Goal: Task Accomplishment & Management: Manage account settings

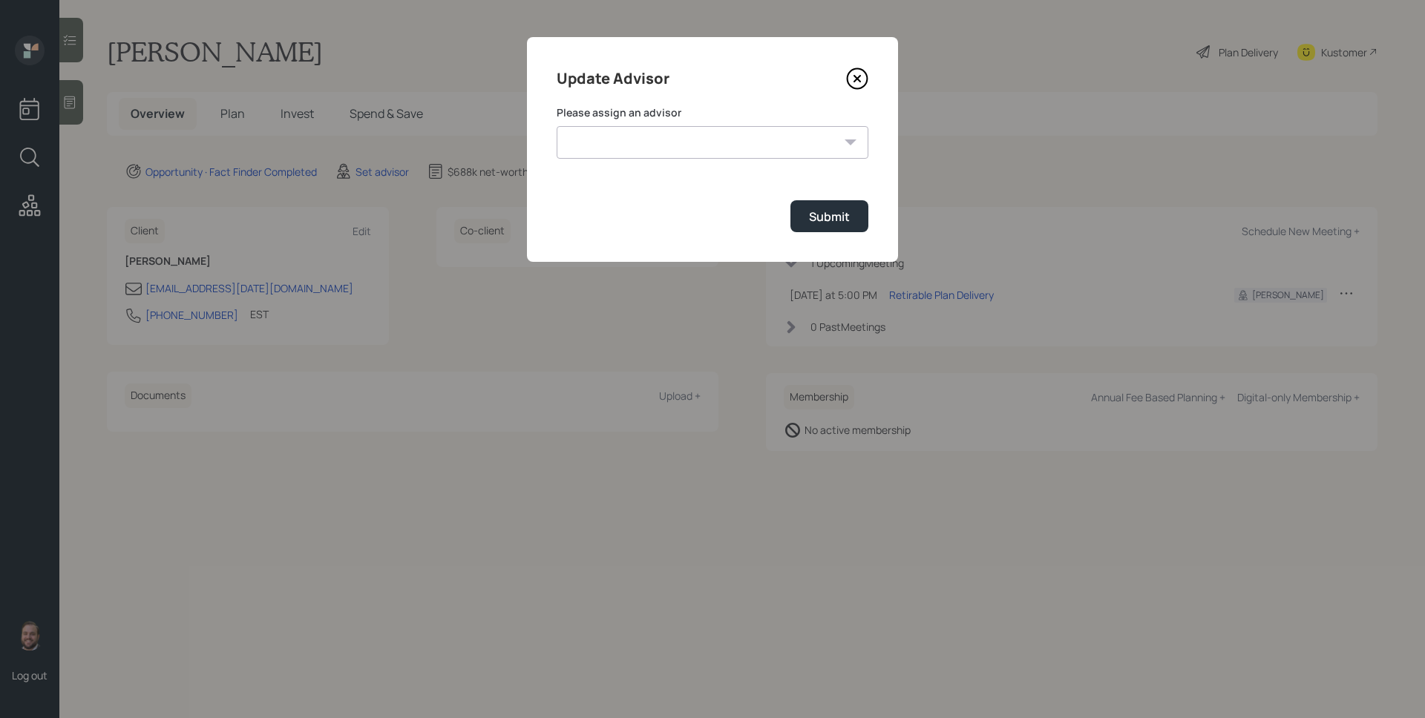
select select "d946c976-65aa-4529-ac9d-02c4f1114fc0"
click at [557, 126] on select "[PERSON_NAME] [PERSON_NAME] End [PERSON_NAME] [PERSON_NAME] [PERSON_NAME] [PERS…" at bounding box center [713, 142] width 312 height 33
click at [807, 213] on button "Submit" at bounding box center [829, 216] width 78 height 32
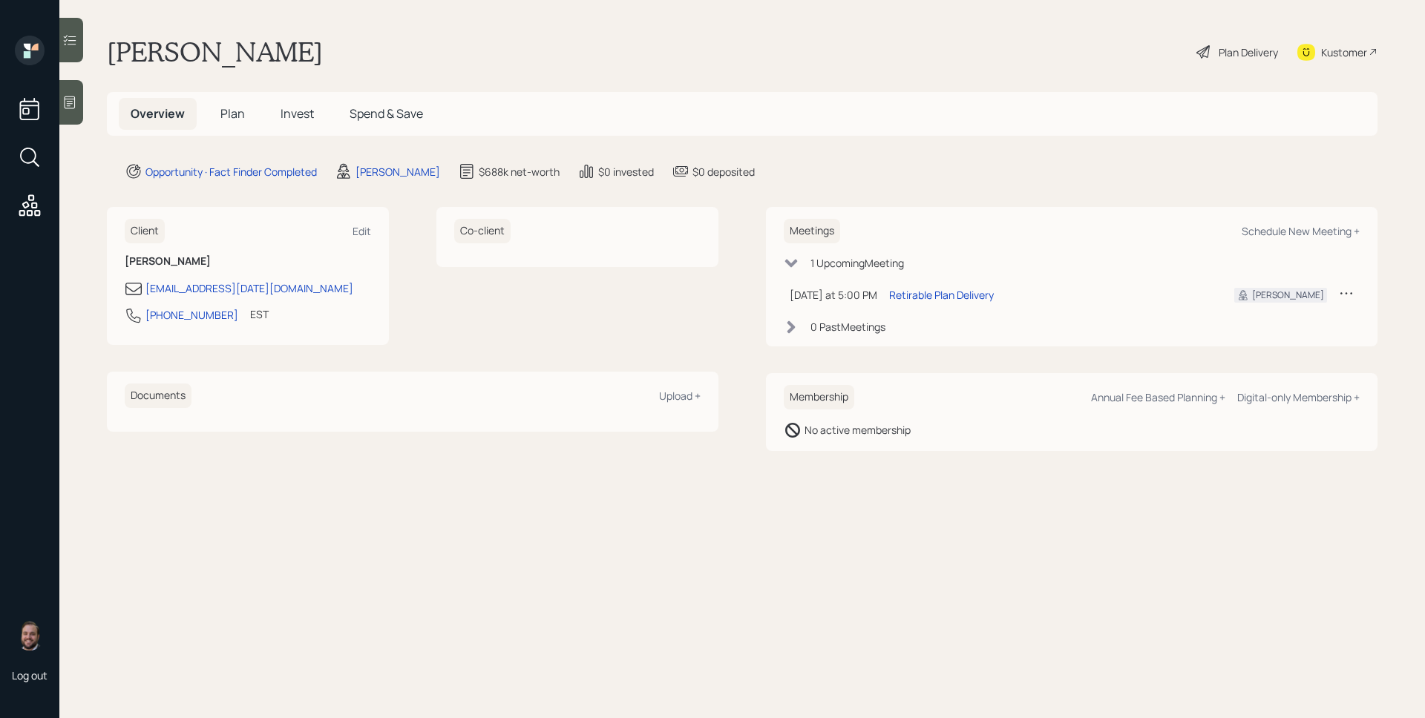
click at [68, 102] on icon at bounding box center [69, 102] width 15 height 15
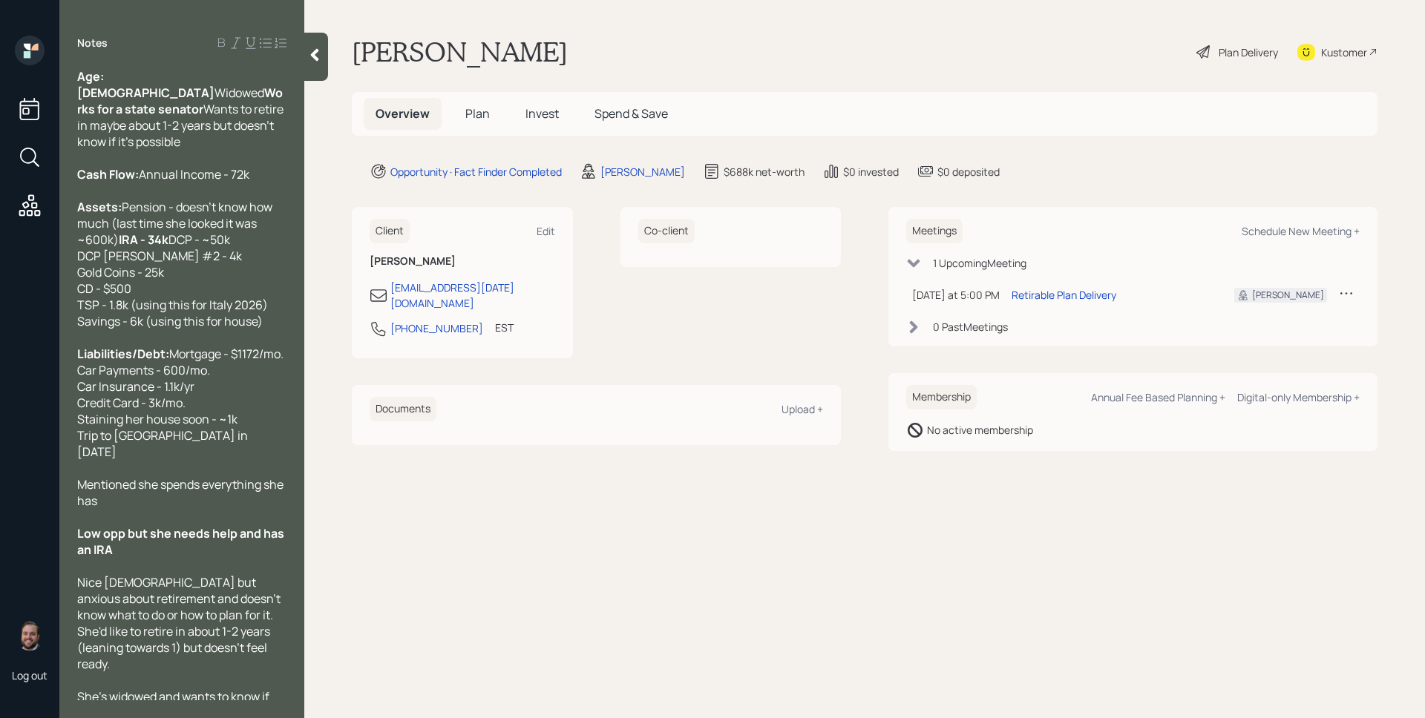
click at [470, 118] on span "Plan" at bounding box center [477, 113] width 24 height 16
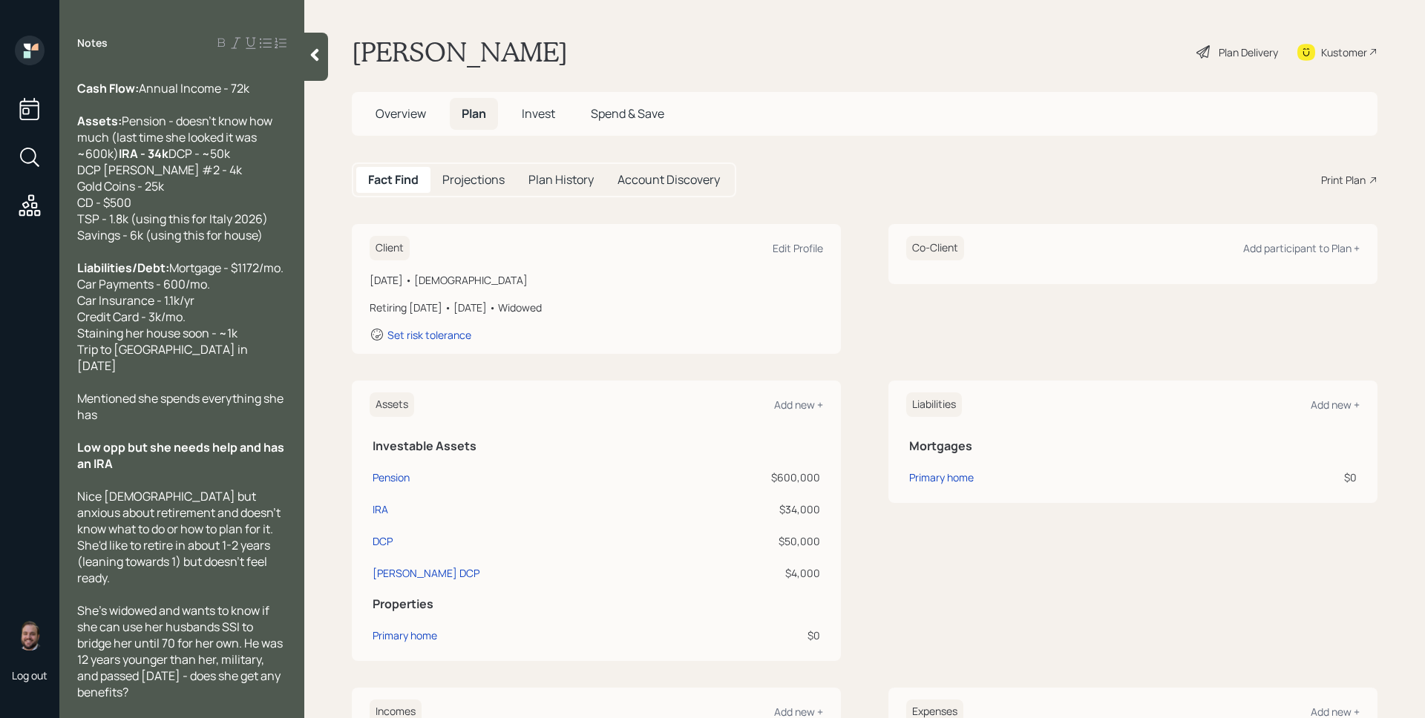
scroll to position [118, 0]
click at [411, 122] on h5 "Overview" at bounding box center [401, 114] width 74 height 32
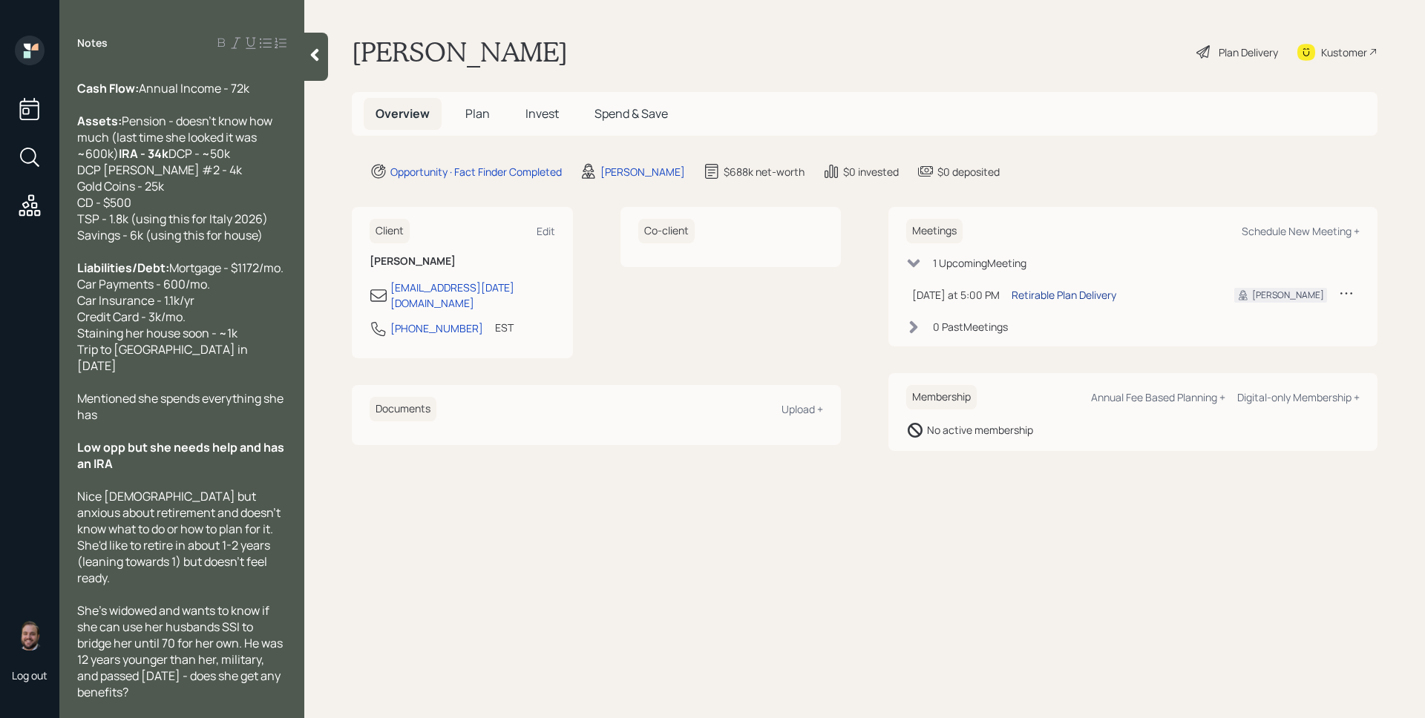
click at [1088, 298] on div "Retirable Plan Delivery" at bounding box center [1063, 295] width 105 height 16
click at [548, 226] on div "Edit" at bounding box center [546, 231] width 19 height 14
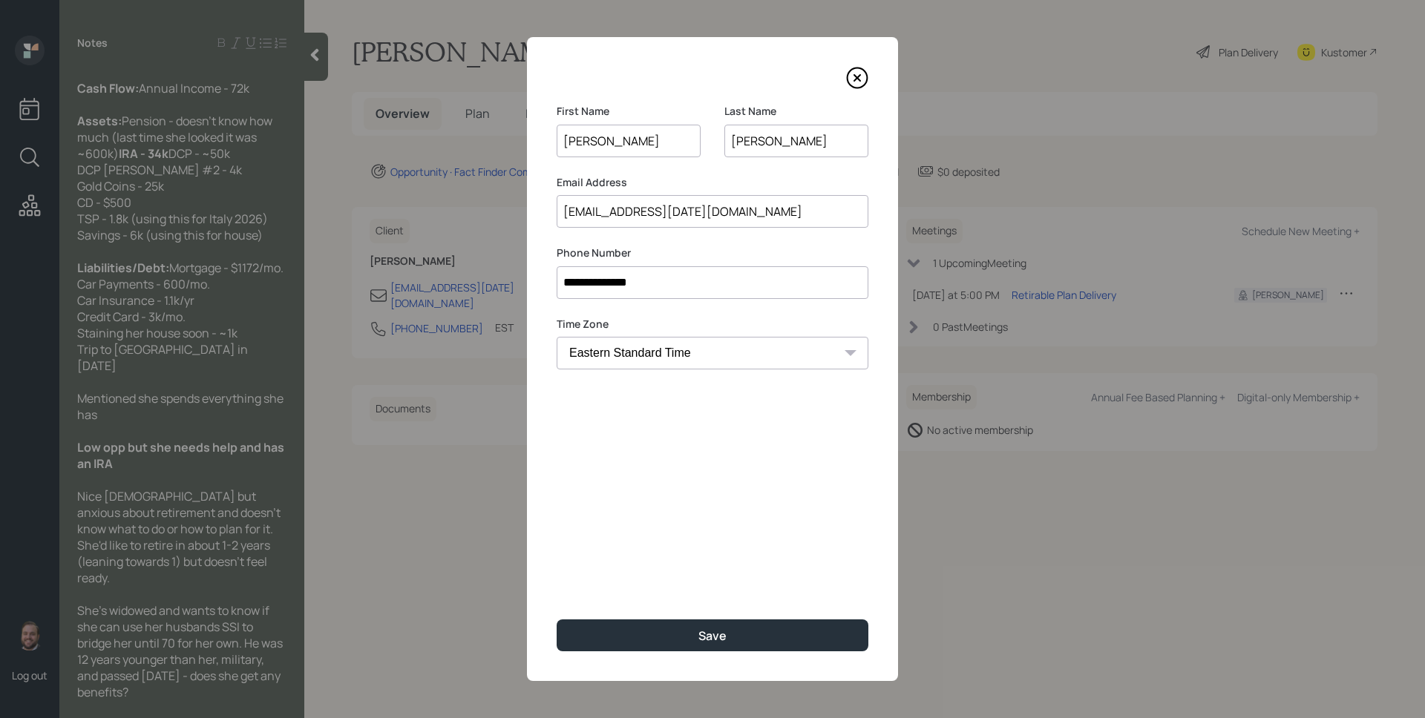
drag, startPoint x: 577, startPoint y: 142, endPoint x: 549, endPoint y: 139, distance: 27.6
click at [549, 139] on div "**********" at bounding box center [712, 359] width 371 height 644
type input "Li"
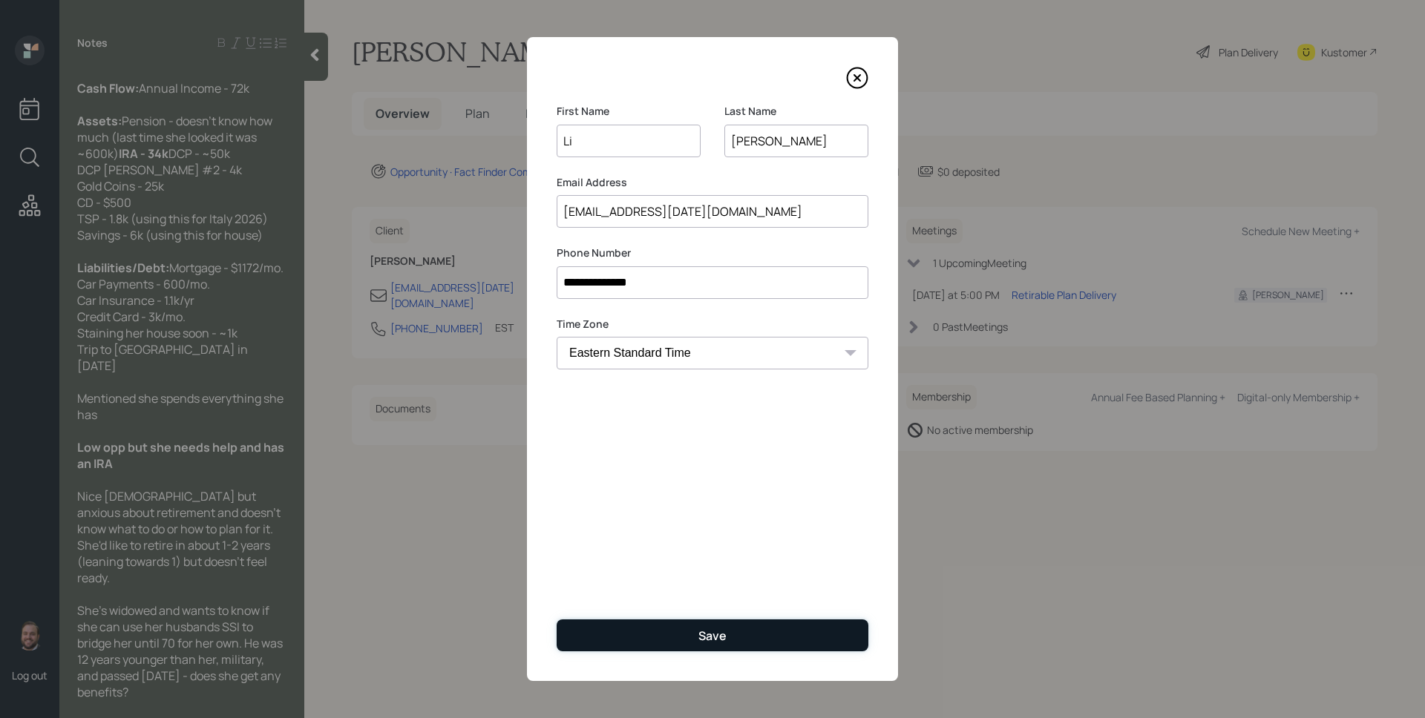
click at [709, 636] on div "Save" at bounding box center [712, 636] width 28 height 16
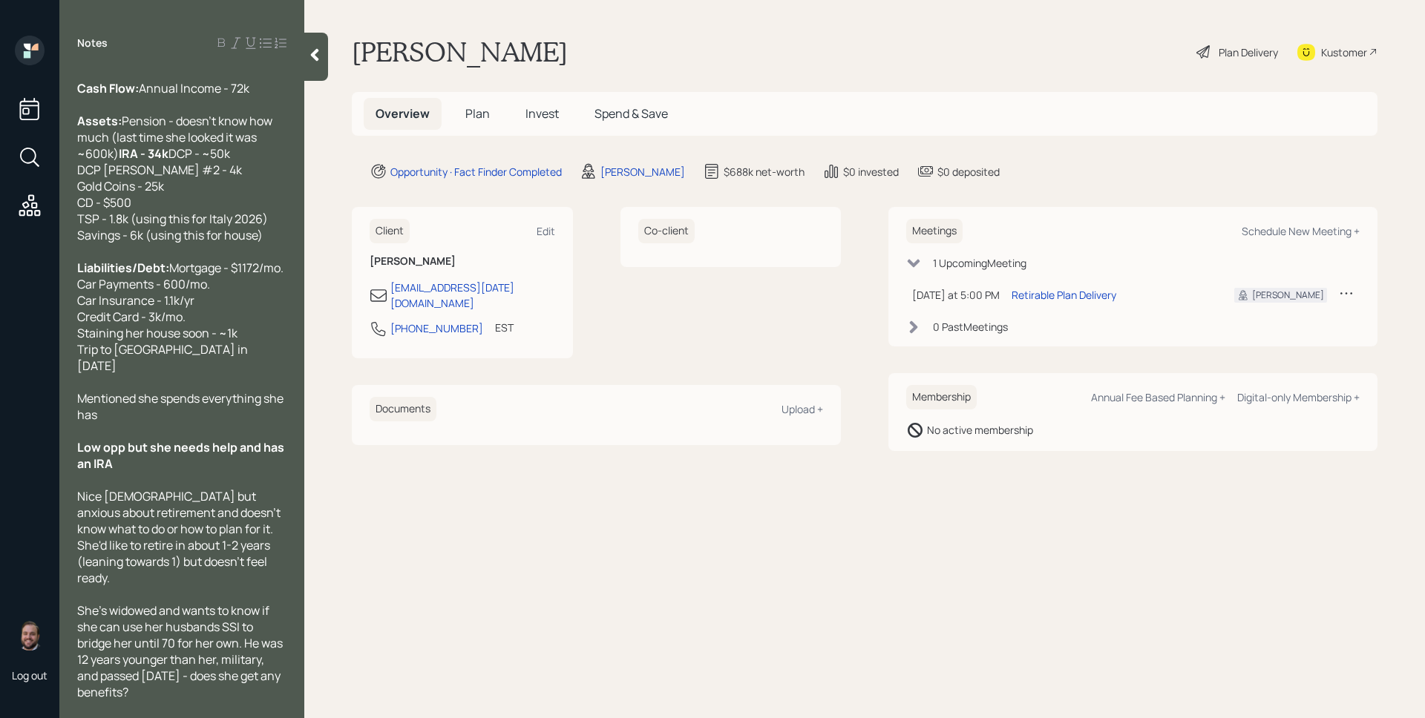
click at [1129, 628] on main "[PERSON_NAME] Plan Delivery Kustomer Overview Plan Invest Spend & Save Opportun…" at bounding box center [864, 359] width 1121 height 718
click at [480, 111] on span "Plan" at bounding box center [477, 113] width 24 height 16
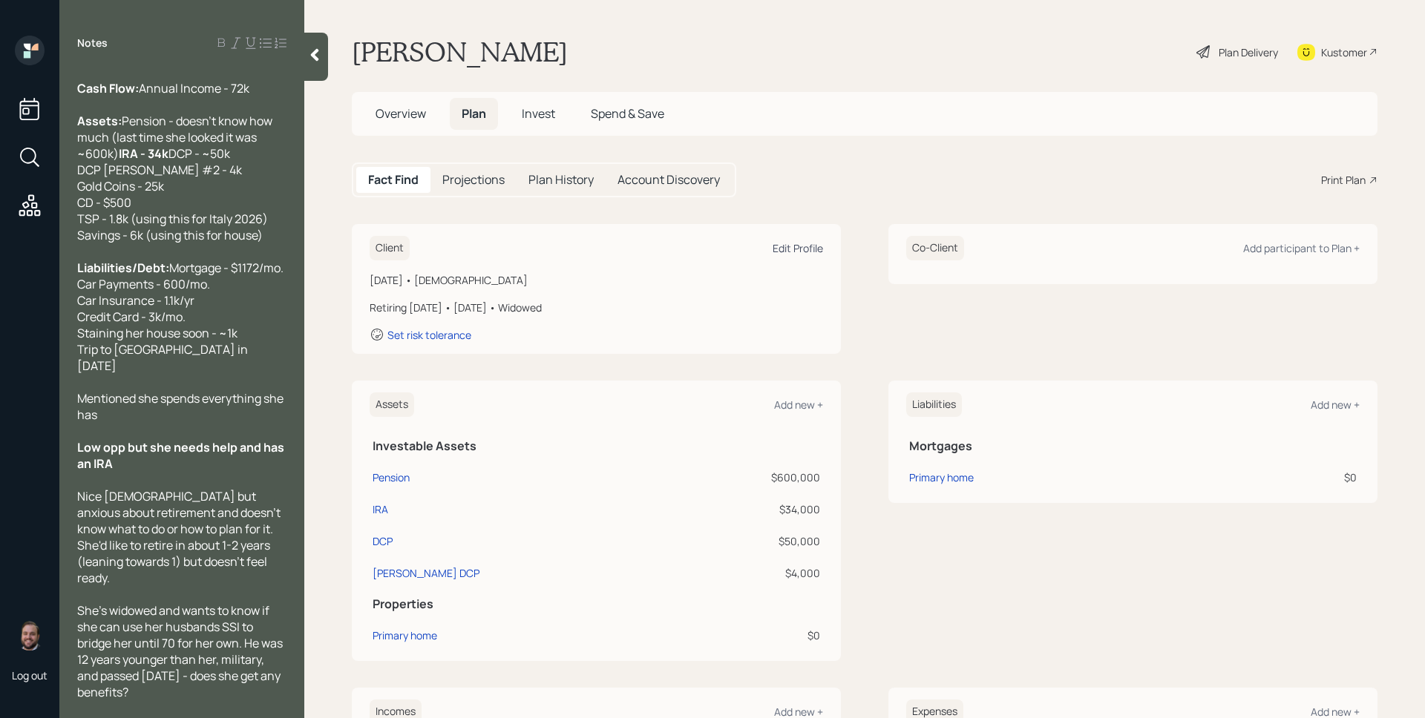
click at [786, 253] on div "Edit Profile" at bounding box center [798, 248] width 50 height 14
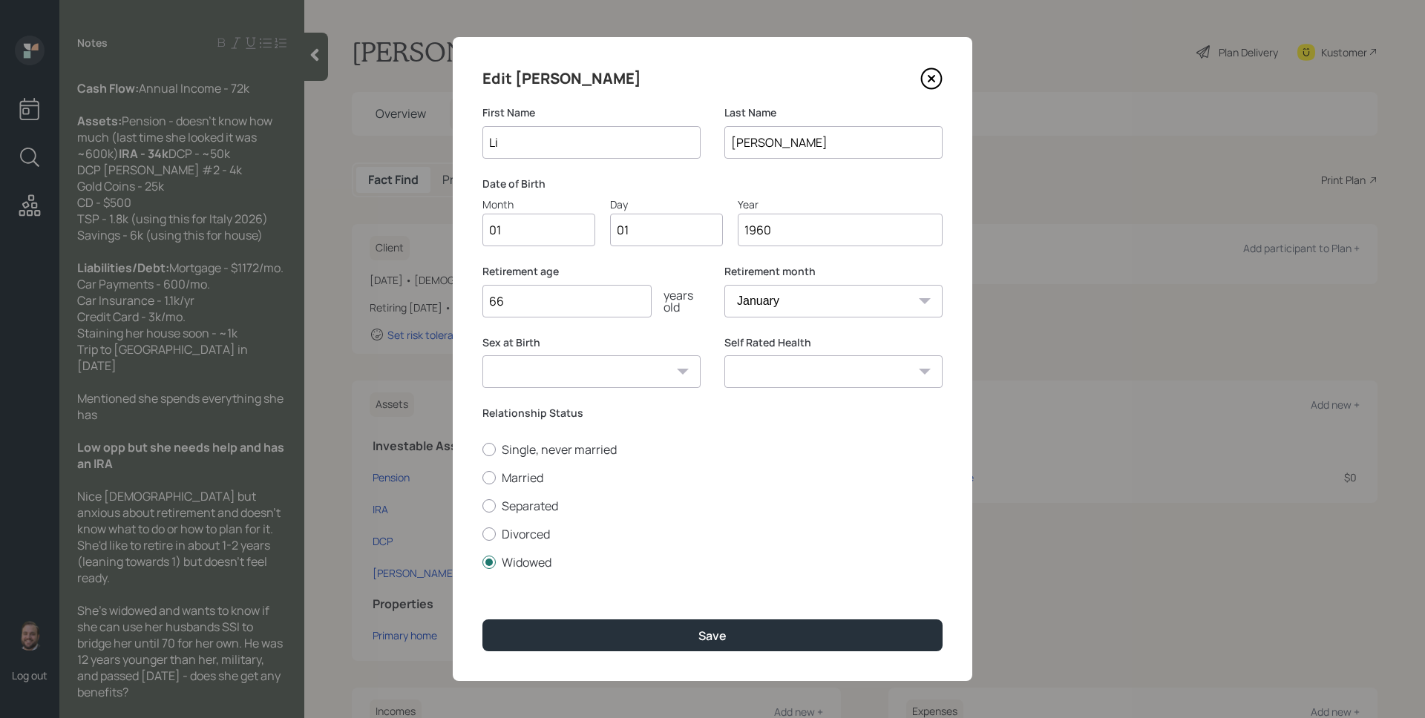
click at [598, 244] on div "Month 01 Day 01 Year [DATE]" at bounding box center [712, 222] width 460 height 50
click at [562, 241] on input "01" at bounding box center [538, 230] width 113 height 33
click at [553, 234] on input "10" at bounding box center [538, 230] width 113 height 33
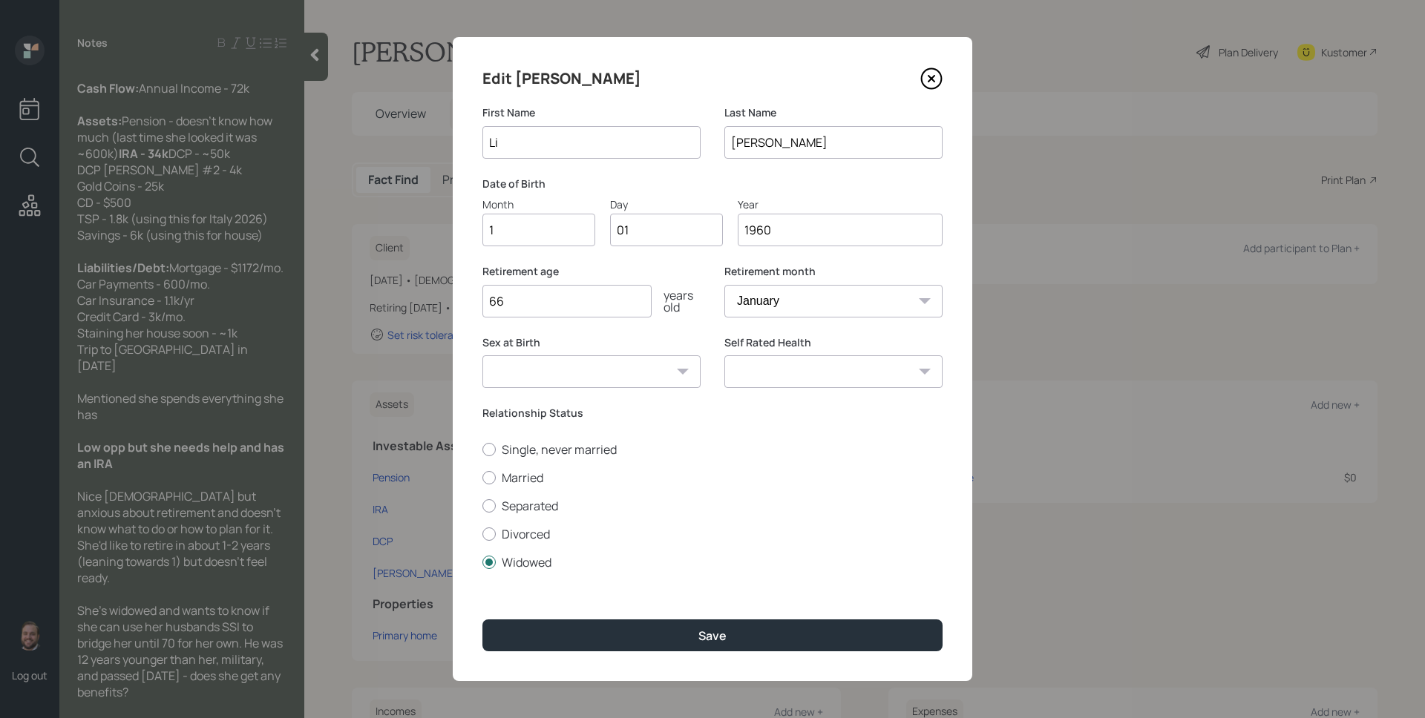
type input "12"
click at [770, 294] on select "January February March April May June July August September October November De…" at bounding box center [833, 301] width 218 height 33
select select "10"
click at [724, 285] on select "January February March April May June July August September October November De…" at bounding box center [833, 301] width 218 height 33
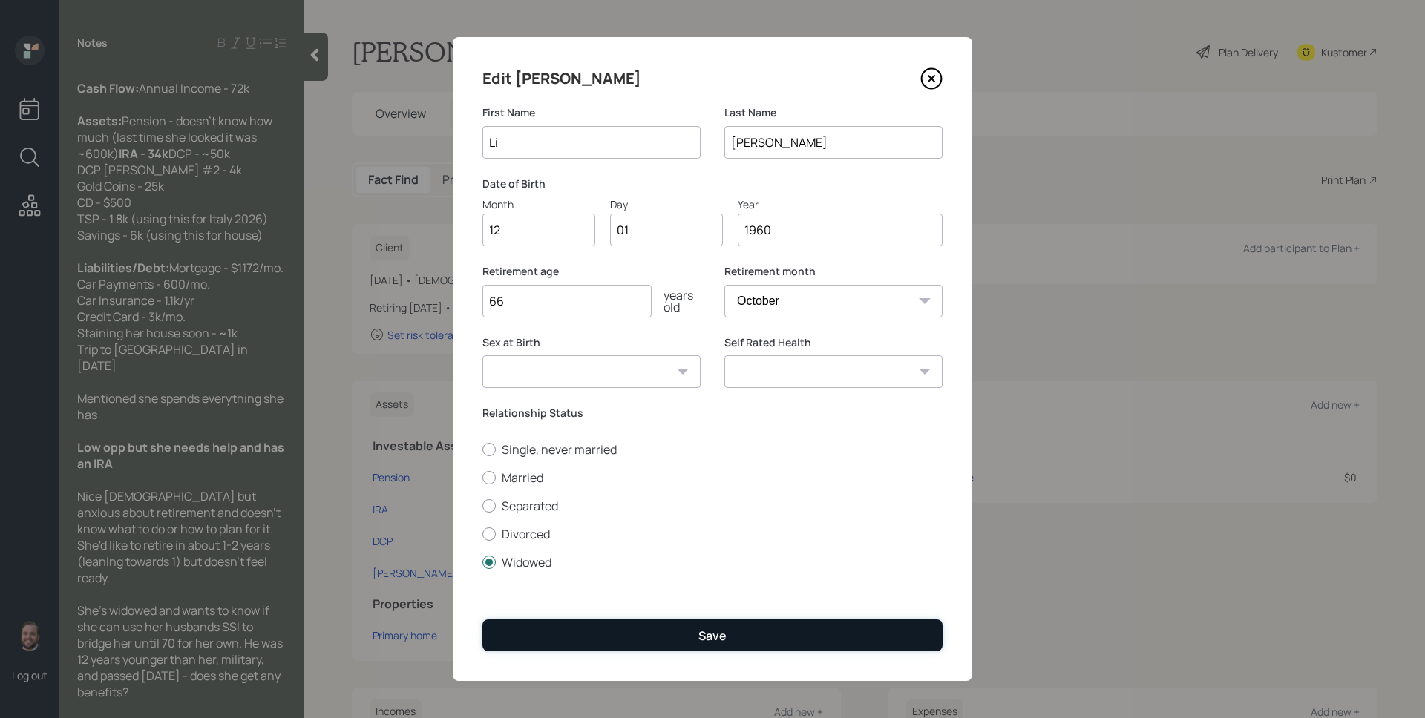
click at [778, 629] on button "Save" at bounding box center [712, 636] width 460 height 32
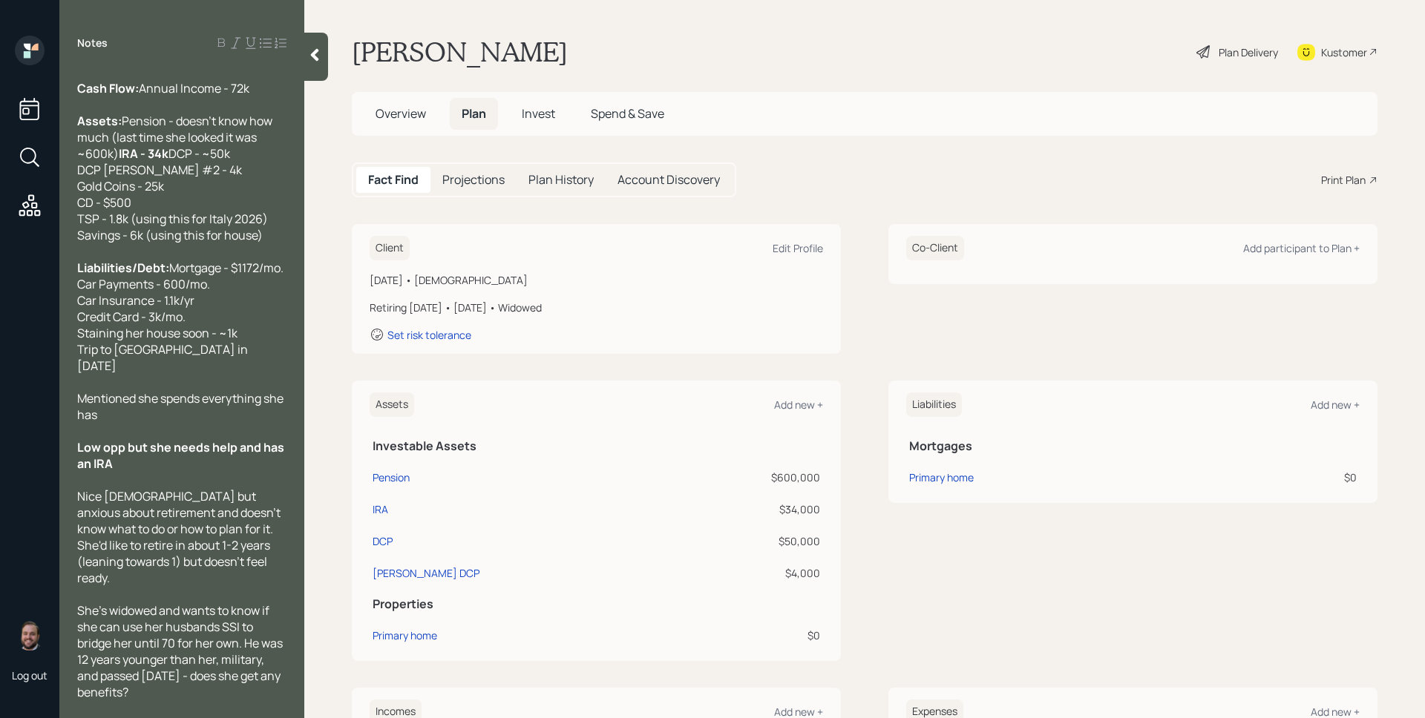
click at [878, 173] on div "Fact Find Projections Plan History Account Discovery Print Plan" at bounding box center [865, 180] width 1026 height 35
click at [791, 248] on div "Edit Profile" at bounding box center [798, 248] width 50 height 14
select select "10"
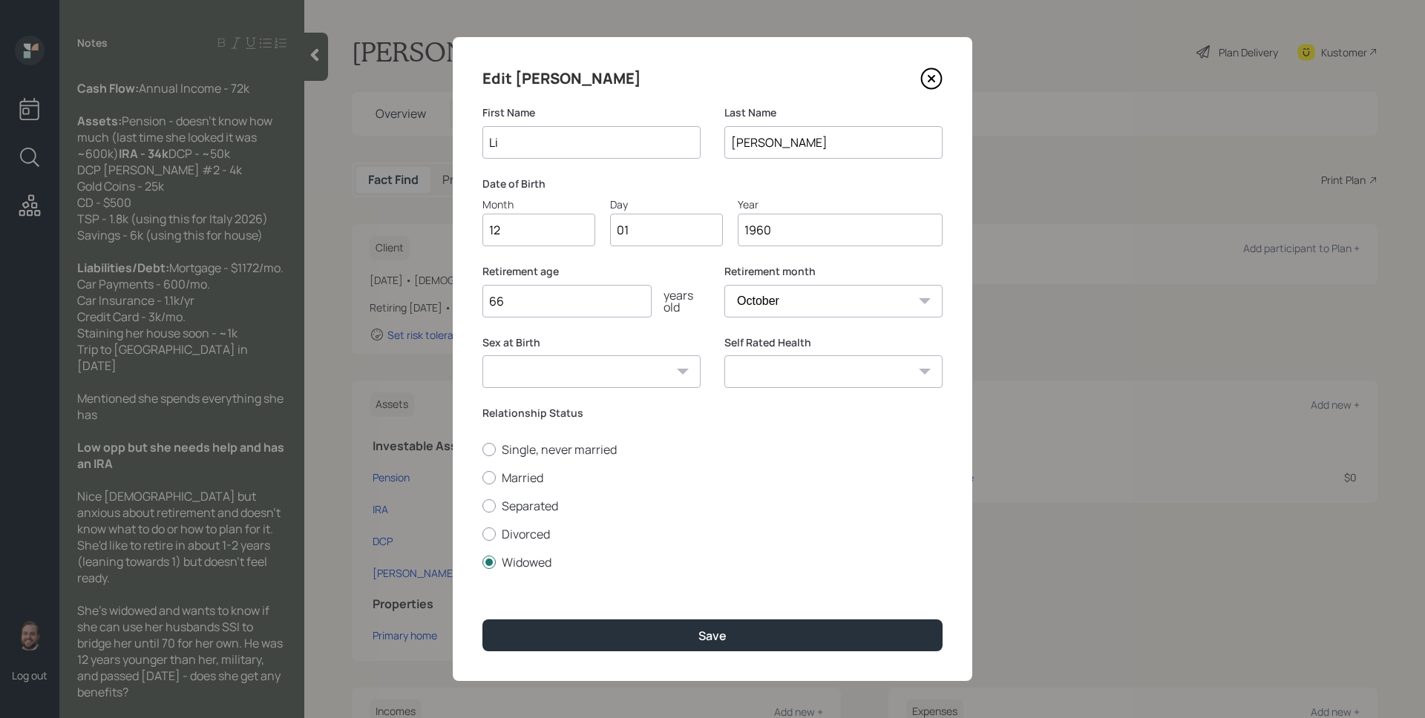
click at [567, 222] on input "12" at bounding box center [538, 230] width 113 height 33
type input "0"
type input "24"
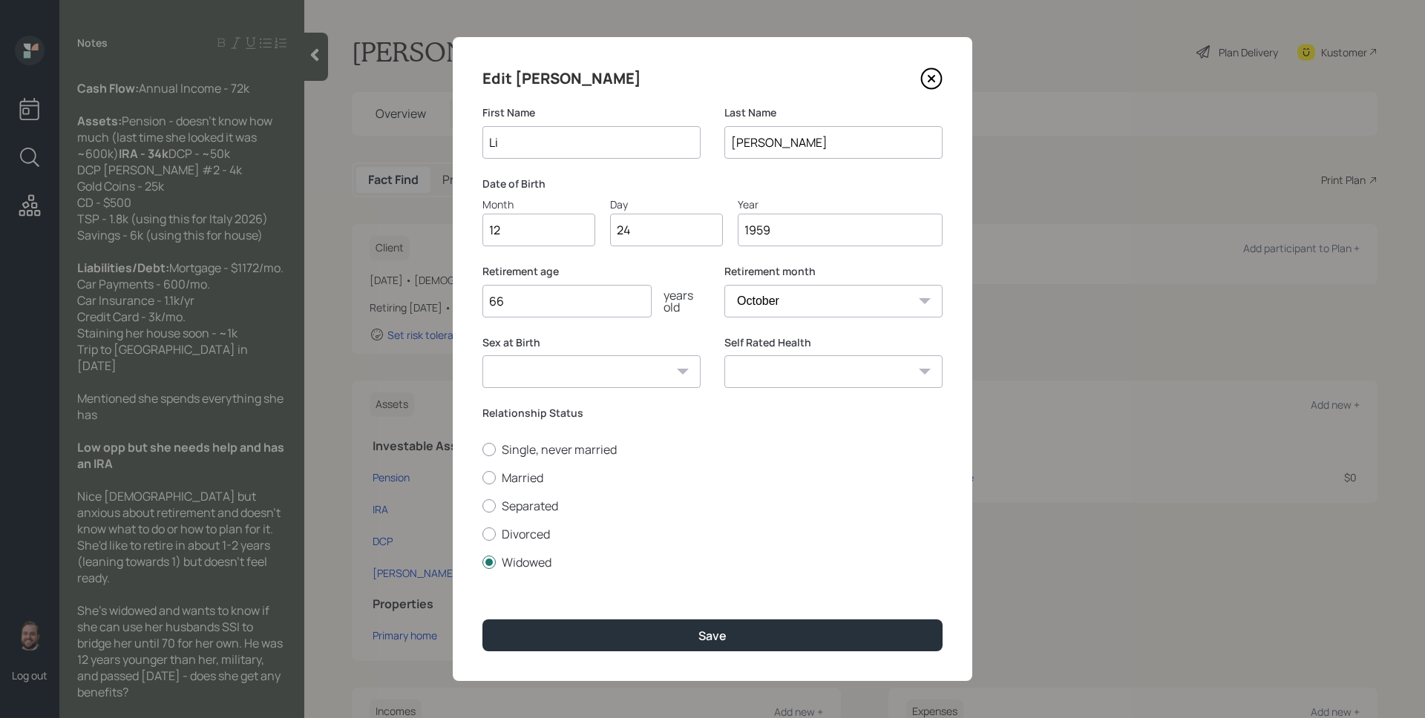
type input "1959"
click at [854, 302] on select "January February March April May June July August September October November De…" at bounding box center [833, 301] width 218 height 33
click at [724, 285] on select "January February March April May June July August September October November De…" at bounding box center [833, 301] width 218 height 33
click at [569, 301] on input "66" at bounding box center [566, 301] width 169 height 33
type input "67"
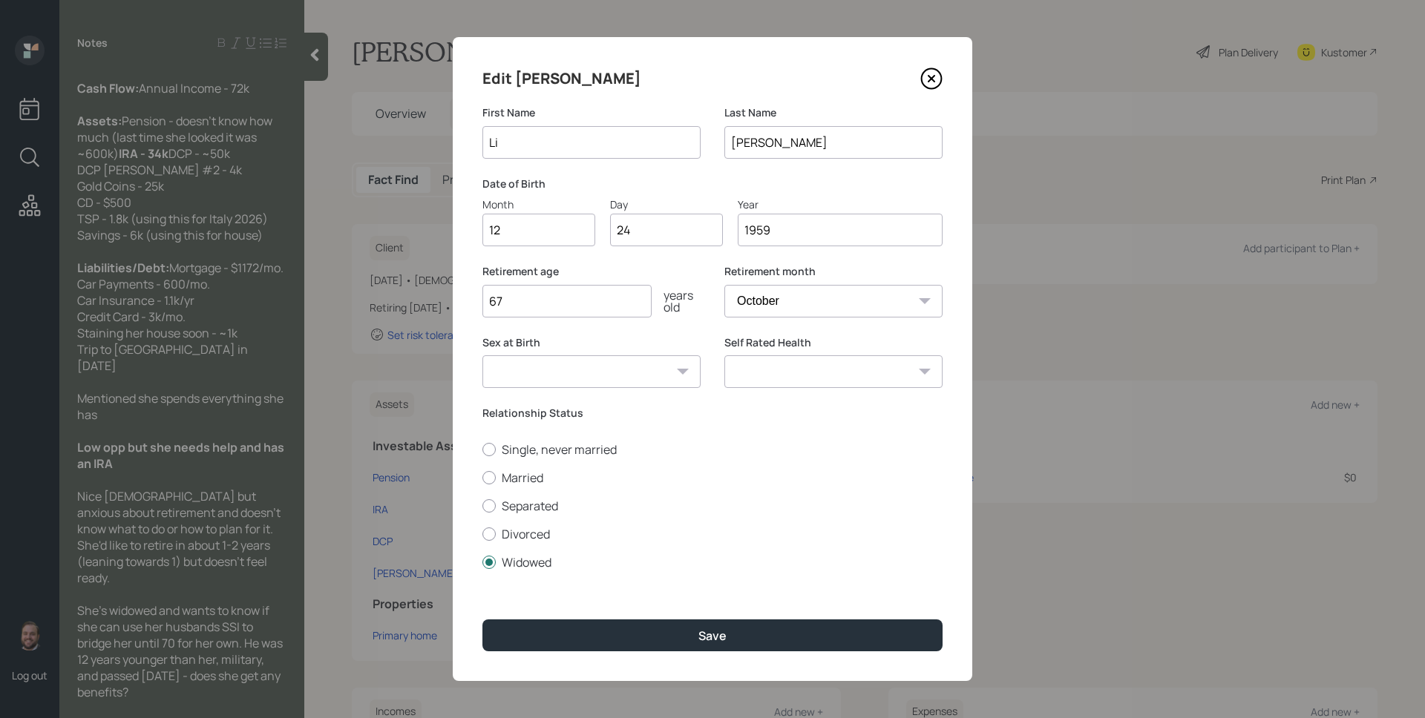
click at [881, 315] on select "January February March April May June July August September October November De…" at bounding box center [833, 301] width 218 height 33
select select "1"
click at [724, 285] on select "January February March April May June July August September October November De…" at bounding box center [833, 301] width 218 height 33
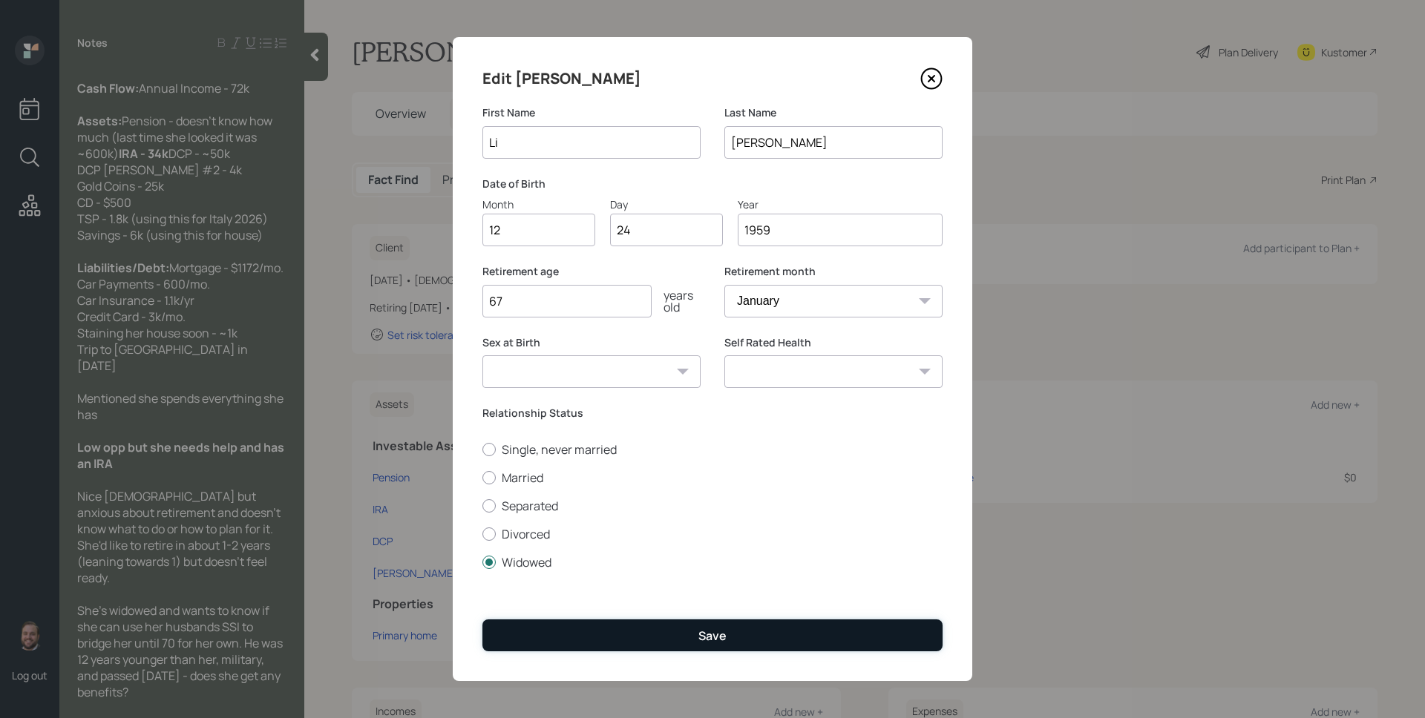
click at [793, 629] on button "Save" at bounding box center [712, 636] width 460 height 32
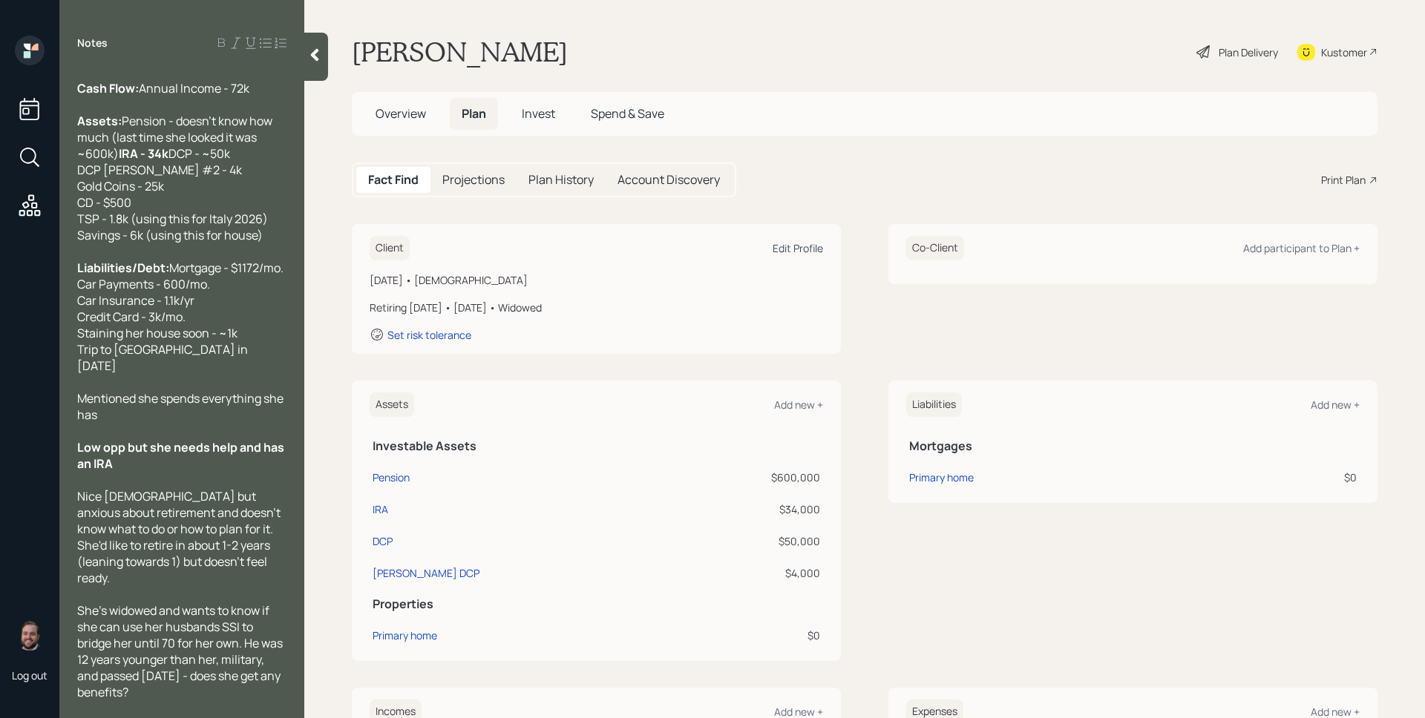
click at [773, 246] on div "Edit Profile" at bounding box center [798, 248] width 50 height 14
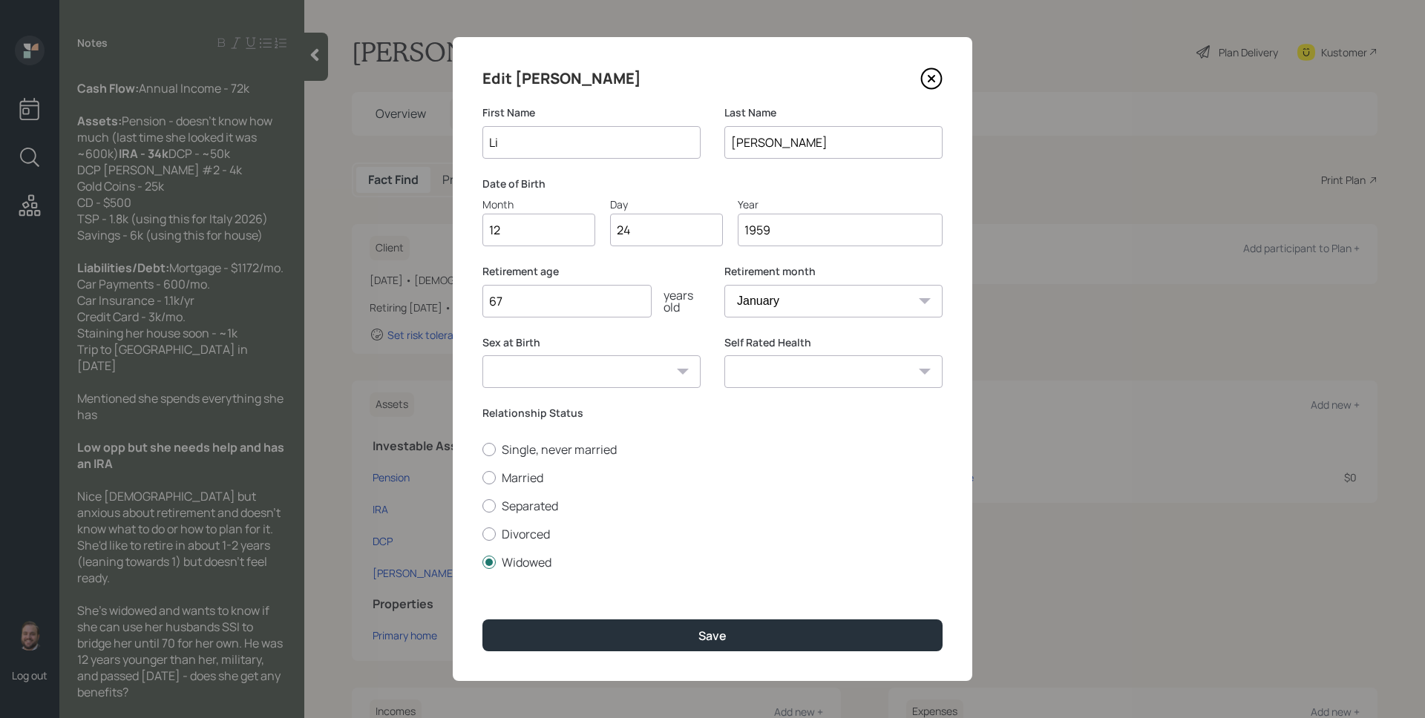
click at [597, 308] on input "67" at bounding box center [566, 301] width 169 height 33
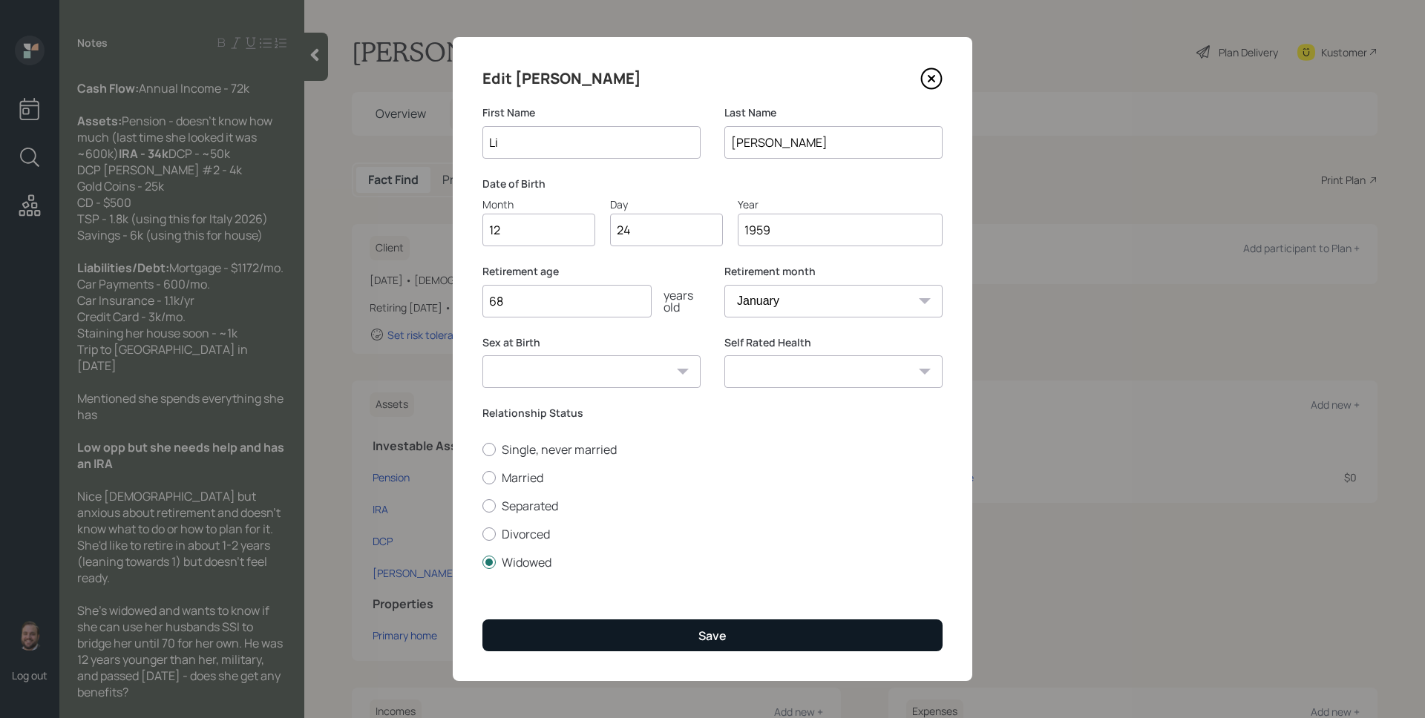
type input "68"
click at [738, 631] on button "Save" at bounding box center [712, 636] width 460 height 32
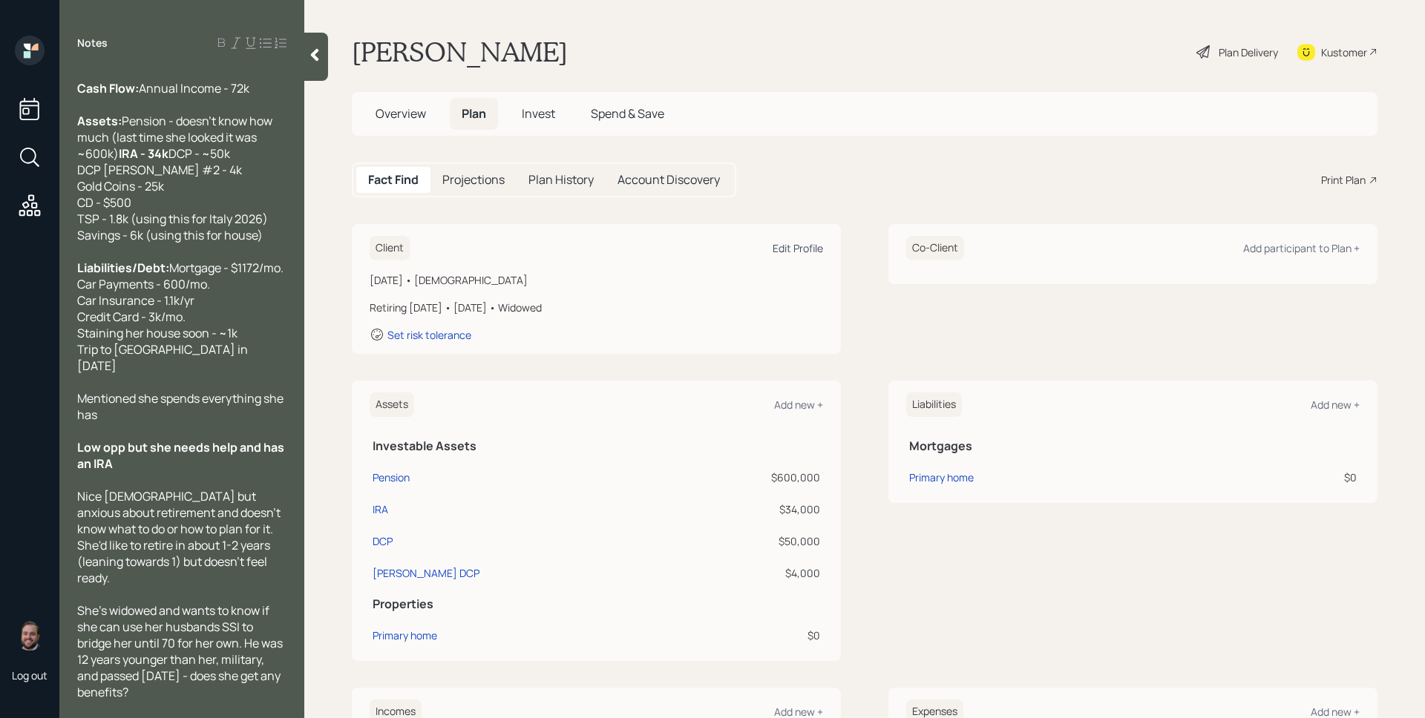
click at [810, 243] on div "Edit Profile" at bounding box center [798, 248] width 50 height 14
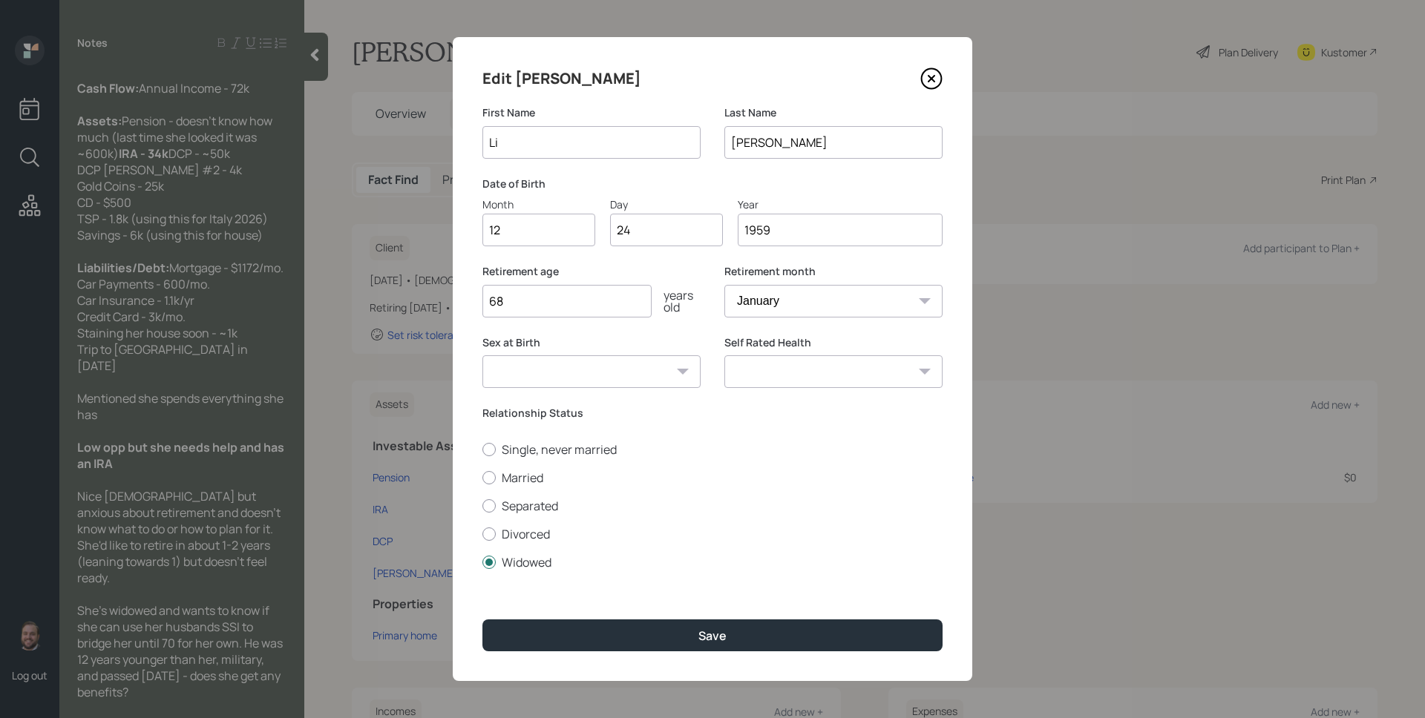
click at [608, 298] on input "68" at bounding box center [566, 301] width 169 height 33
type input "67"
click at [839, 304] on select "January February March April May June July August September October November De…" at bounding box center [833, 301] width 218 height 33
select select "12"
click at [724, 285] on select "January February March April May June July August September October November De…" at bounding box center [833, 301] width 218 height 33
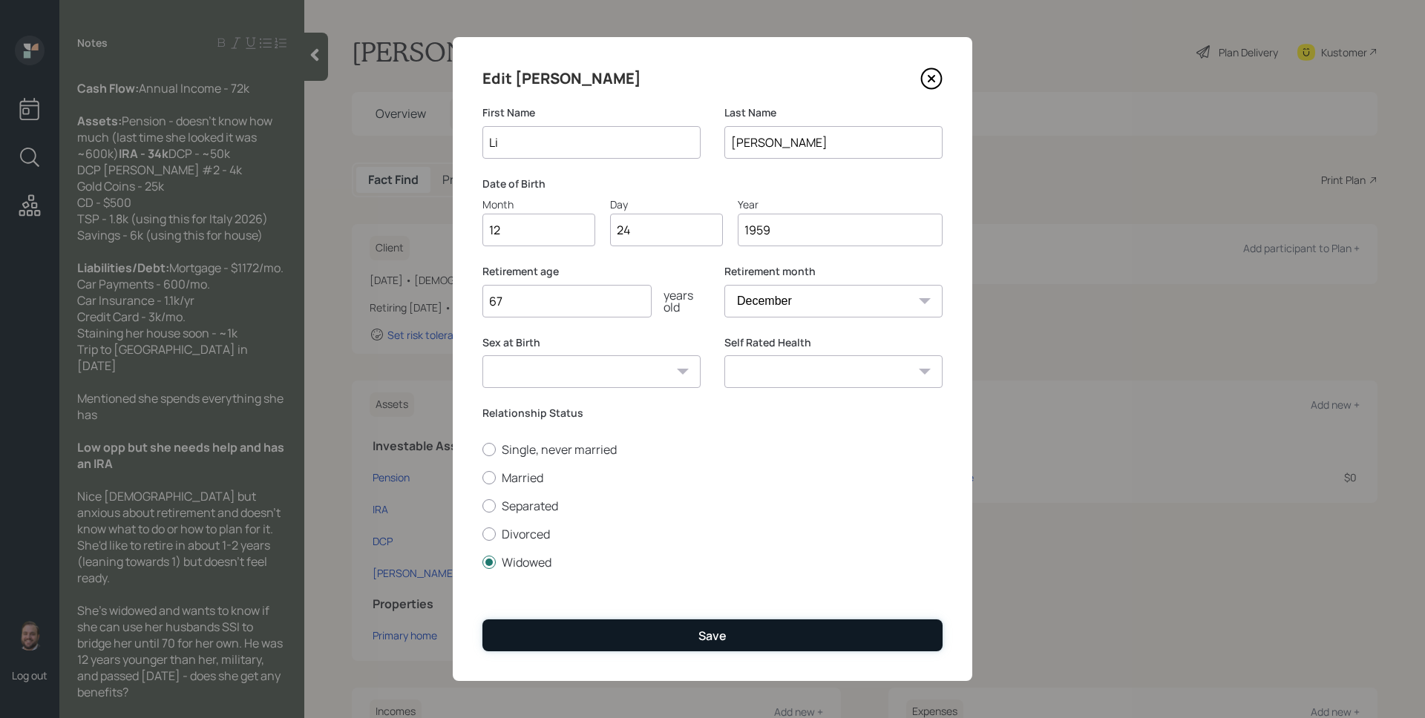
click at [755, 634] on button "Save" at bounding box center [712, 636] width 460 height 32
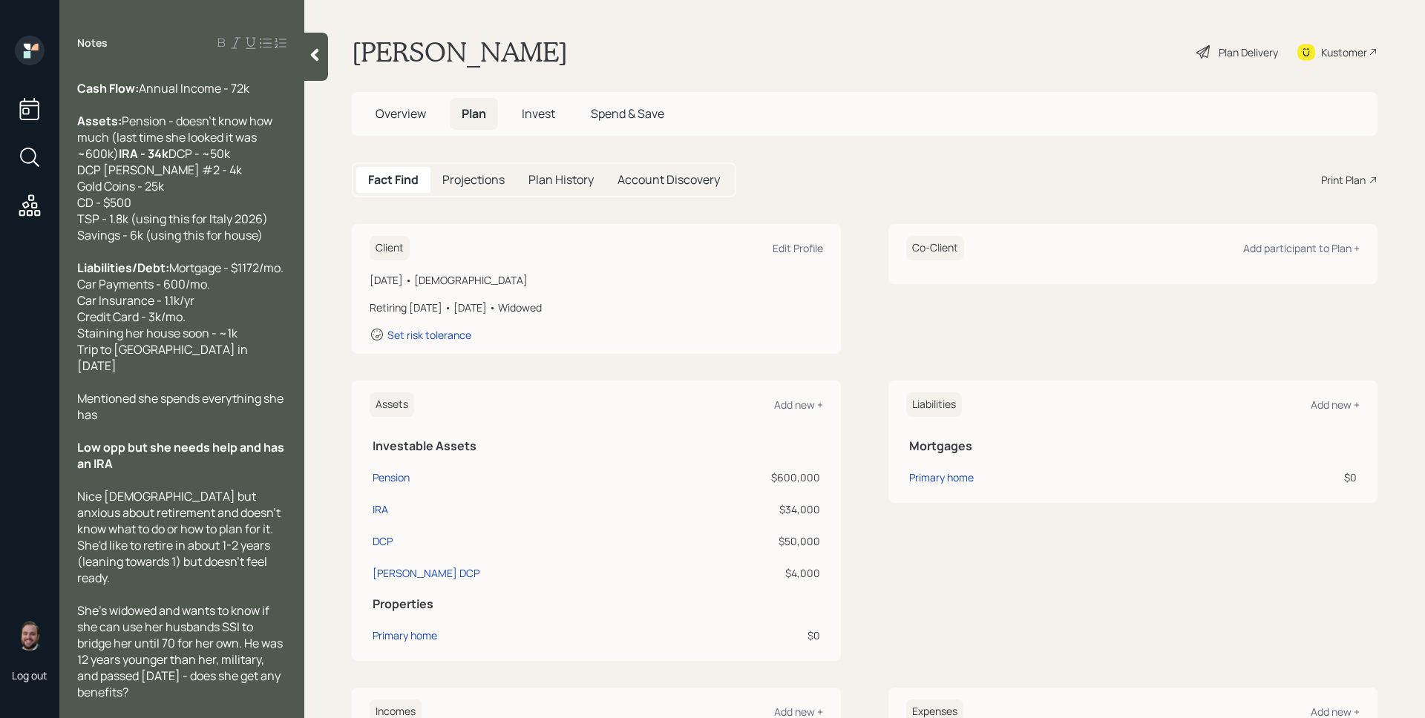
click at [887, 204] on main "[PERSON_NAME] Plan Delivery Kustomer Overview Plan Invest Spend & Save Fact Fin…" at bounding box center [864, 359] width 1121 height 718
click at [1230, 55] on div "Plan Delivery" at bounding box center [1248, 53] width 59 height 16
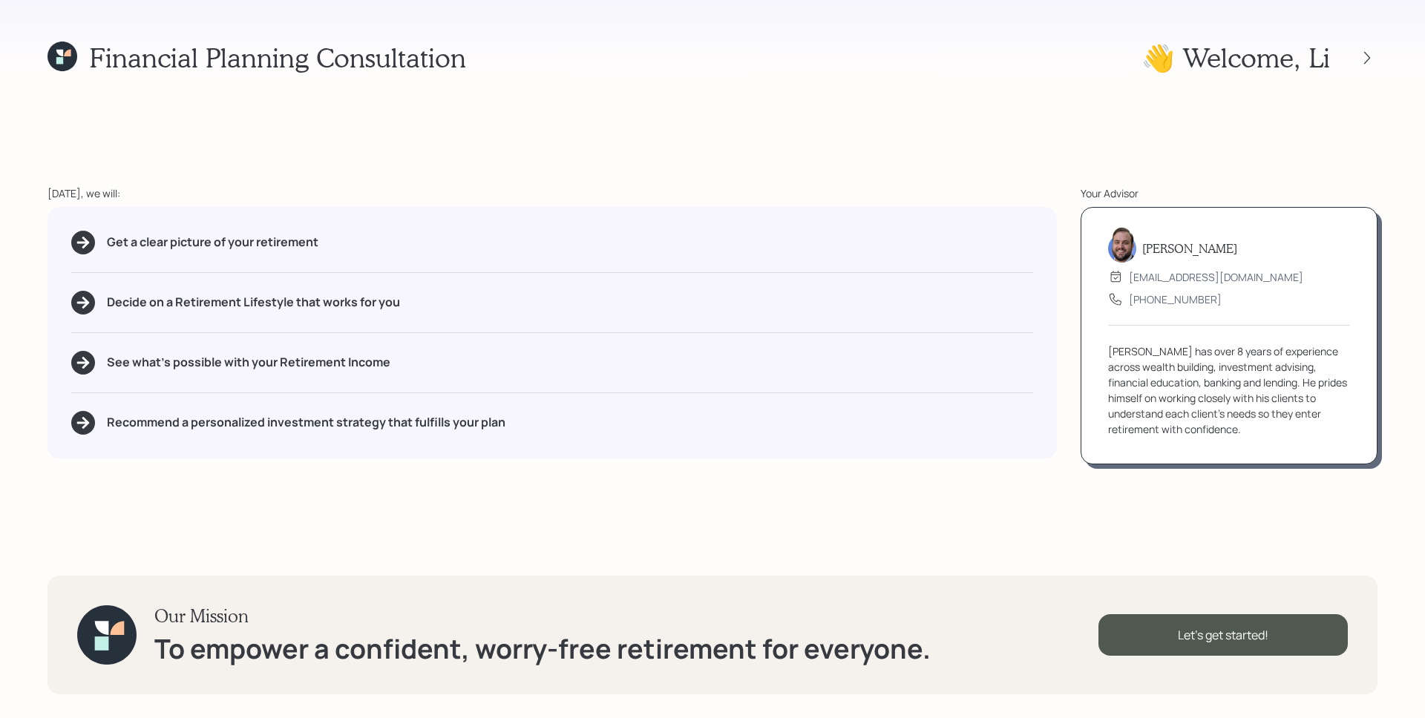
click at [963, 453] on div "Get a clear picture of your retirement Decide on a Retirement Lifestyle that wo…" at bounding box center [551, 333] width 1009 height 252
click at [1133, 463] on div "[PERSON_NAME] [EMAIL_ADDRESS][DOMAIN_NAME] [PHONE_NUMBER] [PERSON_NAME] has ove…" at bounding box center [1229, 336] width 297 height 258
click at [1082, 424] on div "[PERSON_NAME] [EMAIL_ADDRESS][DOMAIN_NAME] [PHONE_NUMBER] [PERSON_NAME] has ove…" at bounding box center [1229, 336] width 297 height 258
click at [1158, 413] on div "[PERSON_NAME] has over 8 years of experience across wealth building, investment…" at bounding box center [1229, 391] width 242 height 94
click at [1247, 647] on div "Let's get started!" at bounding box center [1222, 635] width 249 height 42
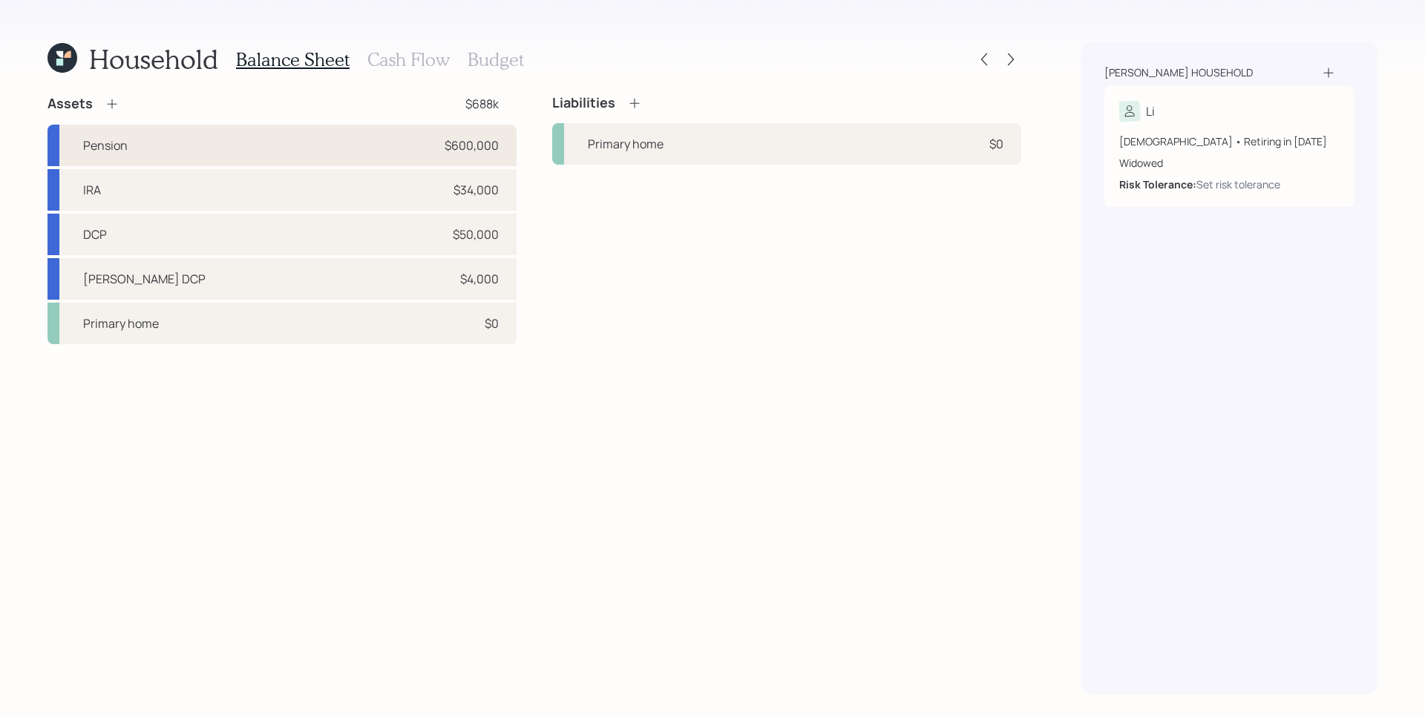
click at [512, 148] on div "Pension $600,000" at bounding box center [281, 146] width 469 height 42
select select "ira"
select select "balanced"
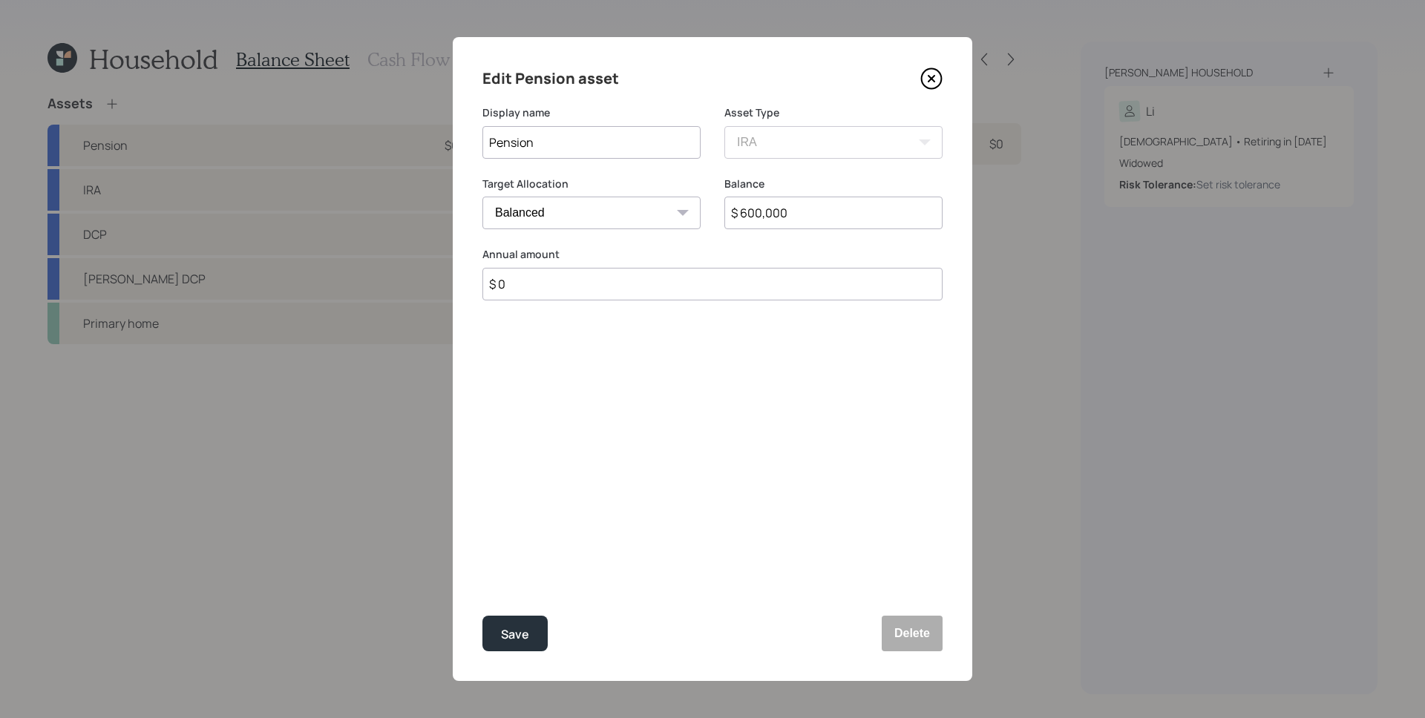
click at [821, 208] on input "$ 600,000" at bounding box center [833, 213] width 218 height 33
type input "$ 580,000"
click at [482, 616] on button "Save" at bounding box center [514, 634] width 65 height 36
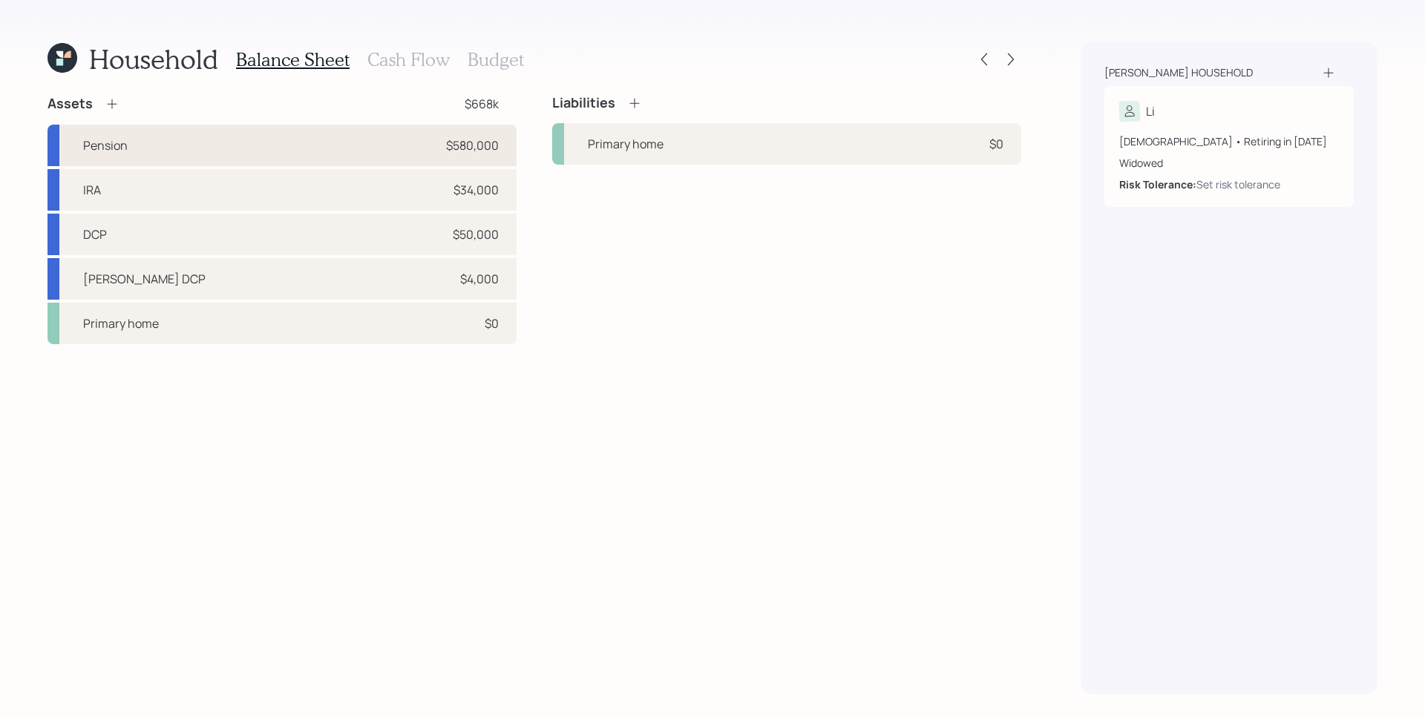
click at [352, 148] on div "Pension $580,000" at bounding box center [281, 146] width 469 height 42
select select "ira"
select select "balanced"
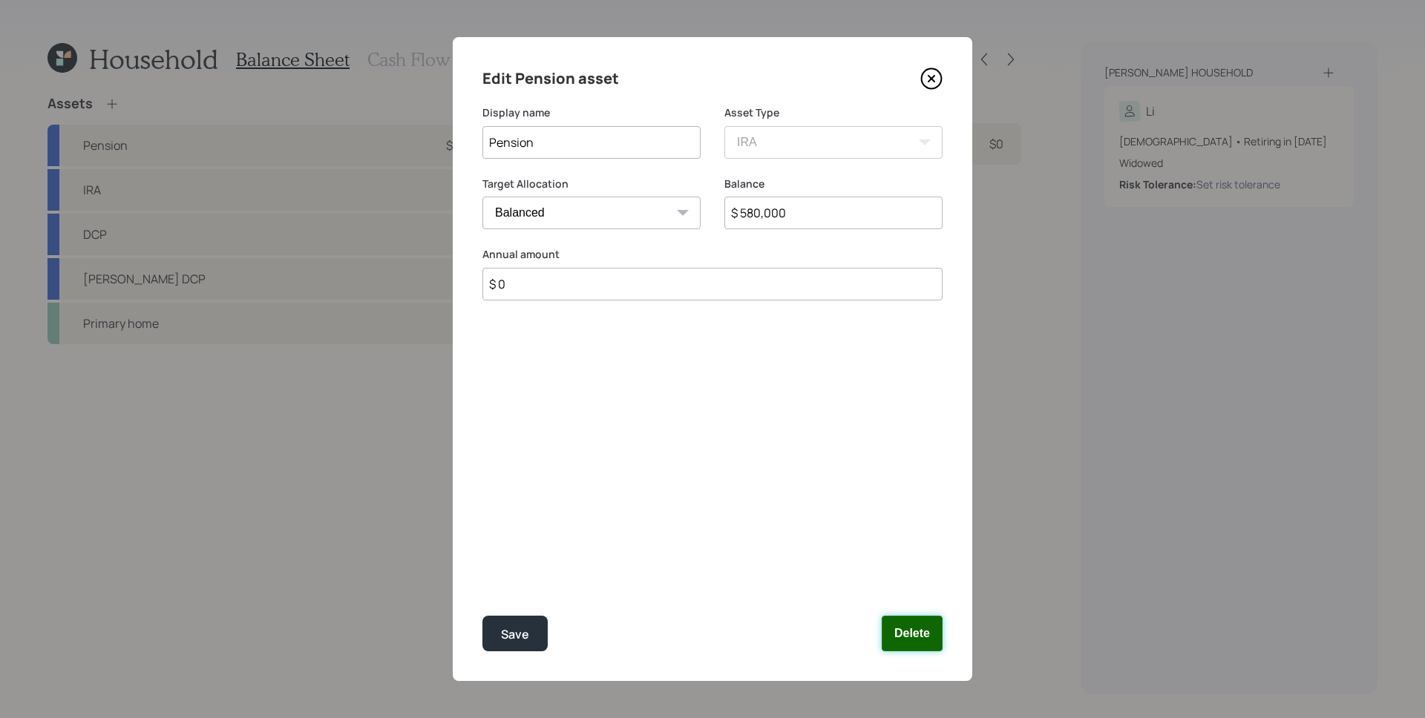
click at [922, 633] on button "Delete" at bounding box center [912, 634] width 61 height 36
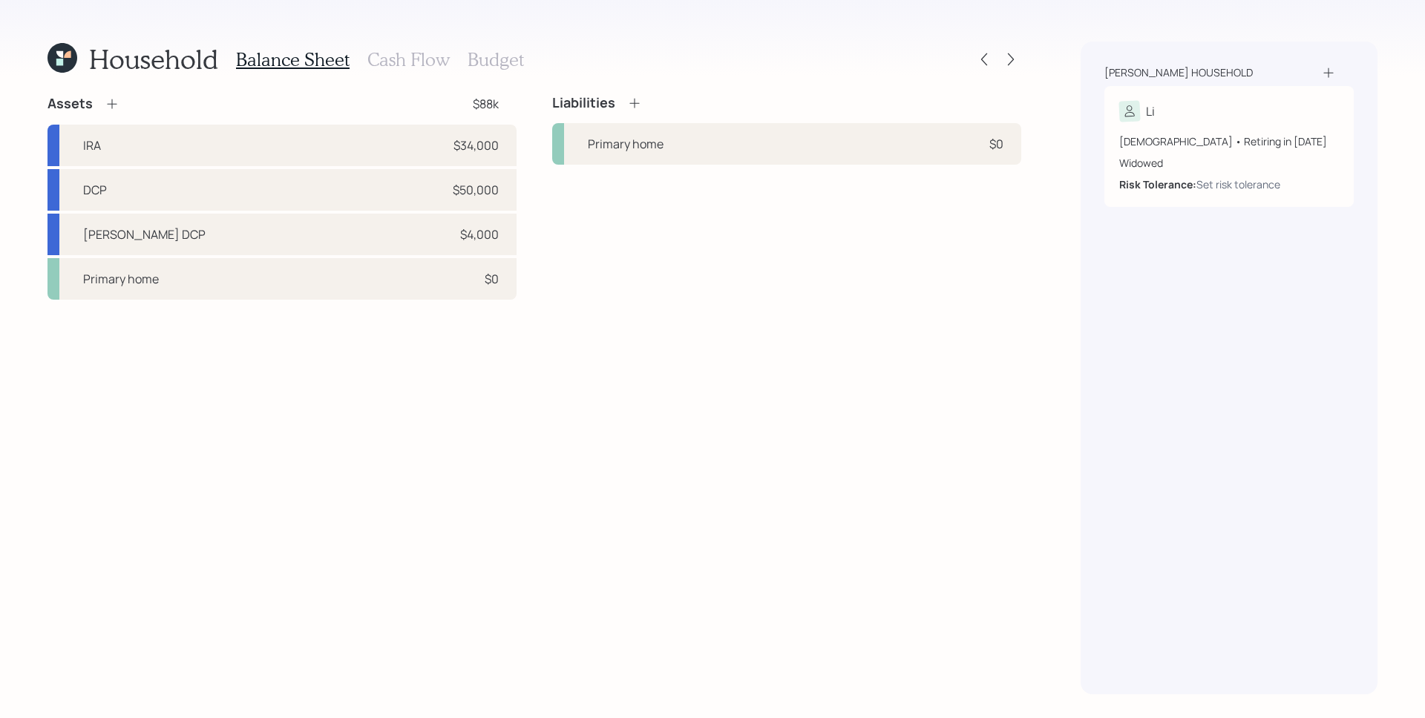
click at [116, 96] on icon at bounding box center [112, 103] width 15 height 15
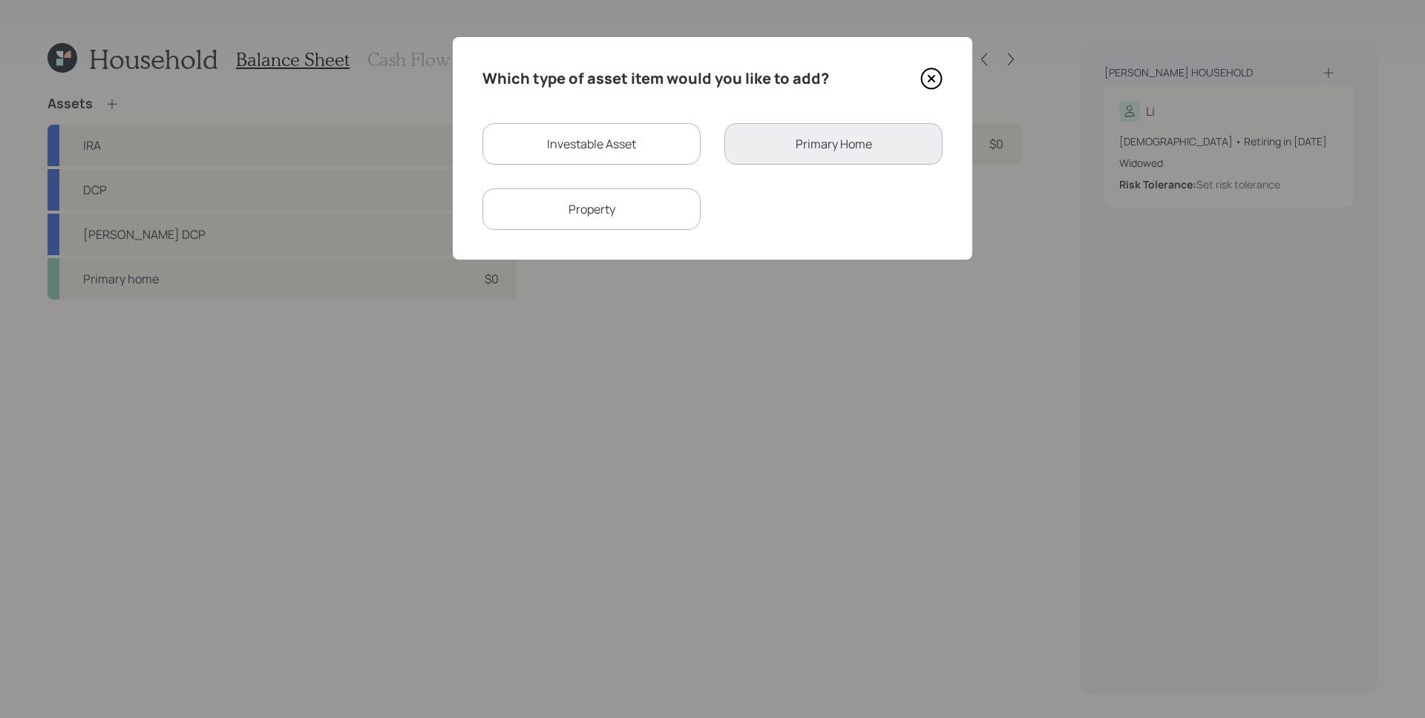
click at [626, 151] on div "Investable Asset" at bounding box center [591, 144] width 218 height 42
select select "taxable"
select select "balanced"
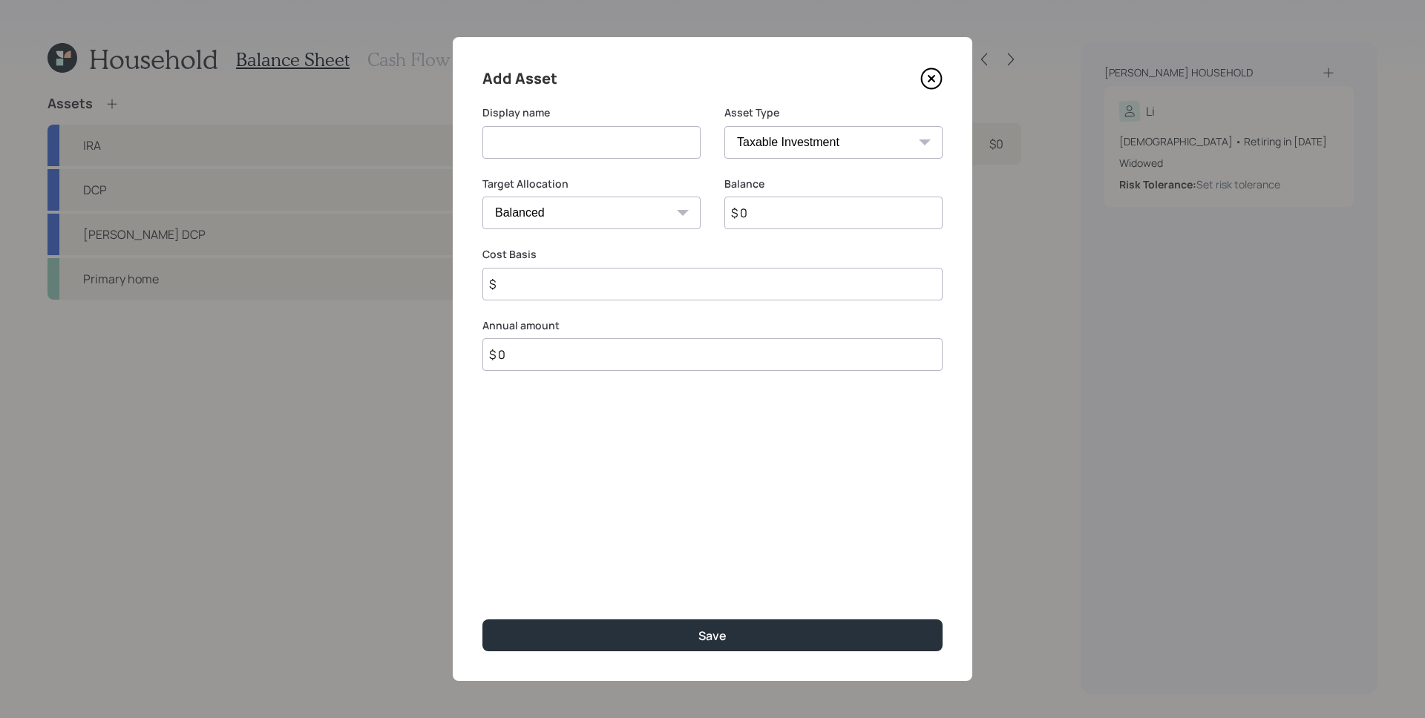
click at [779, 143] on select "SEP [PERSON_NAME] IRA 401(k) [PERSON_NAME] 401(k) 403(b) [PERSON_NAME] 403(b) 4…" at bounding box center [833, 142] width 218 height 33
select select "company_sponsored"
click at [724, 126] on select "SEP [PERSON_NAME] IRA 401(k) [PERSON_NAME] 401(k) 403(b) [PERSON_NAME] 403(b) 4…" at bounding box center [833, 142] width 218 height 33
click at [581, 154] on input at bounding box center [591, 142] width 218 height 33
type input "Pension"
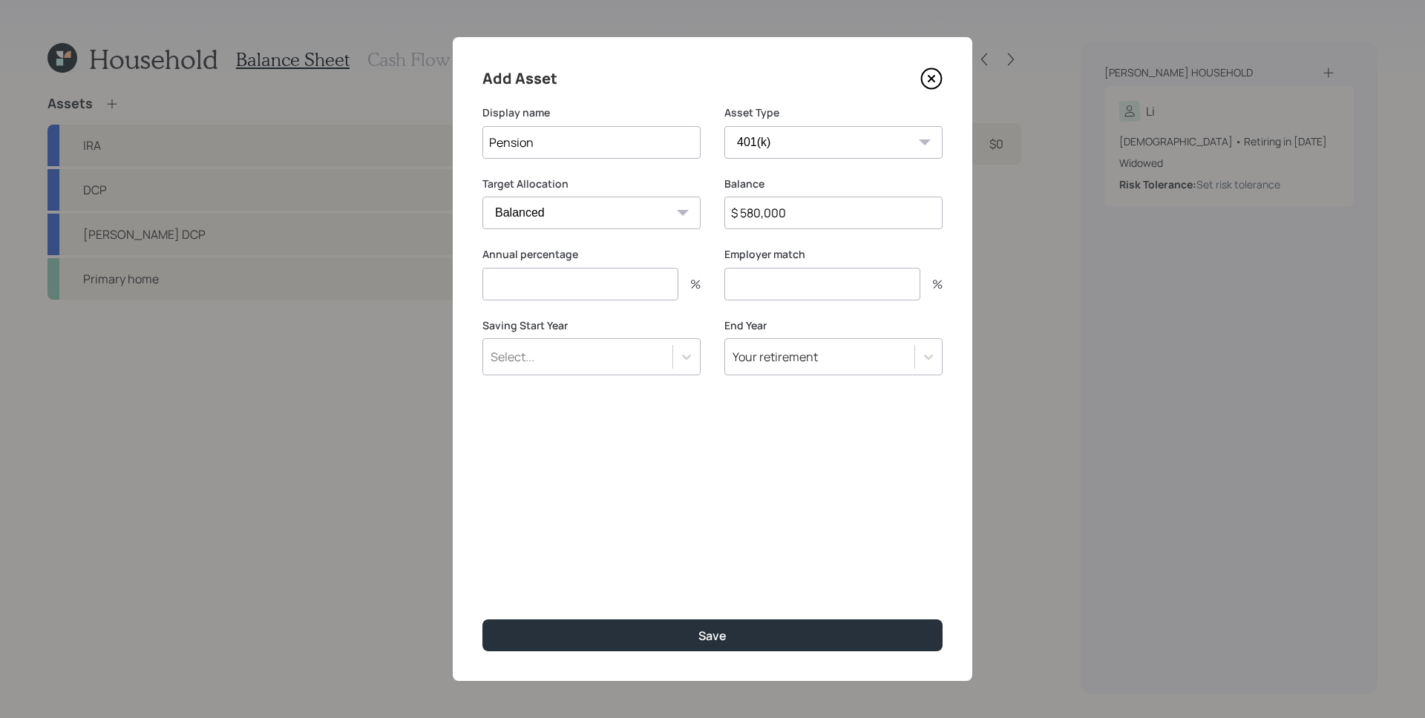
type input "$ 580,000"
type input "6"
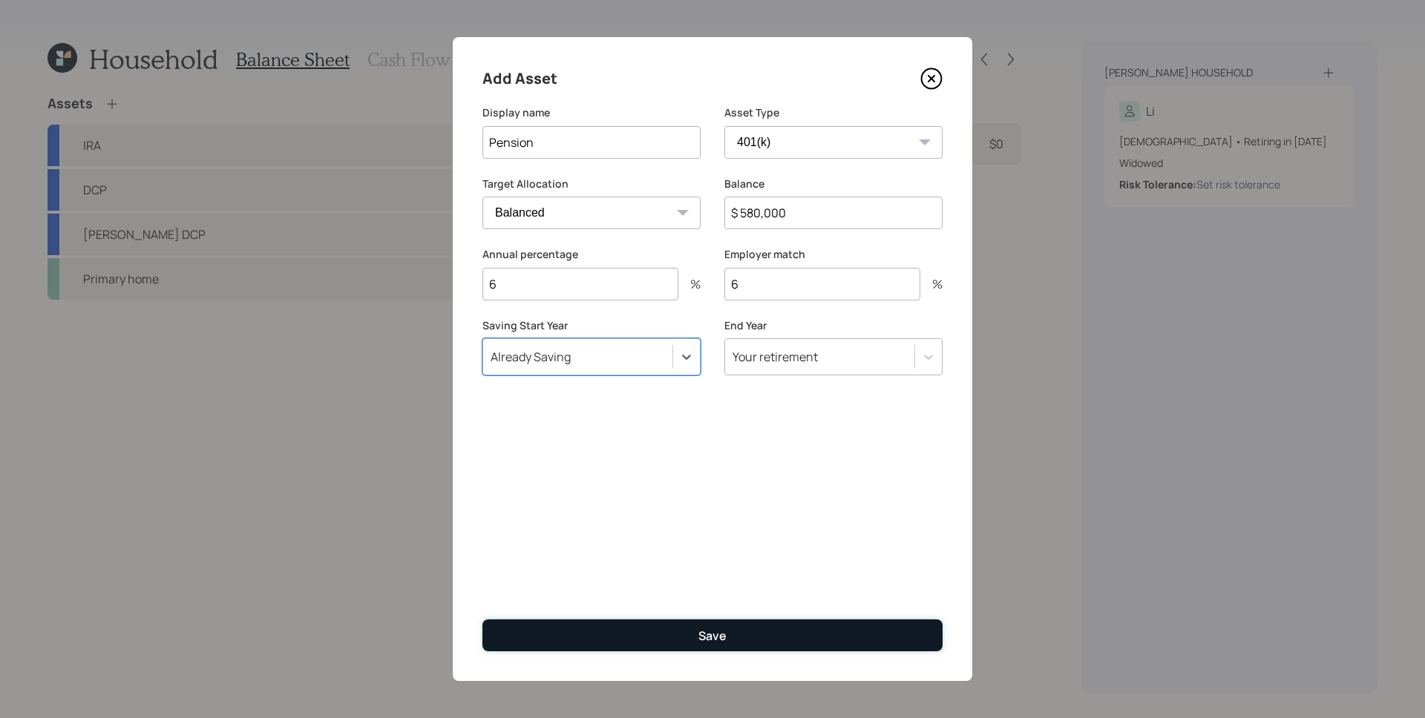
click at [752, 638] on button "Save" at bounding box center [712, 636] width 460 height 32
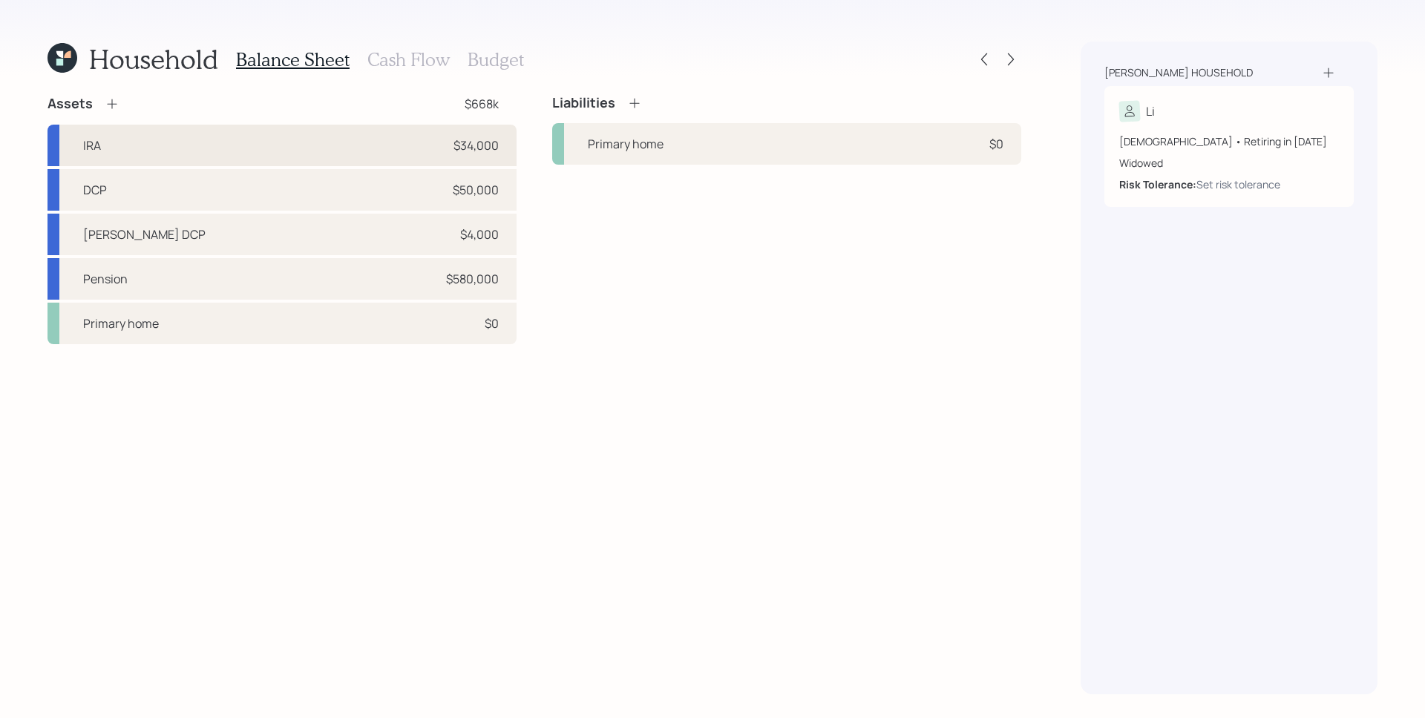
click at [480, 138] on div "$34,000" at bounding box center [475, 146] width 45 height 18
select select "ira"
select select "balanced"
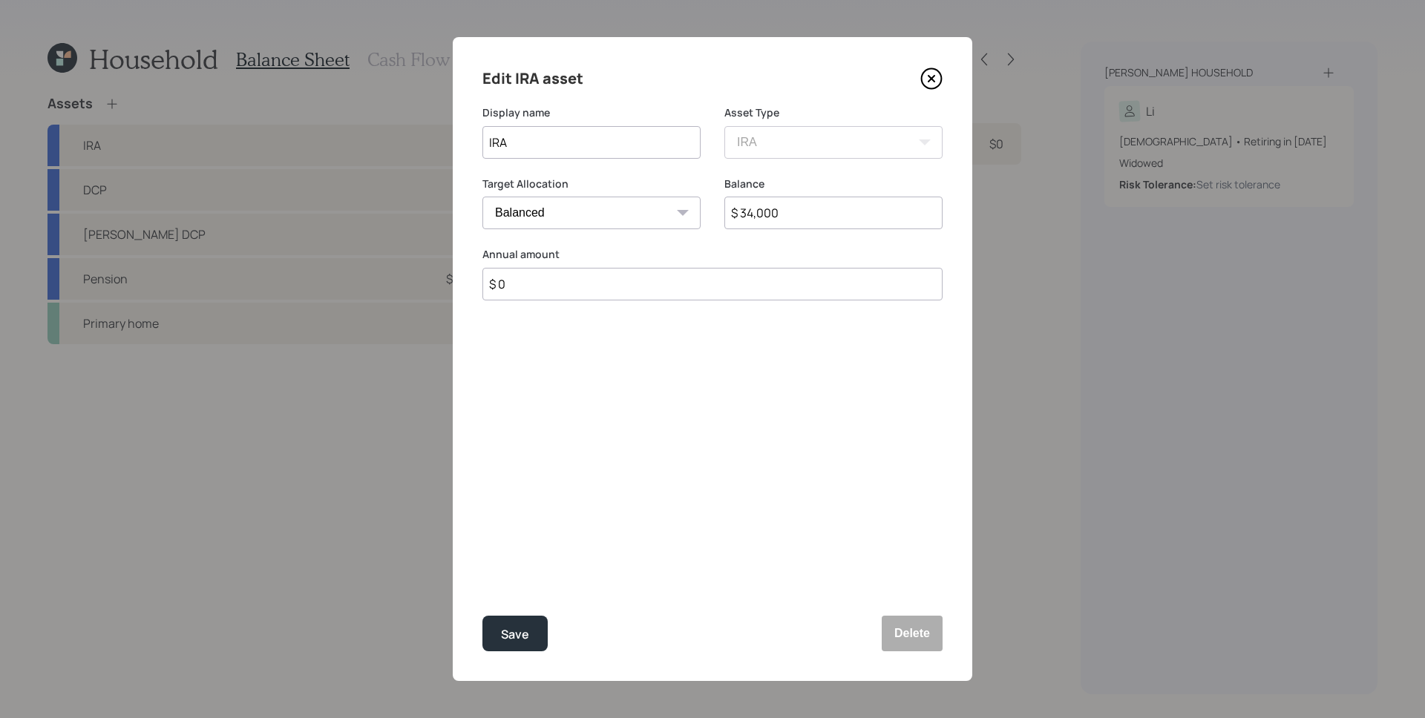
click at [774, 208] on input "$ 34,000" at bounding box center [833, 213] width 218 height 33
type input "$ 35,700"
click at [531, 287] on input "$ 0" at bounding box center [712, 284] width 460 height 33
click at [548, 287] on input "$ 0" at bounding box center [712, 284] width 460 height 33
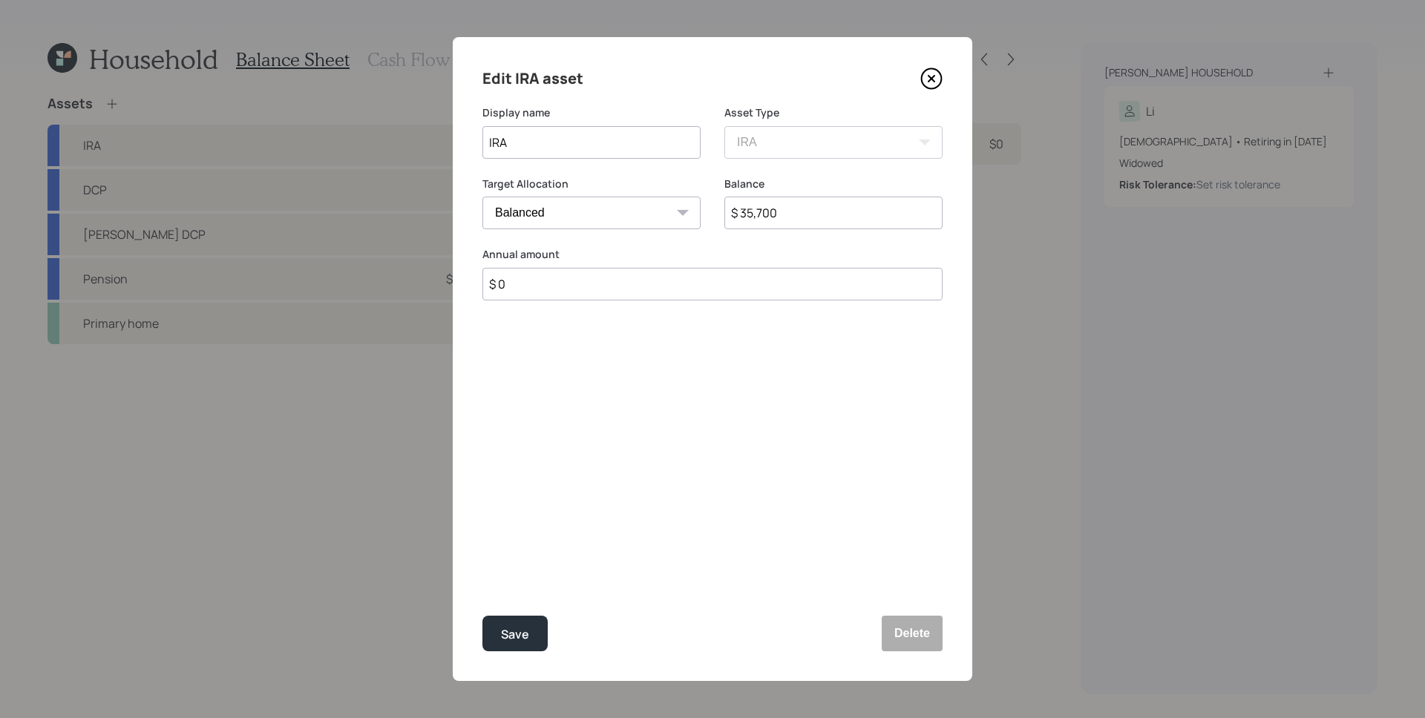
click at [548, 287] on input "$ 0" at bounding box center [712, 284] width 460 height 33
click at [482, 616] on button "Save" at bounding box center [514, 634] width 65 height 36
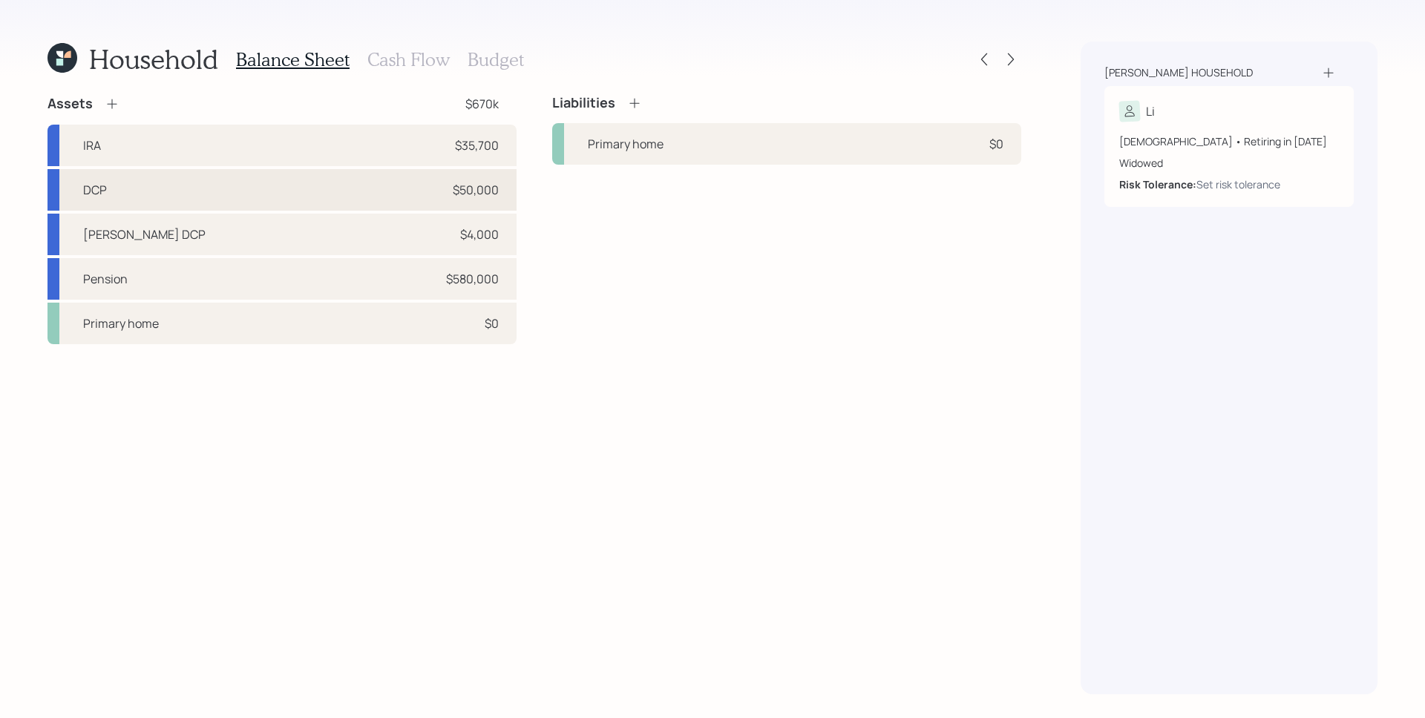
click at [450, 194] on div "DCP $50,000" at bounding box center [281, 190] width 469 height 42
select select "ira"
select select "balanced"
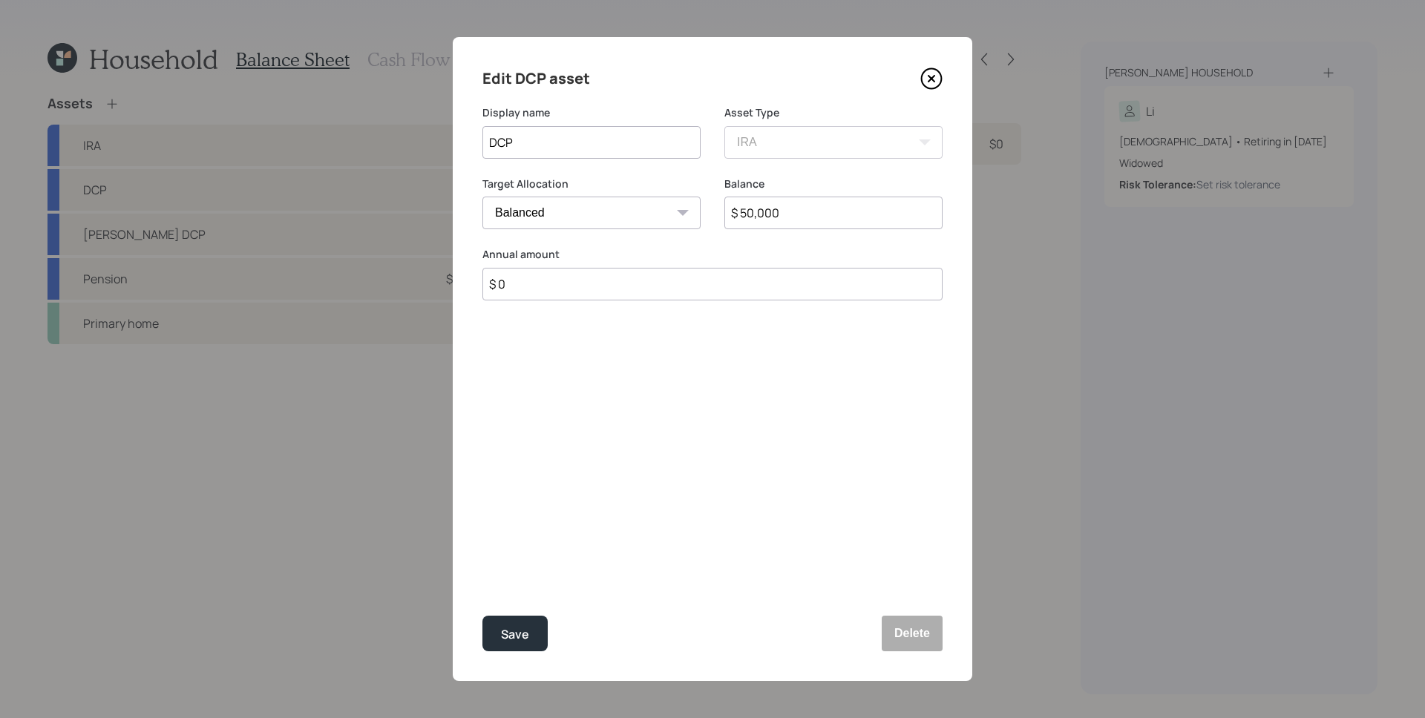
click at [488, 145] on input "DCP" at bounding box center [591, 142] width 218 height 33
drag, startPoint x: 524, startPoint y: 138, endPoint x: 498, endPoint y: 131, distance: 26.8
click at [498, 131] on input "DCP" at bounding box center [591, 142] width 218 height 33
type input "Deferred Comp Plan"
click at [482, 616] on button "Save" at bounding box center [514, 634] width 65 height 36
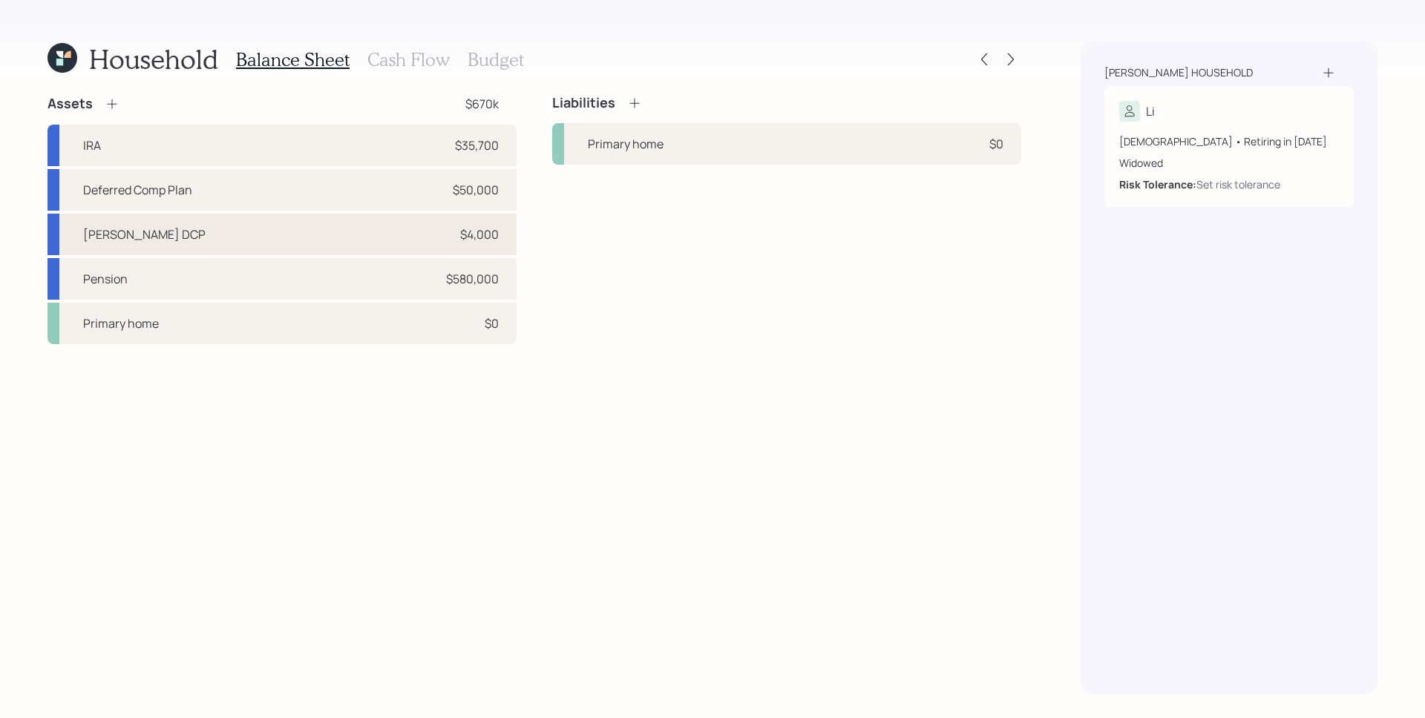
click at [281, 237] on div "[PERSON_NAME] DCP $4,000" at bounding box center [281, 235] width 469 height 42
select select "roth_ira"
select select "balanced"
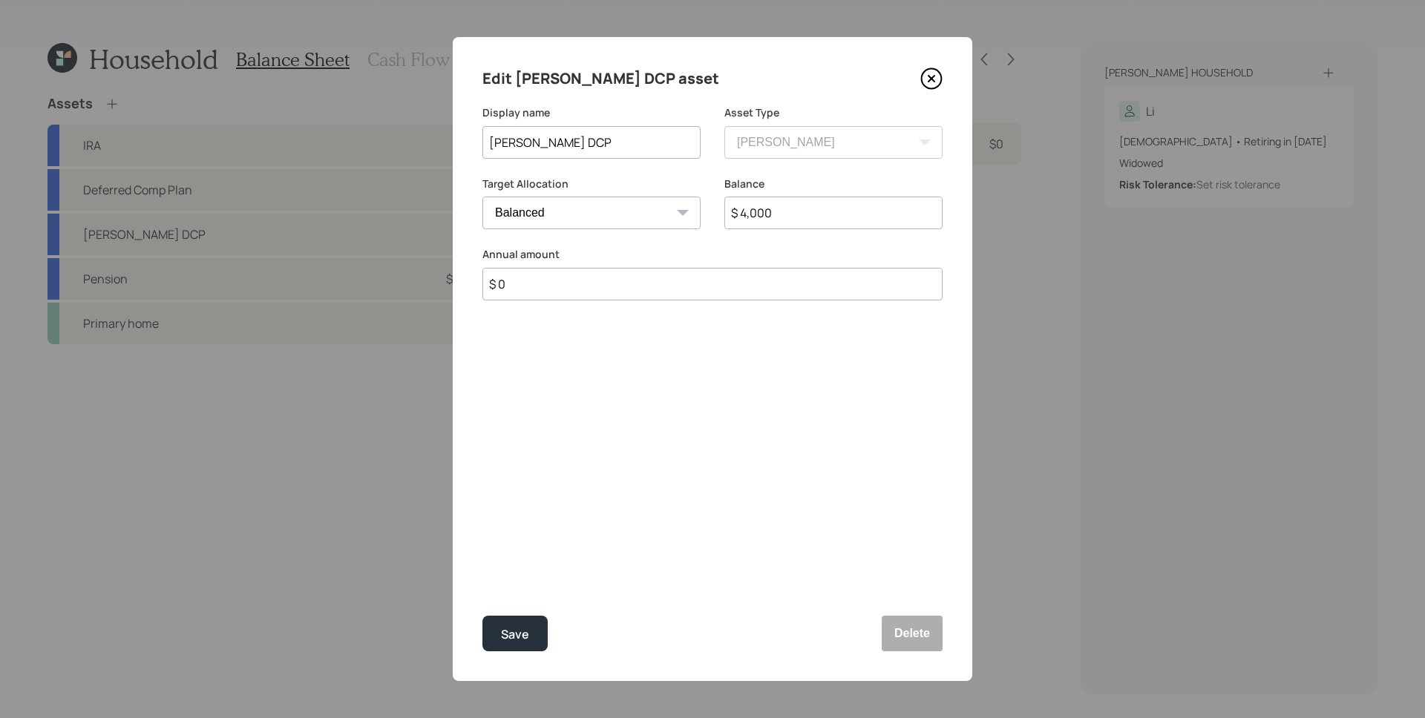
drag, startPoint x: 553, startPoint y: 142, endPoint x: 528, endPoint y: 138, distance: 24.9
click at [528, 138] on input "[PERSON_NAME] DCP" at bounding box center [591, 142] width 218 height 33
type input "[PERSON_NAME] Deferred Comp Plan"
drag, startPoint x: 527, startPoint y: 619, endPoint x: 534, endPoint y: 602, distance: 18.6
click at [527, 619] on button "Save" at bounding box center [514, 634] width 65 height 36
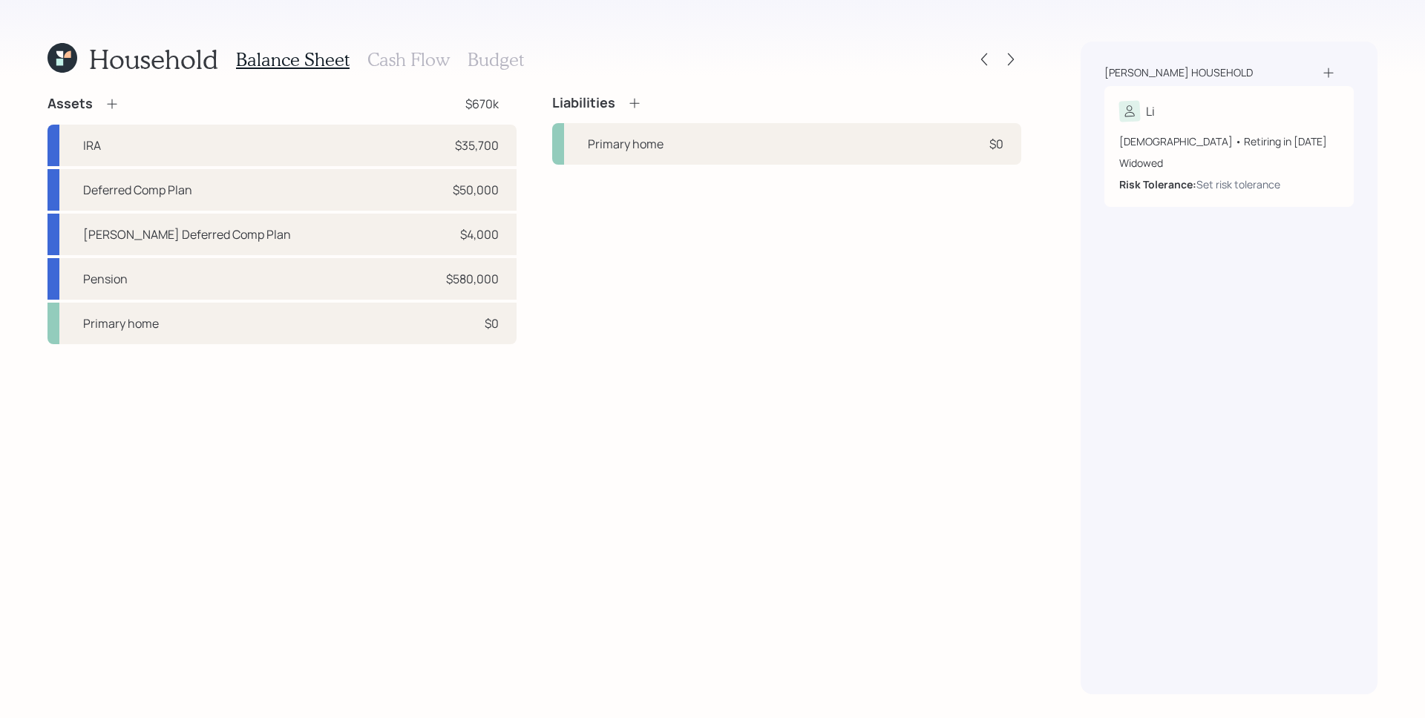
click at [806, 366] on div "Assets $670k IRA $35,700 Deferred Comp Plan $50,000 [PERSON_NAME] Deferred Comp…" at bounding box center [534, 395] width 974 height 600
click at [484, 206] on div "Deferred Comp Plan $50,000" at bounding box center [281, 190] width 469 height 42
select select "ira"
select select "balanced"
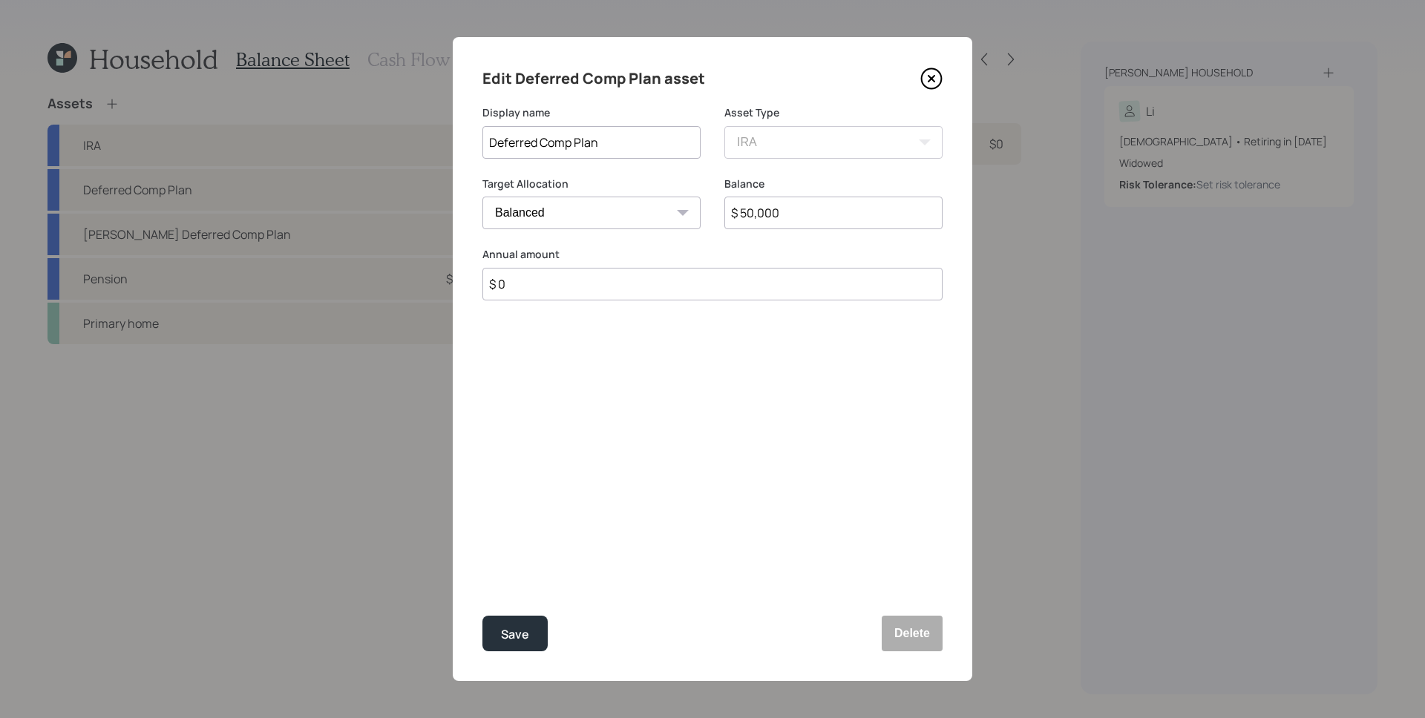
click at [808, 217] on input "$ 50,000" at bounding box center [833, 213] width 218 height 33
type input "$ 49,203"
click at [482, 616] on button "Save" at bounding box center [514, 634] width 65 height 36
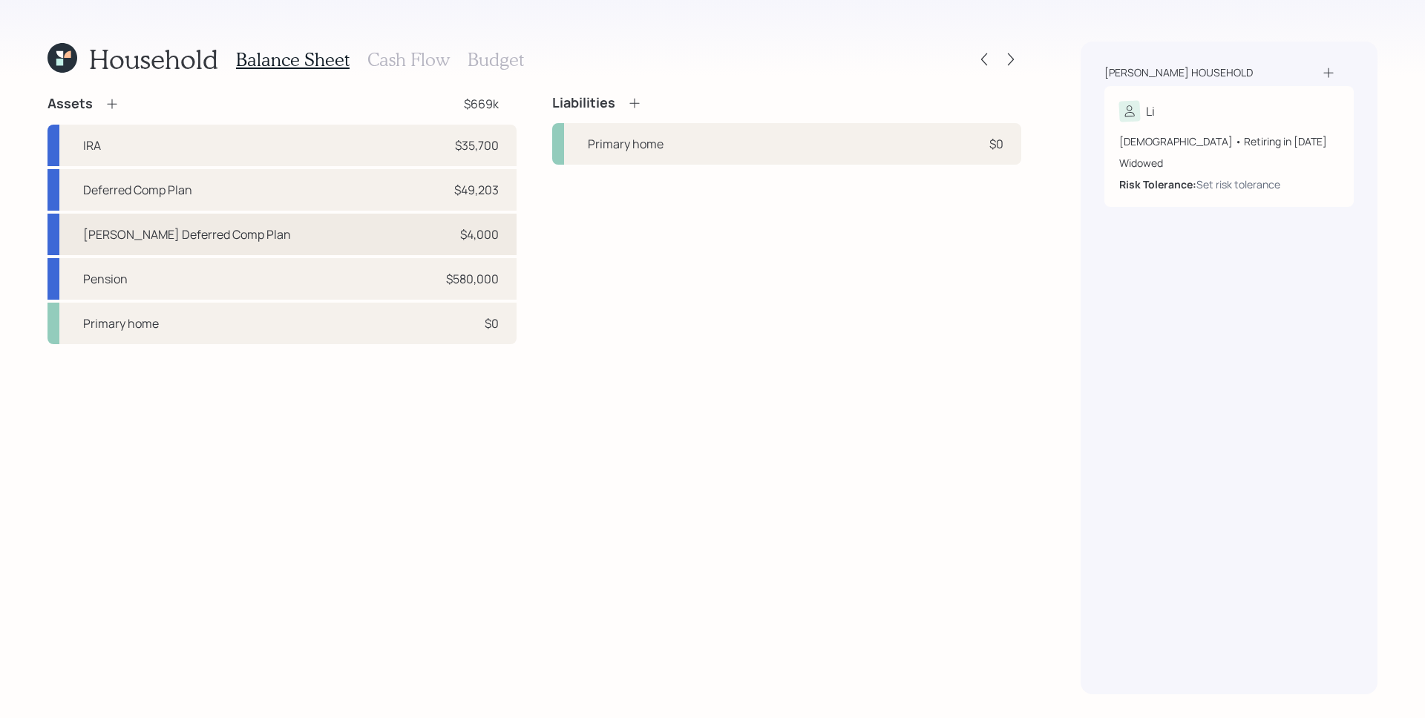
click at [447, 233] on div "[PERSON_NAME] Deferred Comp Plan $4,000" at bounding box center [281, 235] width 469 height 42
select select "roth_ira"
select select "balanced"
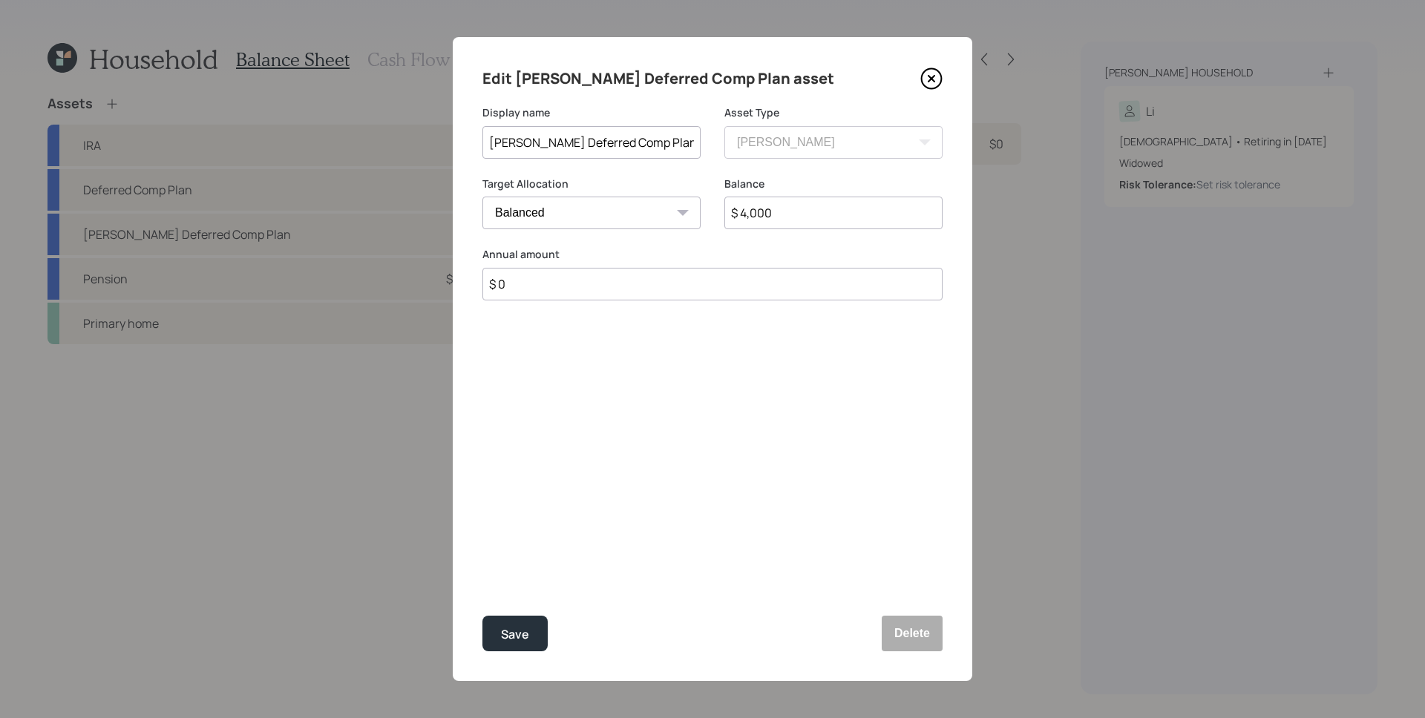
click at [781, 211] on input "$ 4,000" at bounding box center [833, 213] width 218 height 33
type input "$ 3,905"
click at [482, 616] on button "Save" at bounding box center [514, 634] width 65 height 36
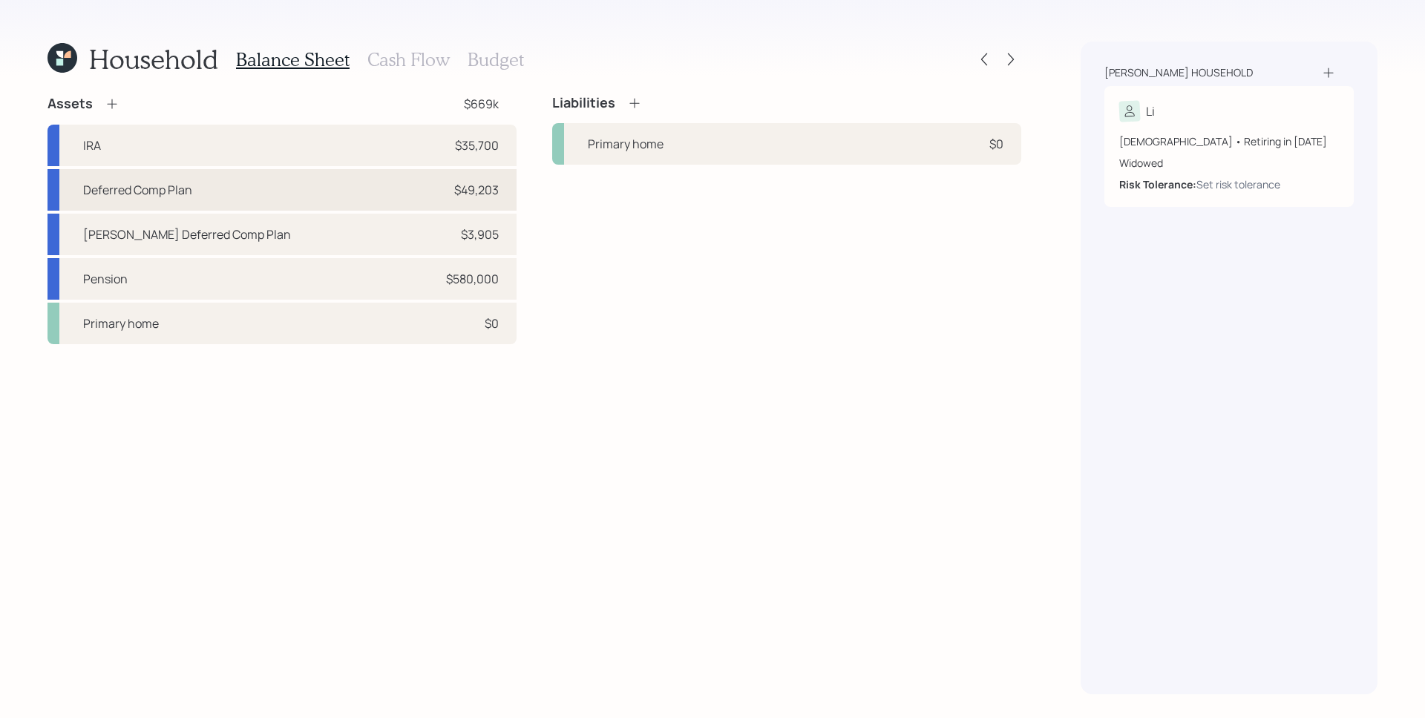
click at [465, 194] on div "$49,203" at bounding box center [476, 190] width 45 height 18
select select "ira"
select select "balanced"
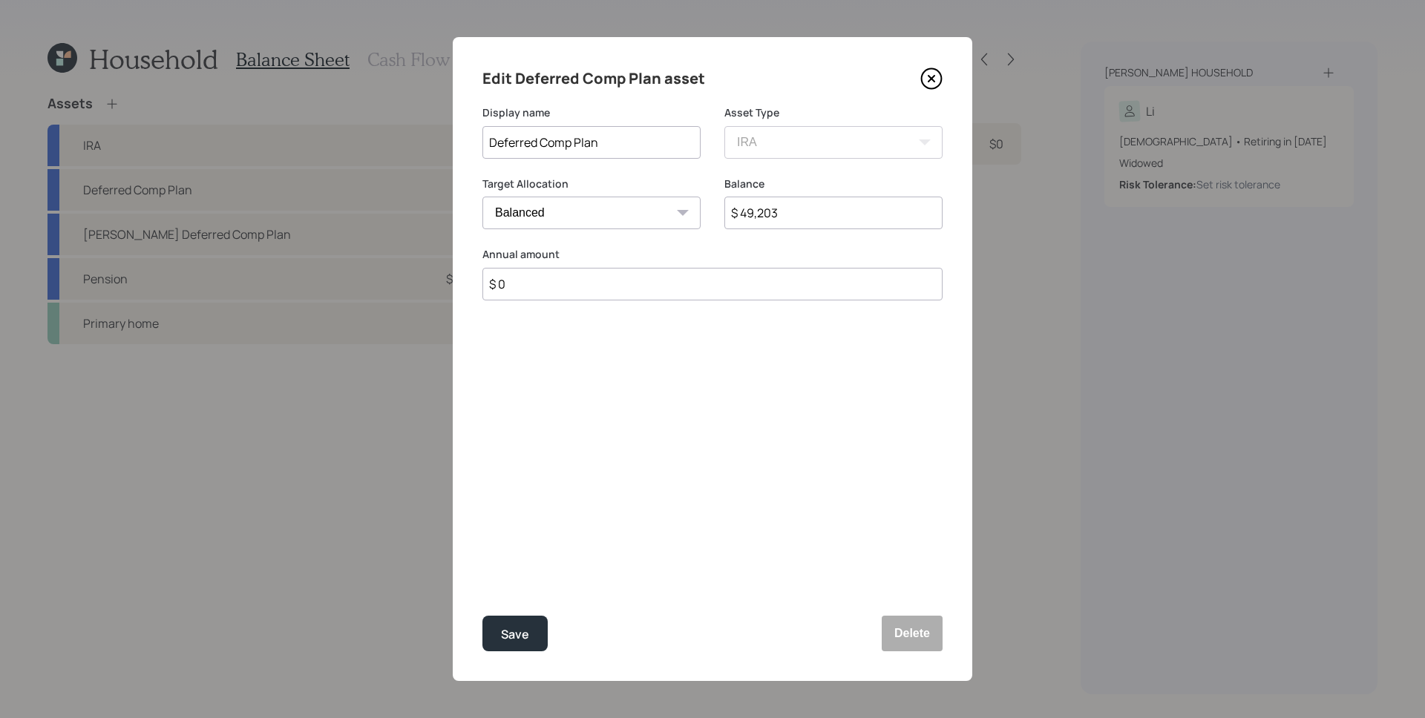
click at [704, 287] on input "$ 0" at bounding box center [712, 284] width 460 height 33
type input "$ 1,300"
click at [482, 616] on button "Save" at bounding box center [514, 634] width 65 height 36
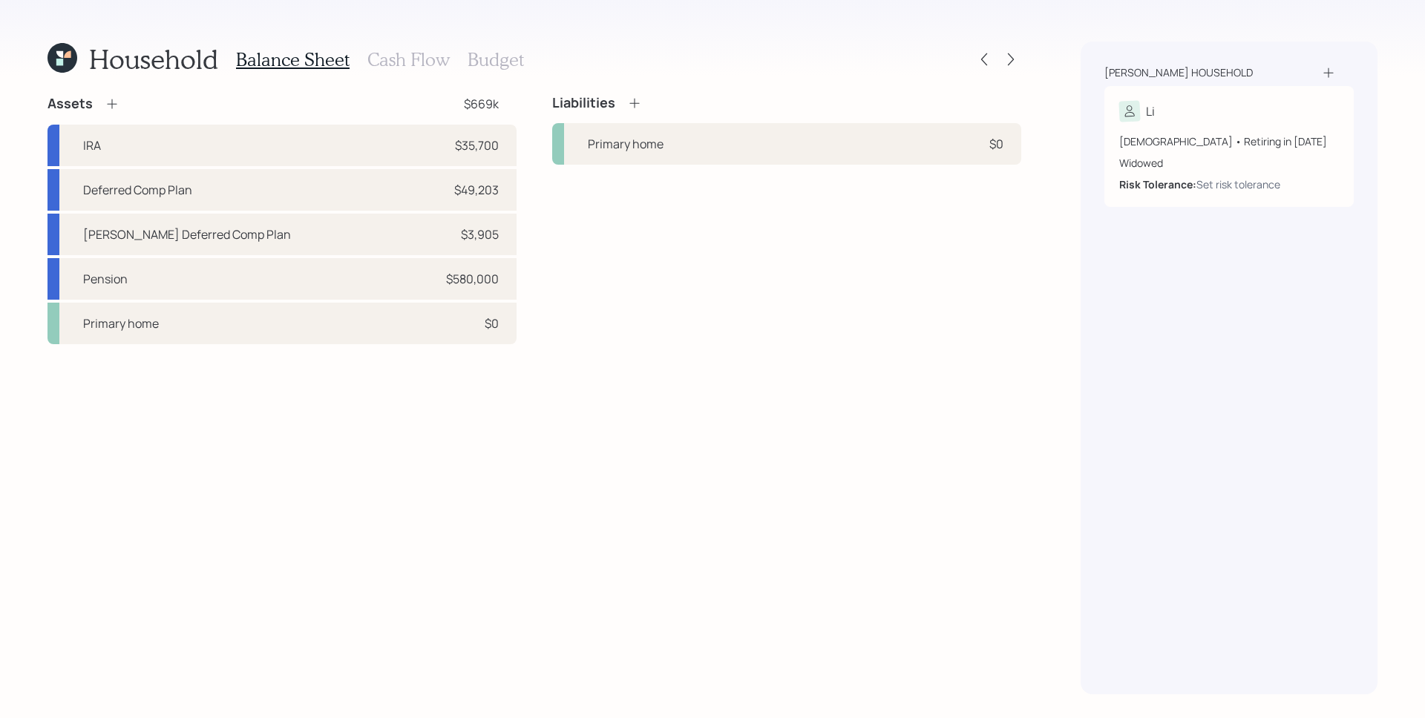
click at [579, 232] on div "Liabilities Primary home $0" at bounding box center [786, 219] width 469 height 249
click at [123, 103] on div "Assets $669k" at bounding box center [281, 104] width 469 height 18
click at [114, 102] on icon at bounding box center [112, 103] width 15 height 15
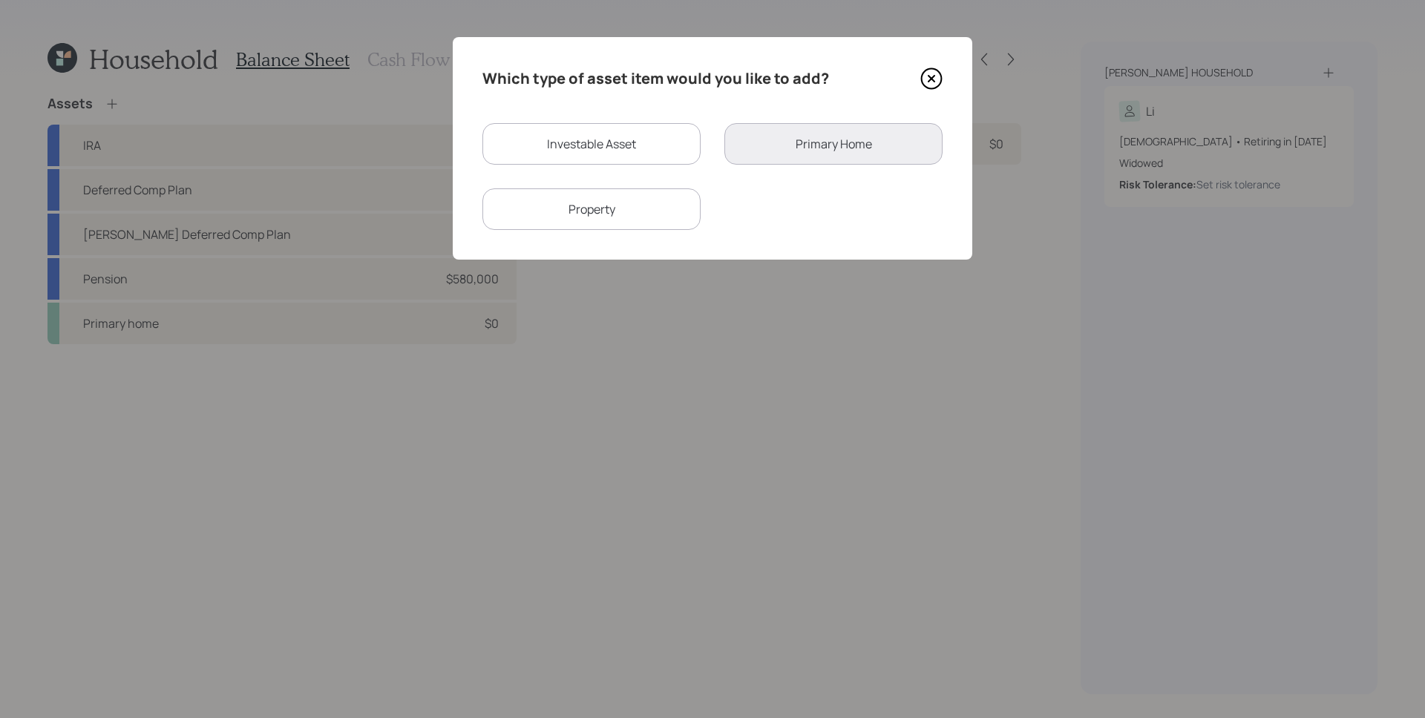
click at [641, 145] on div "Investable Asset" at bounding box center [591, 144] width 218 height 42
select select "taxable"
select select "balanced"
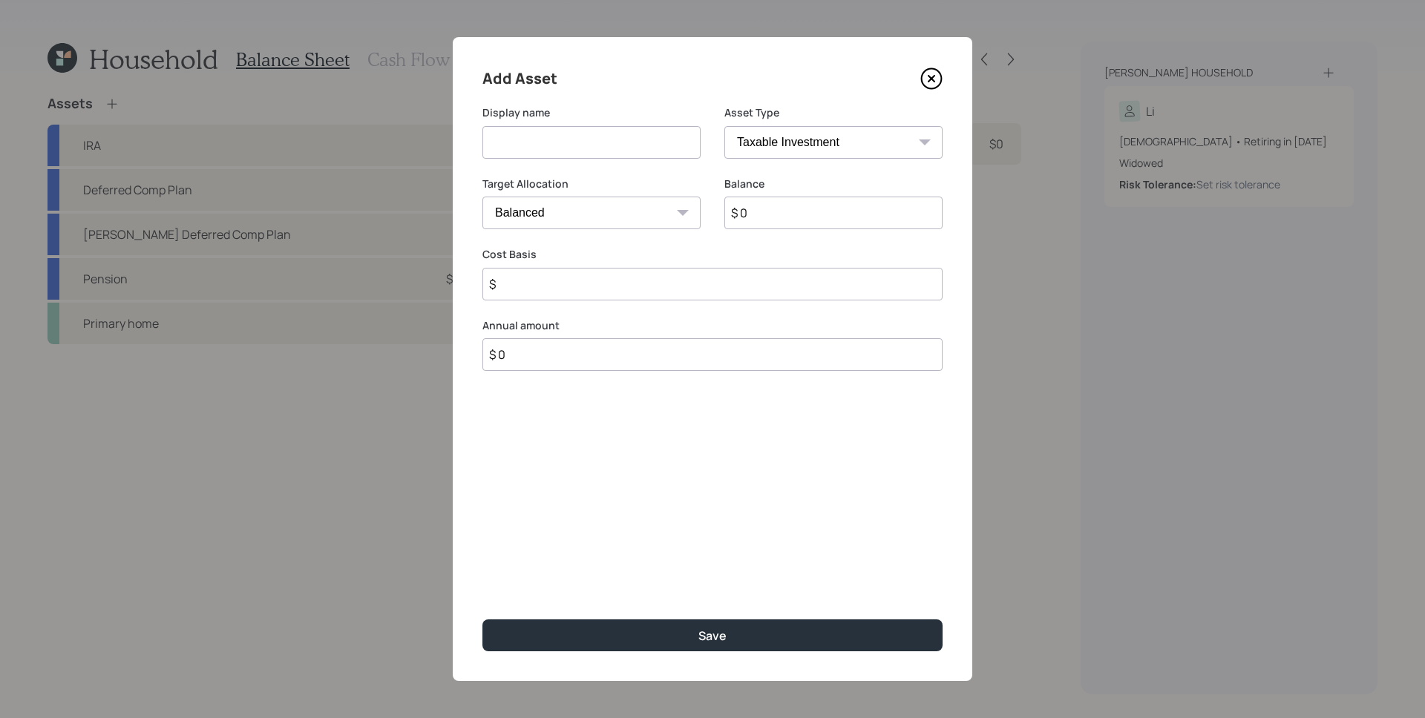
click at [617, 142] on input at bounding box center [591, 142] width 218 height 33
type input "Gold Coins"
click at [632, 217] on select "Cash Conservative Balanced Aggressive" at bounding box center [591, 213] width 218 height 33
click at [482, 197] on select "Cash Conservative Balanced Aggressive" at bounding box center [591, 213] width 218 height 33
click at [636, 211] on select "Cash Conservative Balanced Aggressive" at bounding box center [591, 213] width 218 height 33
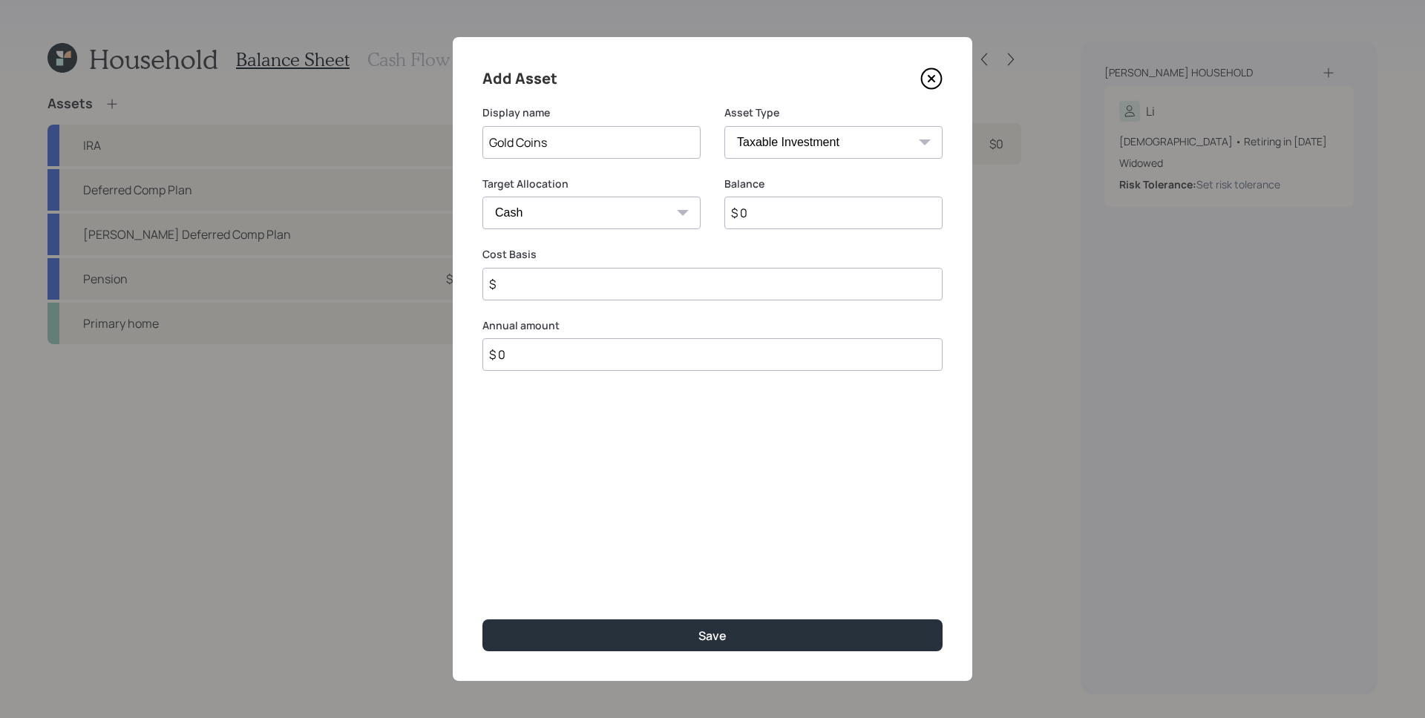
select select "conservative"
click at [482, 197] on select "Cash Conservative Balanced Aggressive" at bounding box center [591, 213] width 218 height 33
click at [745, 174] on div "Asset Type SEP [PERSON_NAME] IRA 401(k) [PERSON_NAME] 401(k) 403(b) [PERSON_NAM…" at bounding box center [833, 140] width 218 height 71
click at [776, 139] on select "SEP [PERSON_NAME] IRA 401(k) [PERSON_NAME] 401(k) 403(b) [PERSON_NAME] 403(b) 4…" at bounding box center [833, 142] width 218 height 33
select select "ira"
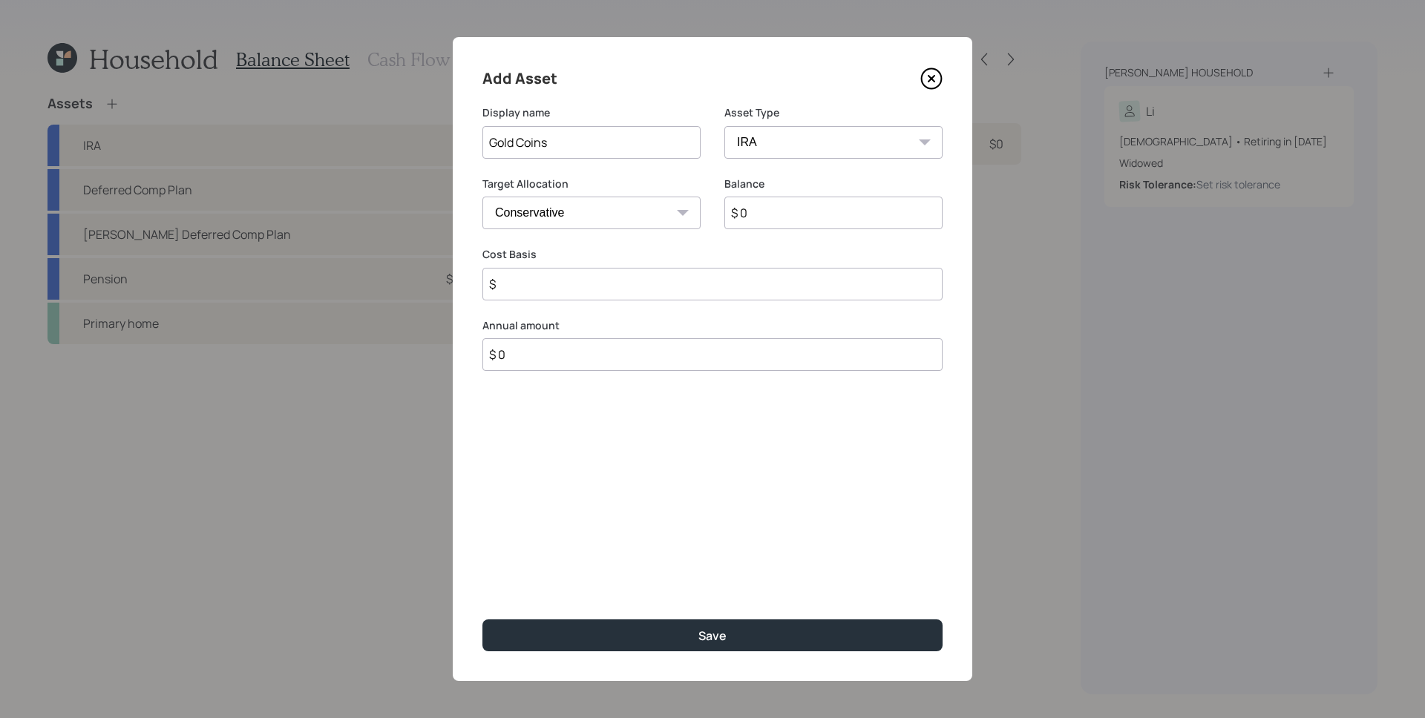
click at [724, 126] on select "SEP [PERSON_NAME] IRA 401(k) [PERSON_NAME] 401(k) 403(b) [PERSON_NAME] 403(b) 4…" at bounding box center [833, 142] width 218 height 33
type input "$"
click at [800, 221] on input "$ 0" at bounding box center [833, 213] width 218 height 33
click at [799, 219] on input "$ 0" at bounding box center [833, 213] width 218 height 33
type input "$ 25,000"
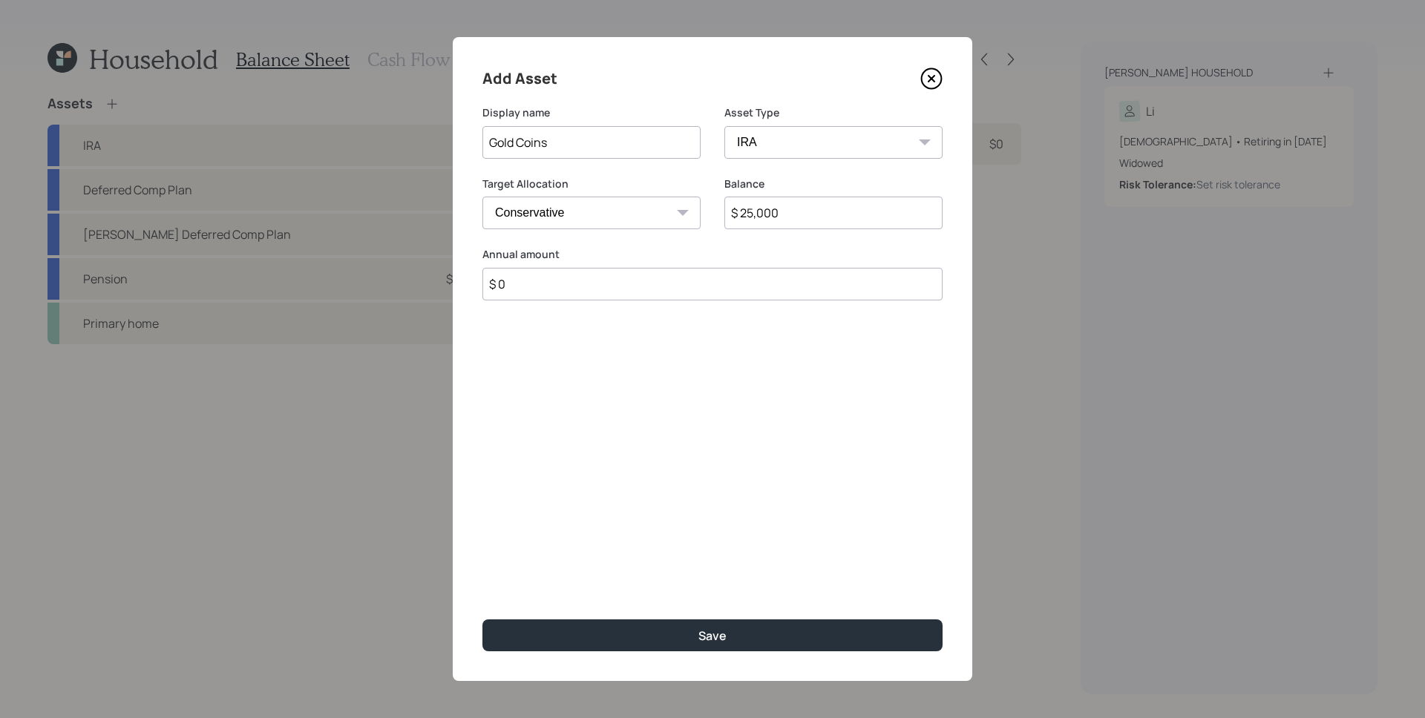
type input "$ 0"
click at [482, 620] on button "Save" at bounding box center [712, 636] width 460 height 32
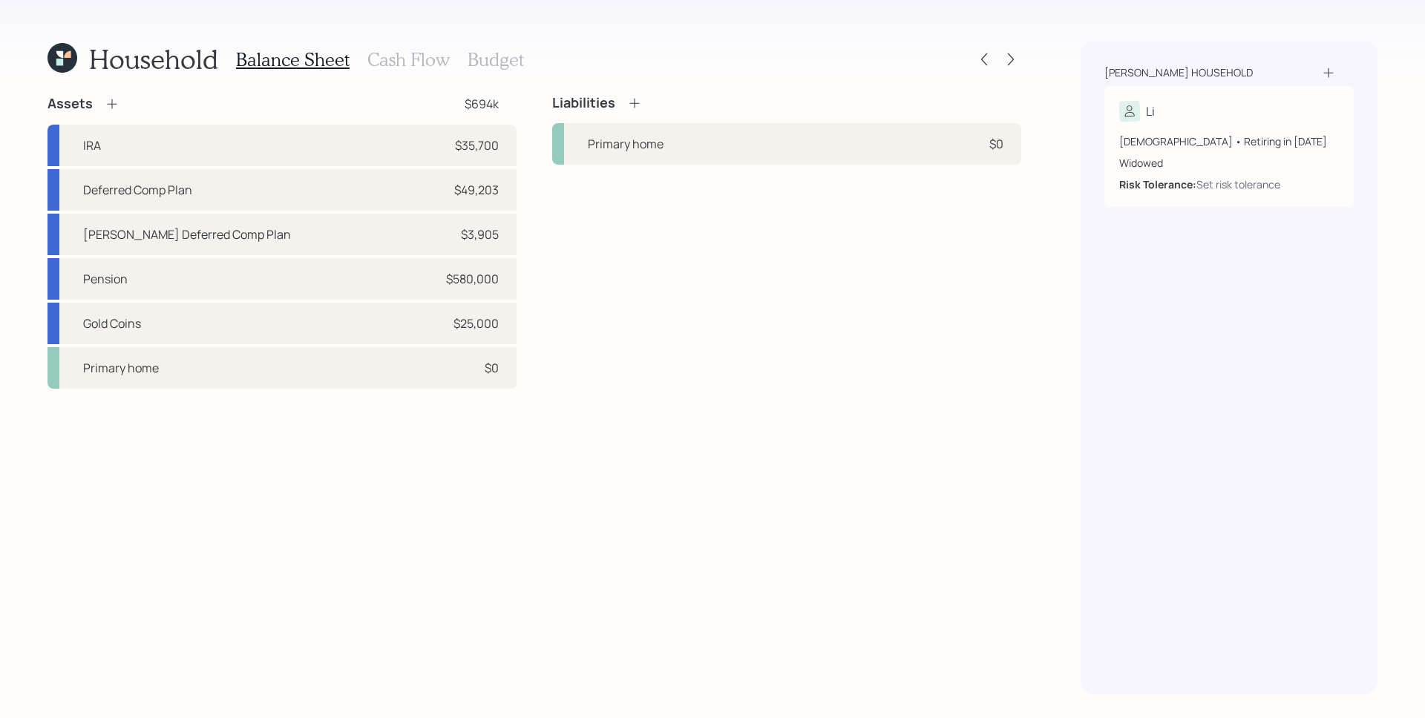
click at [577, 445] on div "Assets $694k IRA $35,700 Deferred Comp Plan $49,203 [PERSON_NAME] Deferred Comp…" at bounding box center [534, 395] width 974 height 600
click at [479, 386] on div "Primary home $0" at bounding box center [281, 368] width 469 height 42
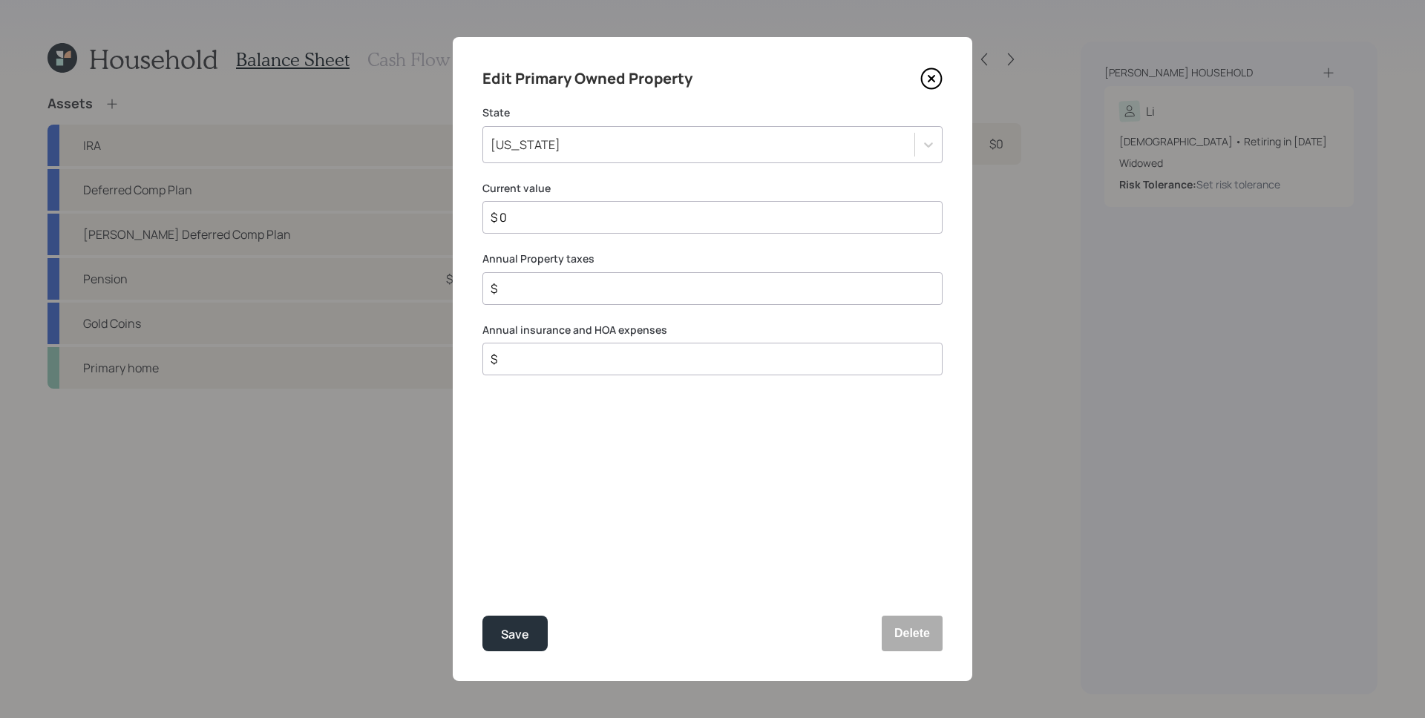
click at [617, 250] on div "Edit Primary Owned Property State [US_STATE] Current value $ 0 Annual Property …" at bounding box center [712, 359] width 519 height 644
click at [612, 213] on input "$ 0" at bounding box center [706, 218] width 435 height 18
click at [615, 218] on input "$ 0" at bounding box center [706, 218] width 435 height 18
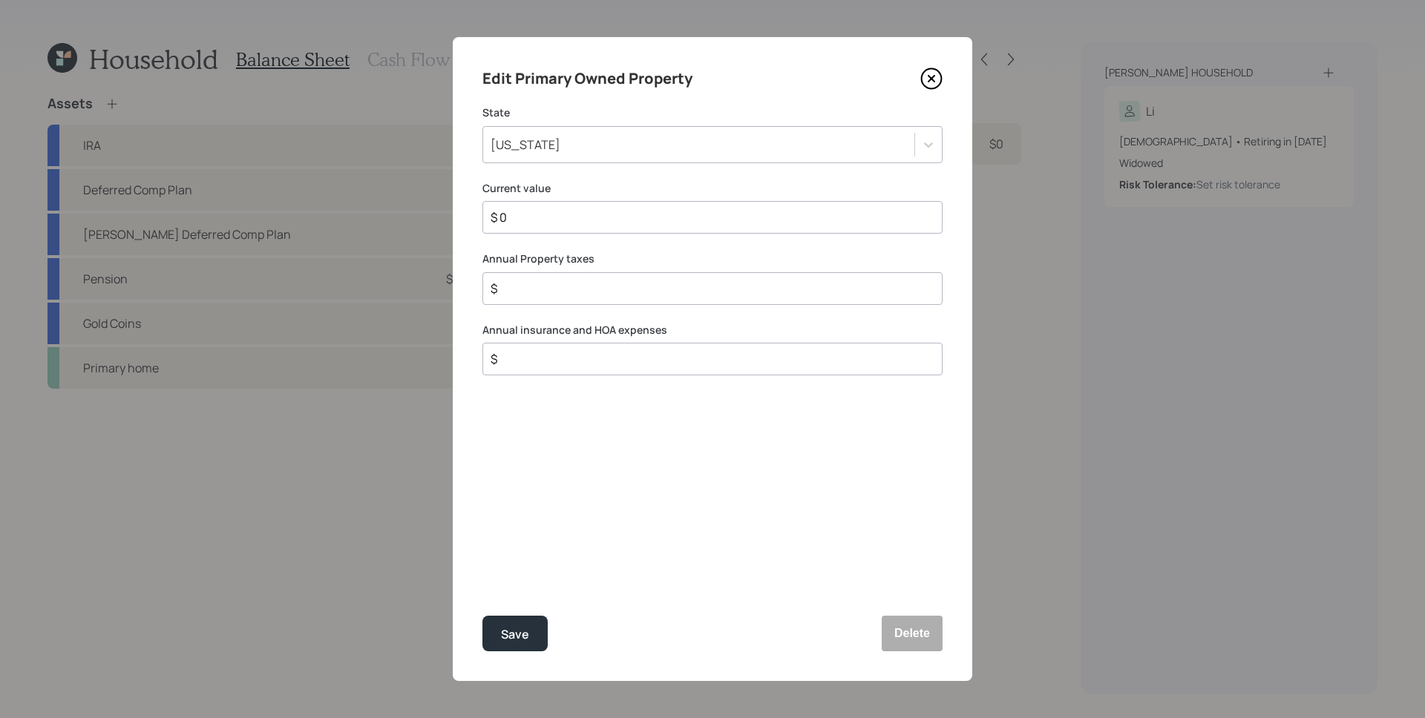
click at [615, 218] on input "$ 0" at bounding box center [706, 218] width 435 height 18
type input "$ 265,000"
click at [597, 287] on input "$" at bounding box center [706, 289] width 435 height 18
click at [562, 358] on input "$" at bounding box center [706, 359] width 435 height 18
type input "$ 1,200"
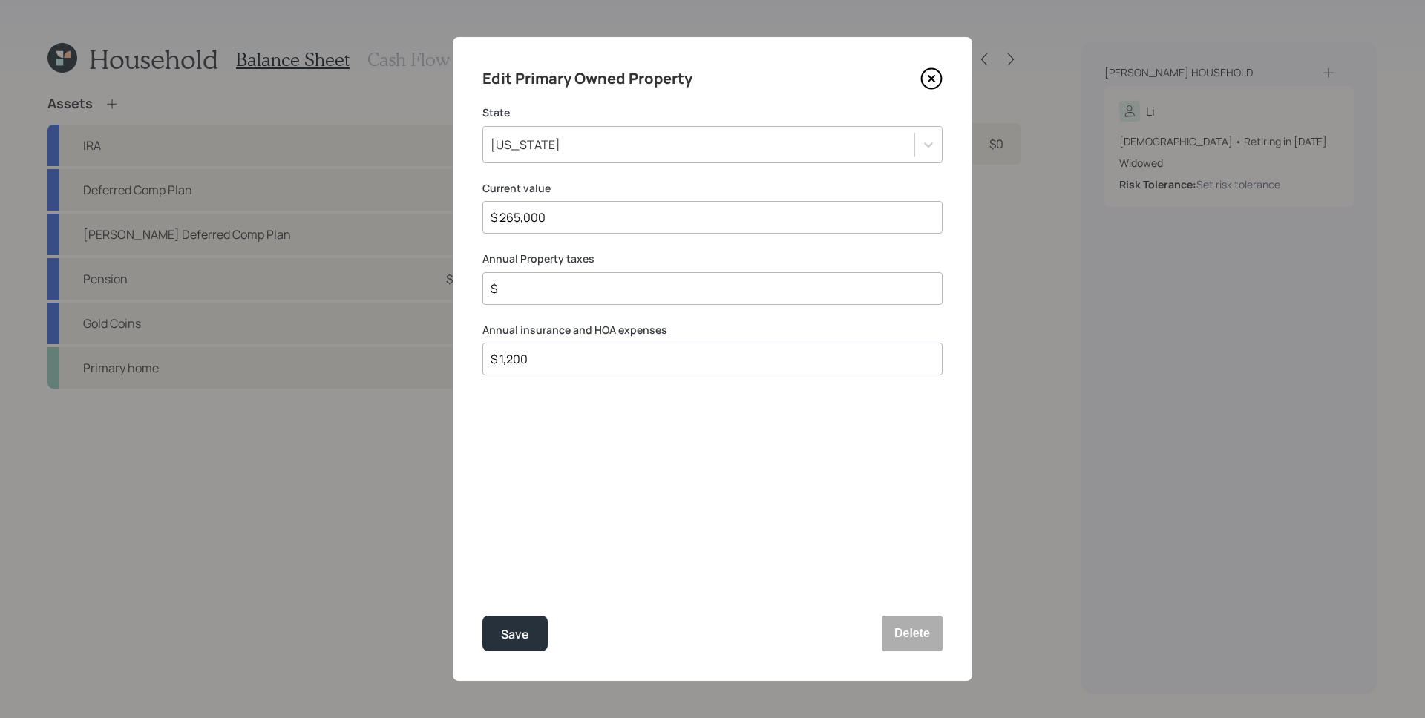
click at [544, 298] on div "$" at bounding box center [712, 288] width 460 height 33
click at [546, 291] on input "$" at bounding box center [706, 289] width 435 height 18
type input "$ 1,800"
click at [519, 641] on div "Save" at bounding box center [515, 635] width 28 height 20
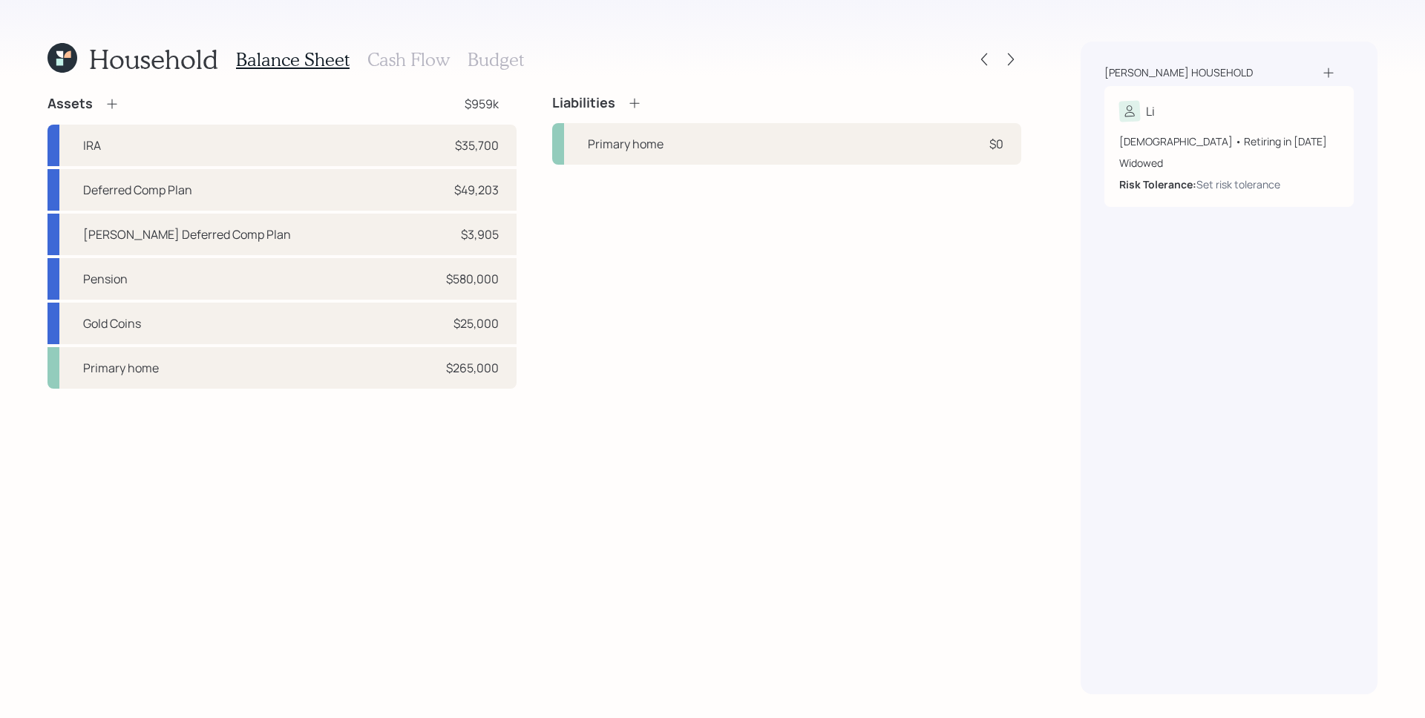
click at [900, 239] on div "Liabilities Primary home $0" at bounding box center [786, 242] width 469 height 294
click at [718, 140] on div "Primary home $0" at bounding box center [786, 144] width 469 height 42
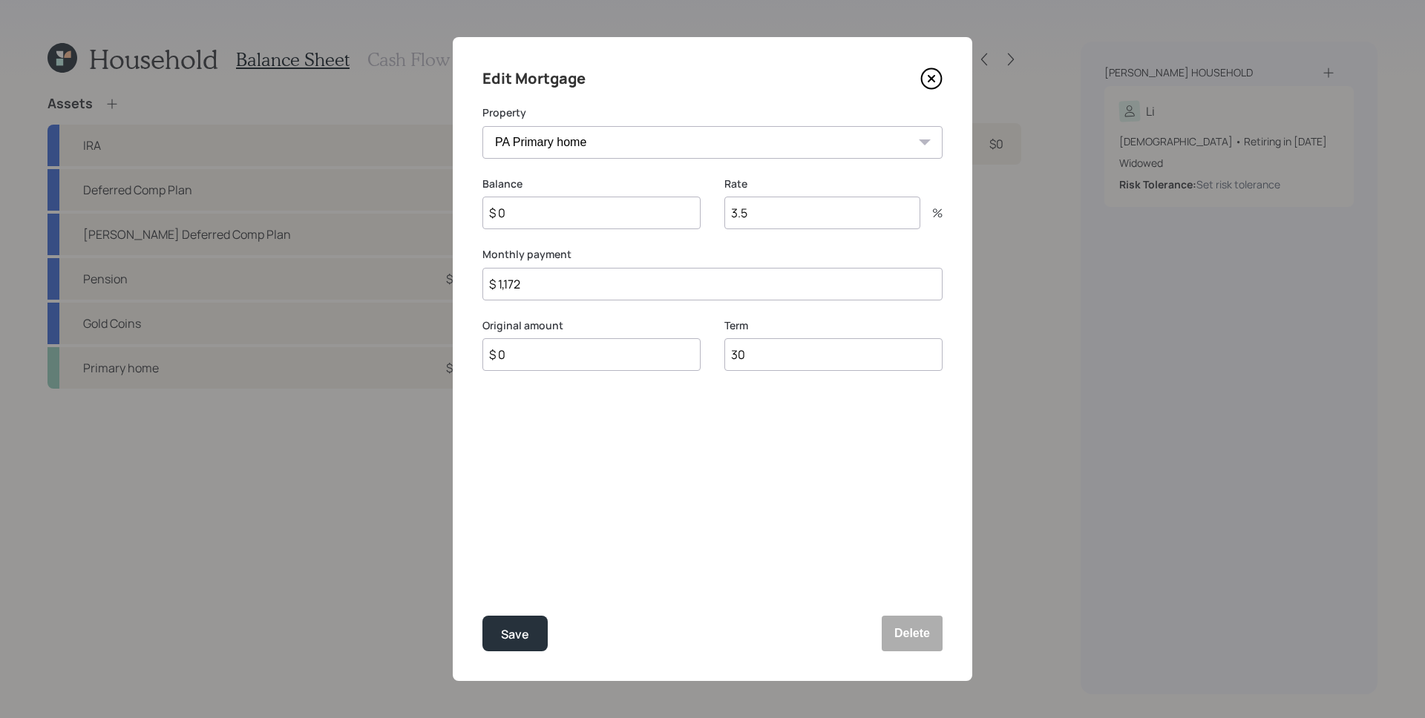
click at [576, 214] on input "$ 0" at bounding box center [591, 213] width 218 height 33
type input "$ 153,000"
click at [804, 216] on input "3.5" at bounding box center [822, 213] width 196 height 33
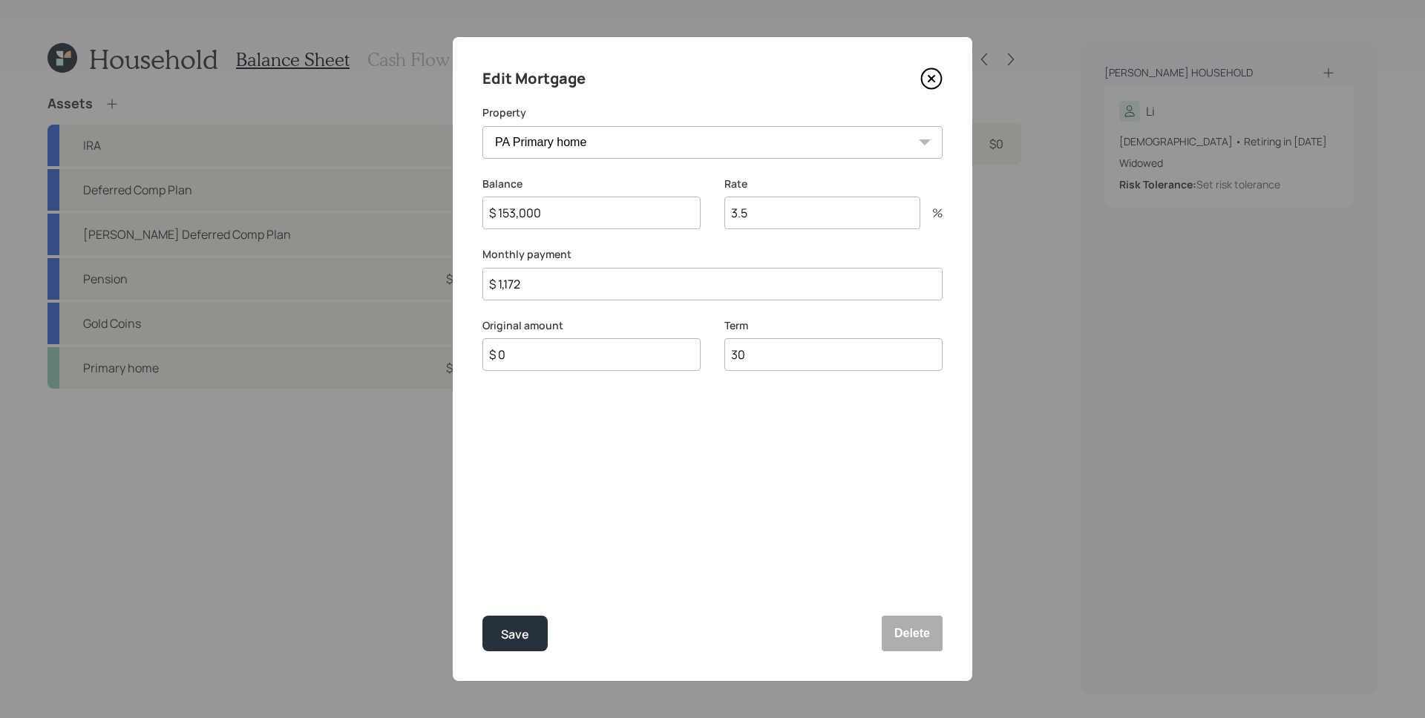
click at [804, 216] on input "3.5" at bounding box center [822, 213] width 196 height 33
type input "2.875"
click at [681, 396] on div "Edit Mortgage Property PA Primary home Balance $ 153,000 Rate 2.875 % Monthly p…" at bounding box center [712, 359] width 519 height 644
click at [608, 351] on input "$ 0" at bounding box center [591, 354] width 218 height 33
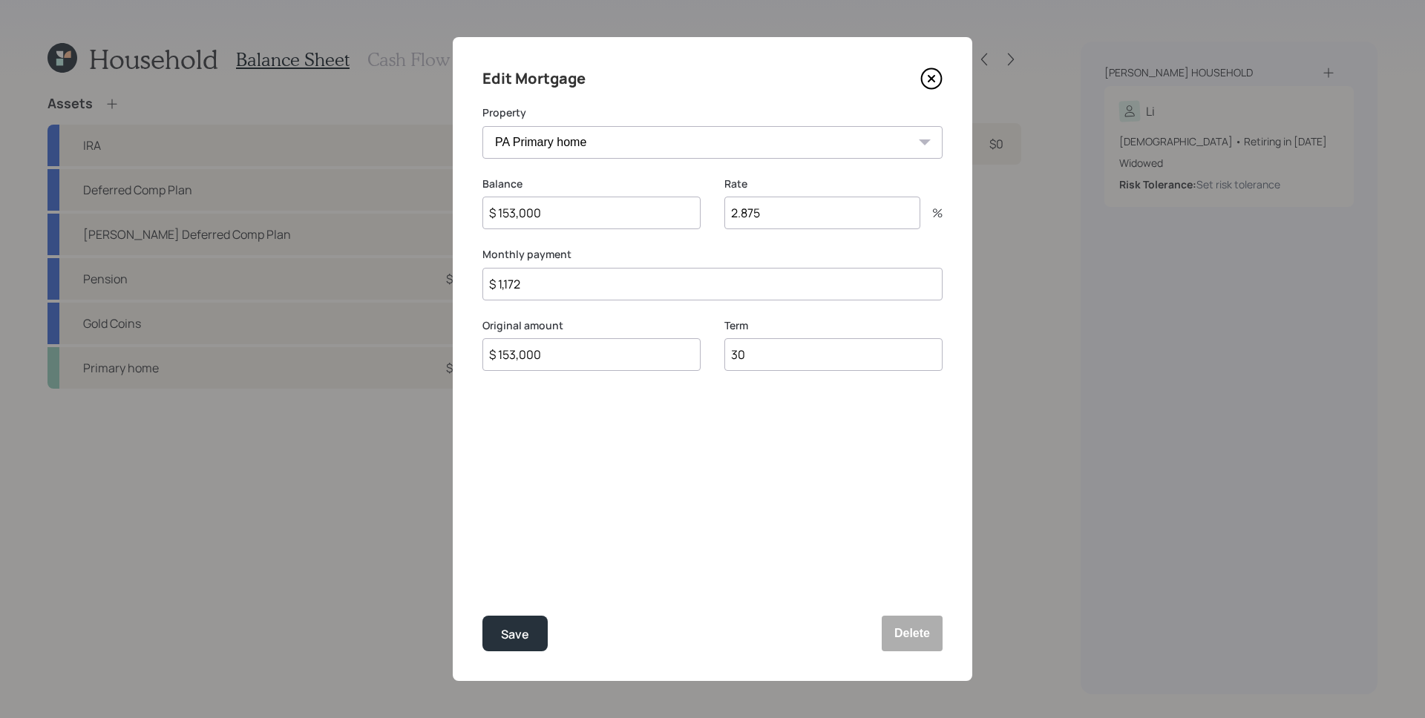
type input "$ 153,000"
click at [673, 253] on label "Monthly payment" at bounding box center [712, 254] width 460 height 15
click at [816, 404] on div "Edit Mortgage Property PA Primary home Balance $ 153,000 Rate 2.875 % Monthly p…" at bounding box center [712, 359] width 519 height 644
drag, startPoint x: 779, startPoint y: 351, endPoint x: 708, endPoint y: 344, distance: 71.6
click at [708, 344] on div "Original amount $ 153,000 Term 30" at bounding box center [712, 353] width 460 height 71
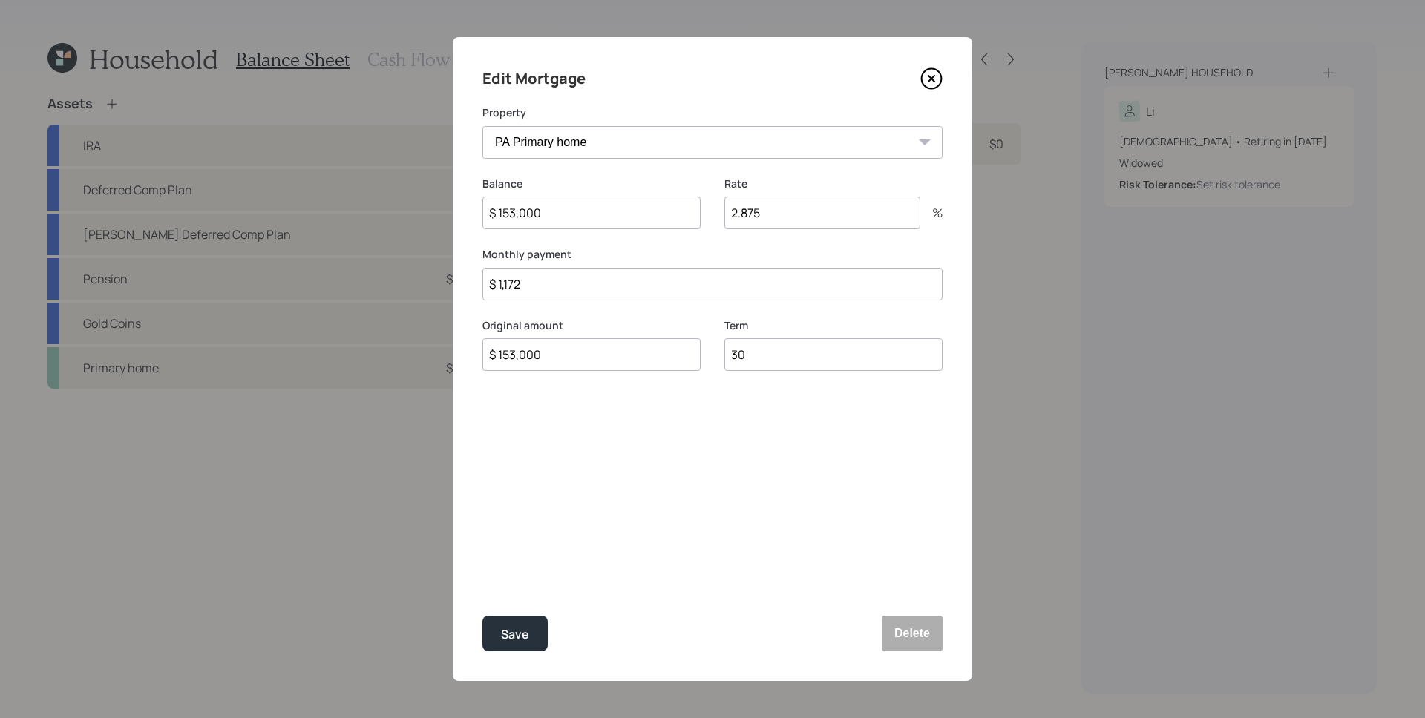
click at [583, 276] on input "$ 1,172" at bounding box center [712, 284] width 460 height 33
click at [536, 300] on input "$ 1,172" at bounding box center [712, 284] width 460 height 33
click at [540, 288] on input "$ 1,172" at bounding box center [712, 284] width 460 height 33
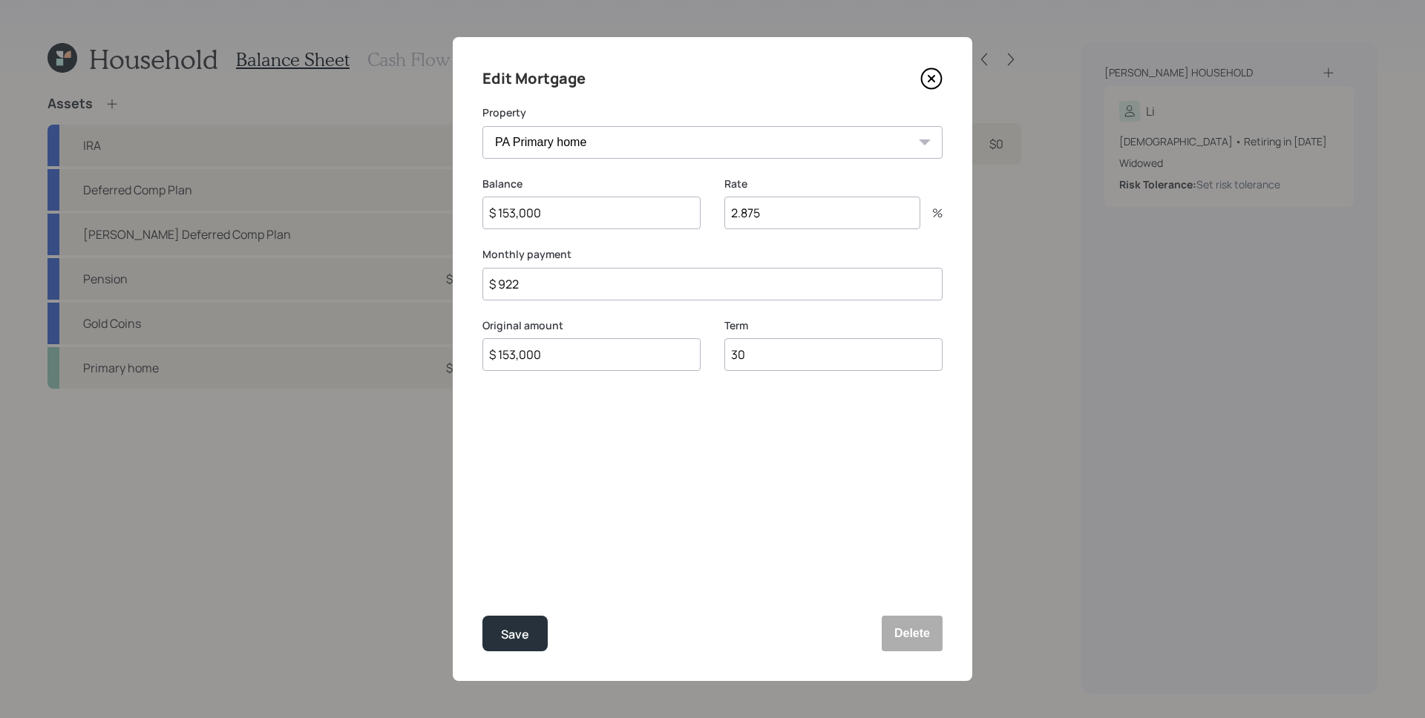
type input "$ 922"
click at [715, 537] on div "Edit Mortgage Property PA Primary home Balance $ 153,000 Rate 2.875 % Monthly p…" at bounding box center [712, 359] width 519 height 644
click at [506, 642] on div "Save" at bounding box center [515, 635] width 28 height 20
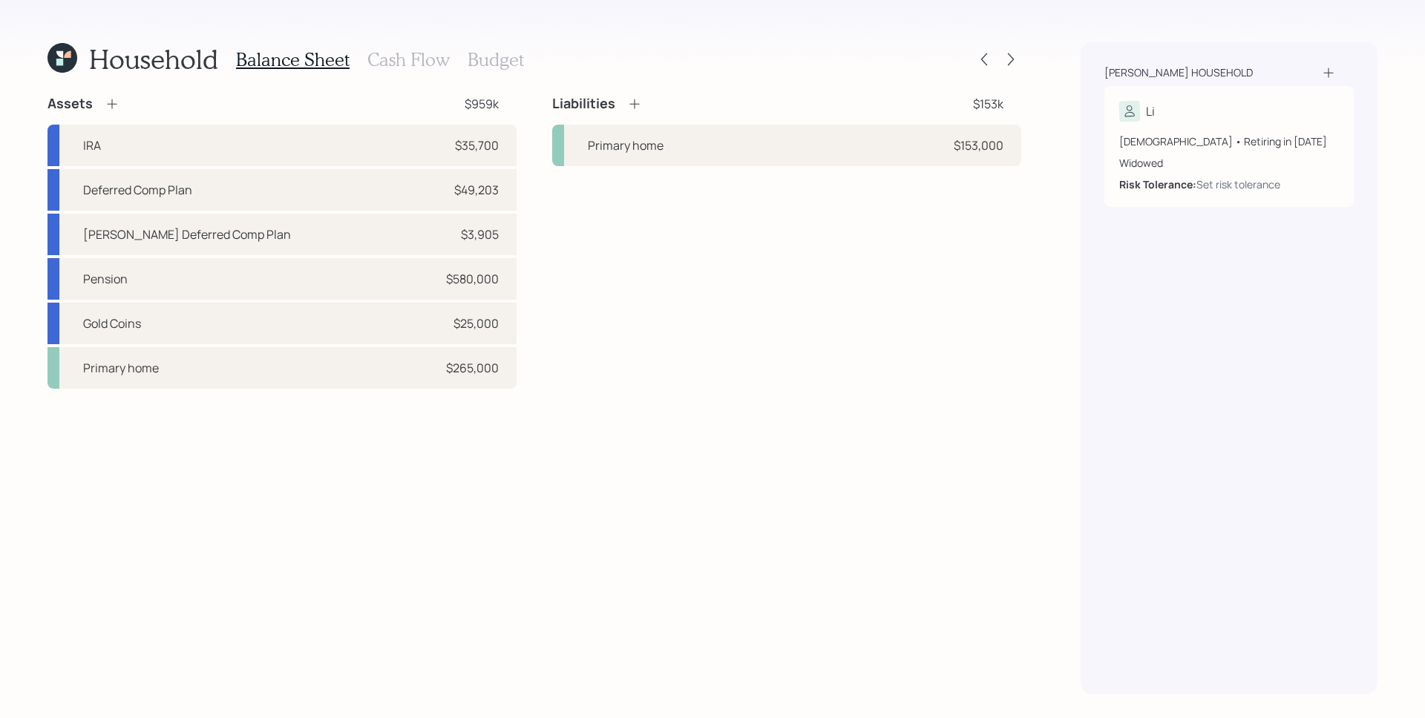
click at [557, 251] on div "Liabilities $153k Primary home $153,000" at bounding box center [786, 242] width 469 height 294
click at [980, 275] on div "Liabilities $153k Primary home $153,000" at bounding box center [786, 242] width 469 height 294
click at [950, 277] on div "Liabilities $153k Primary home $153,000" at bounding box center [786, 242] width 469 height 294
click at [997, 338] on div "Liabilities $153k Primary home $153,000" at bounding box center [786, 242] width 469 height 294
click at [628, 107] on icon at bounding box center [634, 103] width 15 height 15
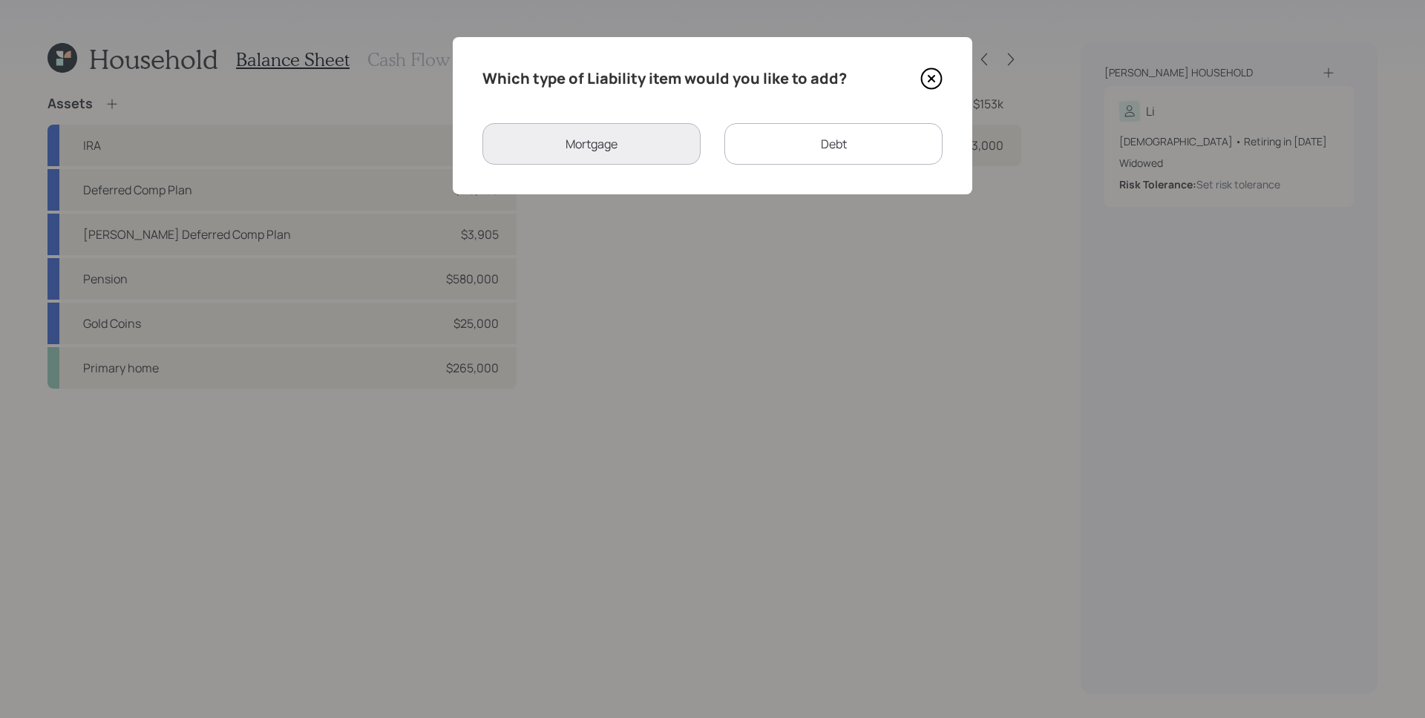
click at [816, 136] on div "Debt" at bounding box center [833, 144] width 218 height 42
select select "credit_card"
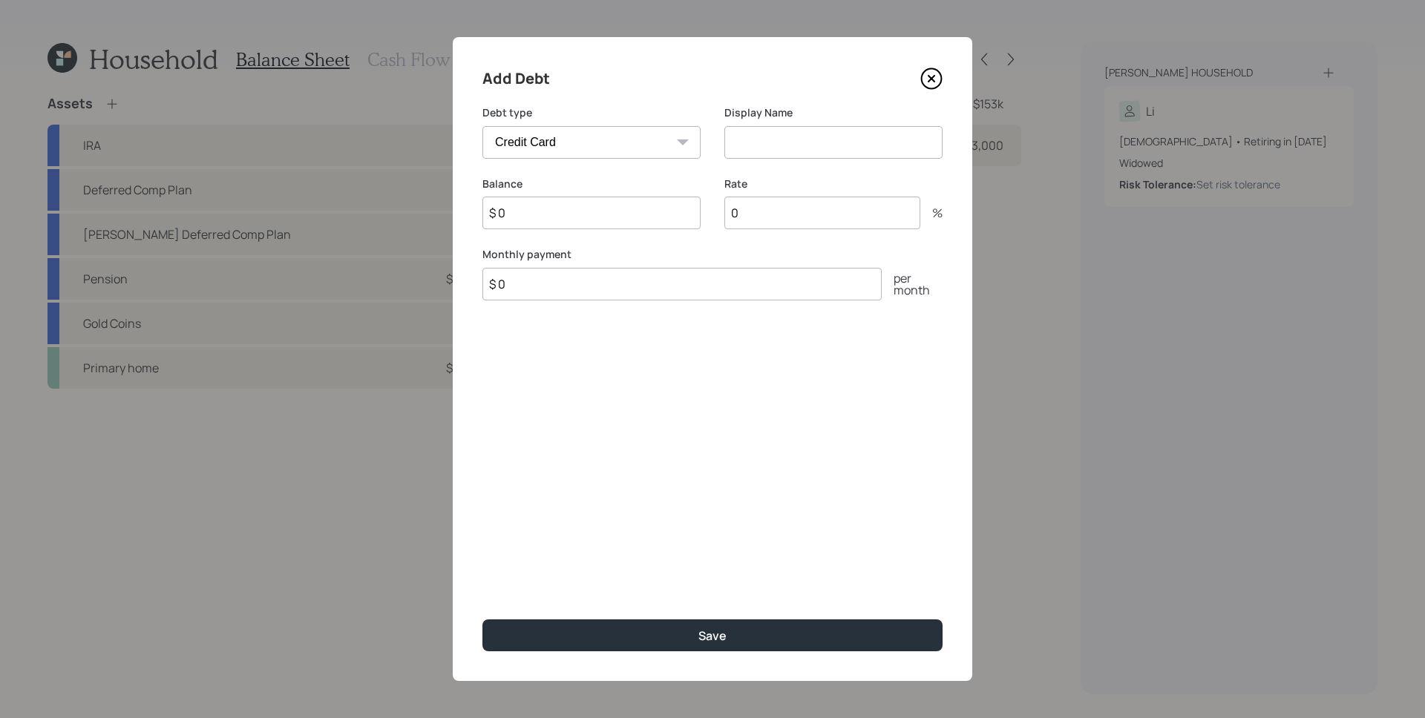
click at [792, 145] on input at bounding box center [833, 142] width 218 height 33
type input "Credit Card"
type input "$ 4,000"
click at [804, 188] on label "Rate" at bounding box center [833, 184] width 218 height 15
click at [767, 223] on input "0" at bounding box center [822, 213] width 196 height 33
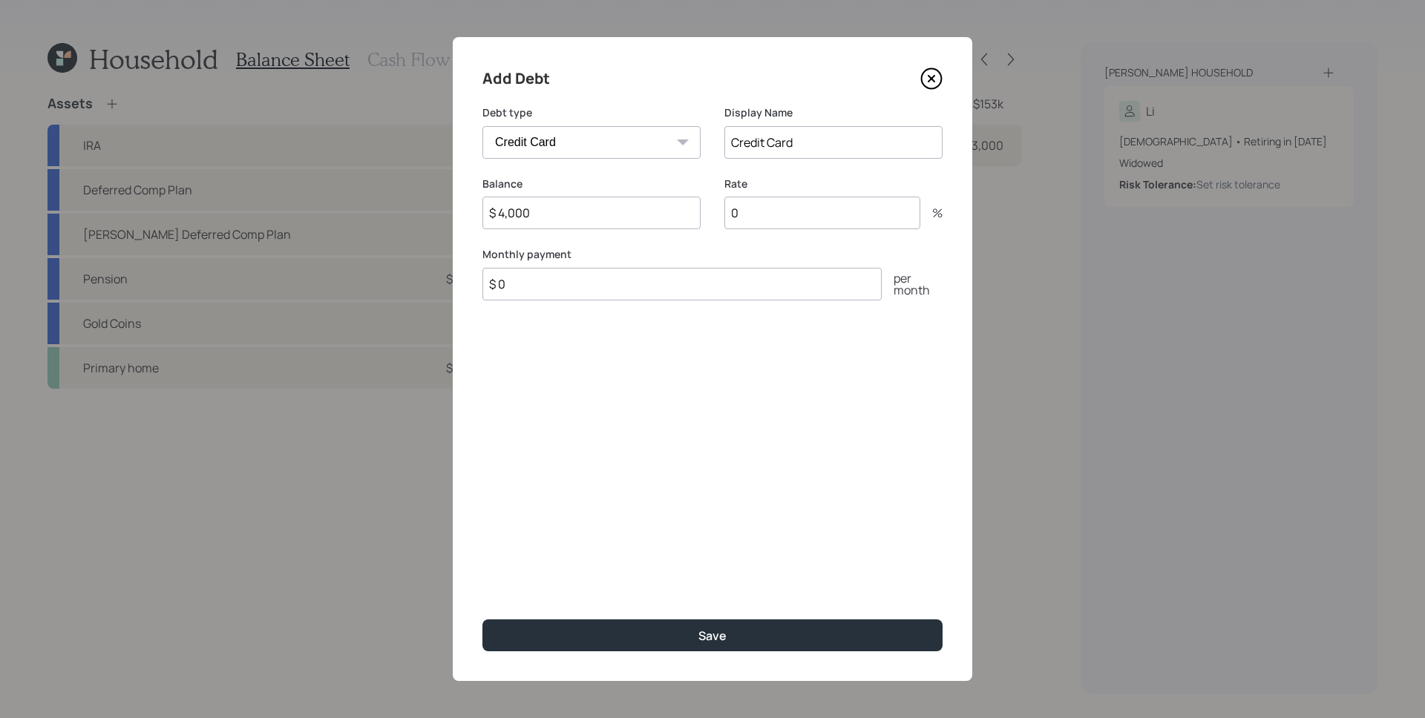
click at [767, 223] on input "0" at bounding box center [822, 213] width 196 height 33
click at [773, 219] on input "0" at bounding box center [822, 213] width 196 height 33
type input "2.9"
click at [631, 327] on div "Add Debt Debt type Car Credit Card Medical Student Other Display Name Credit Ca…" at bounding box center [712, 359] width 519 height 644
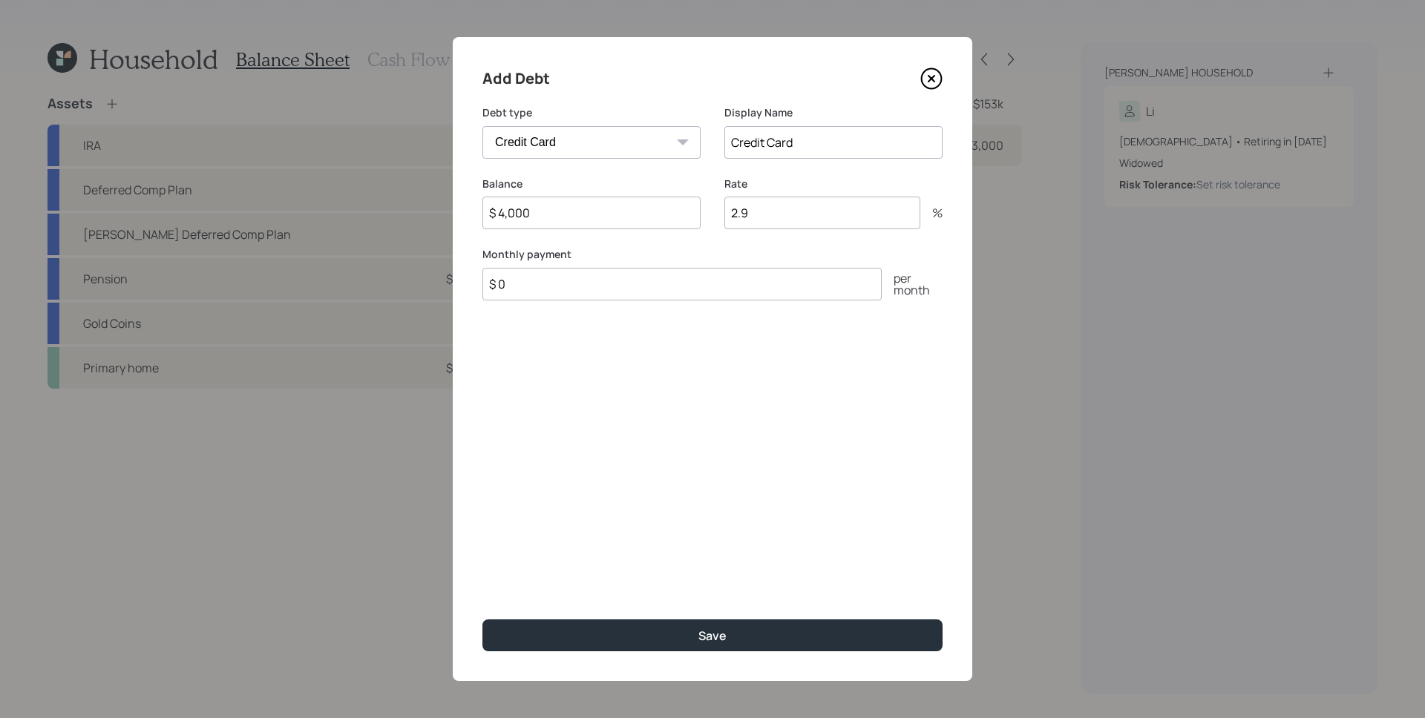
click at [637, 279] on input "$ 0" at bounding box center [681, 284] width 399 height 33
click at [568, 281] on input "$ 0" at bounding box center [681, 284] width 399 height 33
type input "$ 1,000"
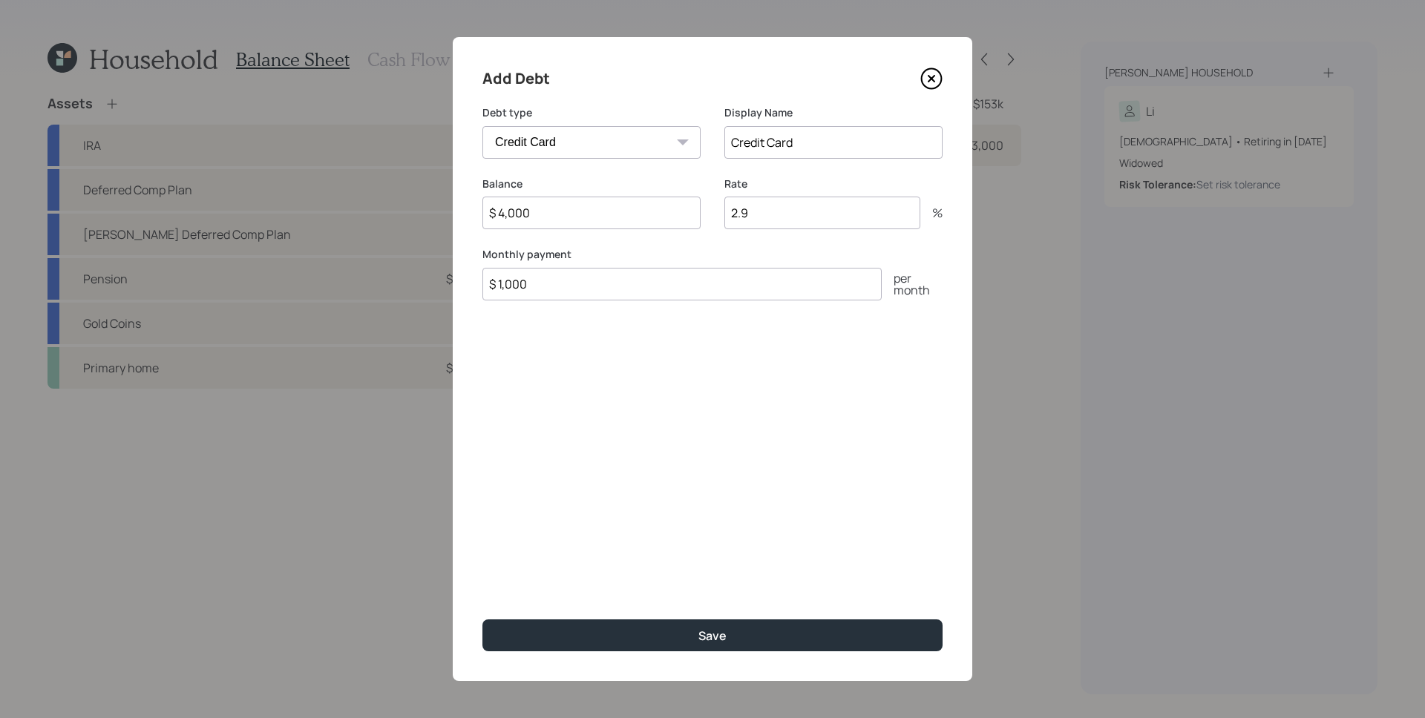
click at [482, 620] on button "Save" at bounding box center [712, 636] width 460 height 32
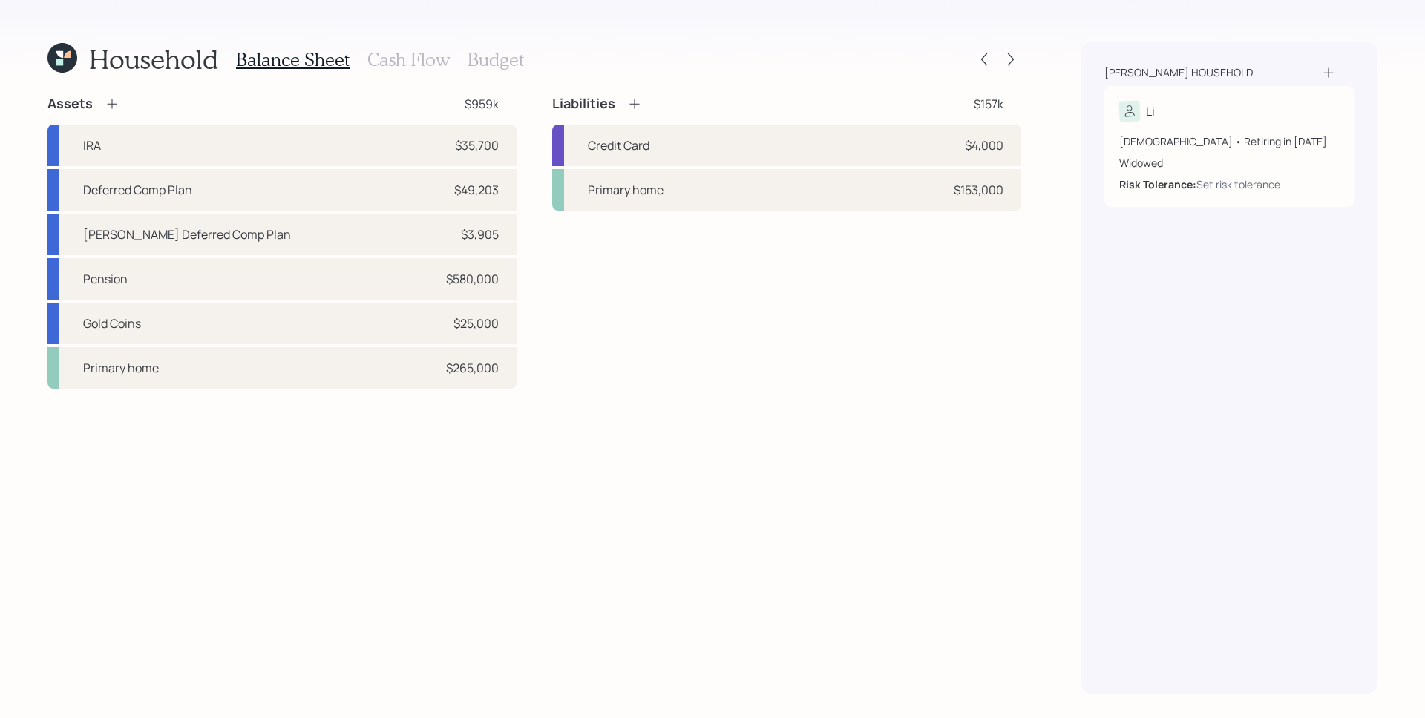
click at [650, 419] on div "Assets $959k IRA $35,700 Deferred Comp Plan $49,203 [PERSON_NAME] Deferred Comp…" at bounding box center [534, 395] width 974 height 600
click at [426, 64] on h3 "Cash Flow" at bounding box center [408, 60] width 82 height 22
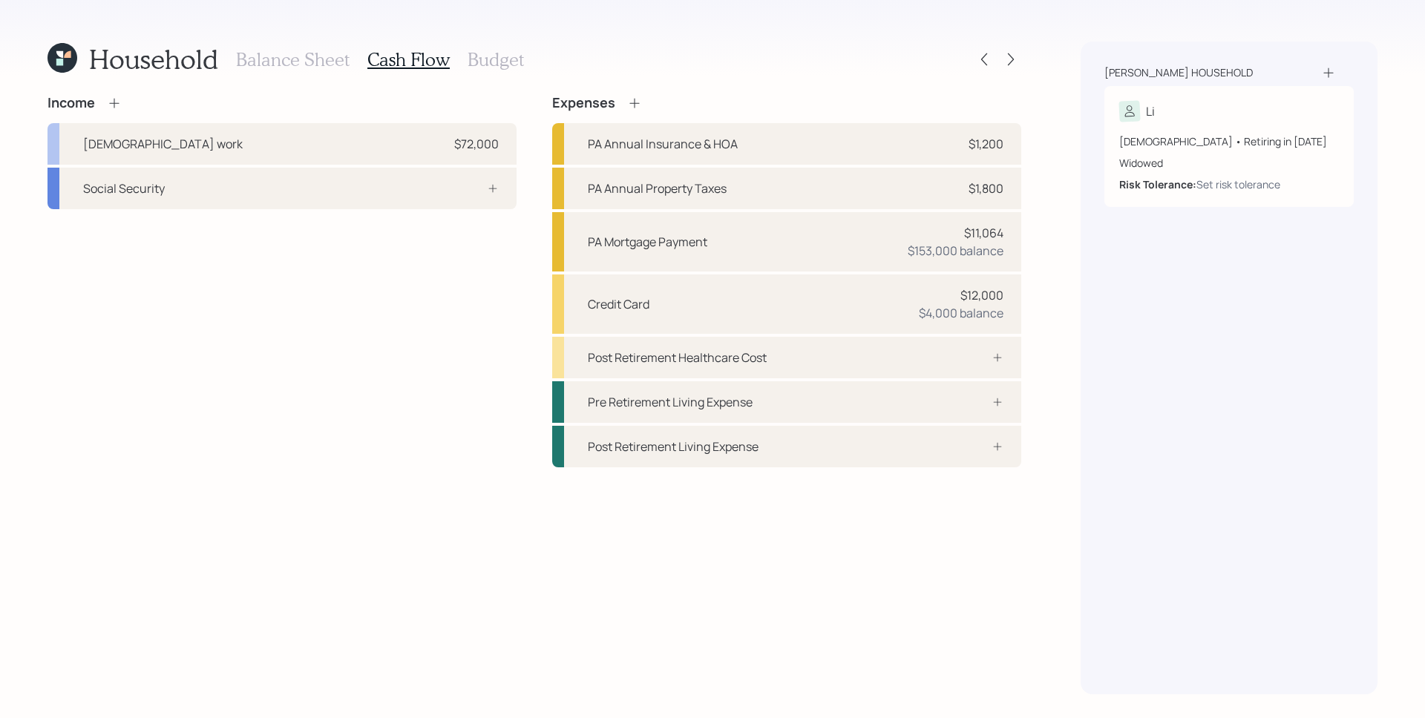
click at [113, 101] on icon at bounding box center [114, 103] width 15 height 15
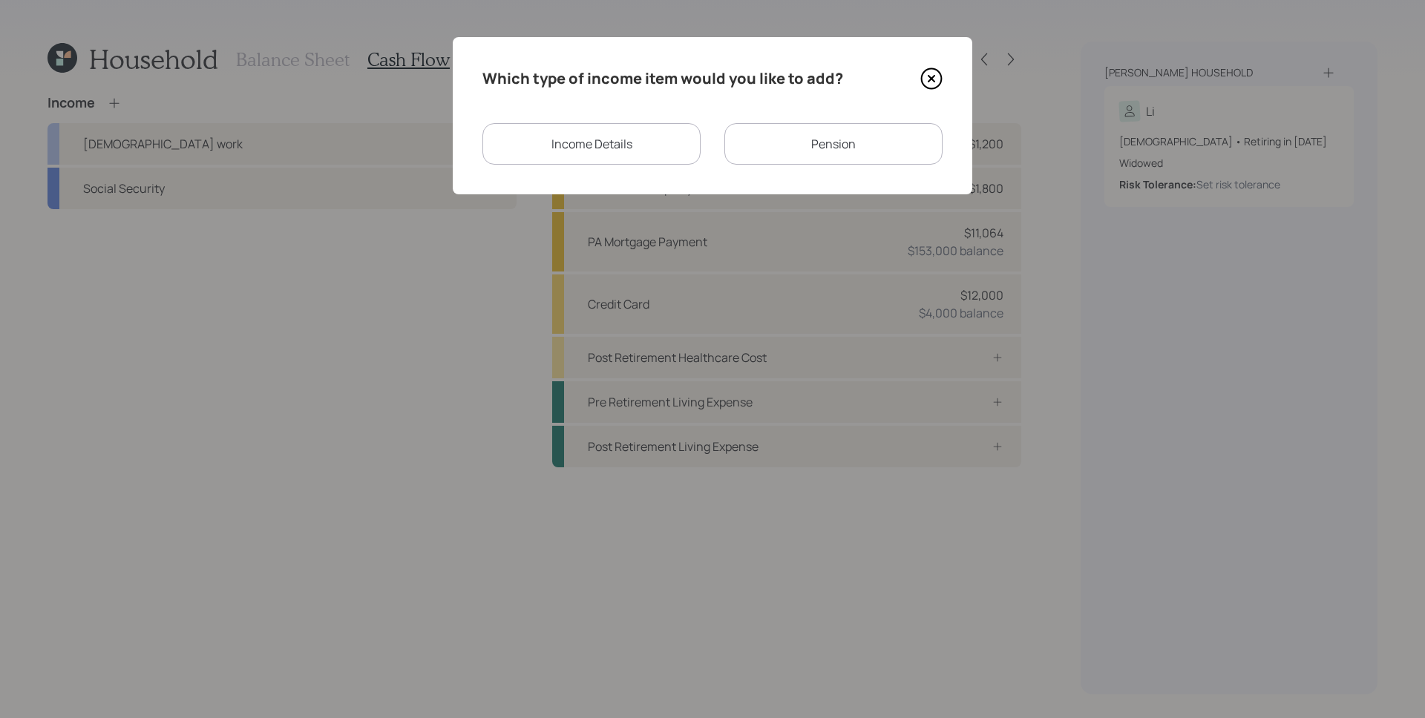
click at [791, 150] on div "Pension" at bounding box center [833, 144] width 218 height 42
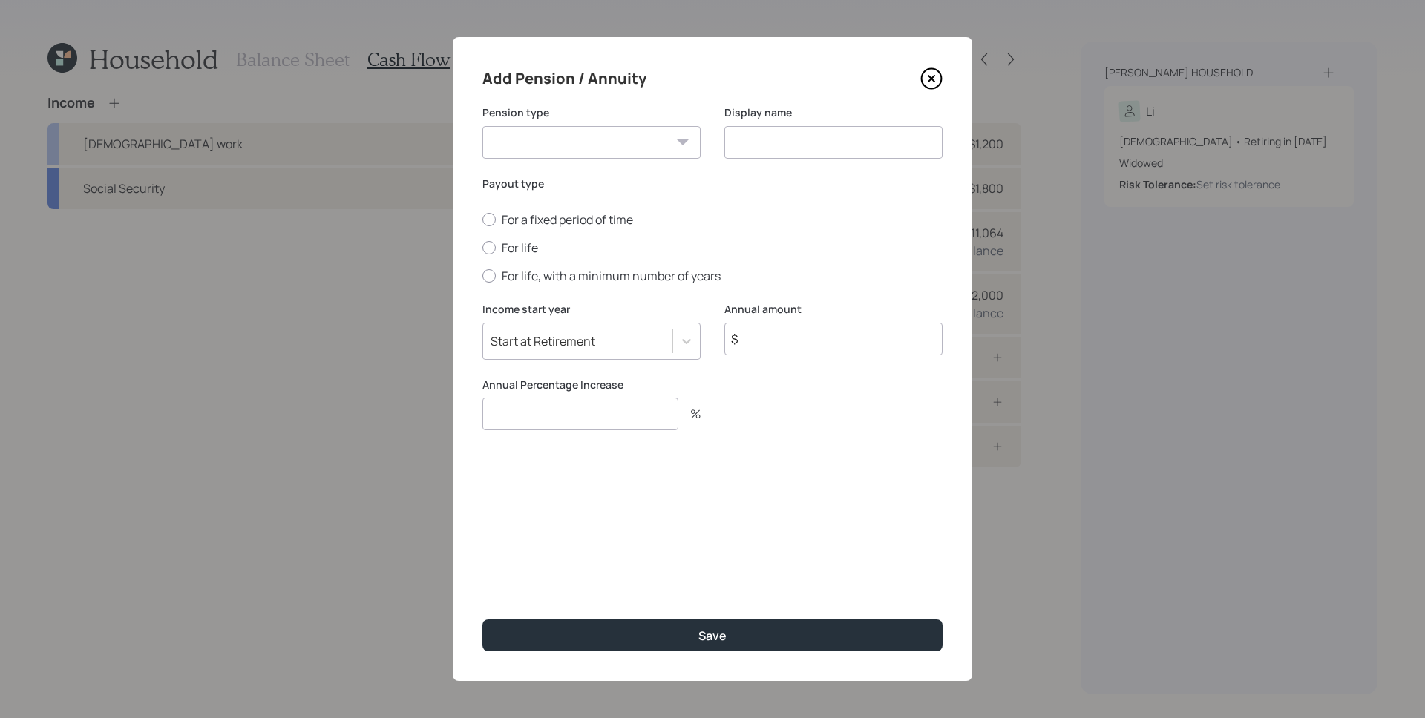
click at [572, 146] on select "Pension Annuity" at bounding box center [591, 142] width 218 height 33
select select "pension"
click at [482, 126] on select "Pension Annuity" at bounding box center [591, 142] width 218 height 33
click at [826, 154] on input at bounding box center [833, 142] width 218 height 33
click at [932, 81] on icon at bounding box center [931, 79] width 22 height 22
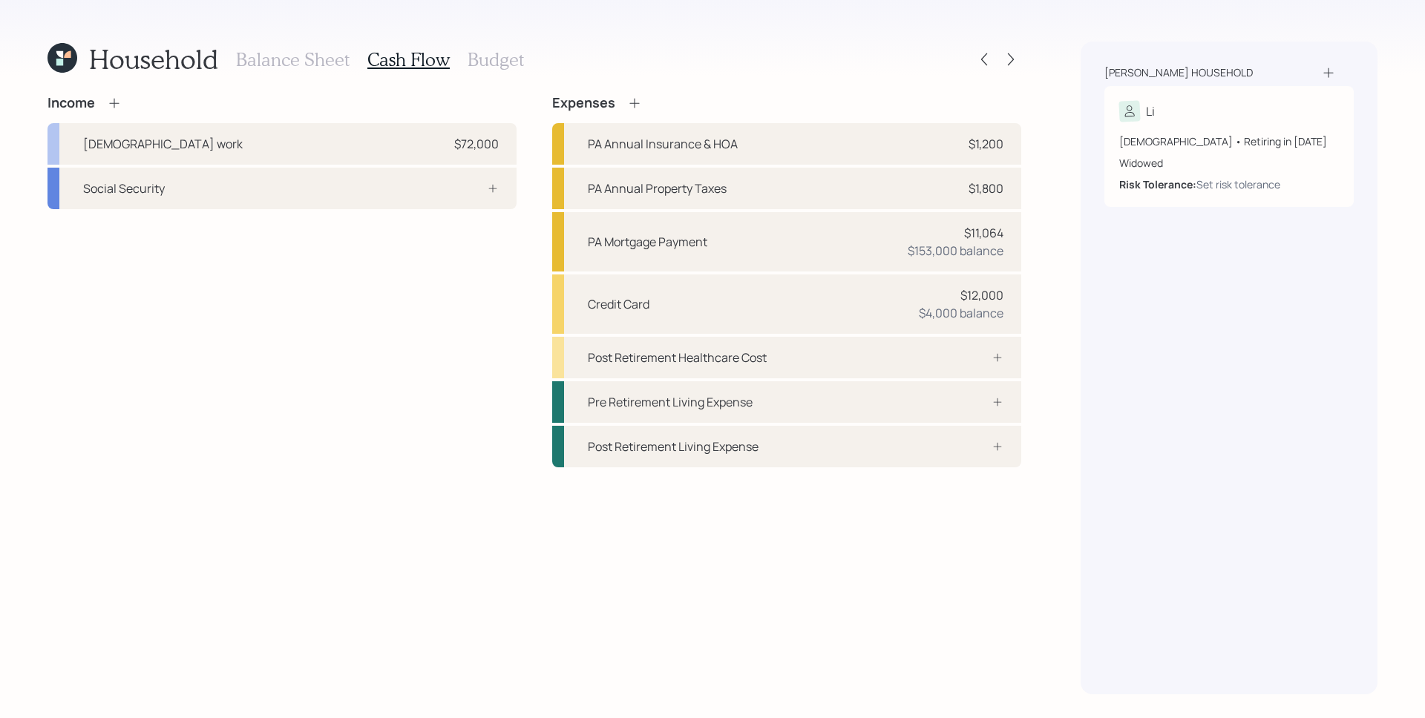
click at [347, 289] on div "Income [DEMOGRAPHIC_DATA] work $72,000 Social Security" at bounding box center [281, 281] width 469 height 373
click at [485, 198] on div "Social Security" at bounding box center [281, 189] width 469 height 42
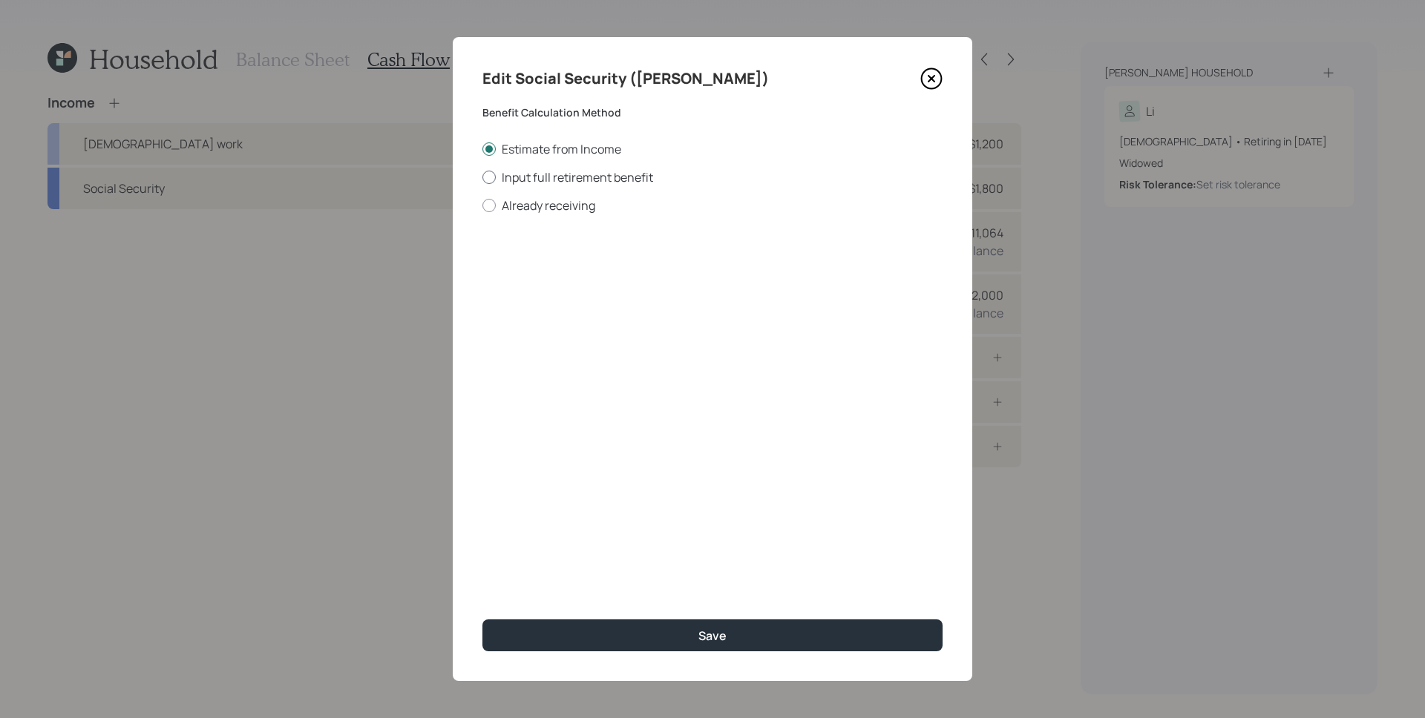
click at [535, 174] on label "Input full retirement benefit" at bounding box center [712, 177] width 460 height 16
click at [482, 177] on input "Input full retirement benefit" at bounding box center [482, 177] width 1 height 1
radio input "true"
click at [564, 269] on input "$" at bounding box center [712, 268] width 460 height 33
type input "$ 2,762"
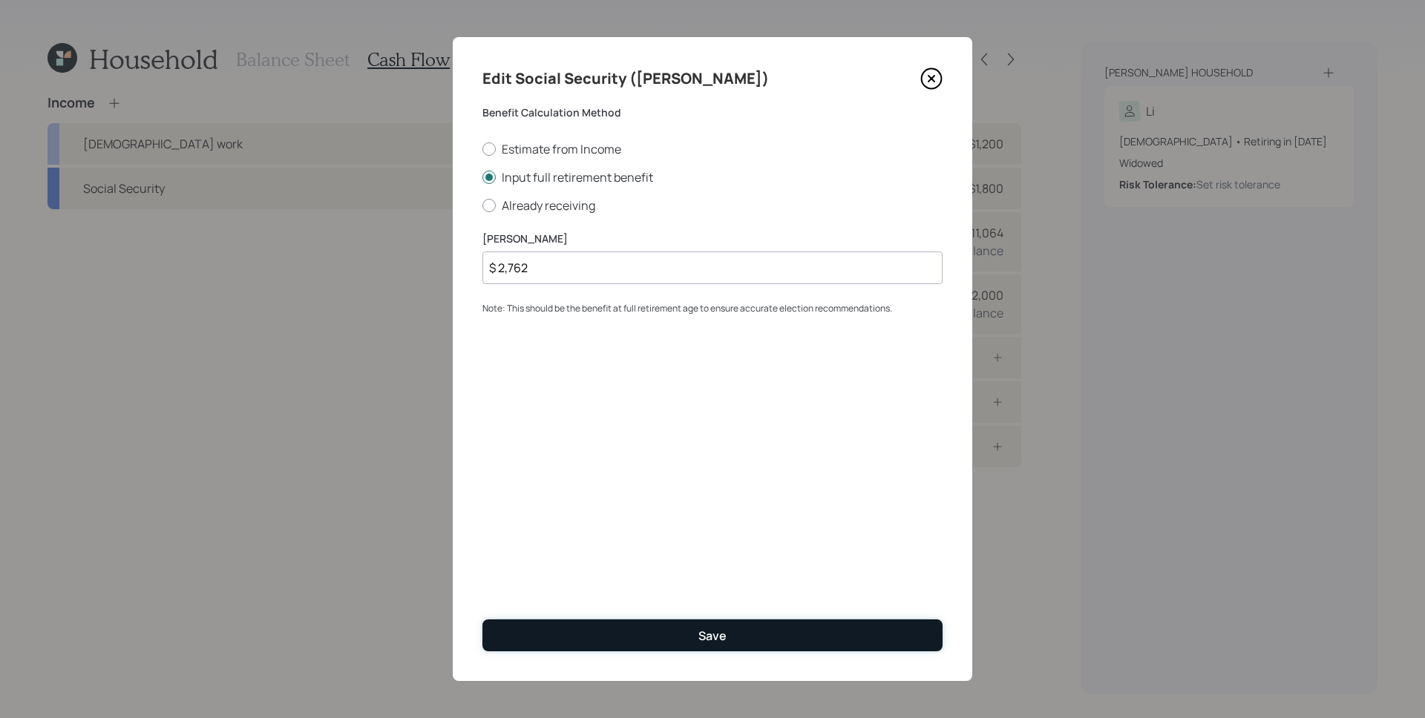
click at [689, 629] on button "Save" at bounding box center [712, 636] width 460 height 32
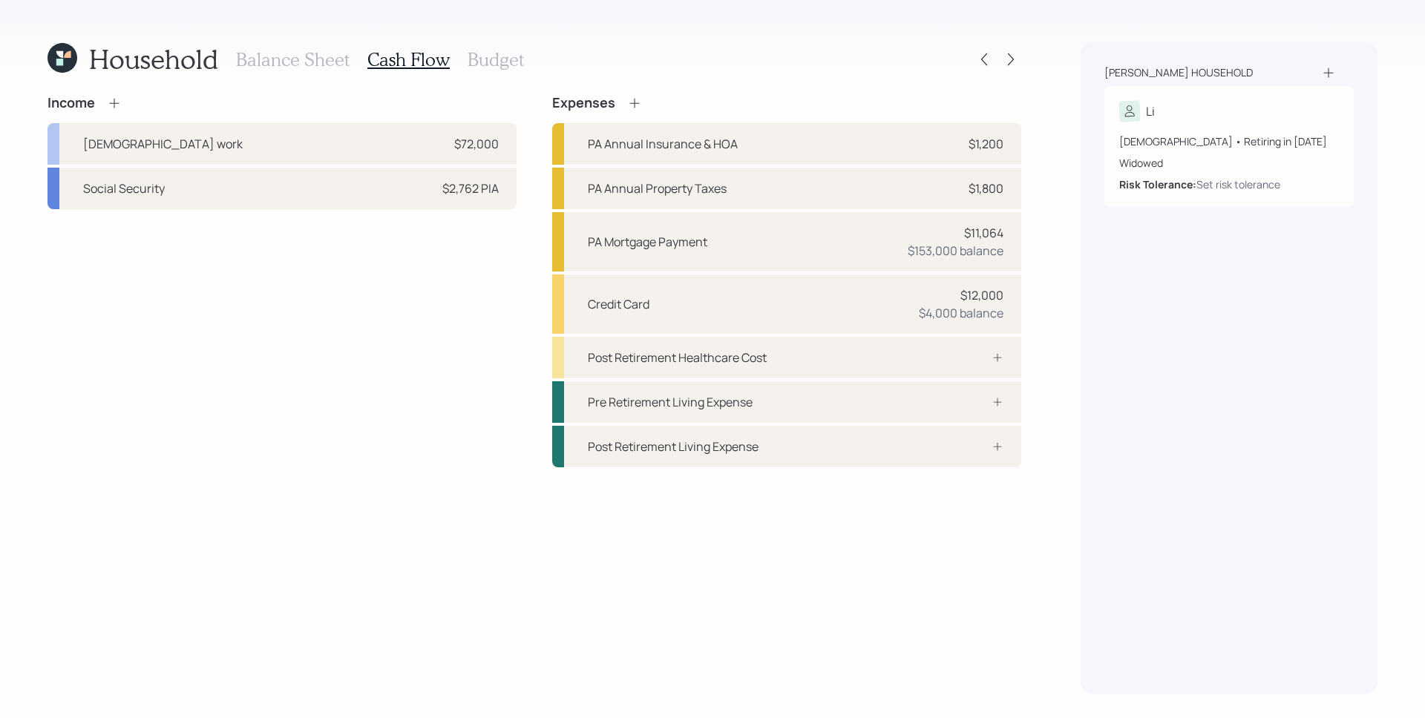
click at [117, 101] on icon at bounding box center [114, 103] width 15 height 15
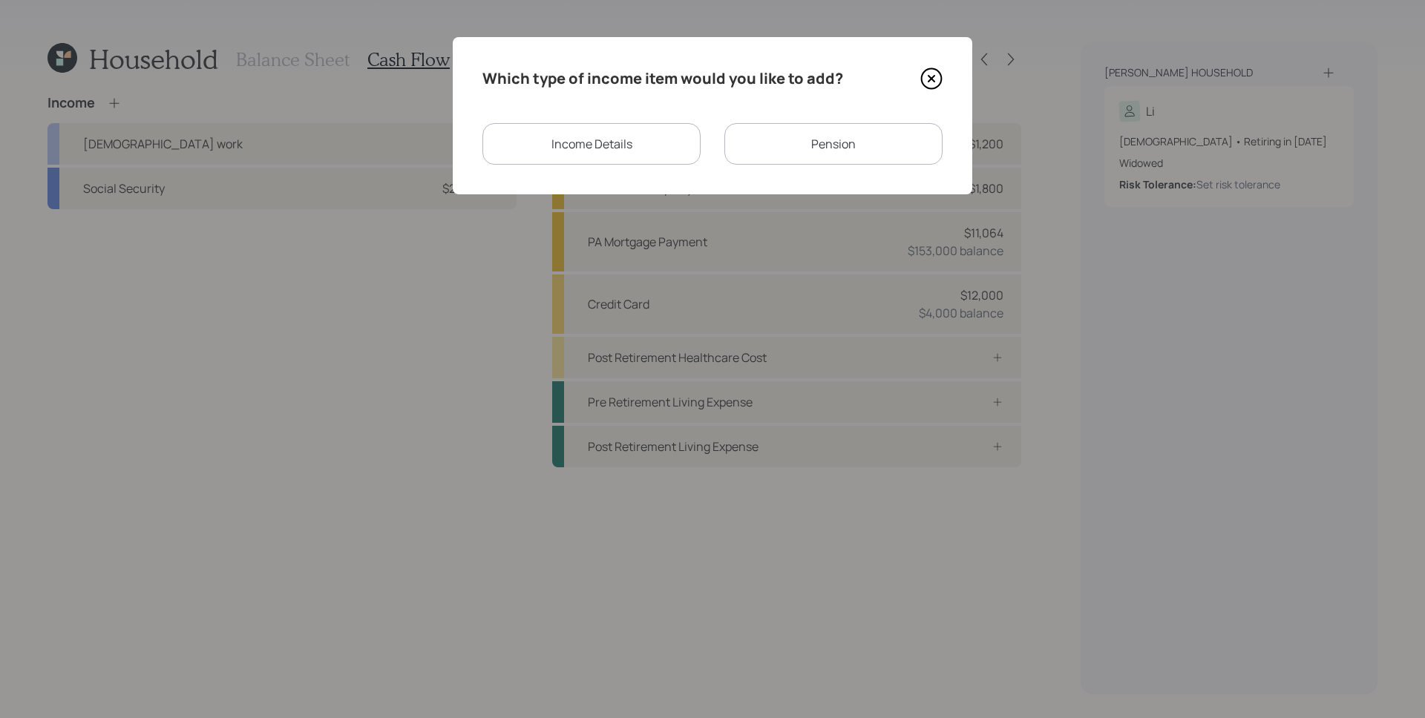
click at [628, 147] on div "Income Details" at bounding box center [591, 144] width 218 height 42
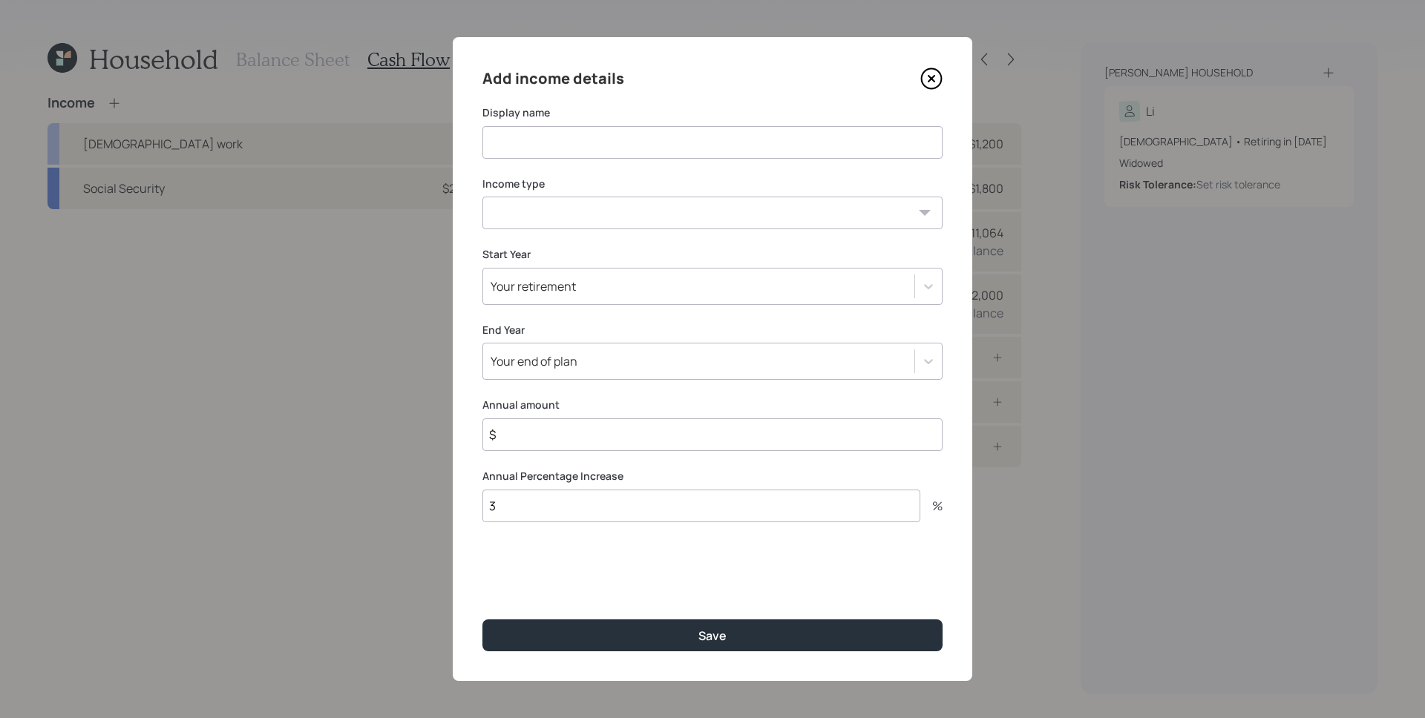
click at [617, 157] on input at bounding box center [712, 142] width 460 height 33
click at [926, 76] on icon at bounding box center [931, 79] width 22 height 22
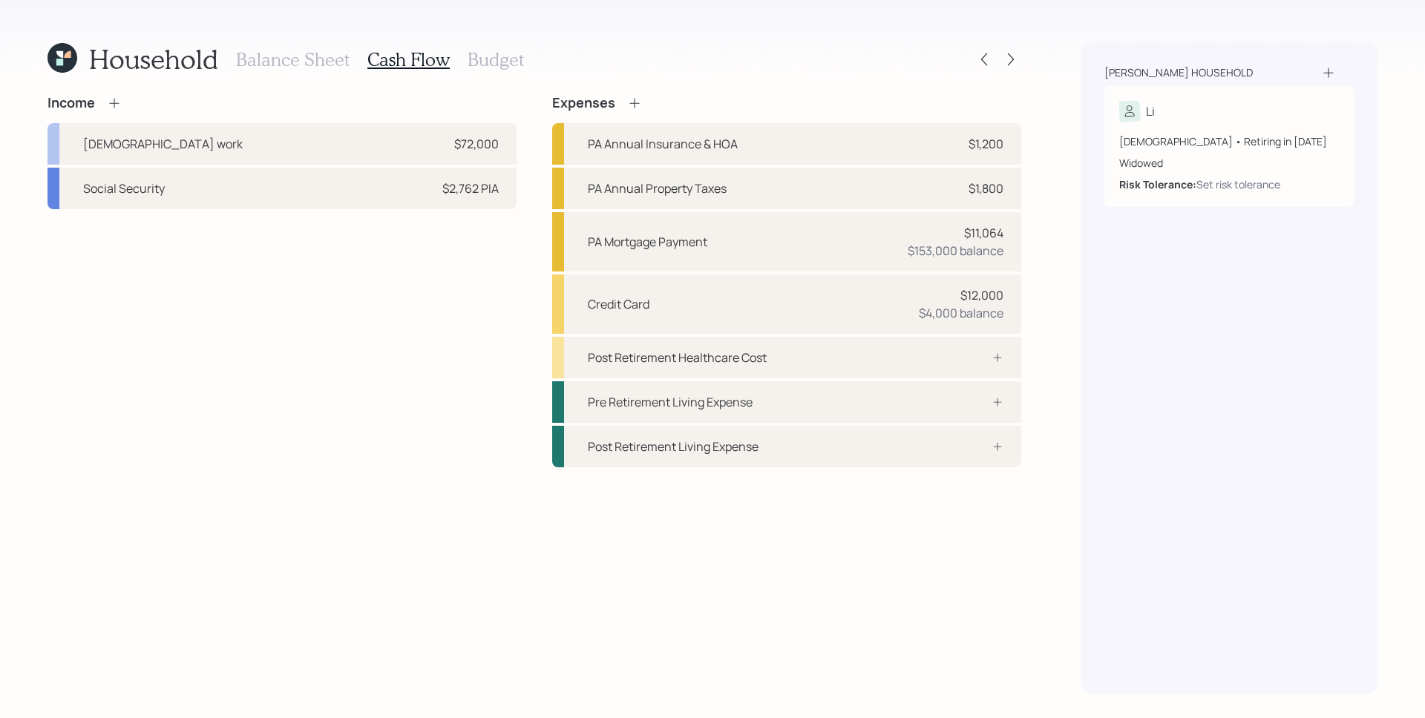
click at [276, 454] on div "Income [DEMOGRAPHIC_DATA] work $72,000 Social Security $2,762 PIA" at bounding box center [281, 281] width 469 height 373
click at [497, 62] on h3 "Budget" at bounding box center [496, 60] width 56 height 22
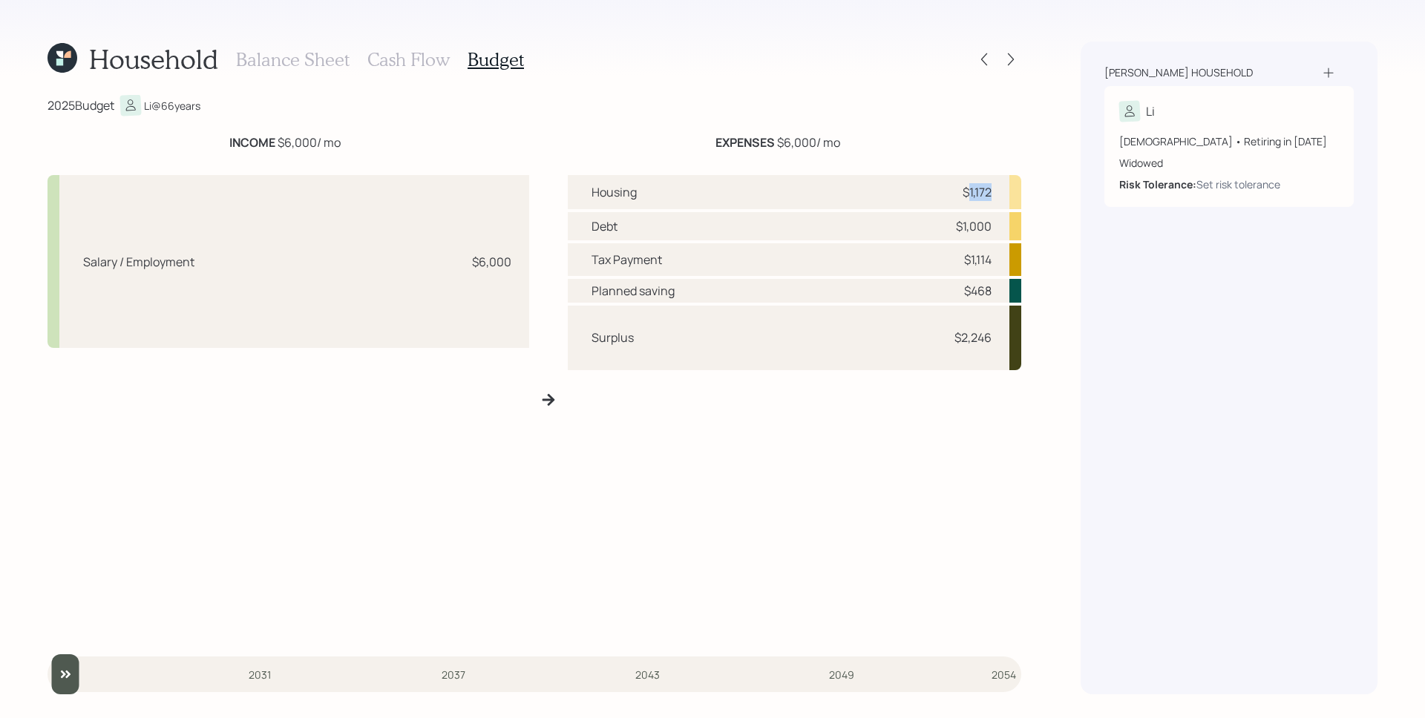
drag, startPoint x: 965, startPoint y: 191, endPoint x: 1004, endPoint y: 196, distance: 39.6
click at [1004, 196] on div "Housing $1,172" at bounding box center [794, 192] width 453 height 34
click at [1000, 200] on div "Housing $1,172" at bounding box center [794, 192] width 453 height 34
drag, startPoint x: 960, startPoint y: 229, endPoint x: 995, endPoint y: 231, distance: 34.9
click at [995, 231] on div "Debt $1,000" at bounding box center [794, 226] width 453 height 29
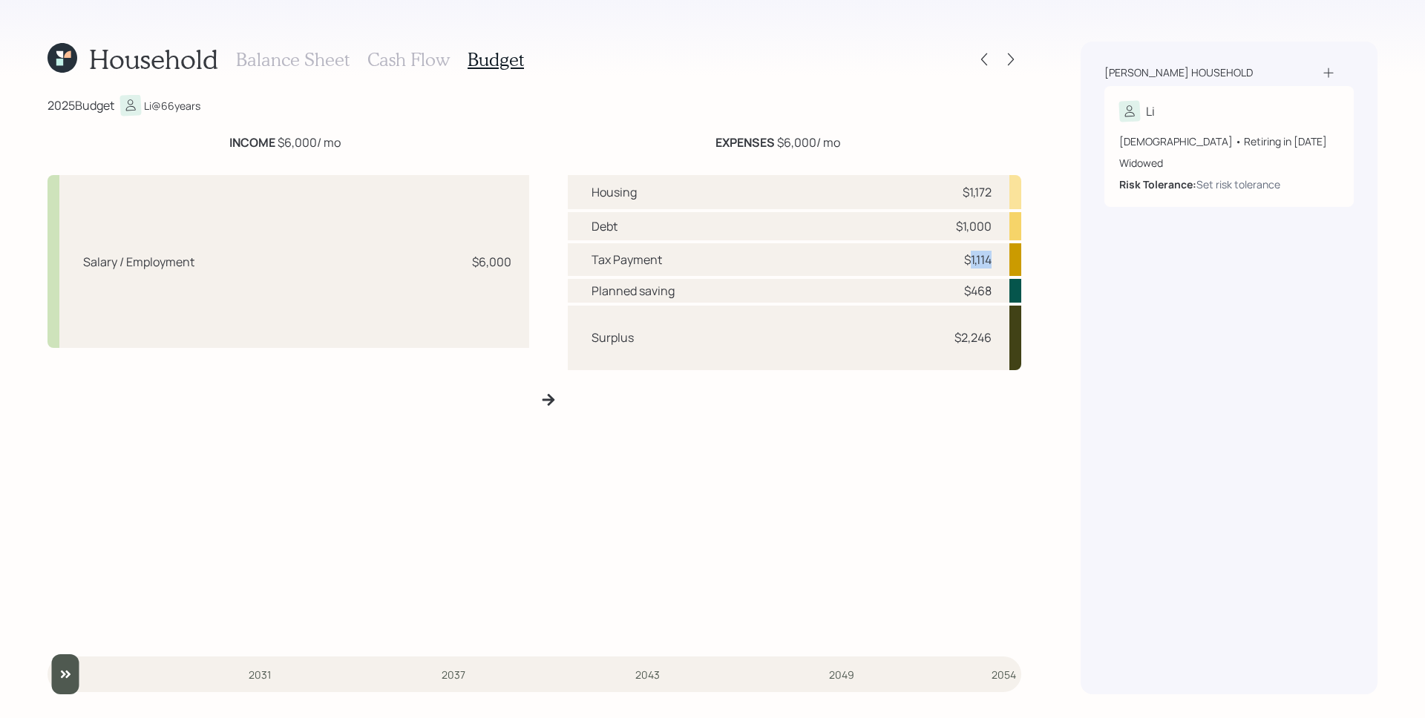
drag, startPoint x: 966, startPoint y: 261, endPoint x: 992, endPoint y: 261, distance: 26.0
click at [992, 261] on div "Tax Payment $1,114" at bounding box center [794, 259] width 453 height 32
click at [993, 258] on div "Tax Payment $1,114" at bounding box center [794, 259] width 453 height 32
drag, startPoint x: 970, startPoint y: 296, endPoint x: 1000, endPoint y: 301, distance: 30.9
click at [1000, 301] on div "Planned saving $468" at bounding box center [794, 291] width 453 height 24
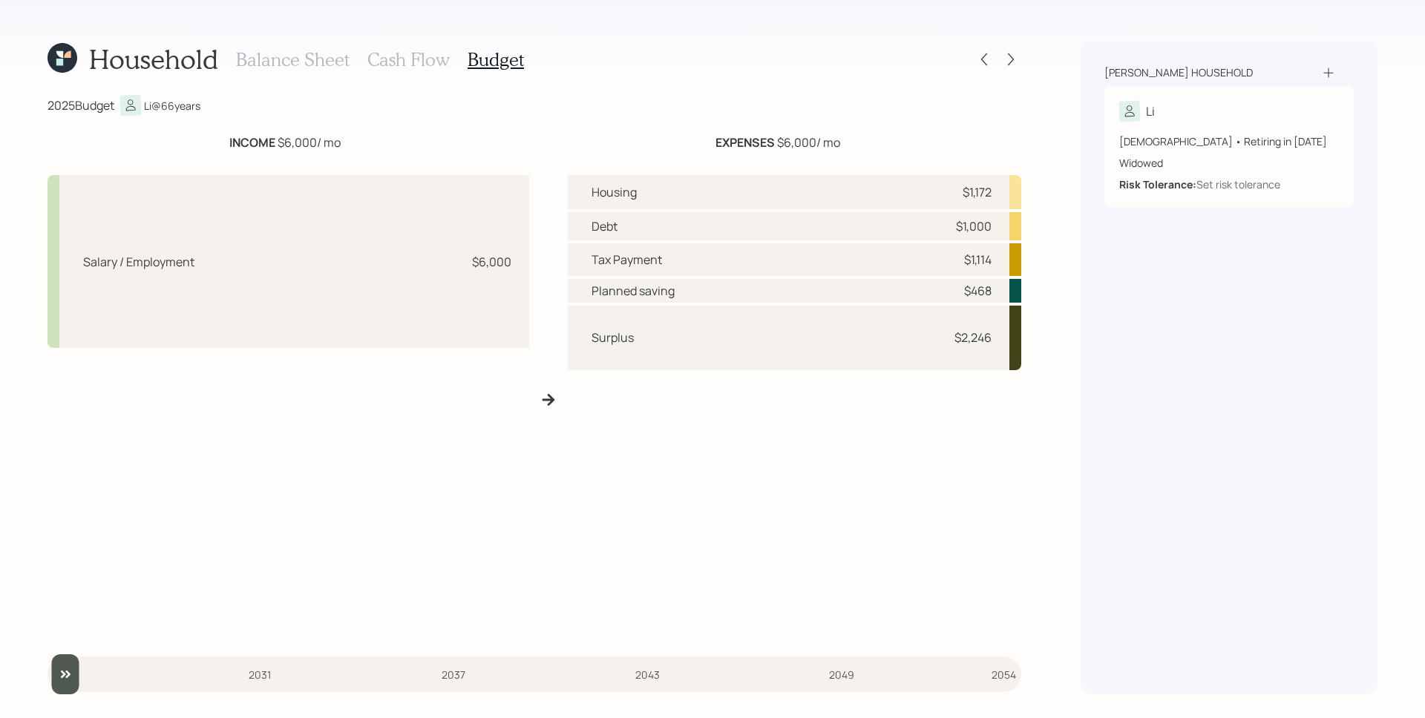
click at [974, 332] on div "$2,246" at bounding box center [972, 338] width 37 height 18
drag, startPoint x: 961, startPoint y: 340, endPoint x: 997, endPoint y: 347, distance: 36.2
click at [997, 347] on div "Surplus $2,246" at bounding box center [794, 338] width 453 height 65
click at [408, 68] on h3 "Cash Flow" at bounding box center [408, 60] width 82 height 22
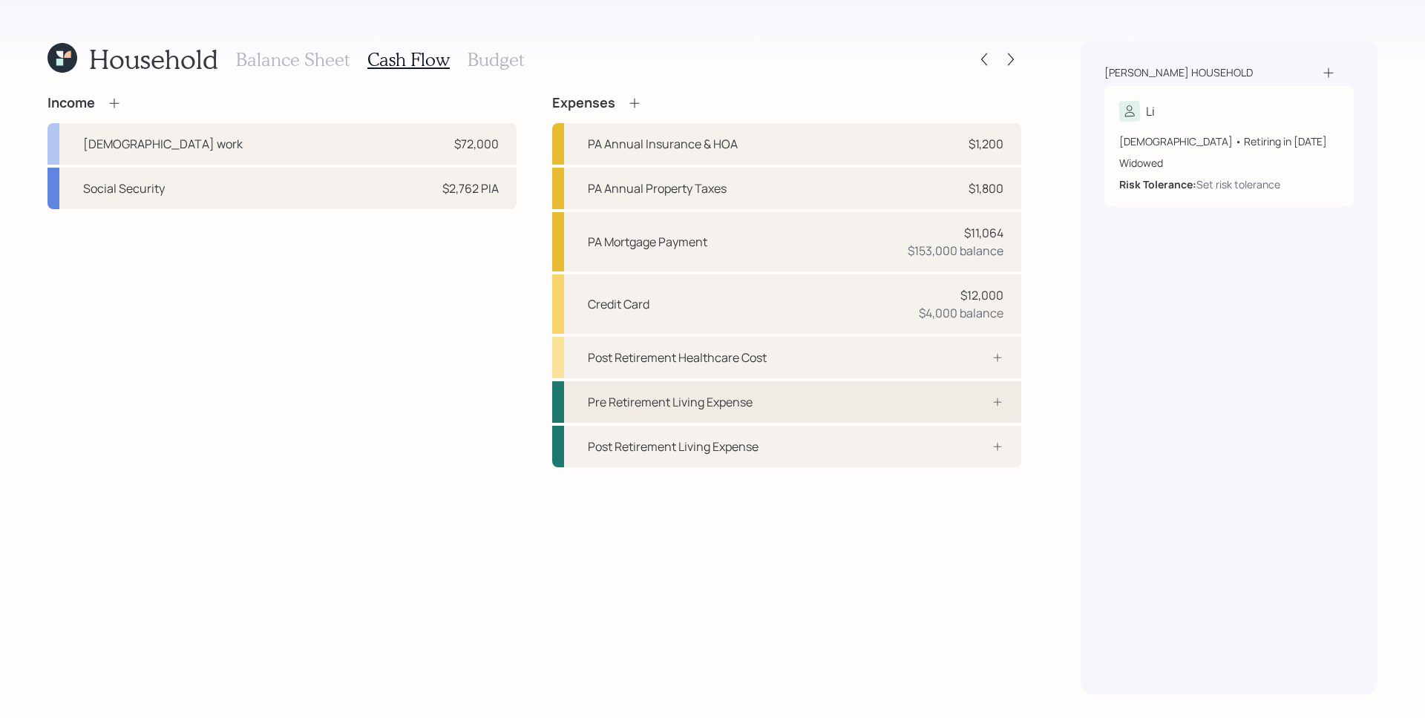
click at [964, 409] on div "Pre Retirement Living Expense" at bounding box center [786, 402] width 469 height 42
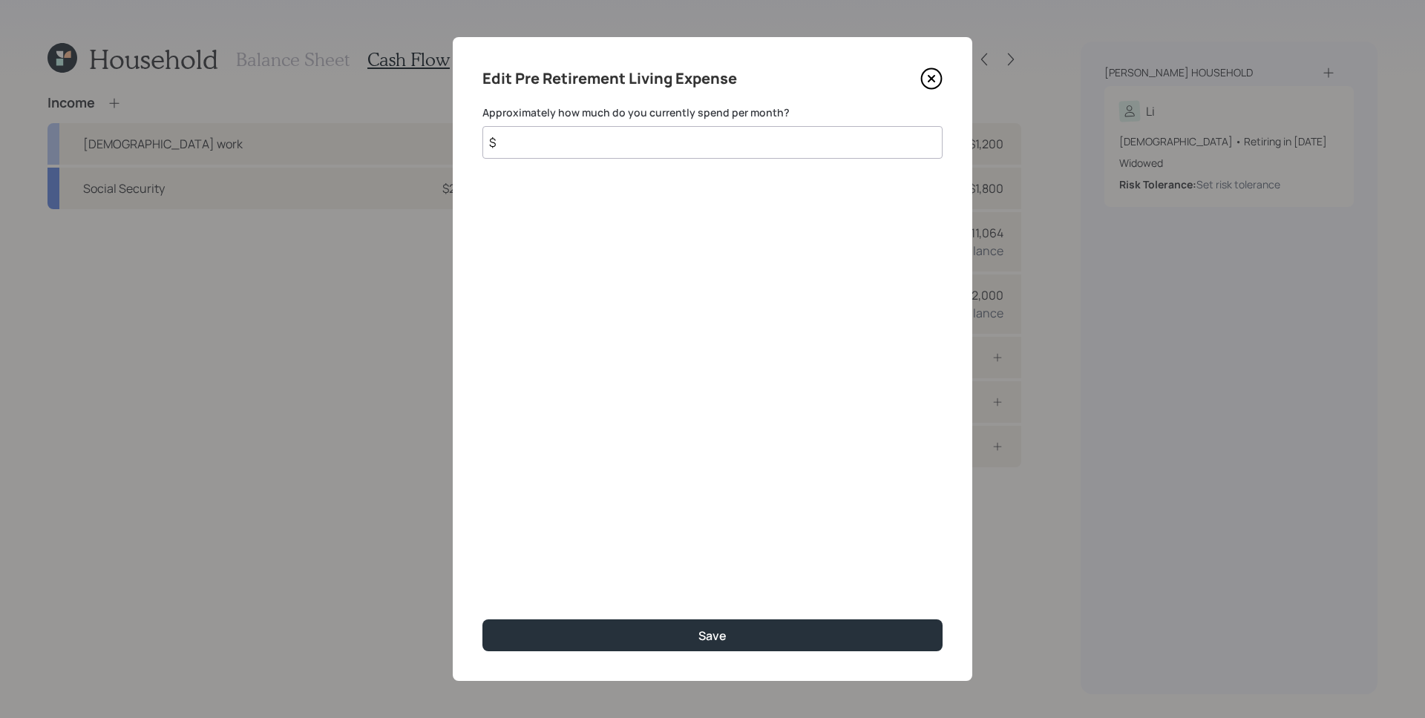
click at [775, 141] on input "$" at bounding box center [712, 142] width 460 height 33
type input "$ 2,246"
click at [482, 620] on button "Save" at bounding box center [712, 636] width 460 height 32
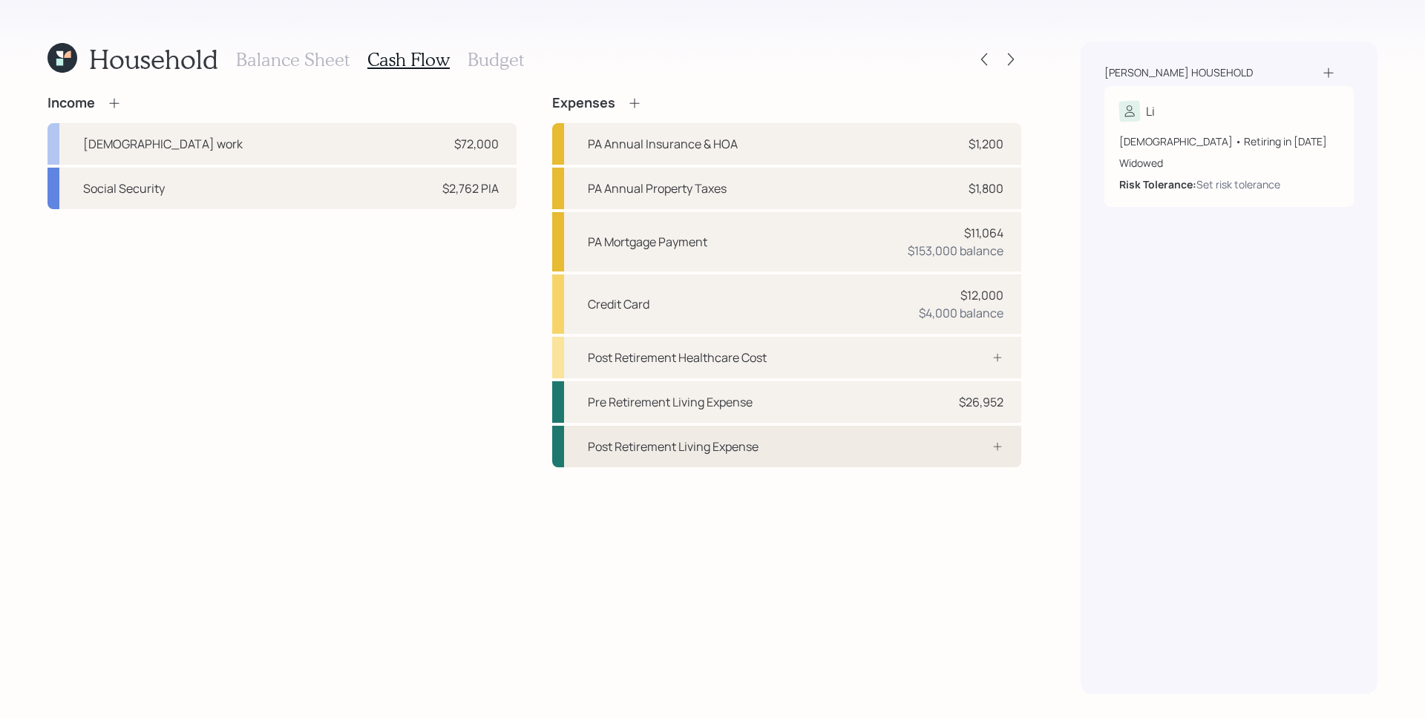
click at [988, 450] on div at bounding box center [981, 447] width 45 height 12
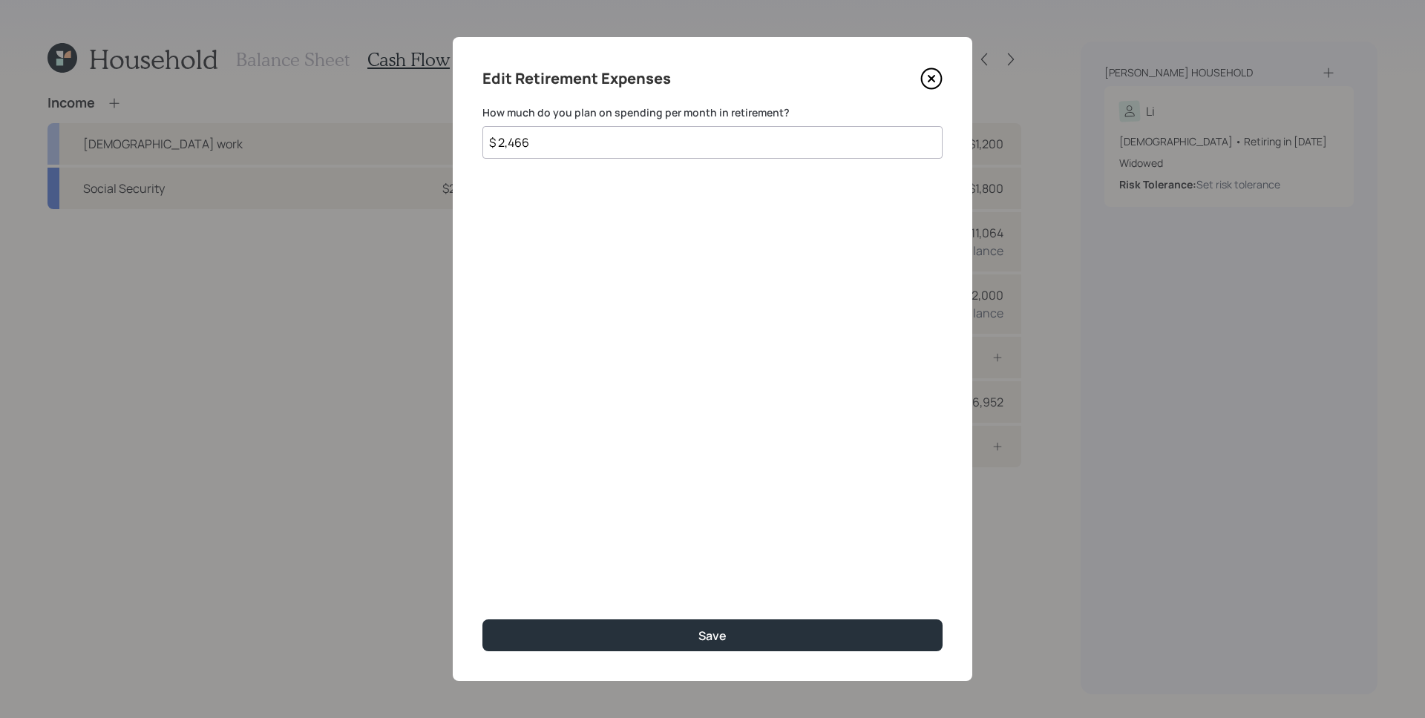
type input "$ 2,466"
click at [482, 620] on button "Save" at bounding box center [712, 636] width 460 height 32
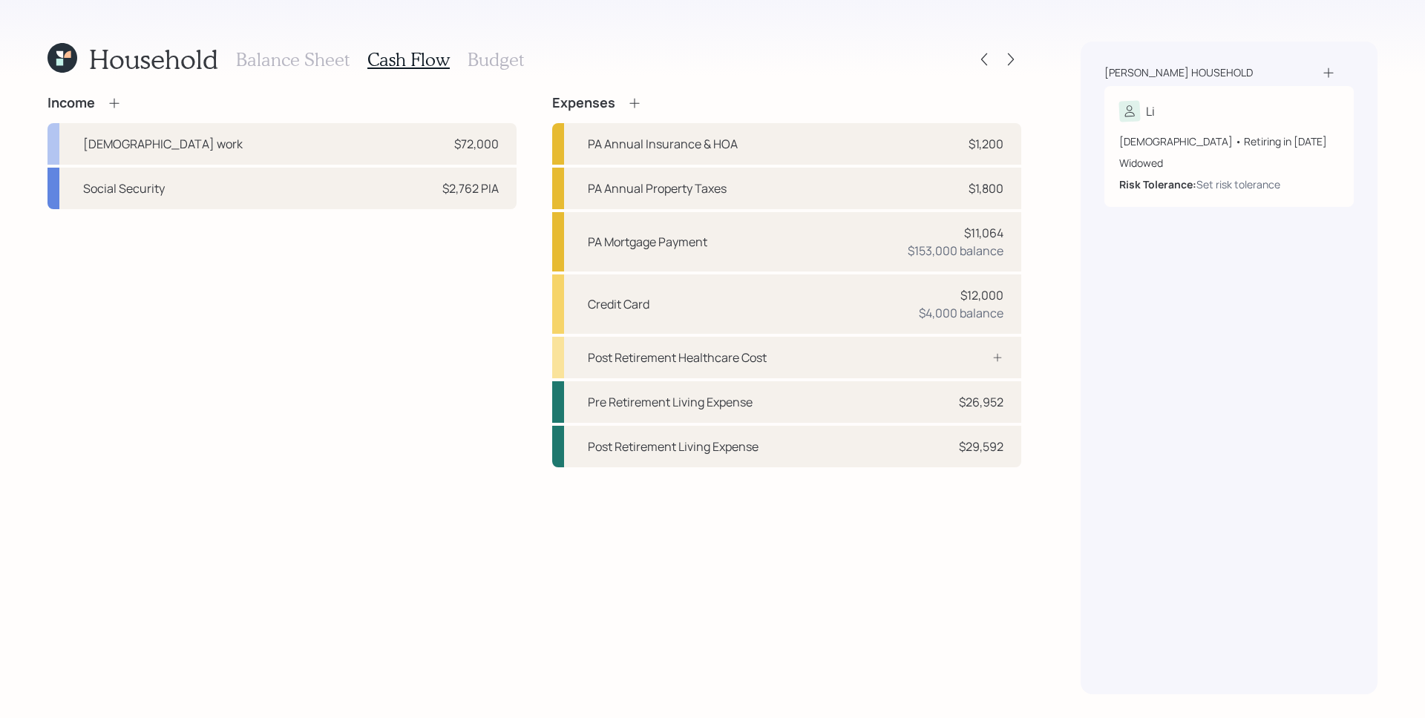
click at [478, 56] on h3 "Budget" at bounding box center [496, 60] width 56 height 22
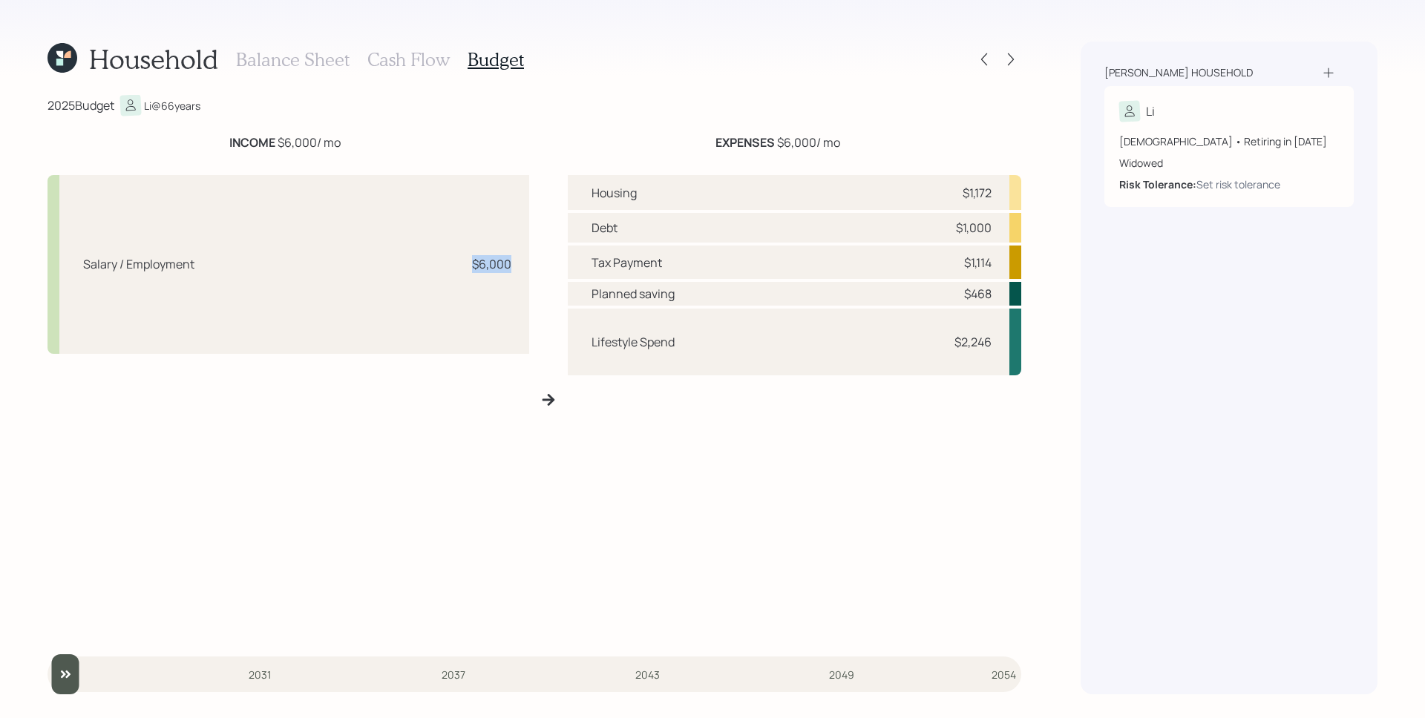
drag, startPoint x: 468, startPoint y: 269, endPoint x: 519, endPoint y: 269, distance: 51.9
click at [519, 269] on div "Salary / Employment $6,000" at bounding box center [288, 264] width 482 height 179
click at [516, 267] on div "Salary / Employment $6,000" at bounding box center [288, 264] width 482 height 179
drag, startPoint x: 967, startPoint y: 186, endPoint x: 1006, endPoint y: 188, distance: 38.6
click at [1006, 188] on div "Housing $1,172" at bounding box center [794, 192] width 453 height 35
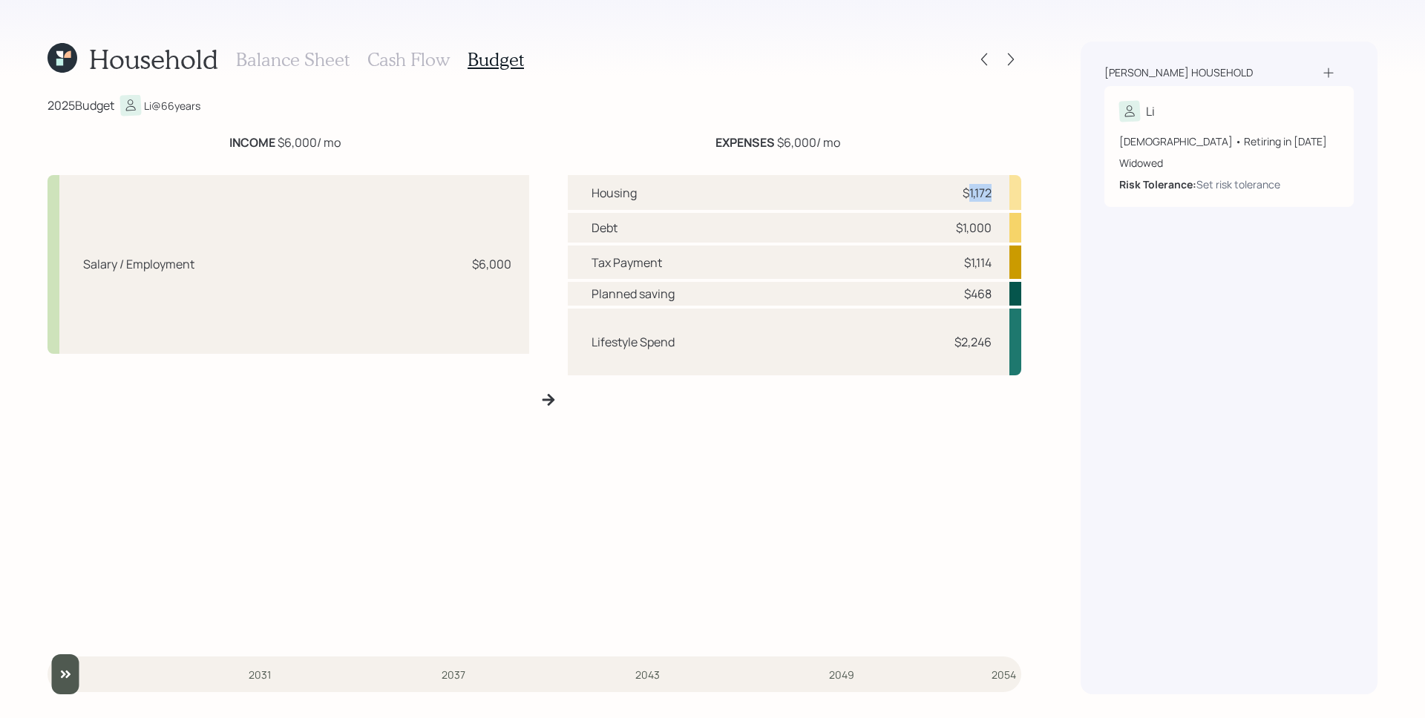
click at [1006, 188] on div "Housing $1,172" at bounding box center [794, 192] width 453 height 35
drag, startPoint x: 971, startPoint y: 228, endPoint x: 988, endPoint y: 226, distance: 17.2
click at [988, 226] on div "$1,000" at bounding box center [974, 228] width 36 height 18
drag, startPoint x: 991, startPoint y: 227, endPoint x: 982, endPoint y: 249, distance: 23.3
click at [991, 227] on div "$1,000" at bounding box center [974, 228] width 36 height 18
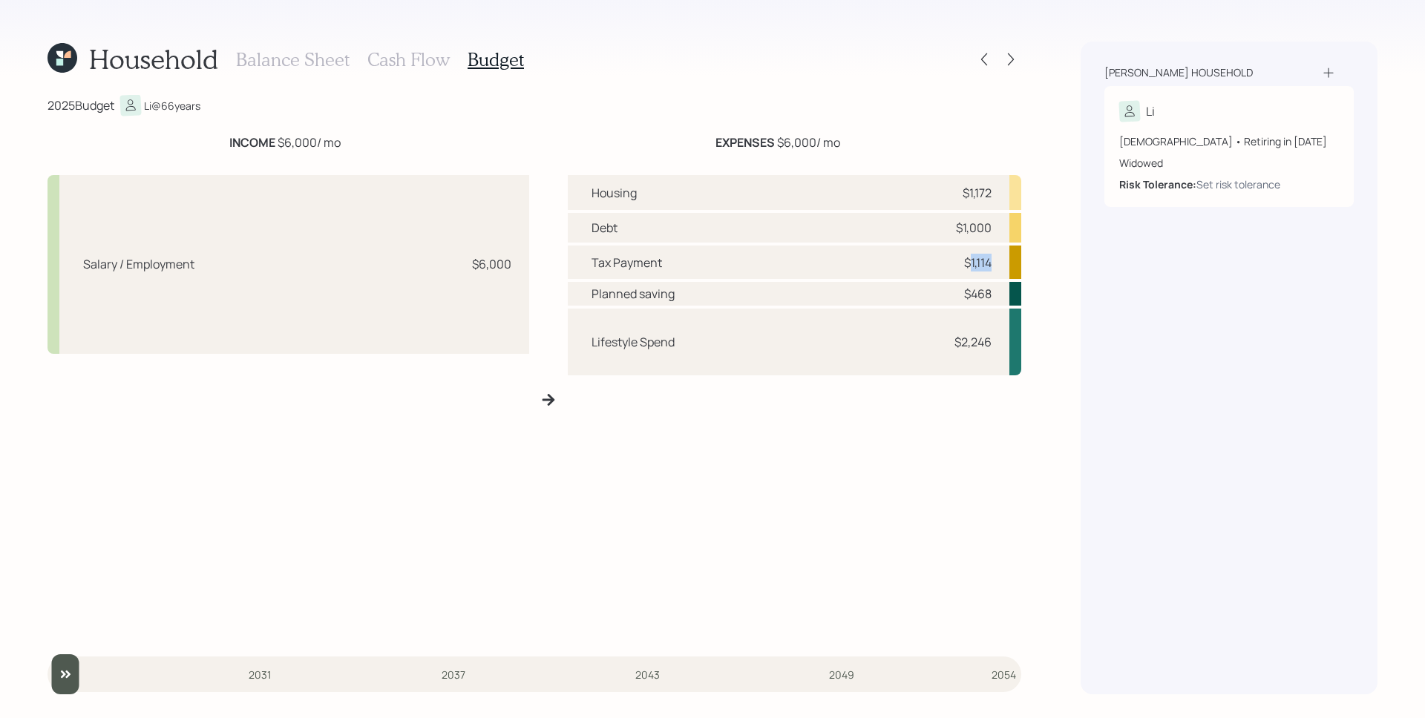
drag, startPoint x: 967, startPoint y: 263, endPoint x: 994, endPoint y: 262, distance: 26.7
click at [994, 262] on div "Tax Payment $1,114" at bounding box center [794, 262] width 453 height 33
click at [995, 261] on div "Tax Payment $1,114" at bounding box center [794, 262] width 453 height 33
drag, startPoint x: 971, startPoint y: 294, endPoint x: 994, endPoint y: 289, distance: 22.7
click at [994, 289] on div "Planned saving $468" at bounding box center [794, 294] width 453 height 24
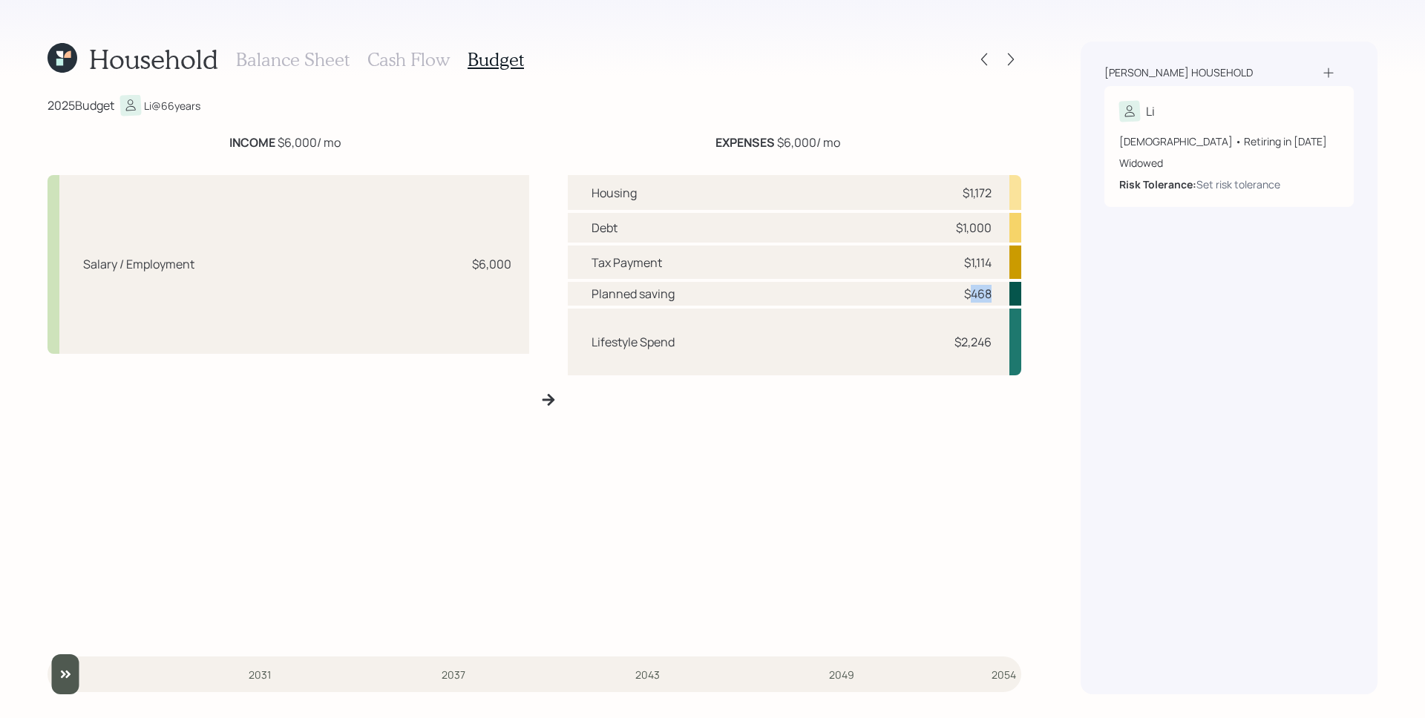
click at [994, 289] on div "Planned saving $468" at bounding box center [794, 294] width 453 height 24
drag, startPoint x: 958, startPoint y: 344, endPoint x: 997, endPoint y: 344, distance: 38.6
click at [997, 344] on div "Lifestyle Spend $2,246" at bounding box center [794, 342] width 453 height 67
drag, startPoint x: 591, startPoint y: 345, endPoint x: 996, endPoint y: 344, distance: 405.2
click at [996, 344] on div "Lifestyle Spend $2,246" at bounding box center [794, 342] width 453 height 67
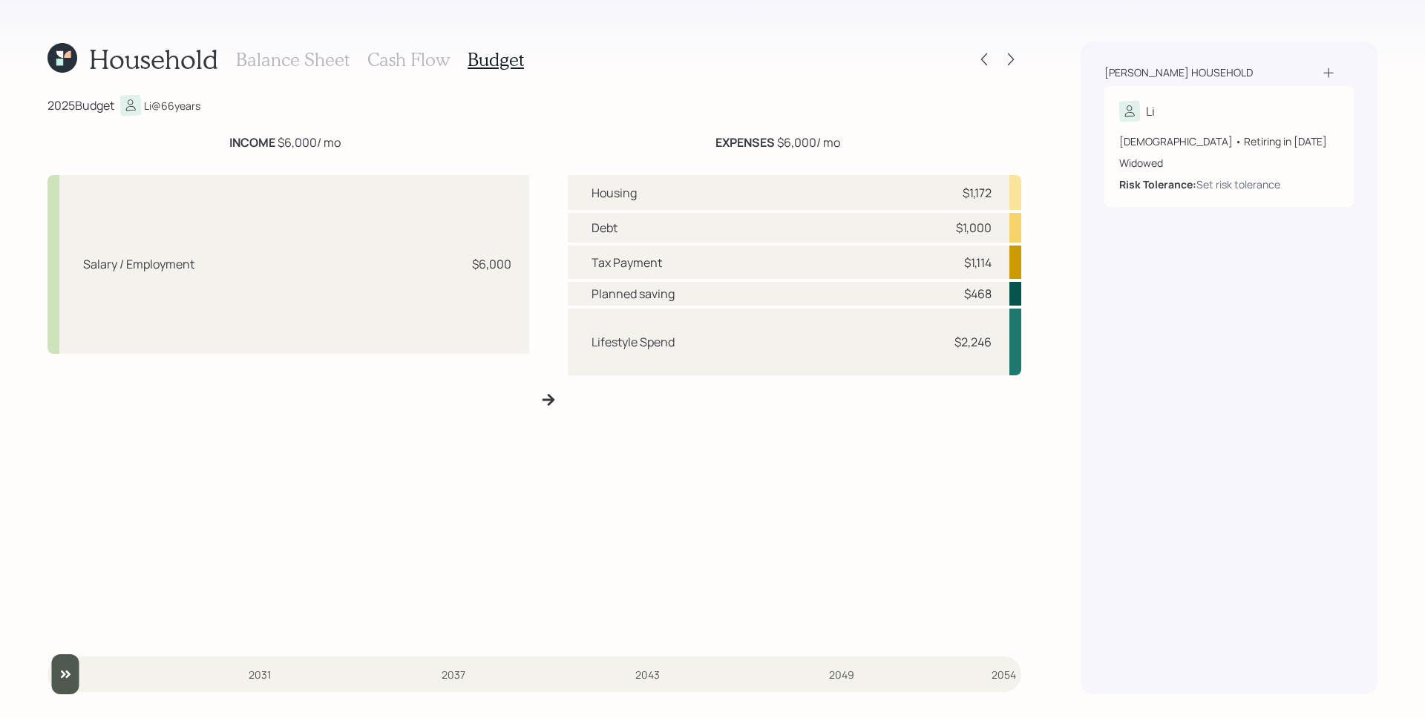
click at [1119, 367] on div "[PERSON_NAME] household Li [DEMOGRAPHIC_DATA] • Retiring in [DATE] Widowed Risk…" at bounding box center [1229, 368] width 297 height 653
click at [312, 54] on h3 "Balance Sheet" at bounding box center [293, 60] width 114 height 22
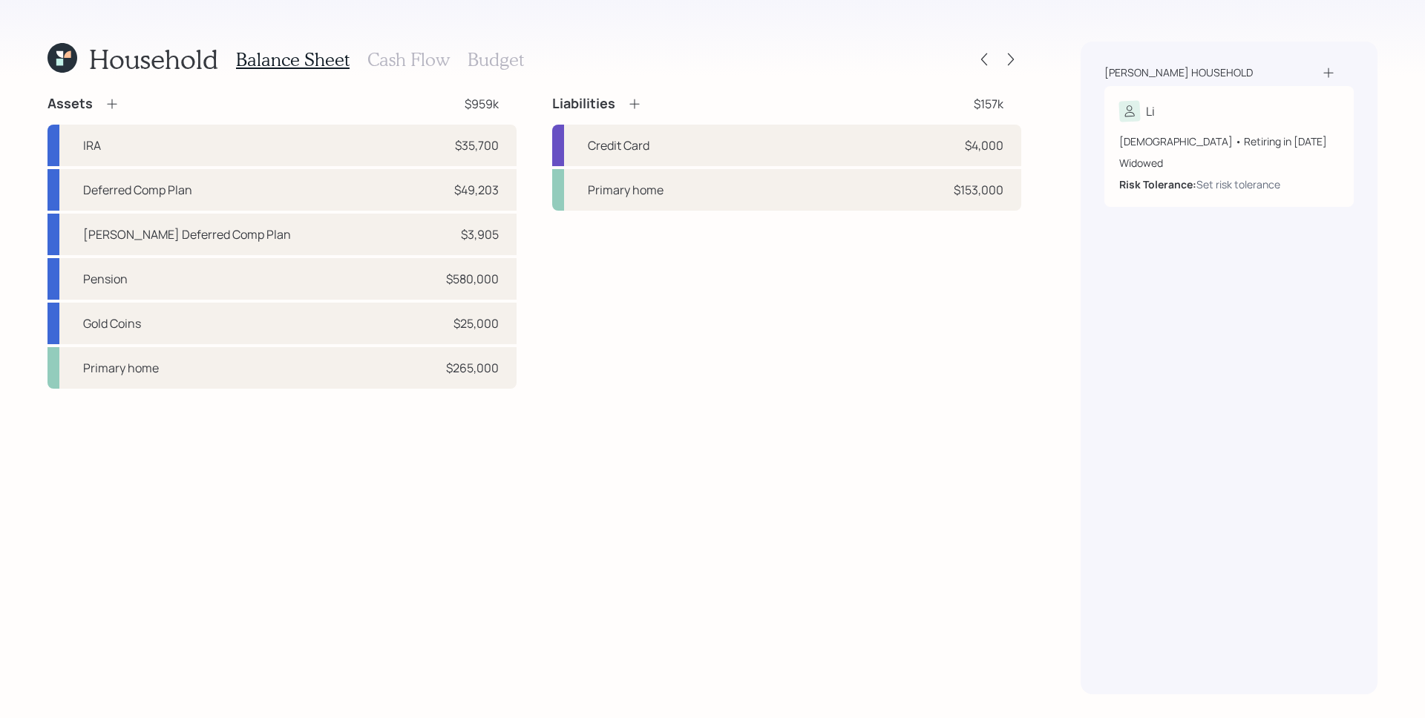
click at [428, 65] on h3 "Cash Flow" at bounding box center [408, 60] width 82 height 22
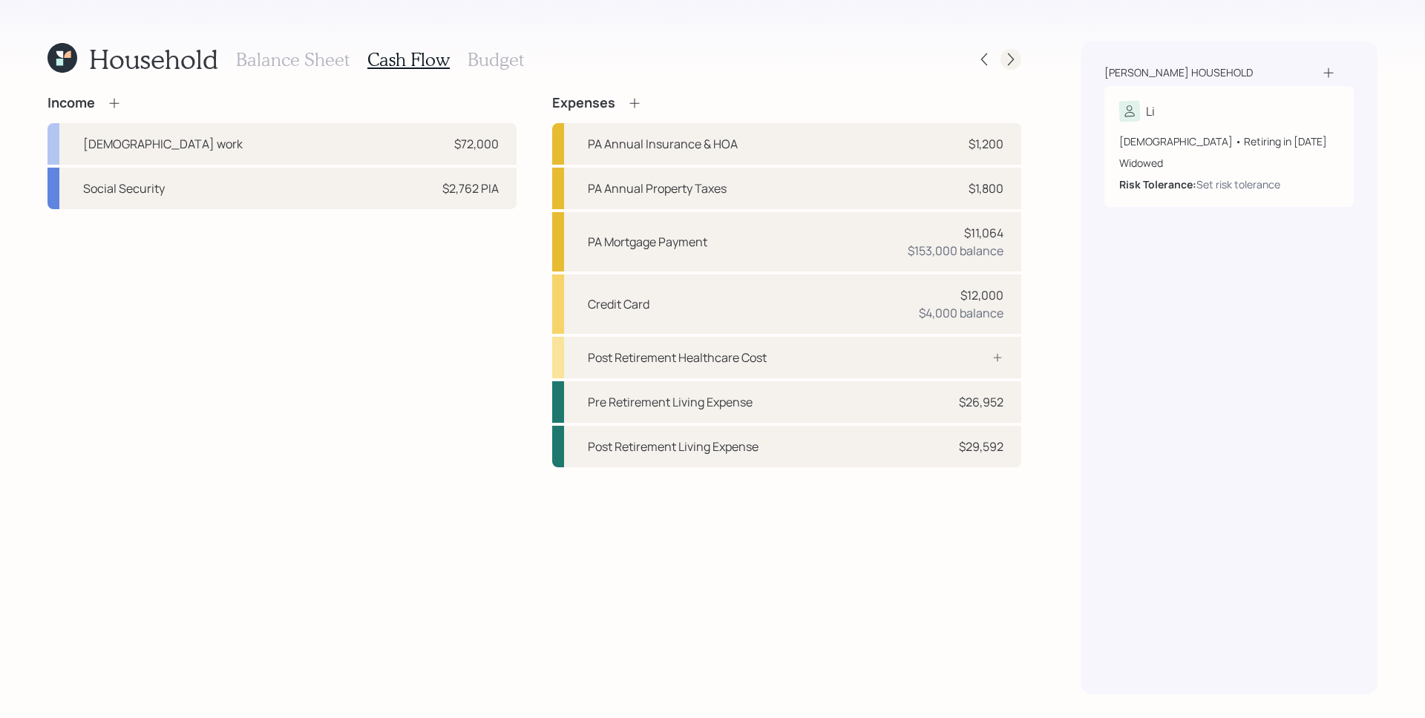
click at [1003, 57] on icon at bounding box center [1010, 59] width 15 height 15
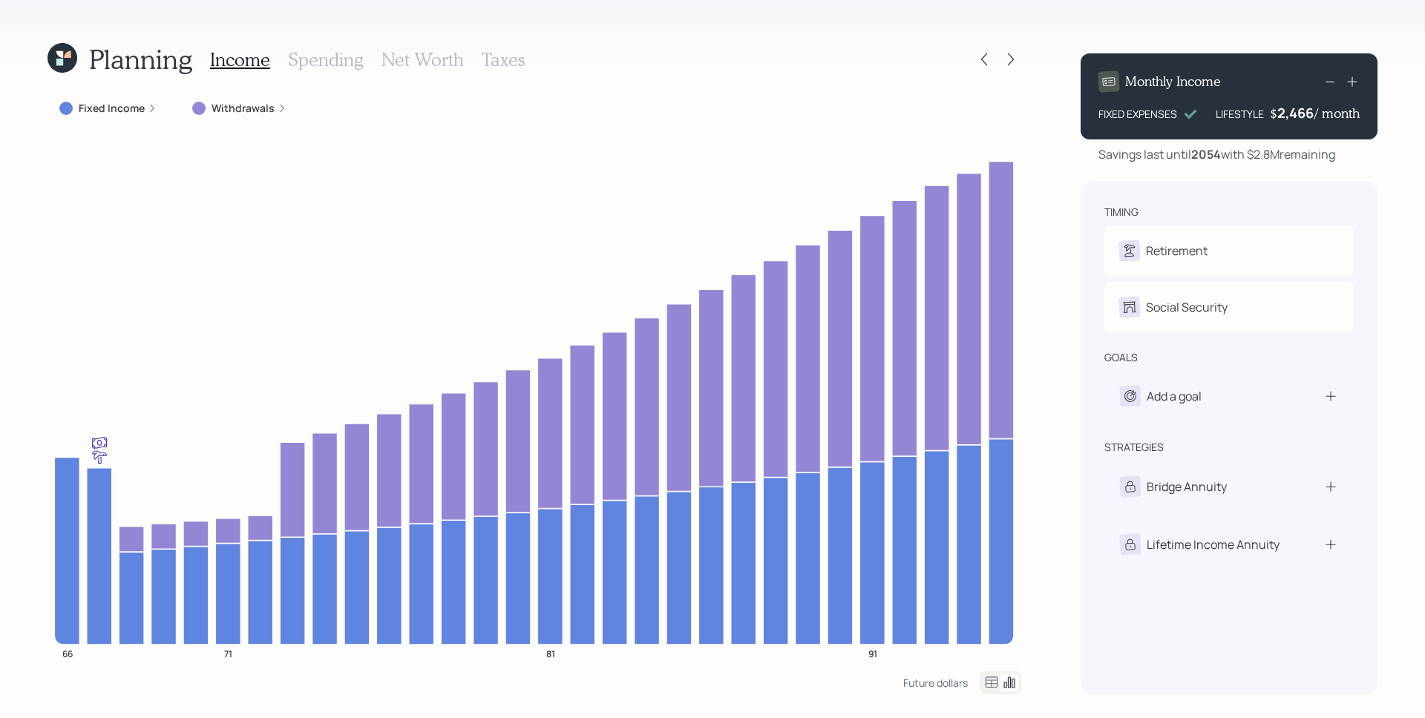
click at [94, 108] on label "Fixed Income" at bounding box center [112, 108] width 66 height 15
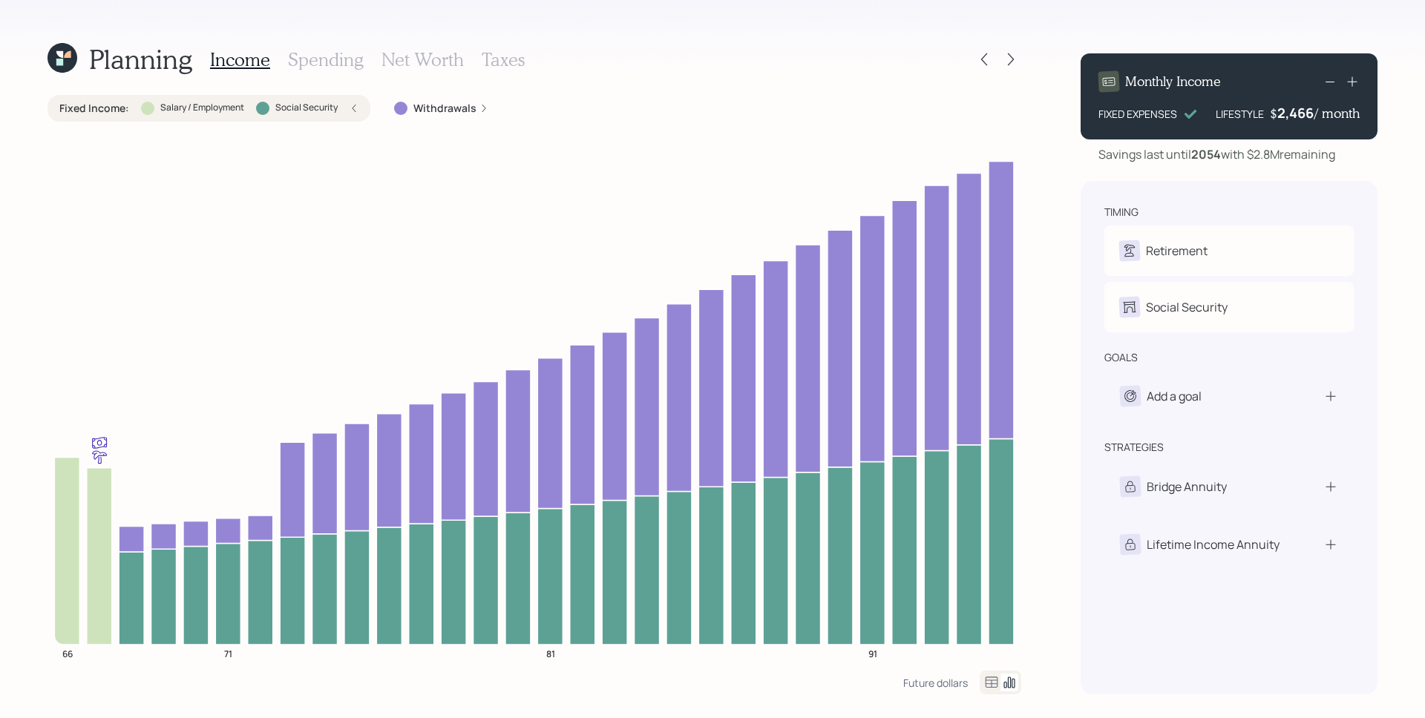
click at [354, 107] on icon at bounding box center [354, 108] width 9 height 9
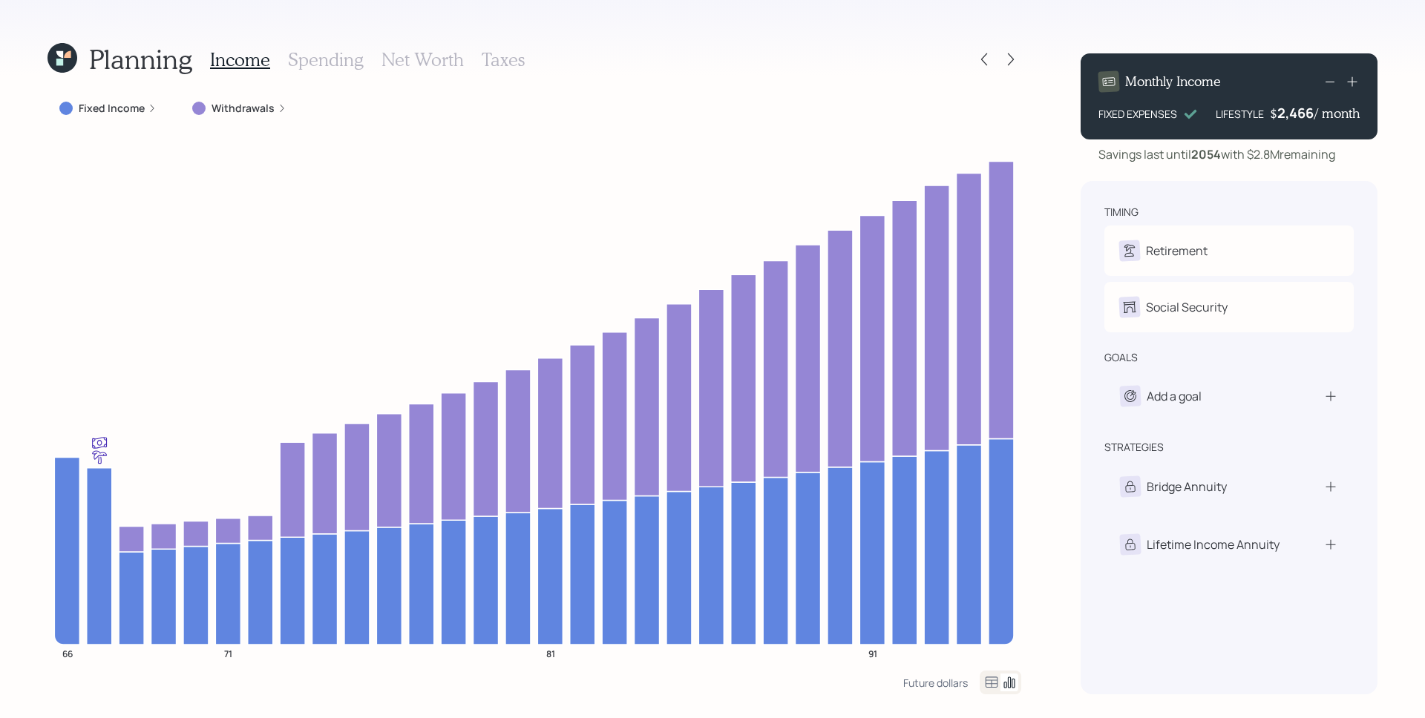
click at [128, 102] on label "Fixed Income" at bounding box center [112, 108] width 66 height 15
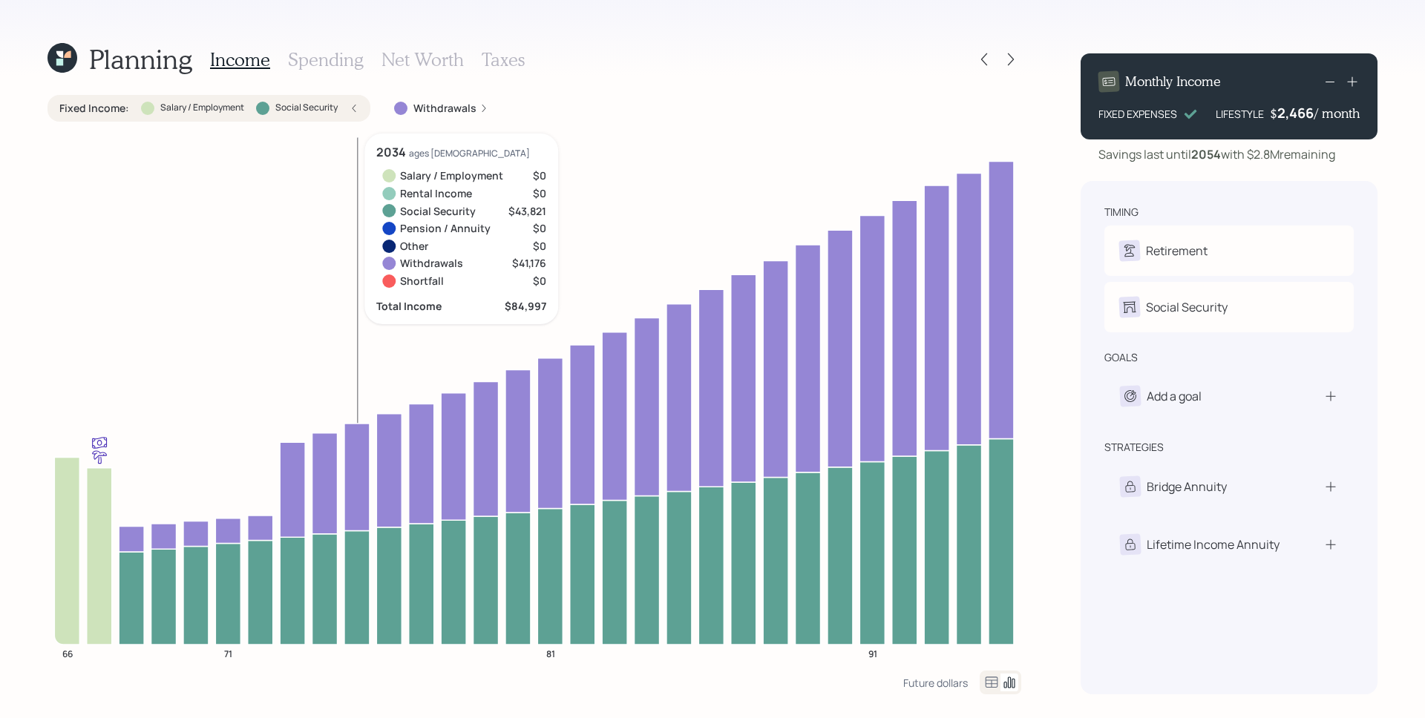
click at [347, 592] on icon at bounding box center [356, 588] width 25 height 114
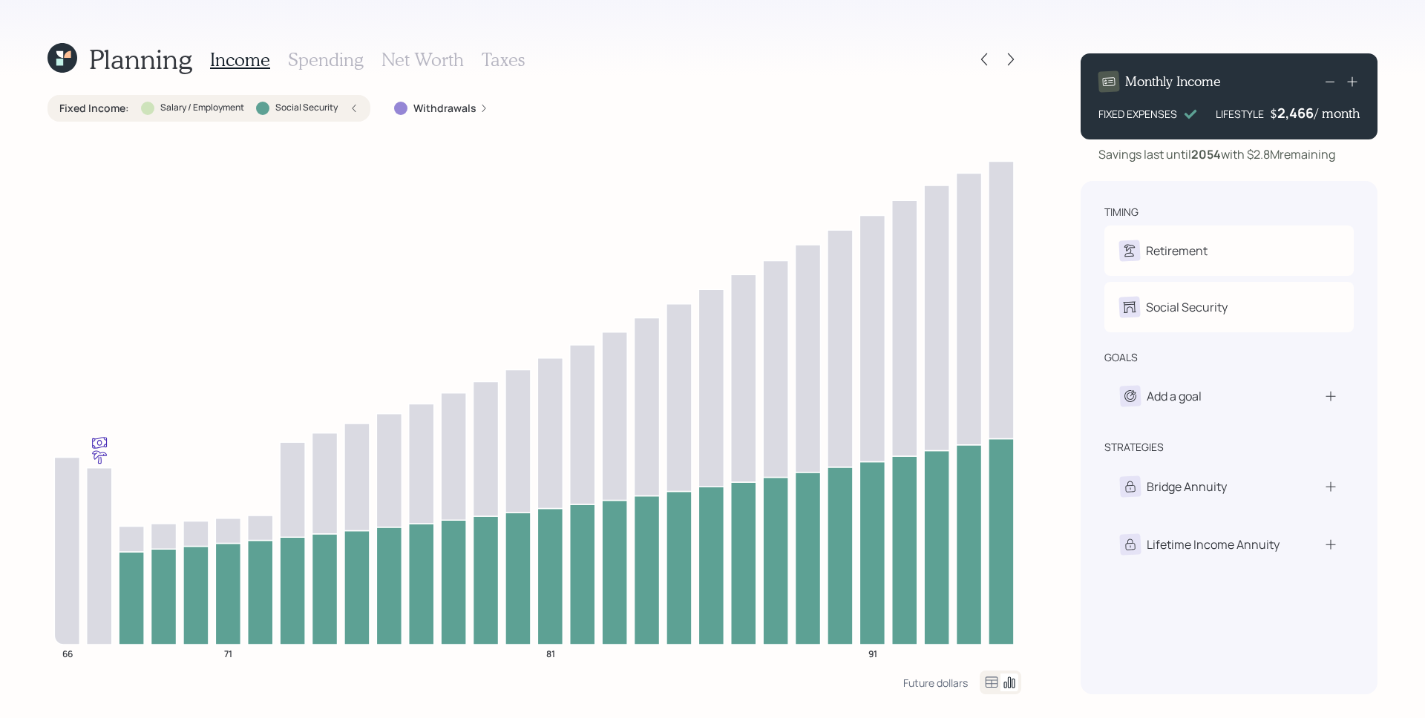
click at [341, 649] on icon "66 71 81 91" at bounding box center [534, 402] width 974 height 537
click at [338, 611] on icon "66 71 81 91" at bounding box center [534, 402] width 974 height 537
click at [325, 586] on icon at bounding box center [324, 589] width 25 height 111
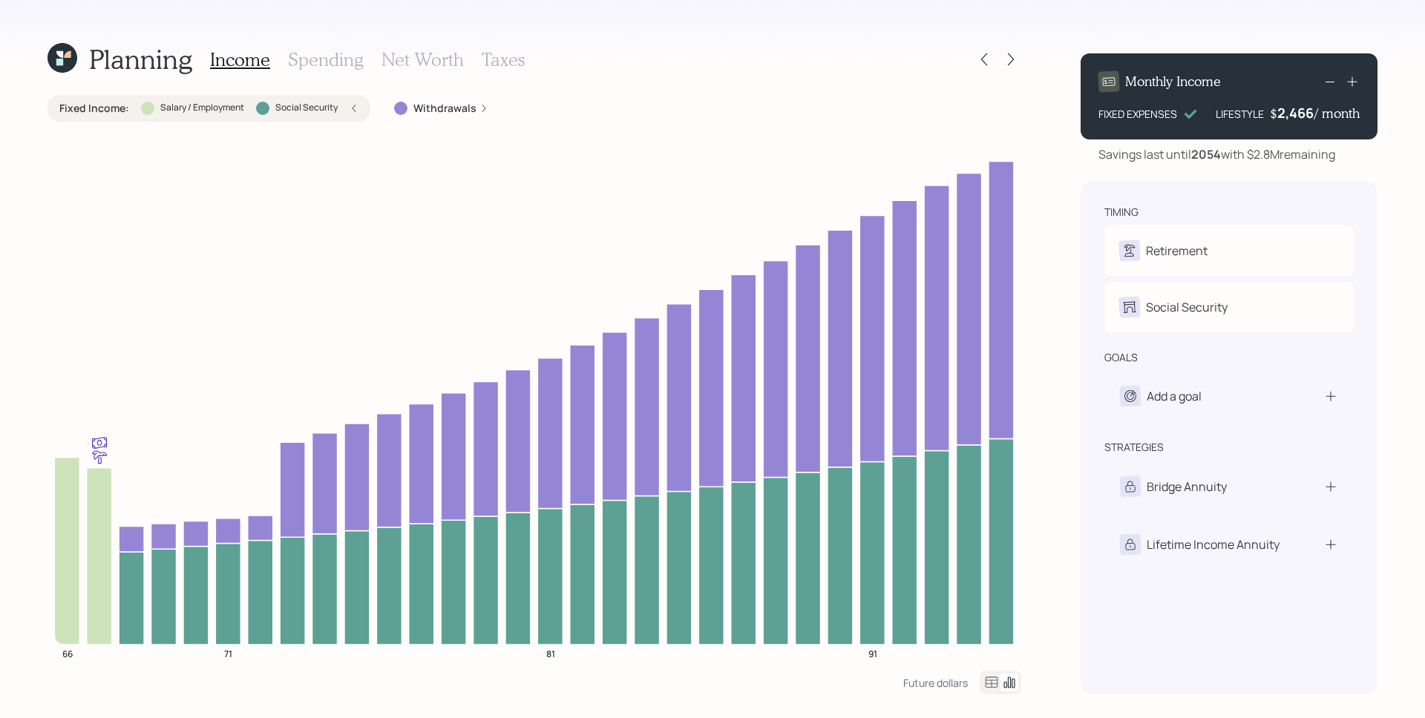
click at [354, 109] on icon at bounding box center [354, 108] width 9 height 9
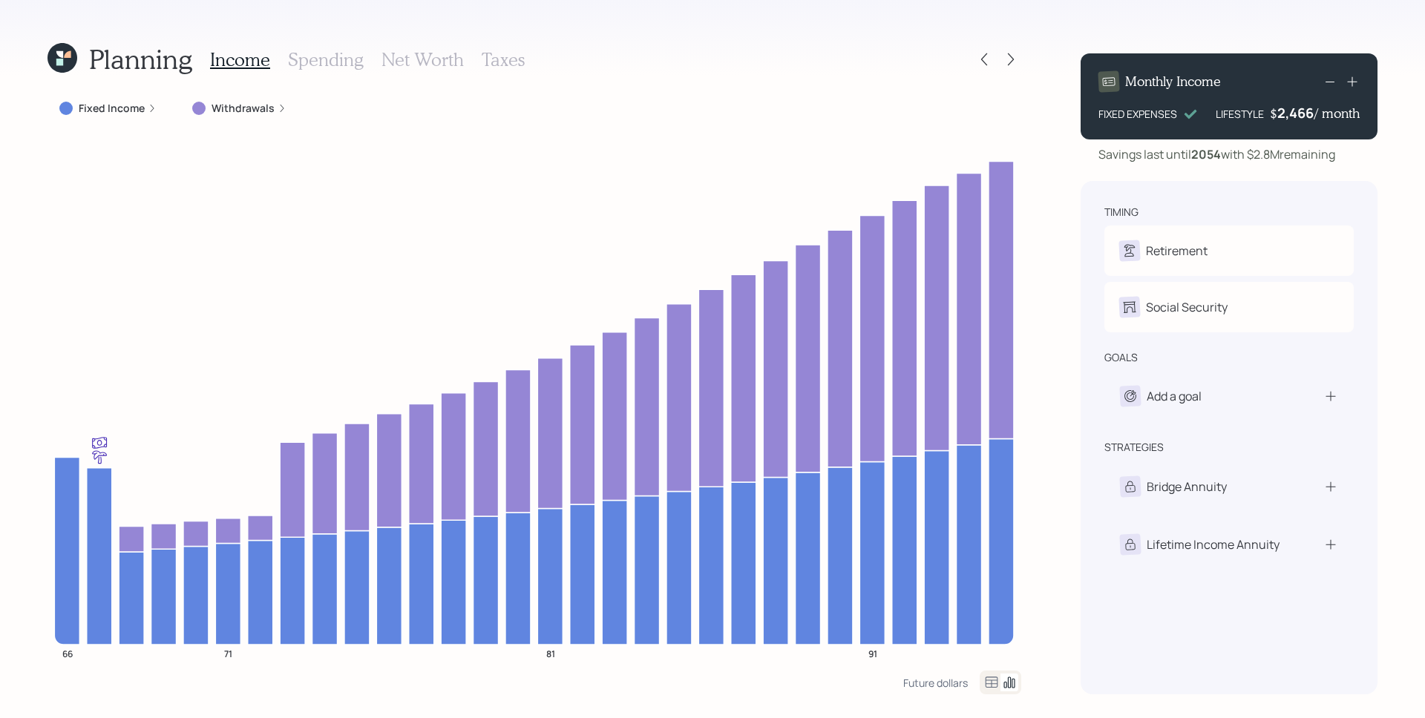
click at [243, 108] on label "Withdrawals" at bounding box center [242, 108] width 63 height 15
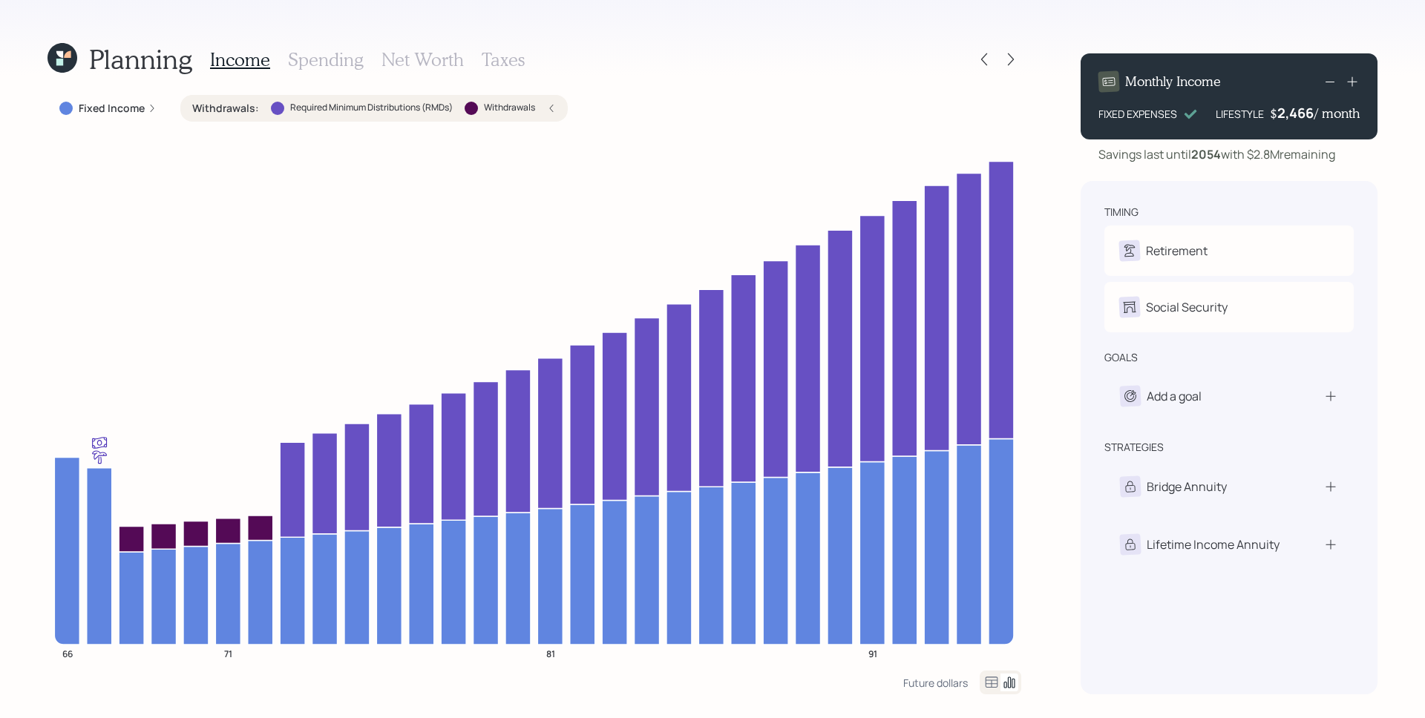
click at [542, 109] on div "Withdrawals : Required Minimum Distributions (RMDs) Withdrawals" at bounding box center [374, 108] width 364 height 15
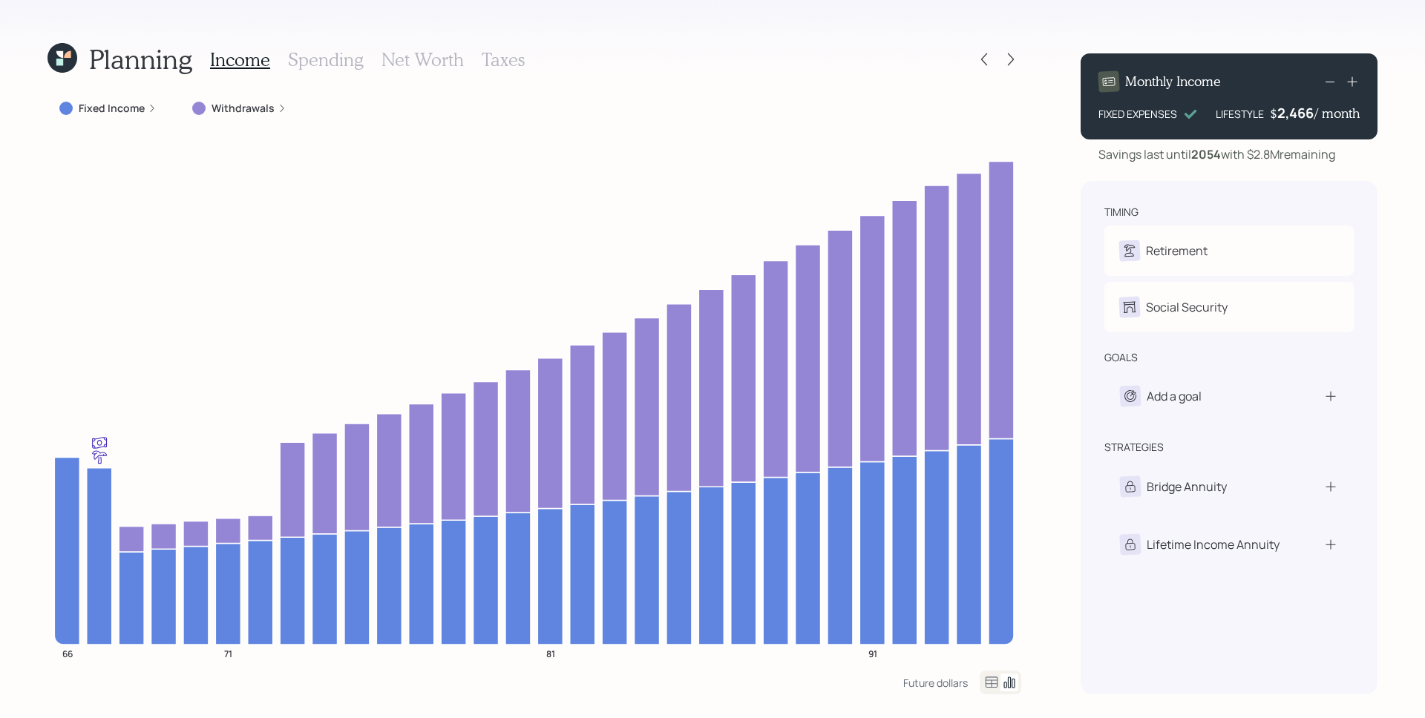
click at [1293, 114] on div "2,466" at bounding box center [1295, 113] width 37 height 18
click at [1293, 114] on div "2466" at bounding box center [1295, 113] width 37 height 18
drag, startPoint x: 1298, startPoint y: 187, endPoint x: 1287, endPoint y: 186, distance: 11.2
click at [1297, 187] on div "timing Retirement L Retire at 66y 12m Social Security L Electing at retirement …" at bounding box center [1229, 438] width 297 height 514
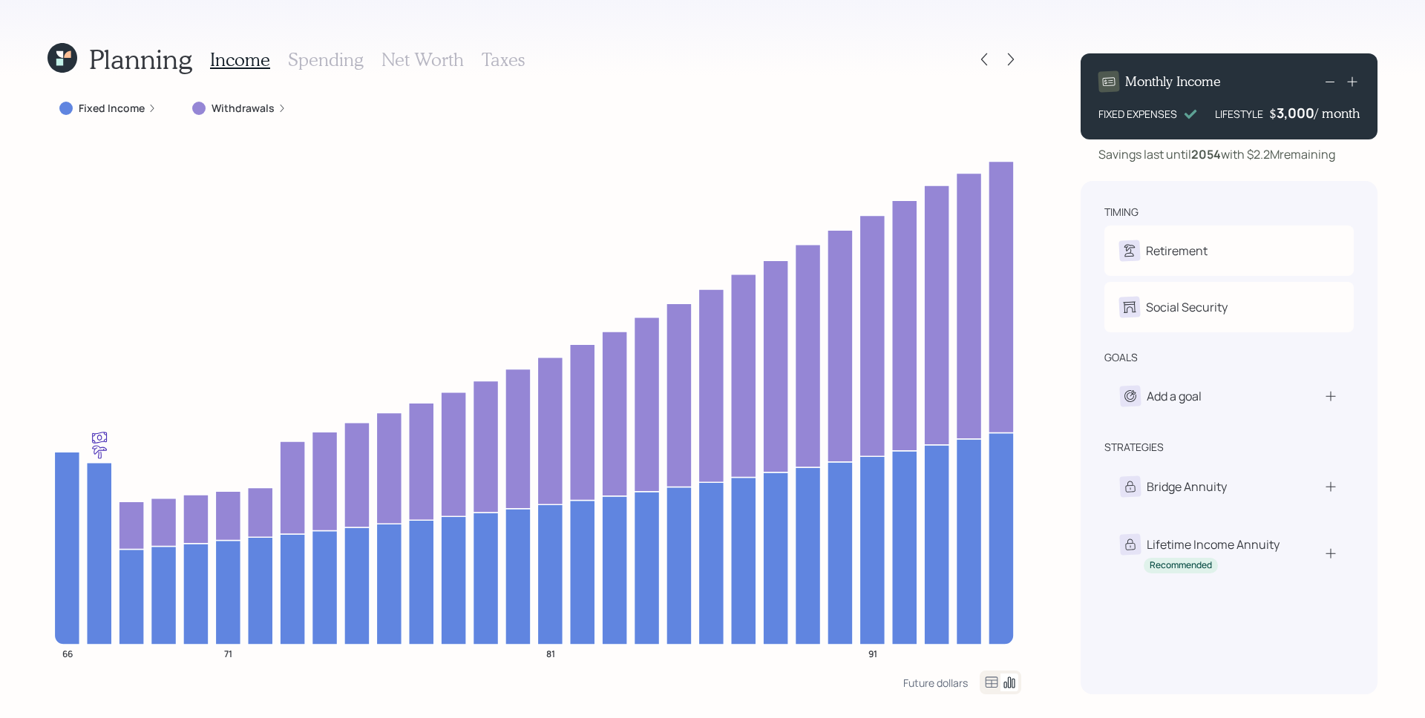
click at [1284, 111] on div "3,000" at bounding box center [1295, 113] width 38 height 18
click at [1284, 111] on div "3000" at bounding box center [1295, 113] width 37 height 18
click at [1063, 169] on div "Planning Income Spending Net Worth Taxes Fixed Income Withdrawals 66 71 81 91 F…" at bounding box center [712, 359] width 1425 height 718
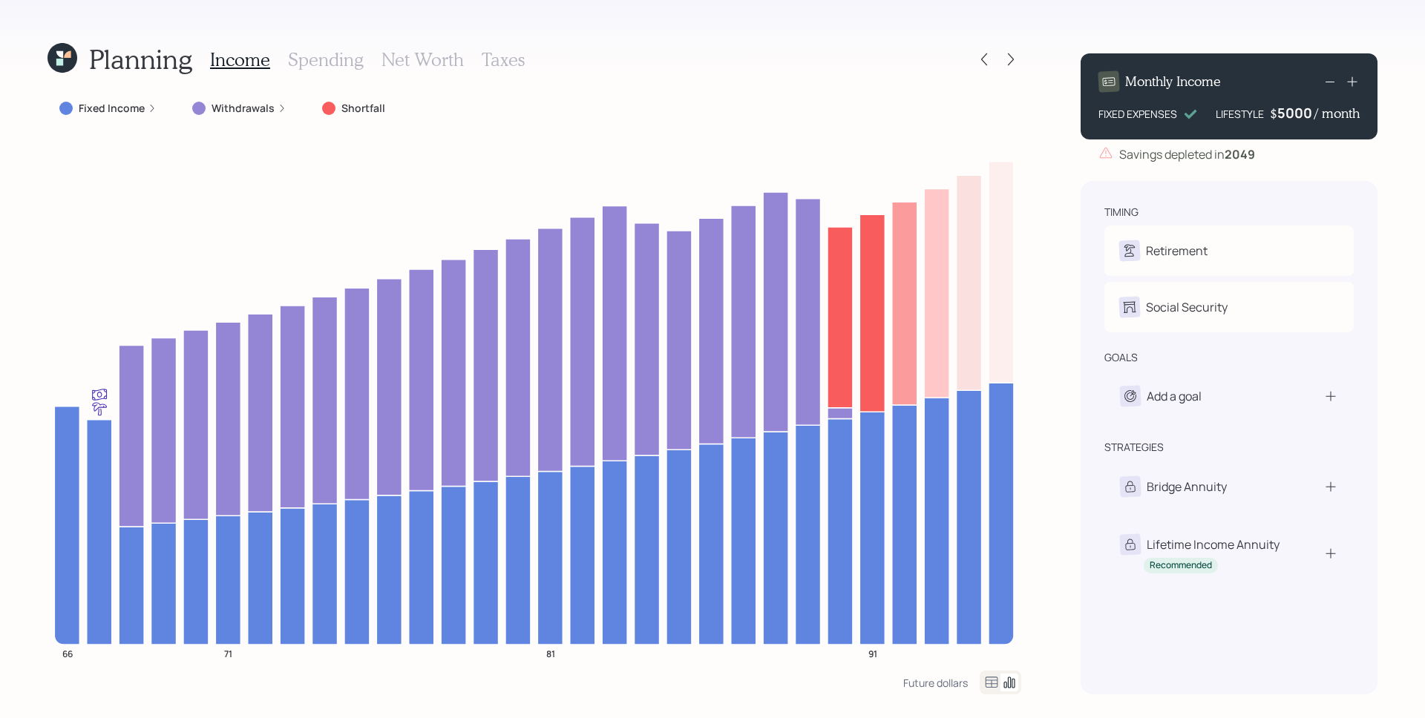
click at [1291, 117] on div "5000" at bounding box center [1295, 113] width 37 height 18
click at [1286, 153] on div "Savings depleted in [DATE]" at bounding box center [1229, 154] width 297 height 18
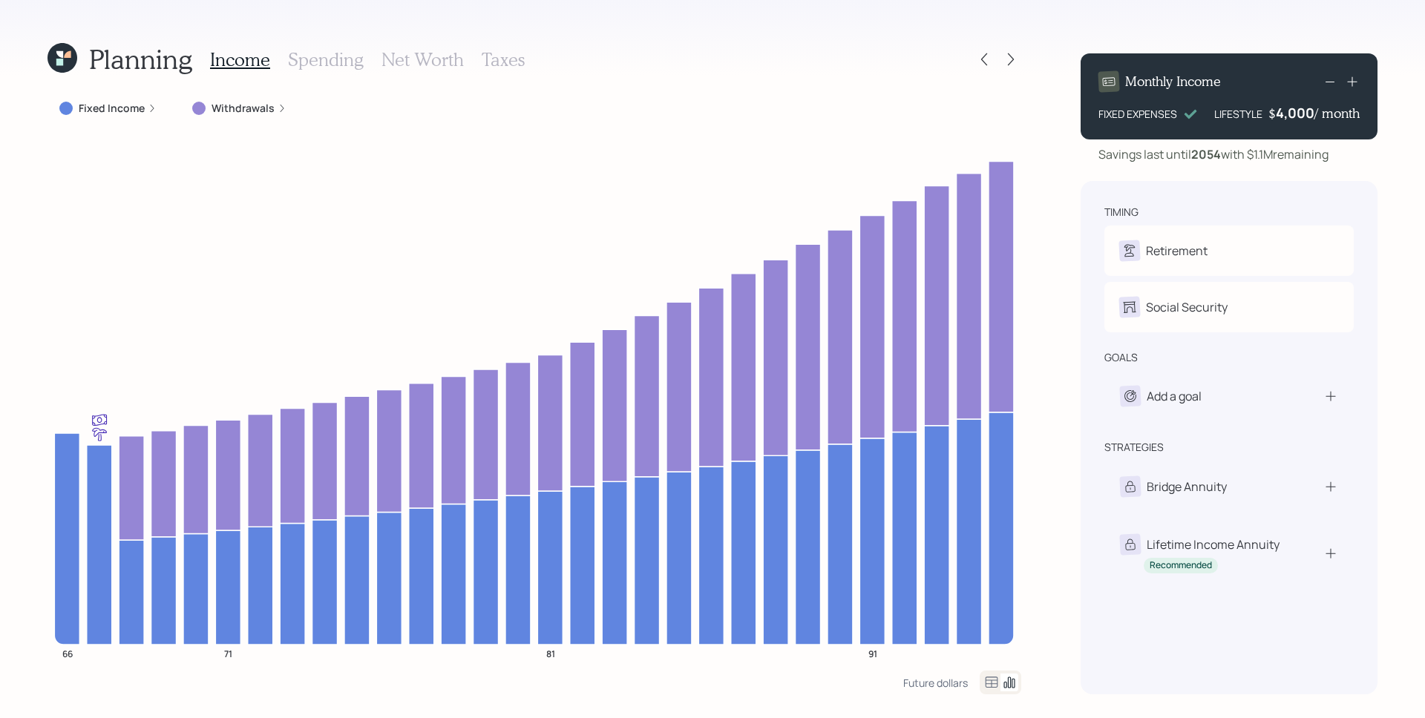
click at [1304, 114] on div "4,000" at bounding box center [1295, 113] width 39 height 18
click at [1304, 114] on div "4000" at bounding box center [1295, 113] width 37 height 18
click at [1332, 165] on div "Monthly Income FIXED EXPENSES LIFESTYLE $ 4,500 / month Savings last until [DAT…" at bounding box center [1229, 368] width 297 height 653
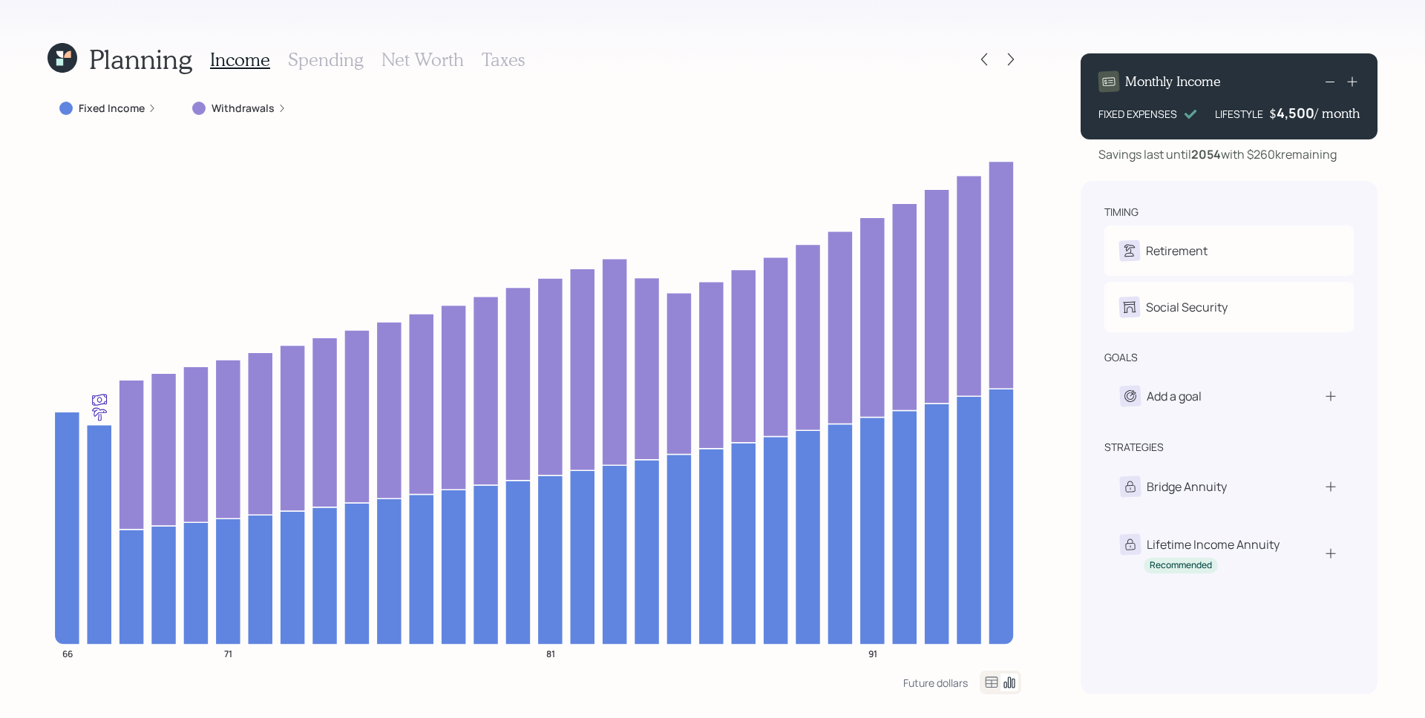
click at [1287, 108] on div "4,500" at bounding box center [1295, 113] width 38 height 18
click at [1256, 155] on div "Savings last until [DATE] with $260k remaining" at bounding box center [1217, 154] width 238 height 18
click at [1296, 117] on div "4,600" at bounding box center [1295, 113] width 38 height 18
click at [1296, 117] on div "4600" at bounding box center [1295, 113] width 37 height 18
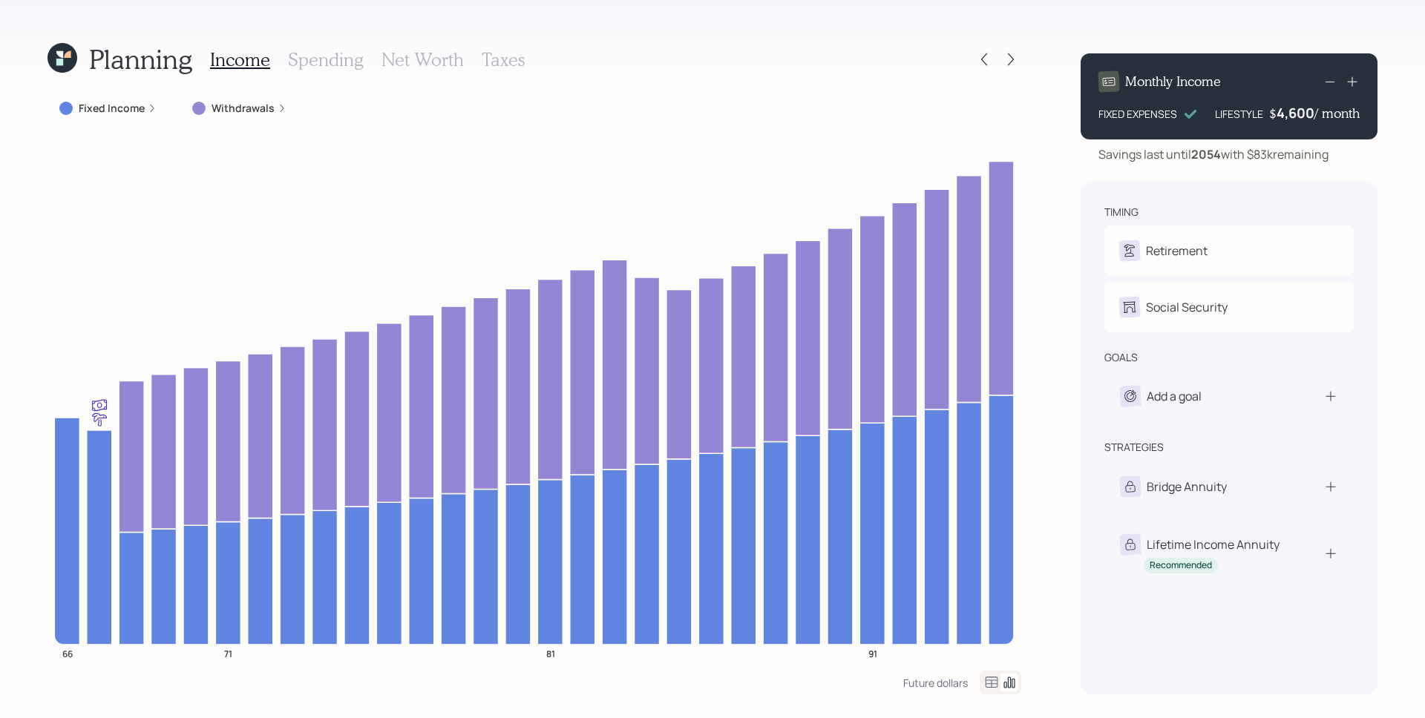
click at [1321, 171] on div "Monthly Income FIXED EXPENSES LIFESTYLE $ 4,600 / month Savings last until [DAT…" at bounding box center [1229, 368] width 297 height 653
click at [324, 61] on h3 "Spending" at bounding box center [326, 60] width 76 height 22
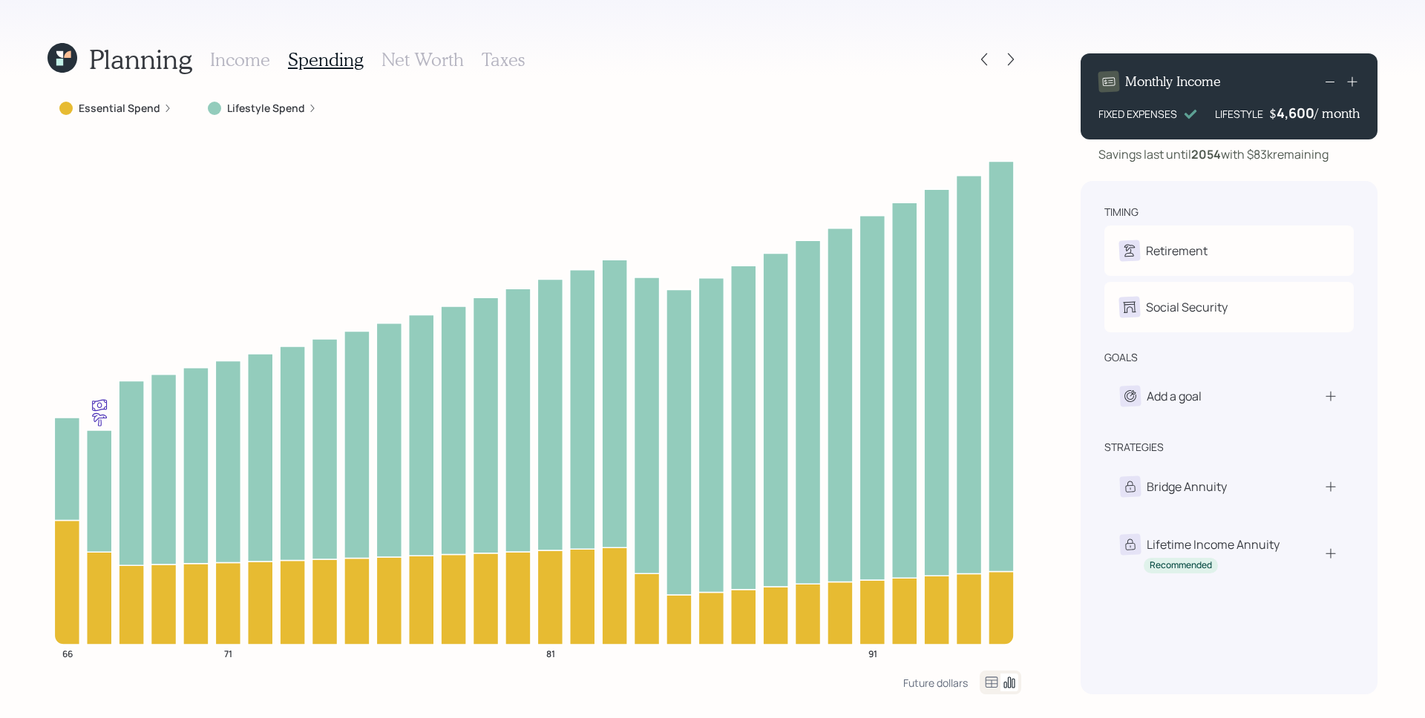
click at [160, 113] on div "Essential Spend" at bounding box center [115, 108] width 113 height 15
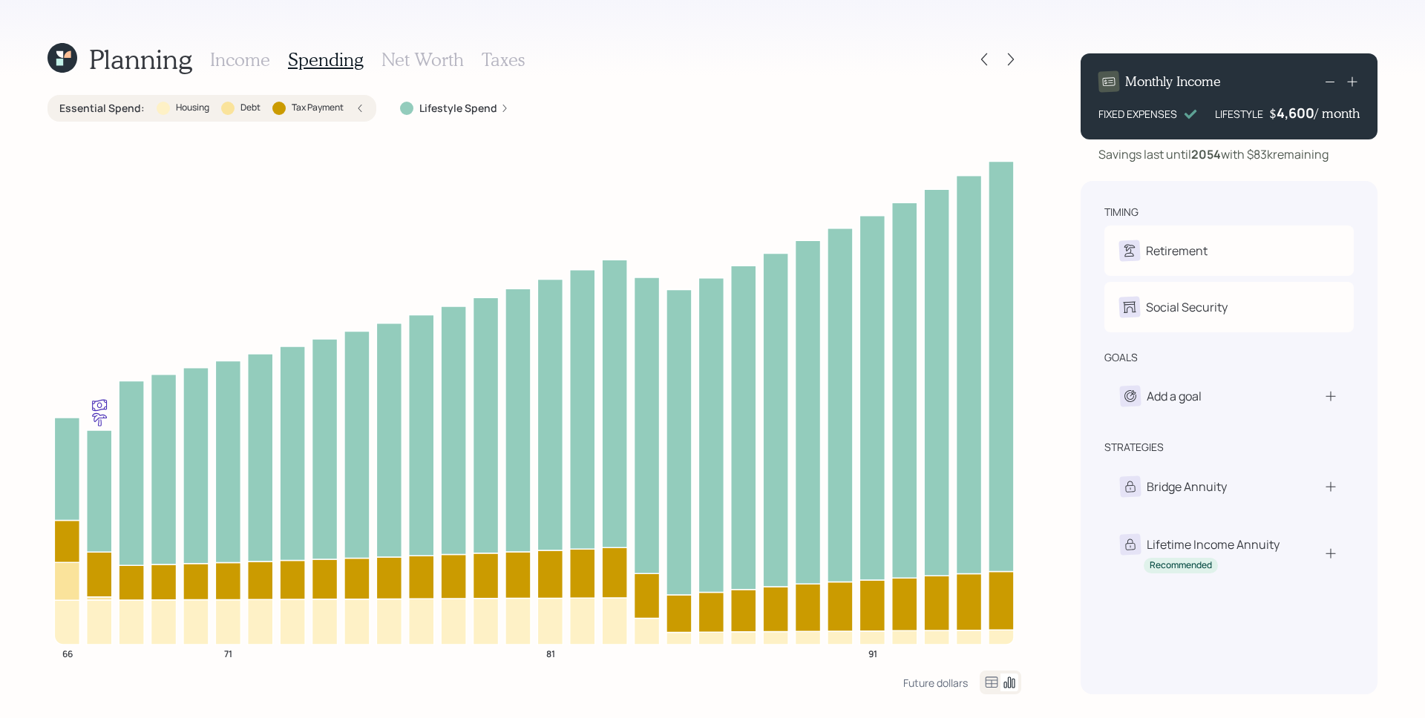
click at [254, 65] on h3 "Income" at bounding box center [240, 60] width 60 height 22
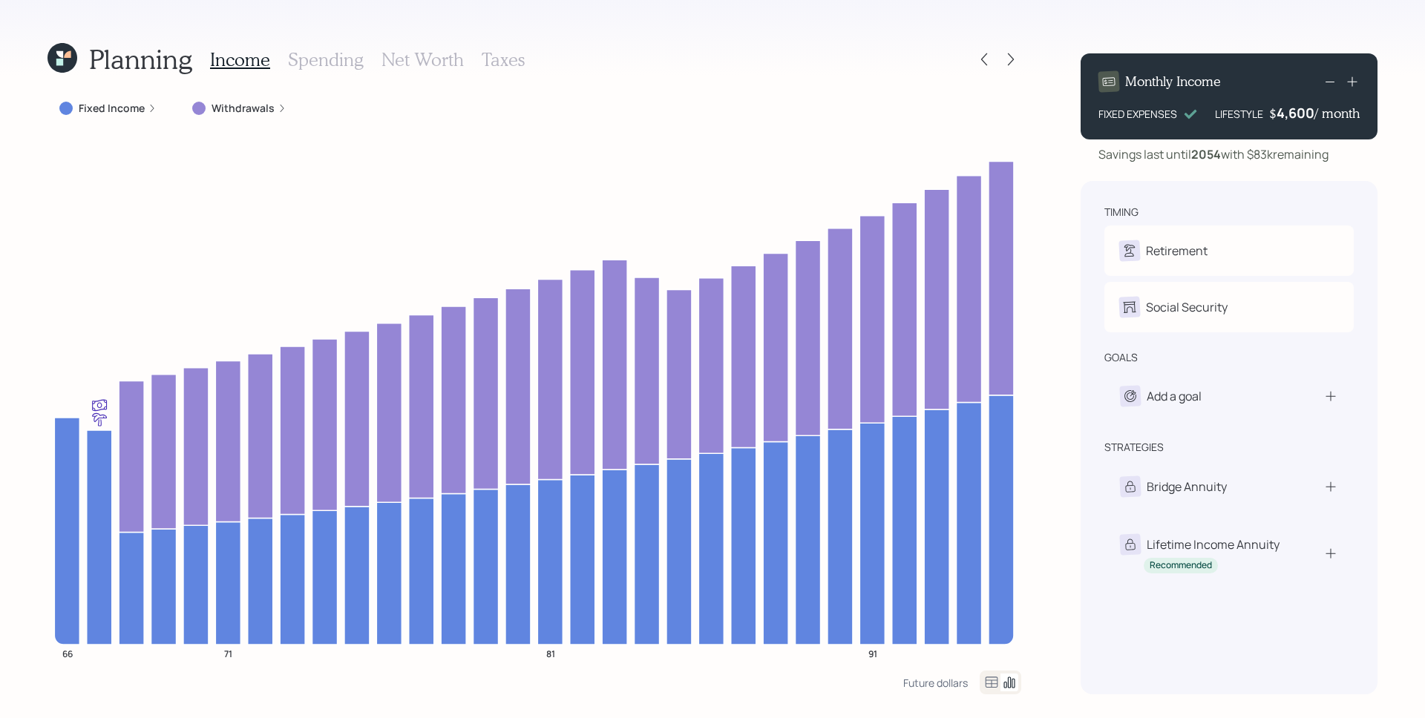
click at [1303, 120] on div "4,600" at bounding box center [1295, 113] width 38 height 18
click at [1303, 120] on div "4600" at bounding box center [1295, 113] width 37 height 18
click at [1305, 174] on div "Monthly Income FIXED EXPENSES LIFESTYLE $ 2466 / month Savings last until [DATE…" at bounding box center [1229, 368] width 297 height 653
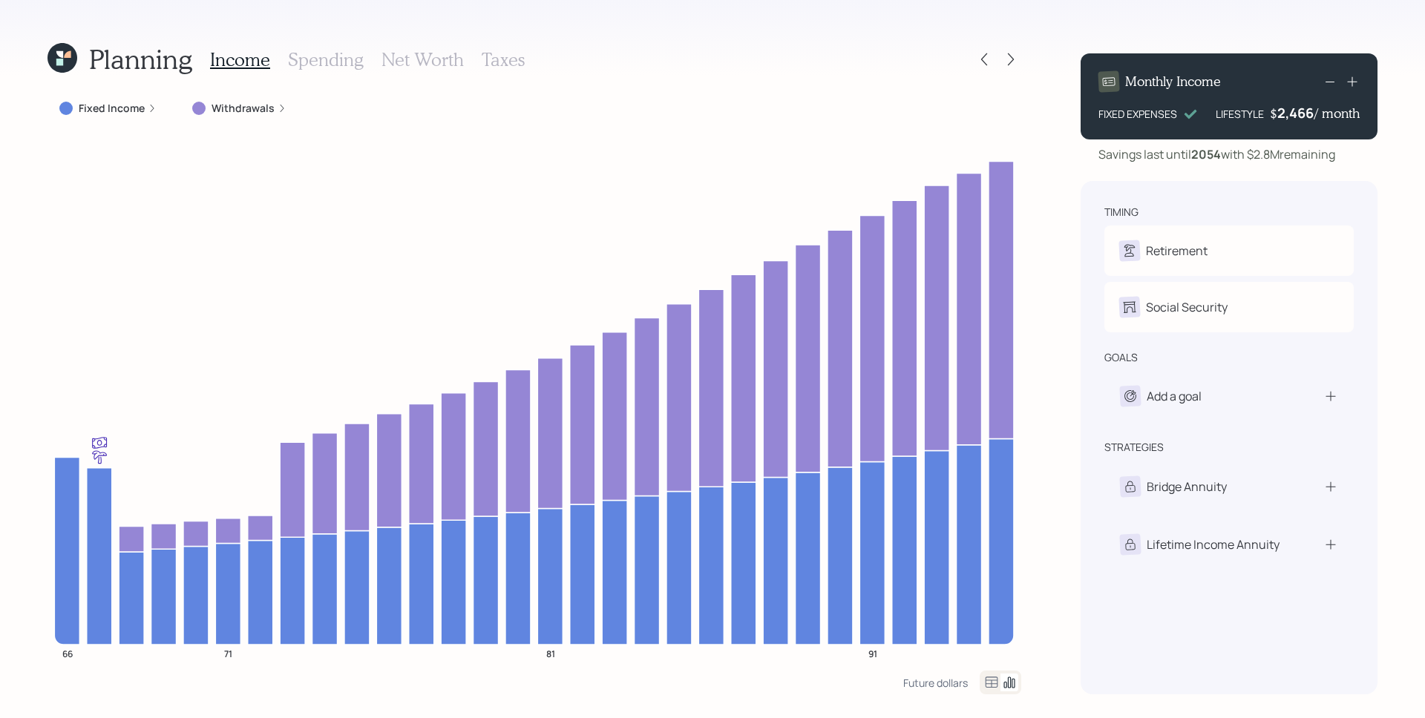
click at [442, 63] on h3 "Net Worth" at bounding box center [422, 60] width 82 height 22
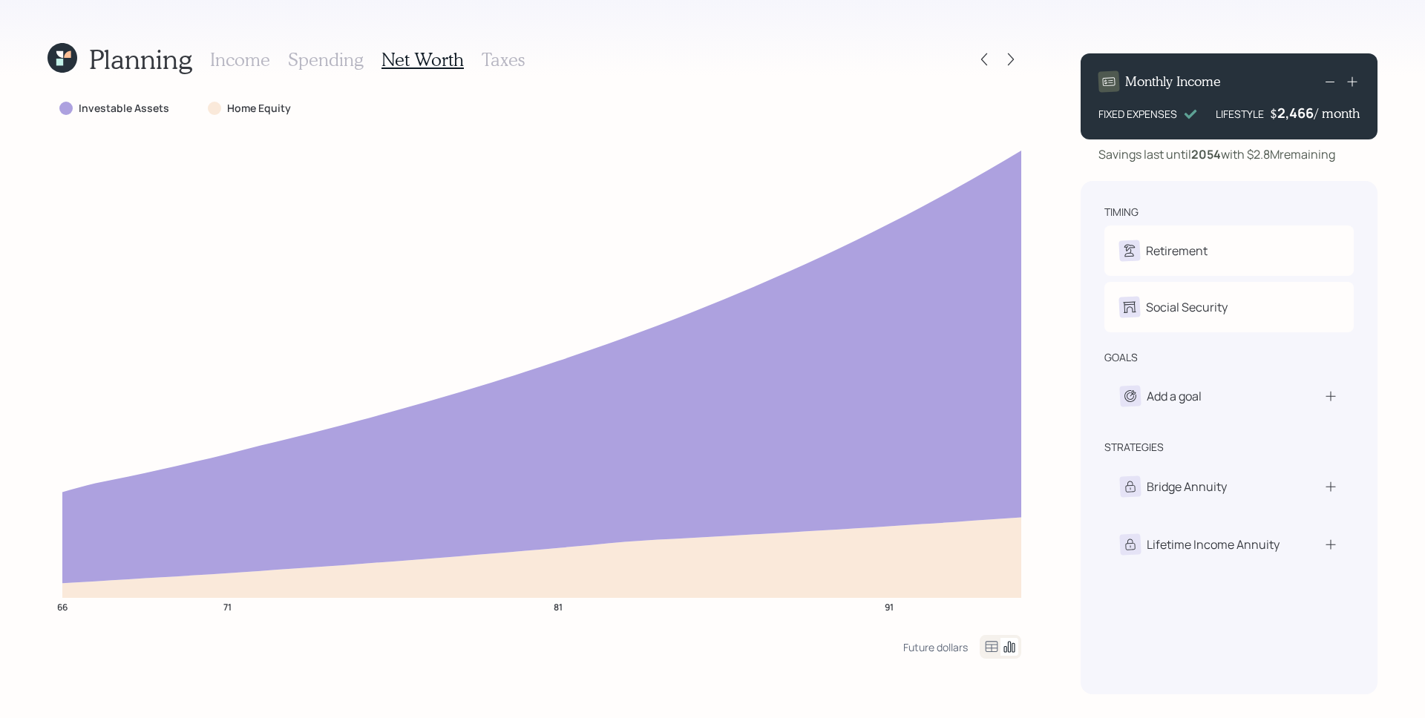
click at [994, 649] on icon at bounding box center [992, 647] width 18 height 18
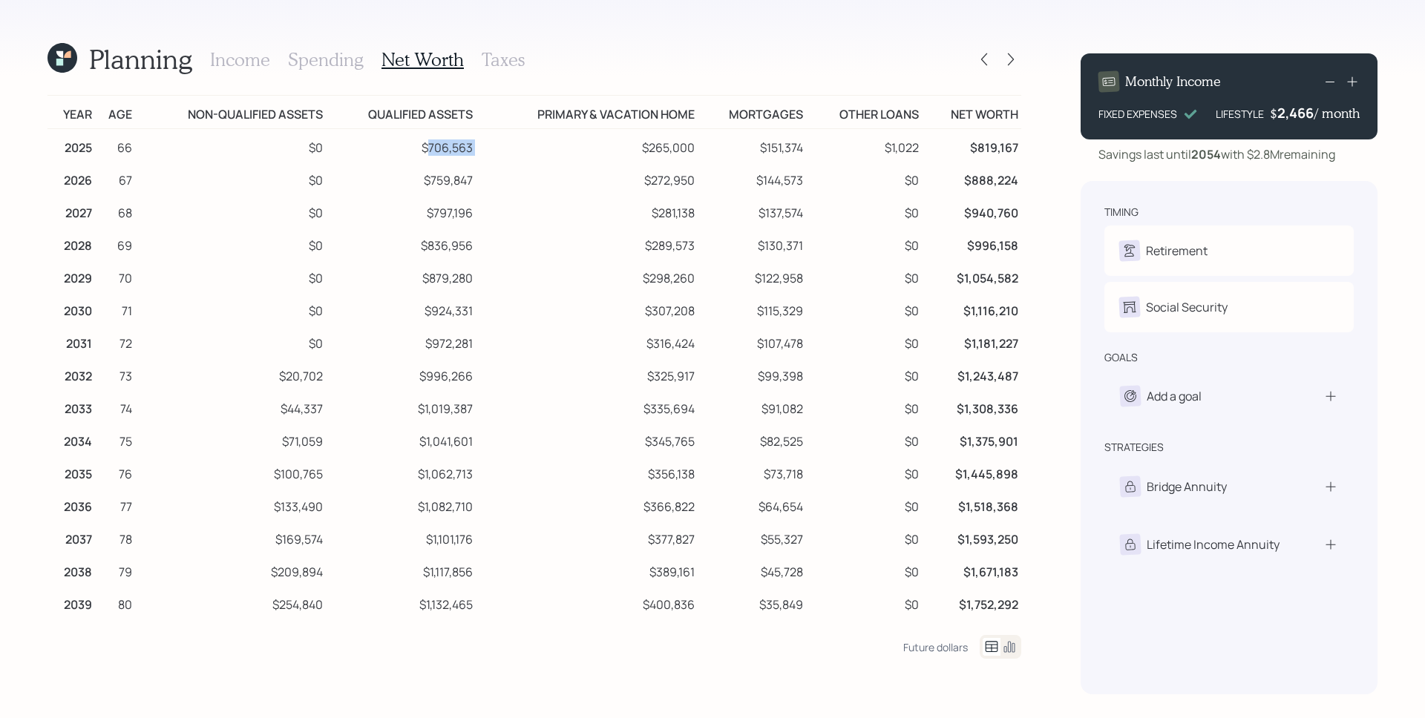
drag, startPoint x: 474, startPoint y: 146, endPoint x: 426, endPoint y: 146, distance: 48.2
click at [426, 146] on tr "2025 66 $0 $706,563 $265,000 $151,374 $1,022 $819,167" at bounding box center [534, 145] width 974 height 33
click at [443, 164] on td "$759,847" at bounding box center [401, 178] width 150 height 33
drag, startPoint x: 324, startPoint y: 376, endPoint x: 287, endPoint y: 377, distance: 36.4
click at [287, 377] on tr "2032 73 $20,702 $996,266 $325,917 $99,398 $0 $1,243,487" at bounding box center [534, 374] width 974 height 33
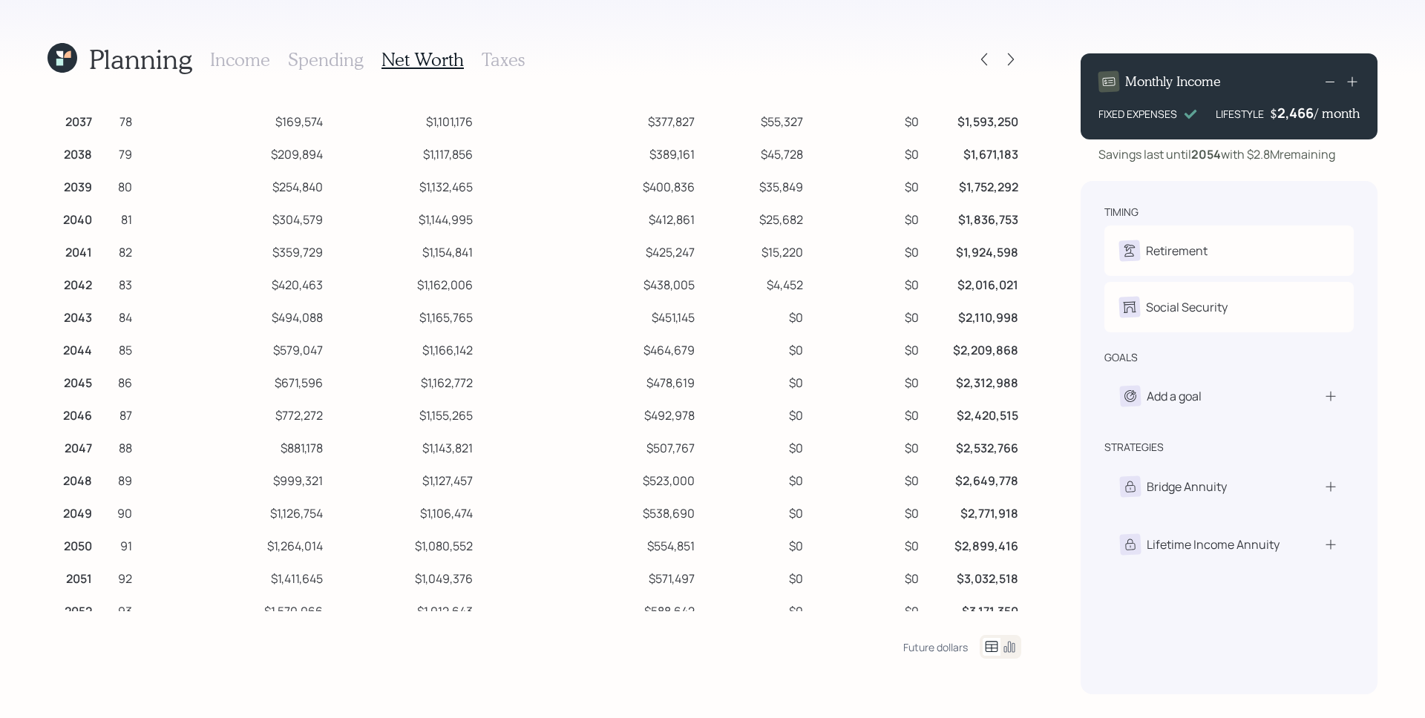
scroll to position [497, 0]
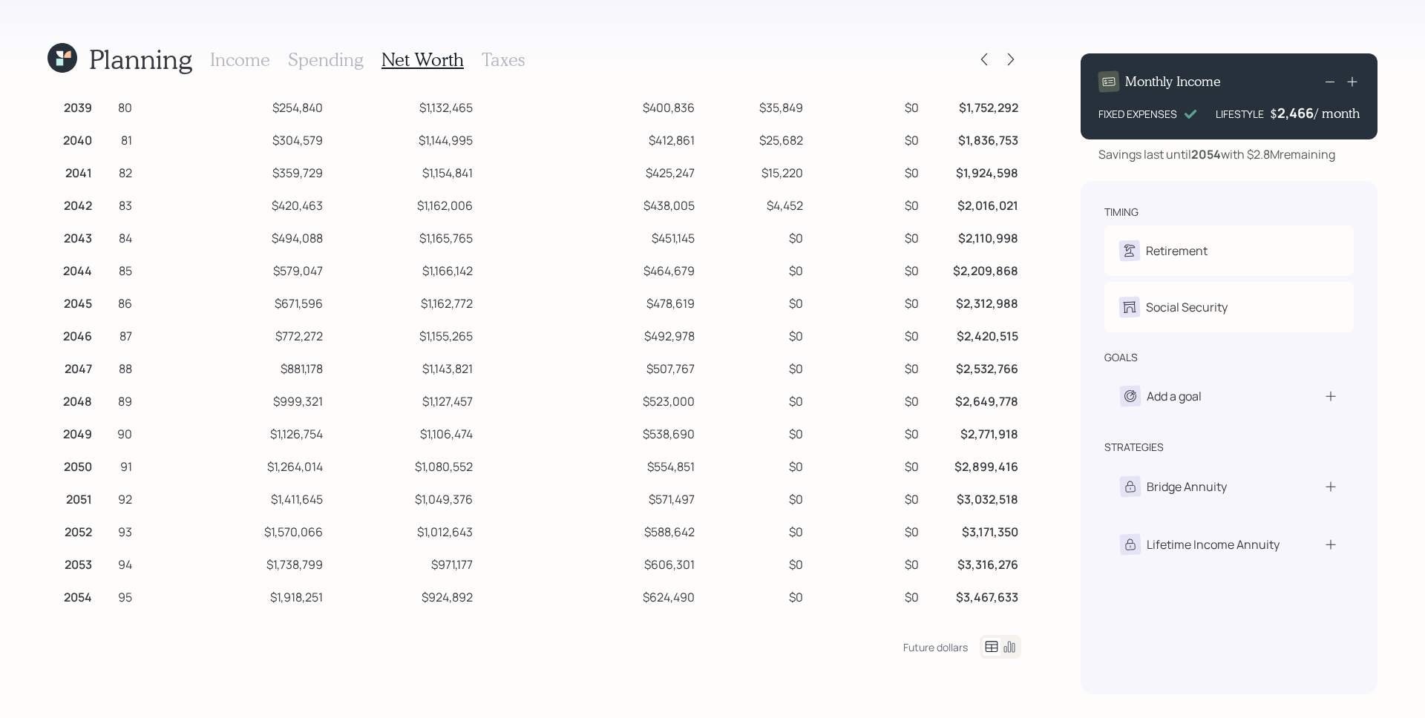
click at [233, 61] on h3 "Income" at bounding box center [240, 60] width 60 height 22
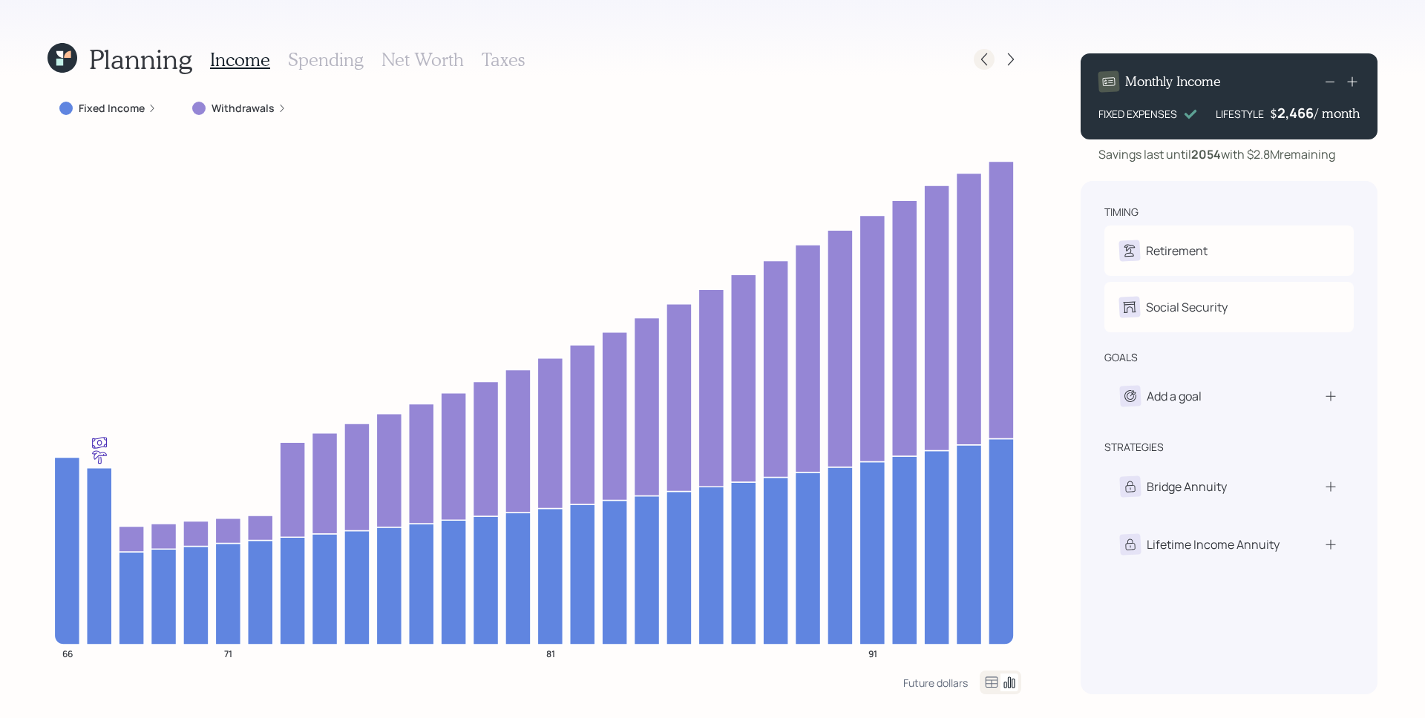
click at [978, 62] on icon at bounding box center [984, 59] width 15 height 15
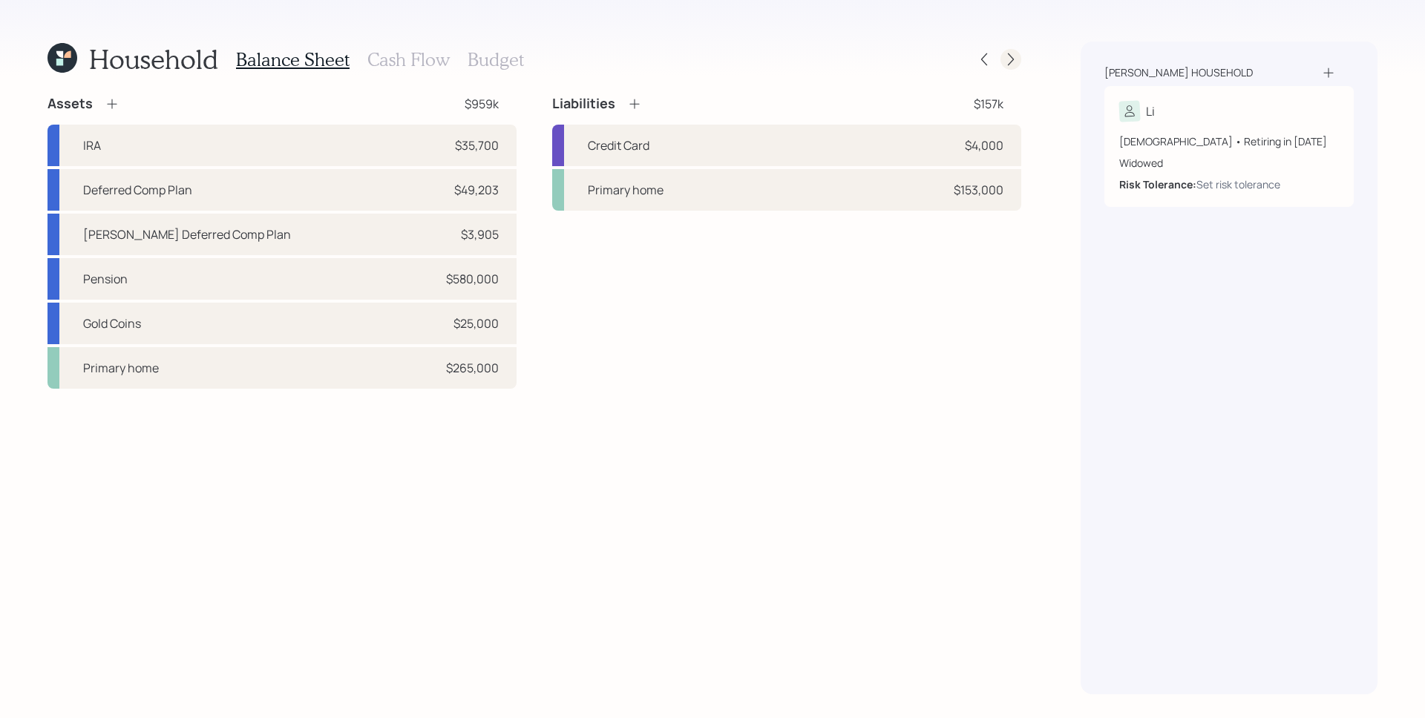
click at [1009, 62] on icon at bounding box center [1010, 59] width 15 height 15
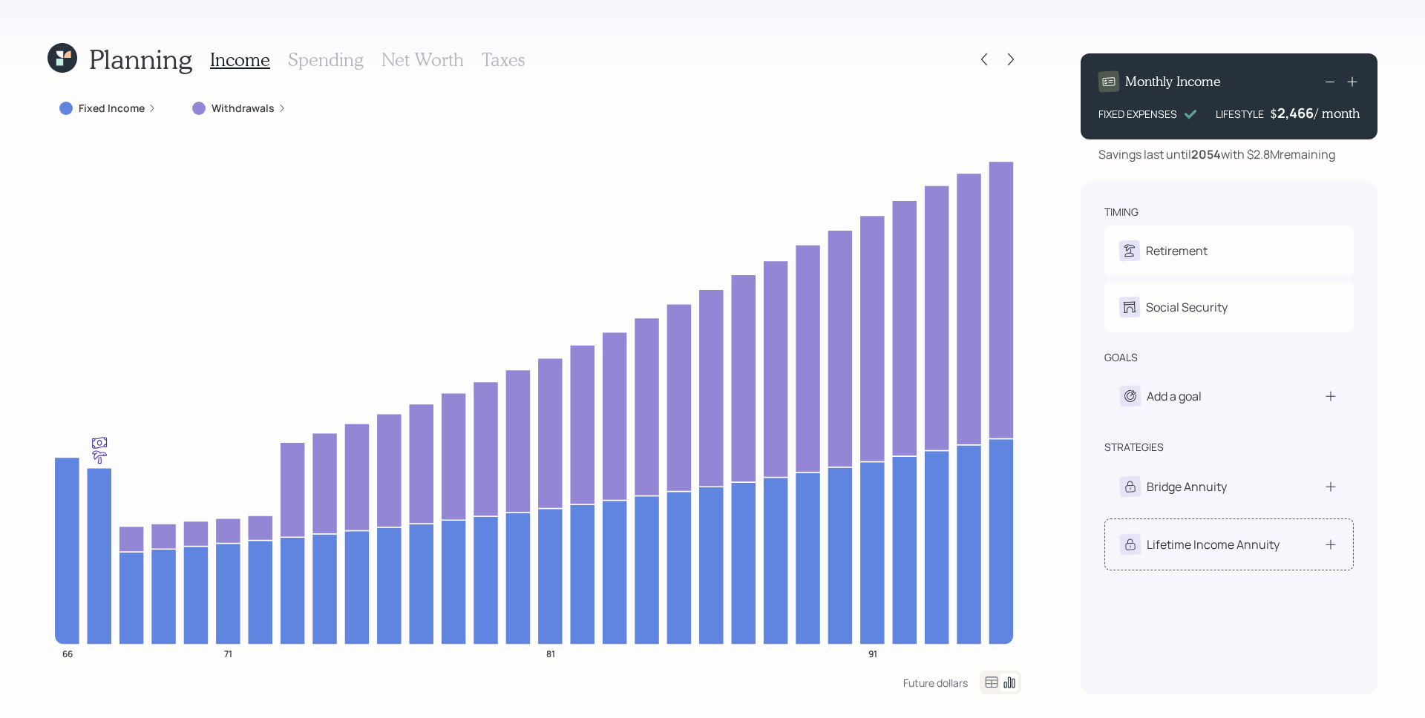
click at [1259, 563] on div "Lifetime Income Annuity" at bounding box center [1228, 545] width 249 height 52
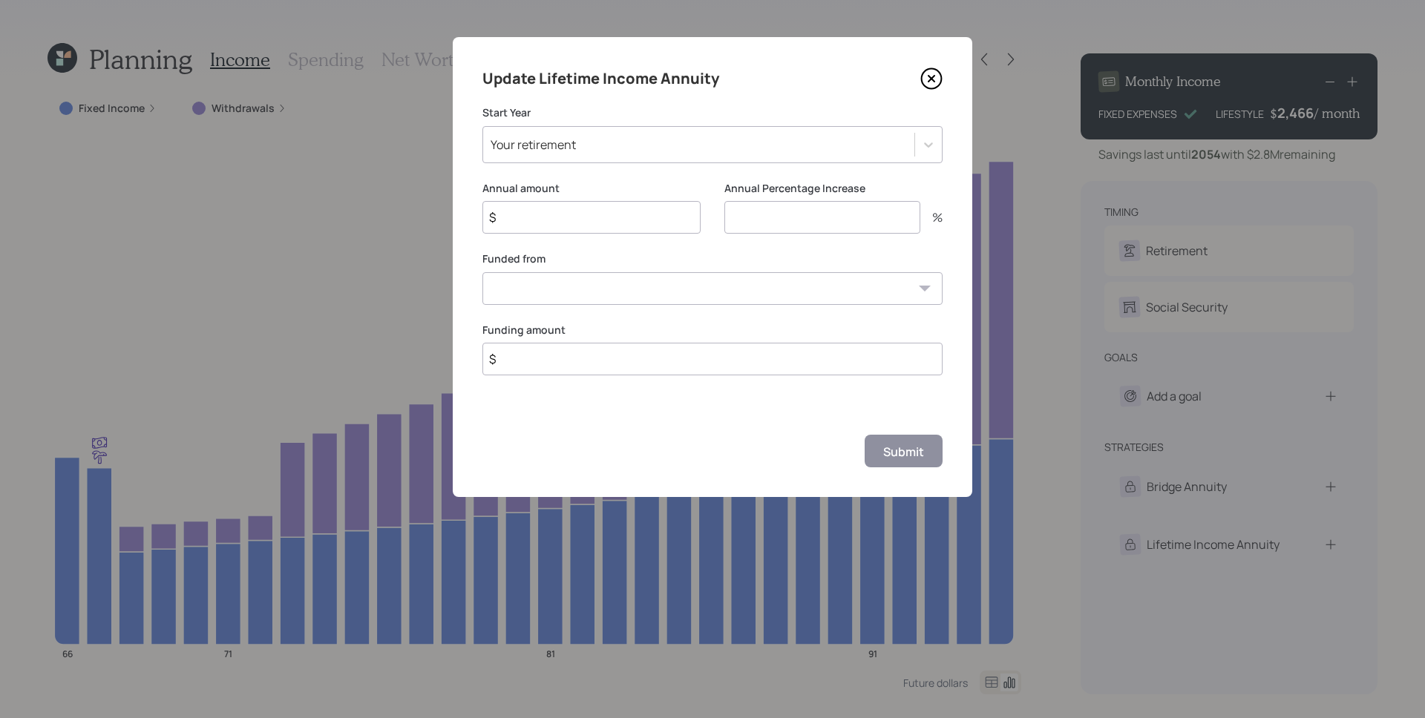
click at [715, 138] on div "Your retirement" at bounding box center [698, 144] width 431 height 25
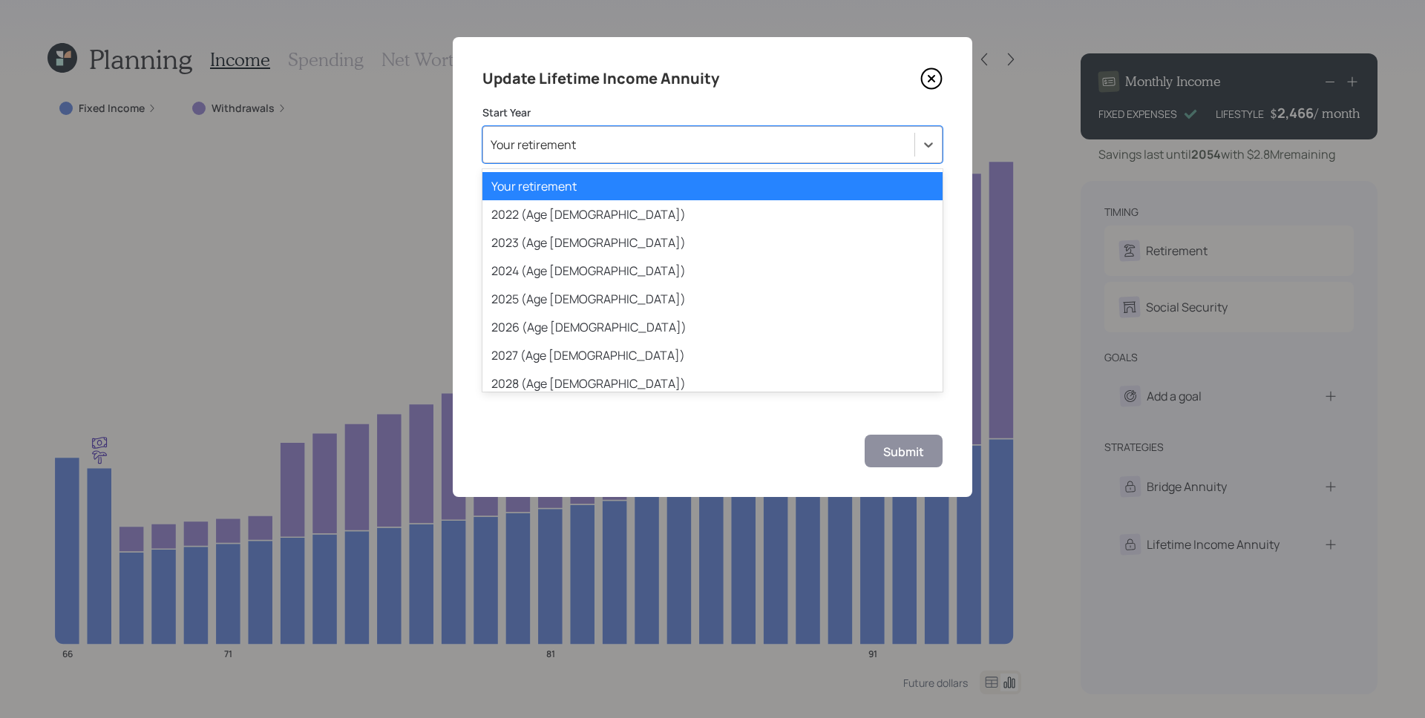
click at [617, 146] on div "Your retirement" at bounding box center [698, 144] width 431 height 25
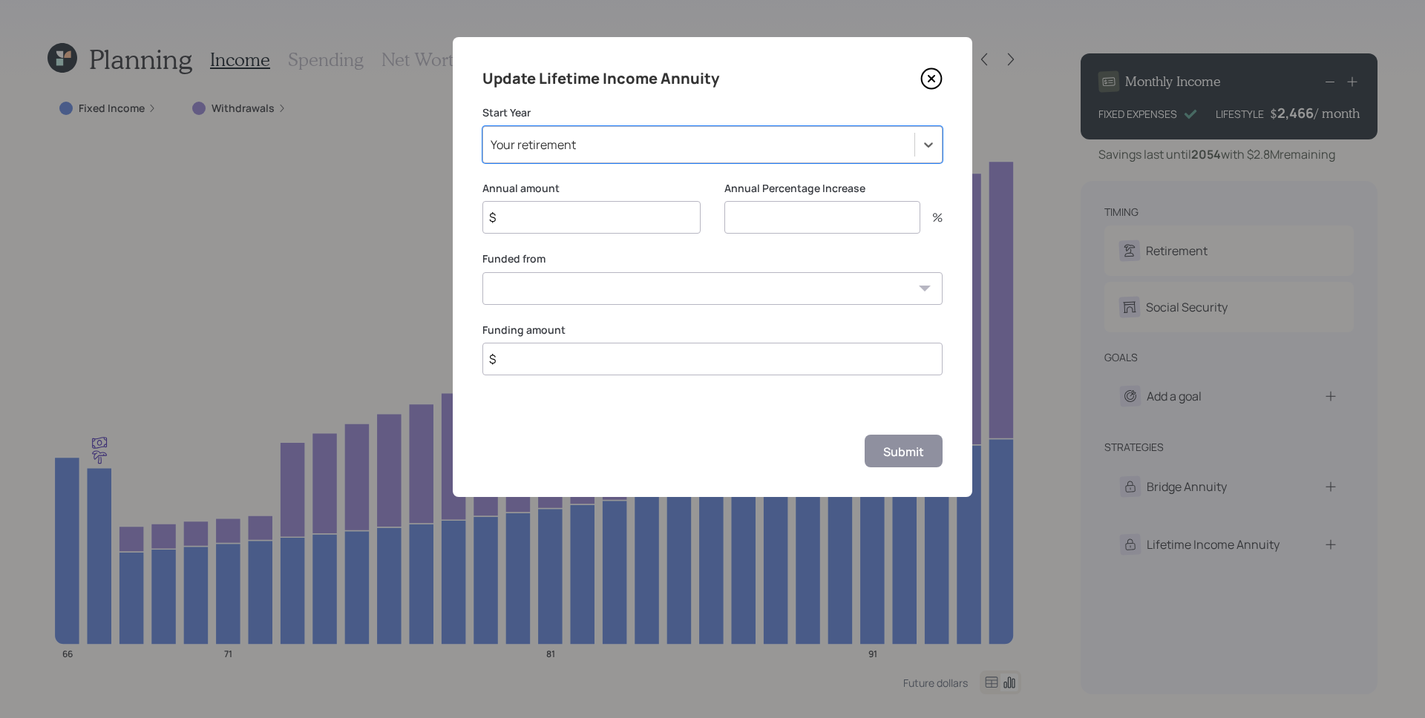
click at [617, 146] on div "Your retirement" at bounding box center [698, 144] width 431 height 25
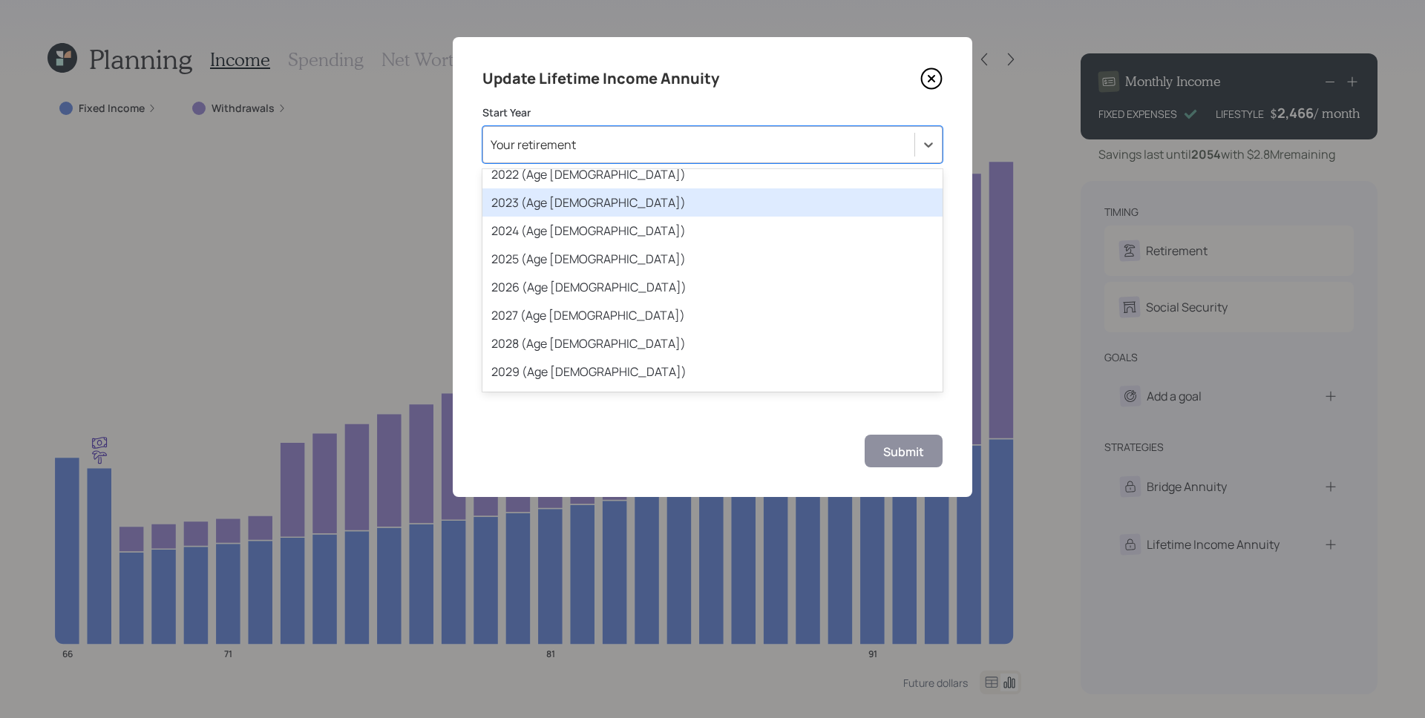
scroll to position [81, 0]
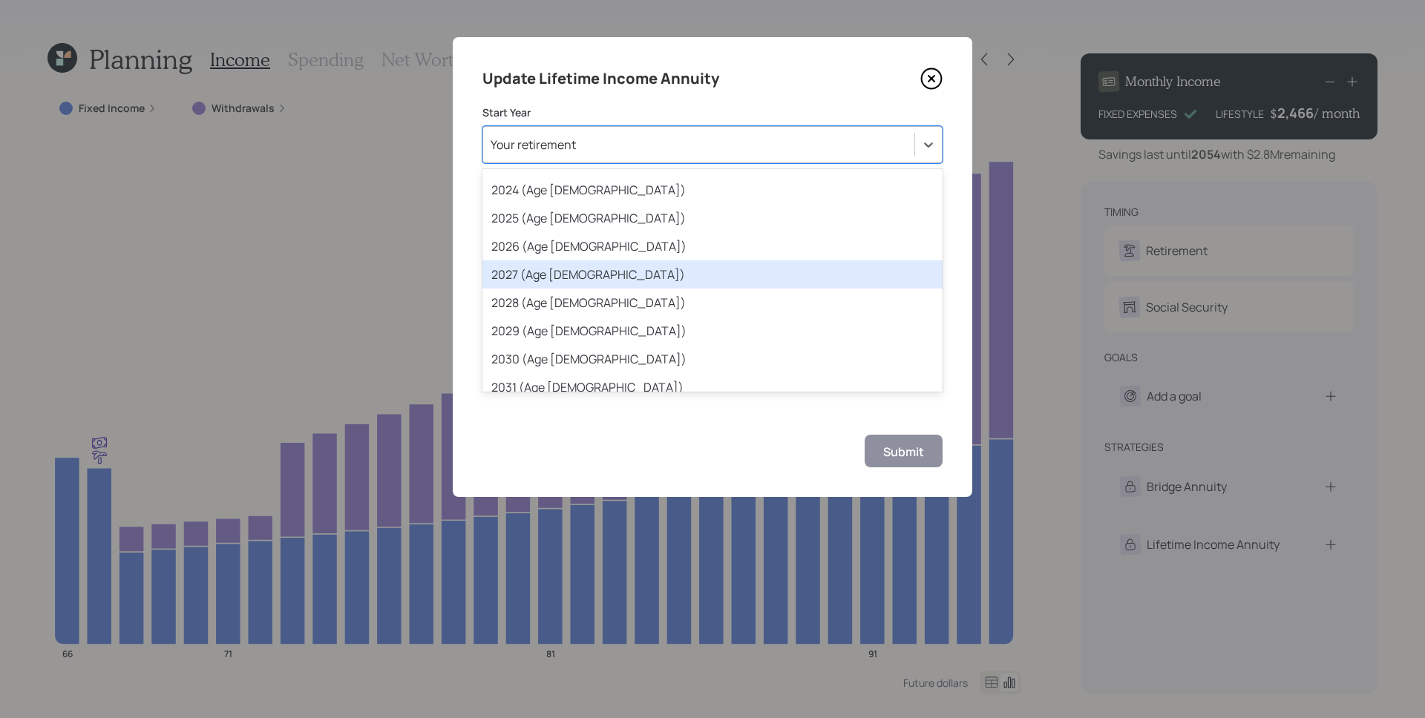
click at [603, 269] on div "2027 (Age [DEMOGRAPHIC_DATA])" at bounding box center [712, 274] width 460 height 28
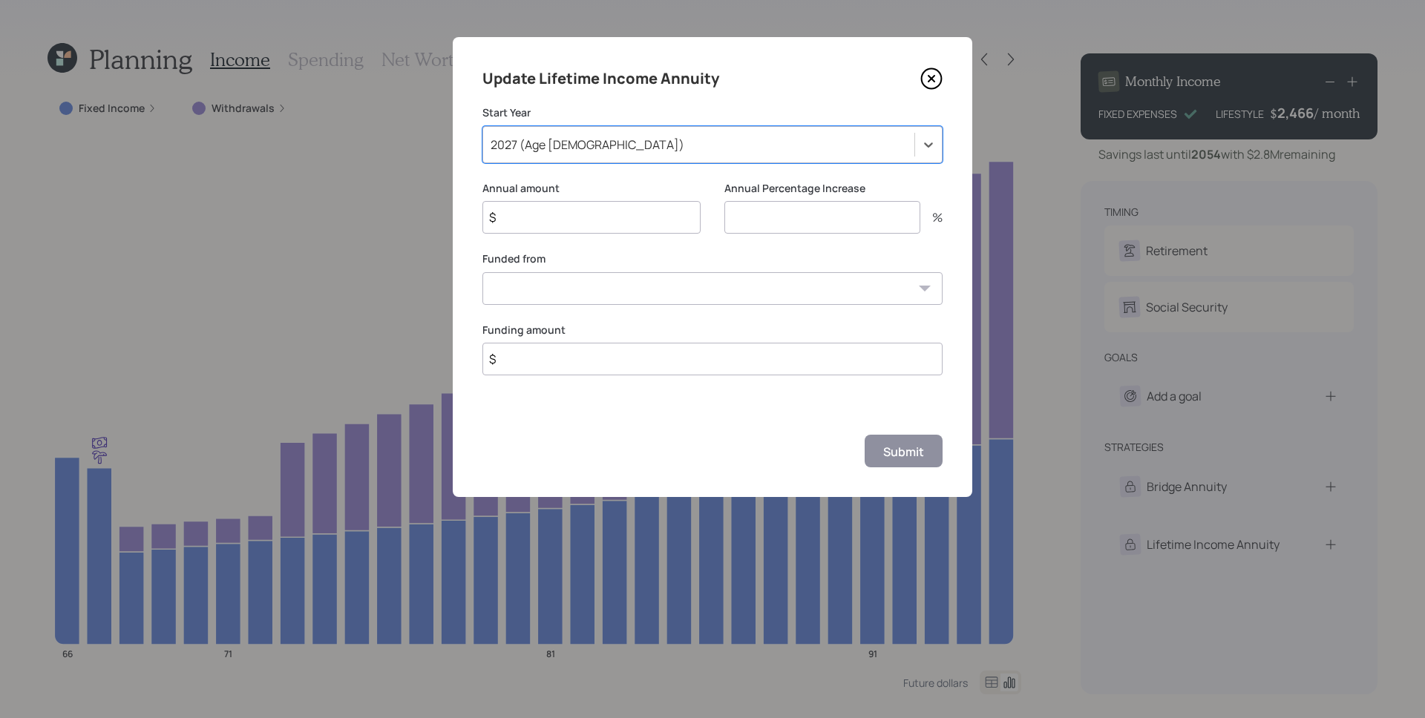
click at [575, 223] on input "$" at bounding box center [591, 217] width 218 height 33
type input "$ 46,600"
type input "3"
click at [598, 298] on select "IRA ($35,700) Deferred Comp Plan ($49,203) [PERSON_NAME] Deferred Comp Plan ($3…" at bounding box center [712, 288] width 460 height 33
select select "dbf1db2f-8bd4-4483-b21e-19b1a8474fb5"
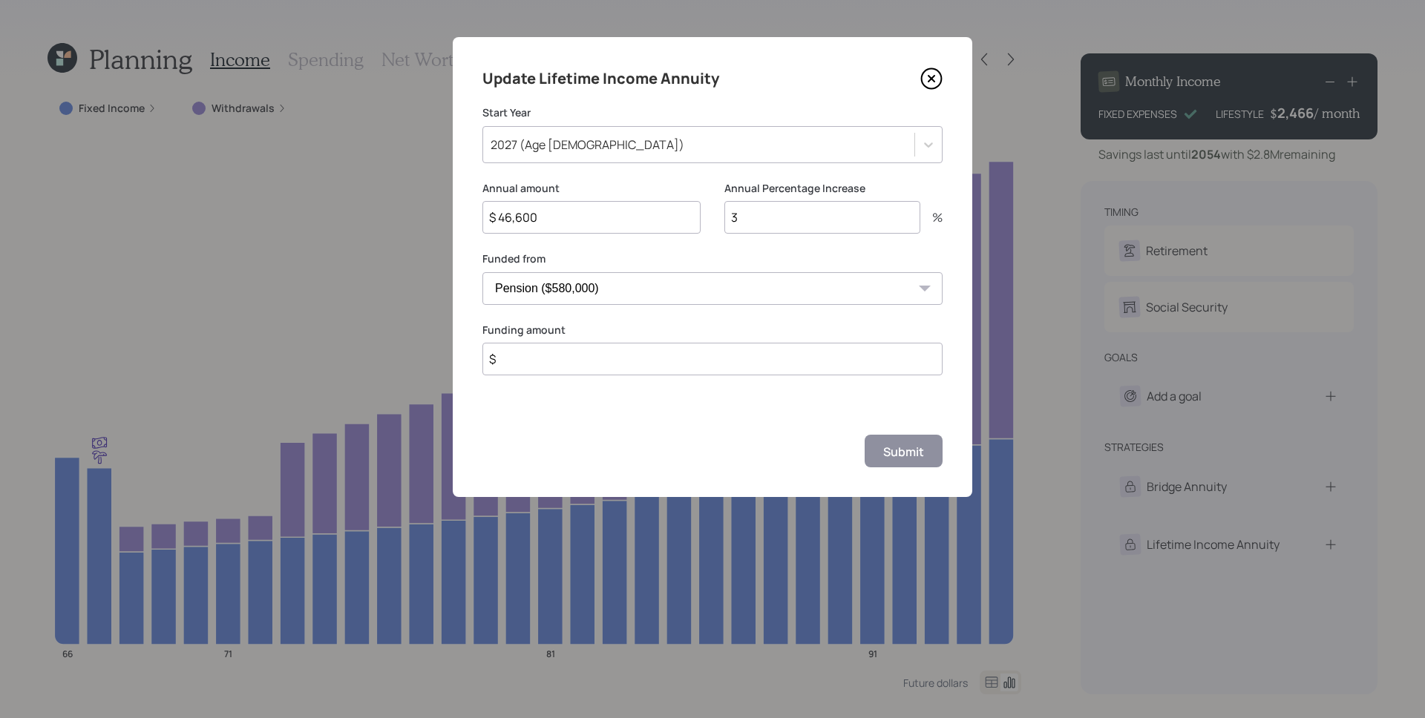
click at [482, 272] on select "IRA ($35,700) Deferred Comp Plan ($49,203) [PERSON_NAME] Deferred Comp Plan ($3…" at bounding box center [712, 288] width 460 height 33
click at [624, 362] on input "$" at bounding box center [712, 359] width 460 height 33
type input "$ 580,000"
click at [865, 435] on button "Submit" at bounding box center [904, 451] width 78 height 32
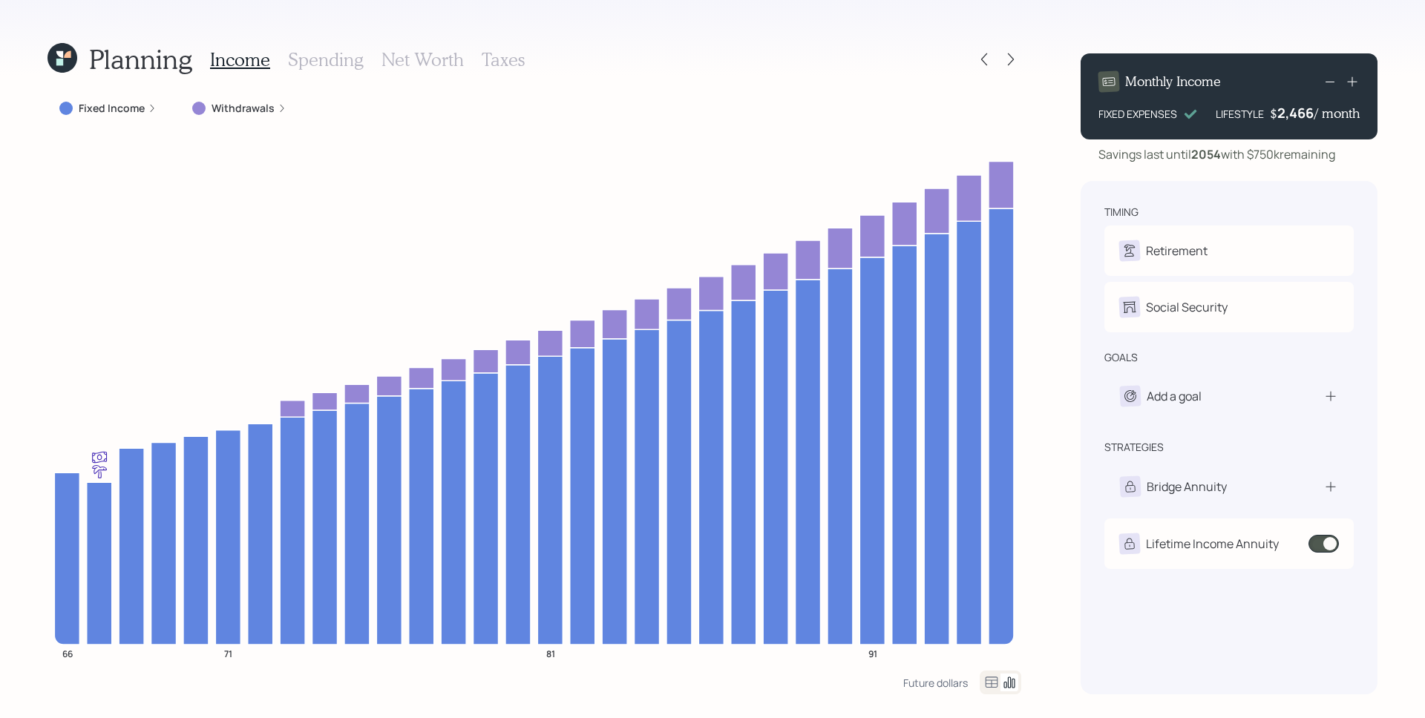
click at [140, 112] on label "Fixed Income" at bounding box center [112, 108] width 66 height 15
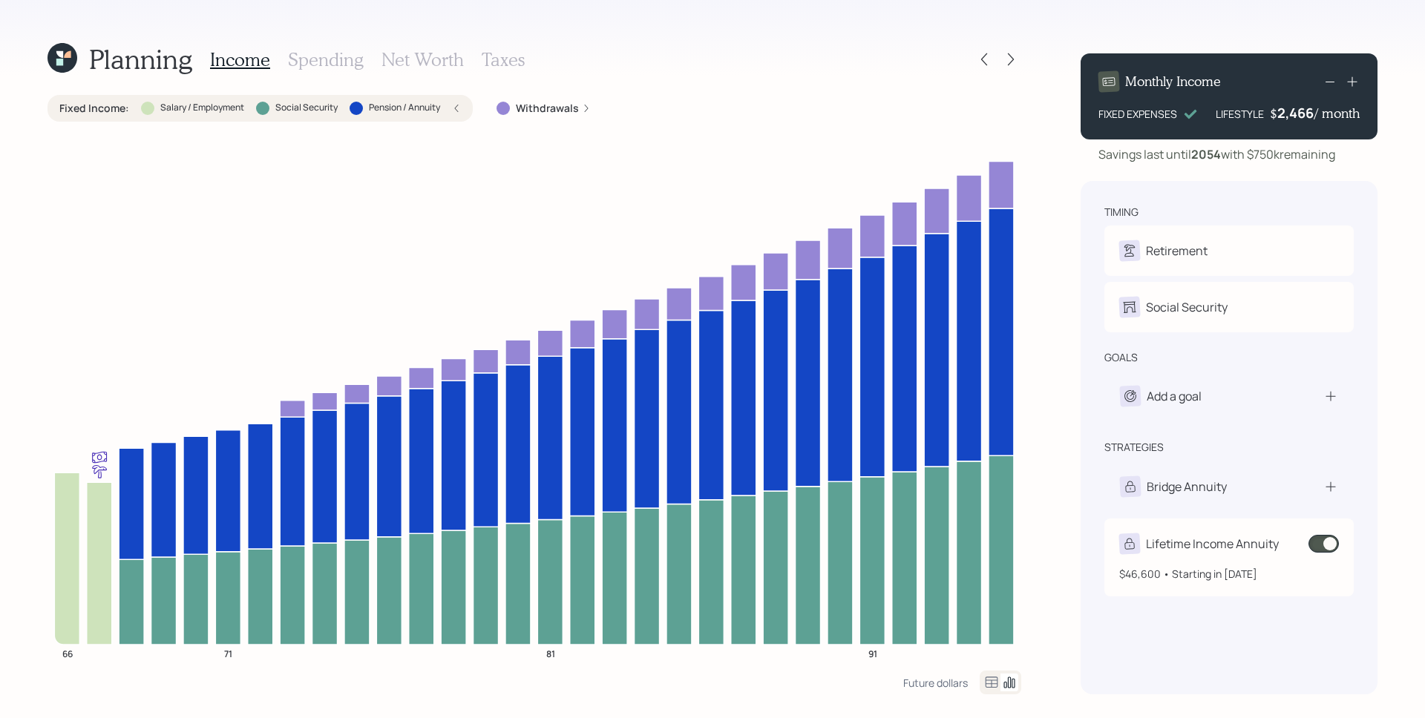
click at [1267, 540] on div "Lifetime Income Annuity" at bounding box center [1212, 544] width 133 height 18
select select "dbf1db2f-8bd4-4483-b21e-19b1a8474fb5"
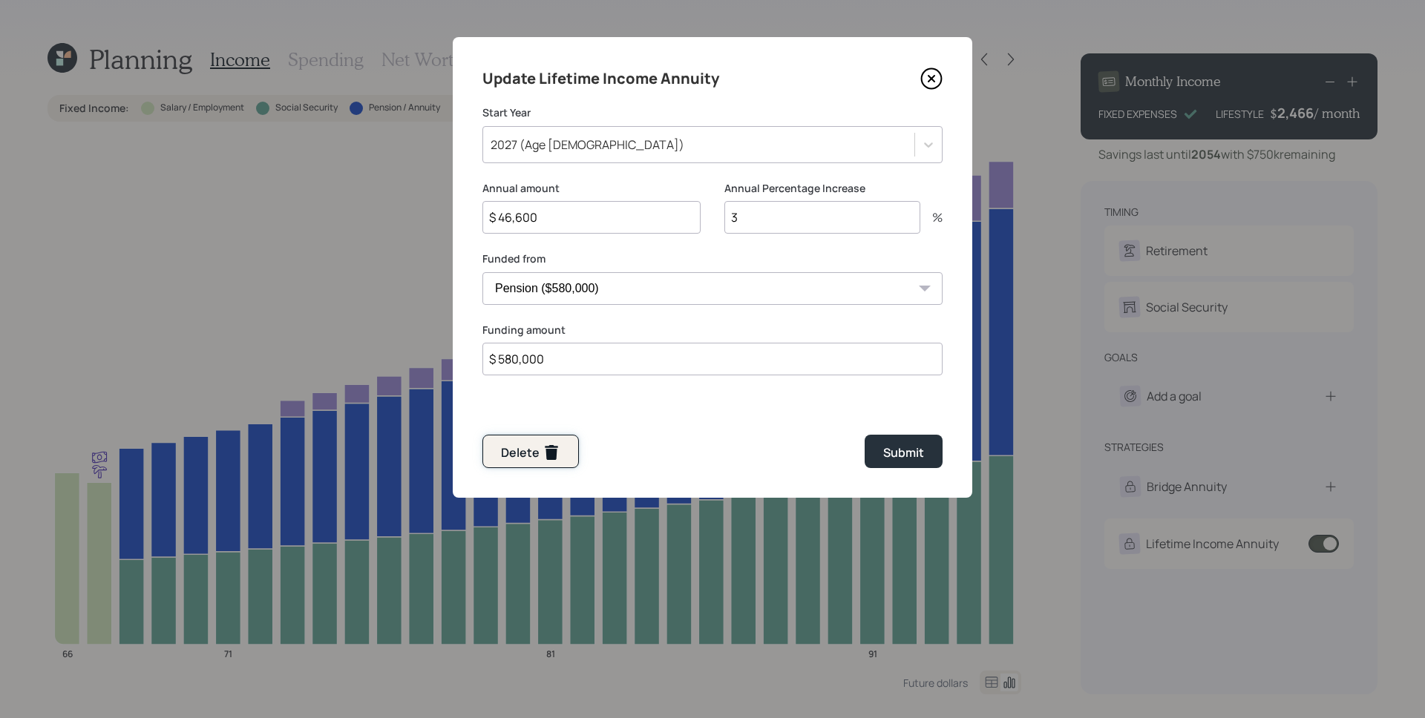
click at [508, 450] on div "Delete" at bounding box center [530, 453] width 59 height 18
type input "$"
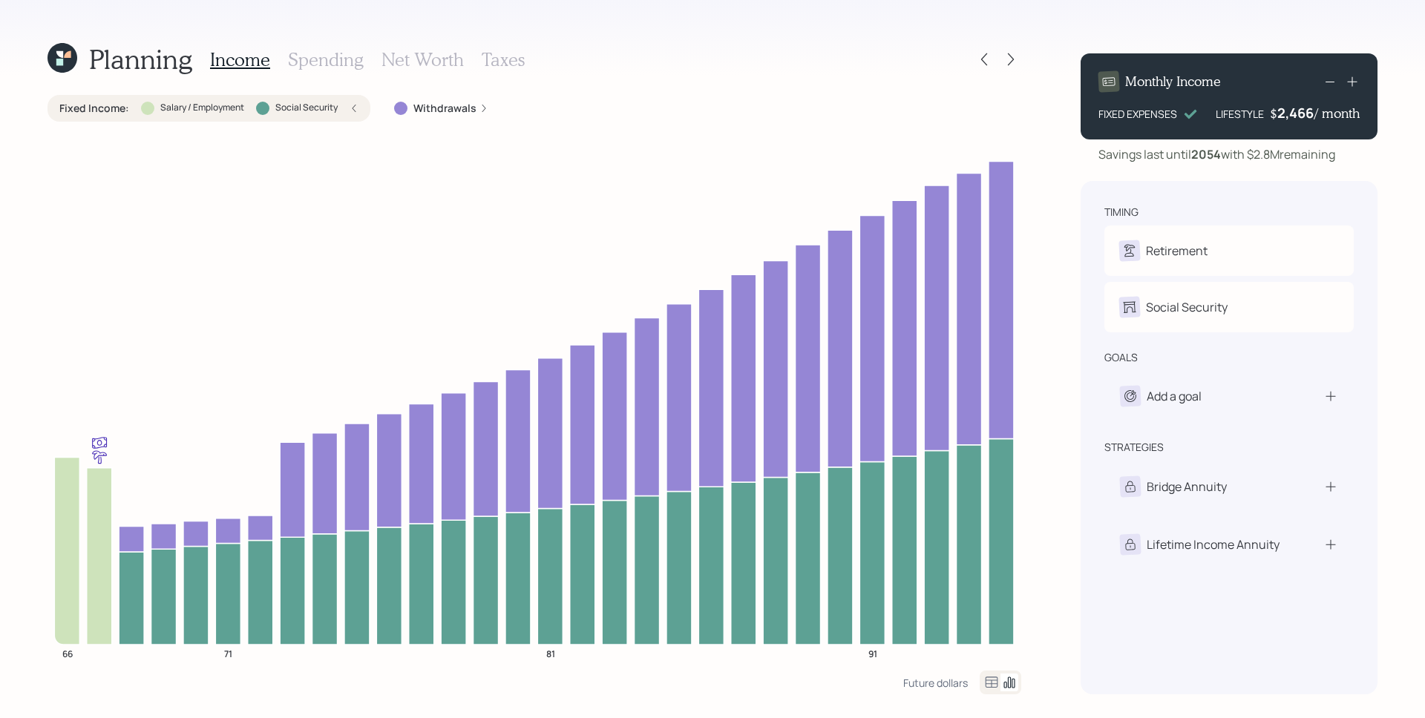
click at [1059, 168] on div "Planning Income Spending Net Worth Taxes Fixed Income : Salary / Employment Soc…" at bounding box center [712, 359] width 1425 height 718
click at [347, 111] on div "Fixed Income : Salary / Employment Social Security" at bounding box center [208, 108] width 299 height 15
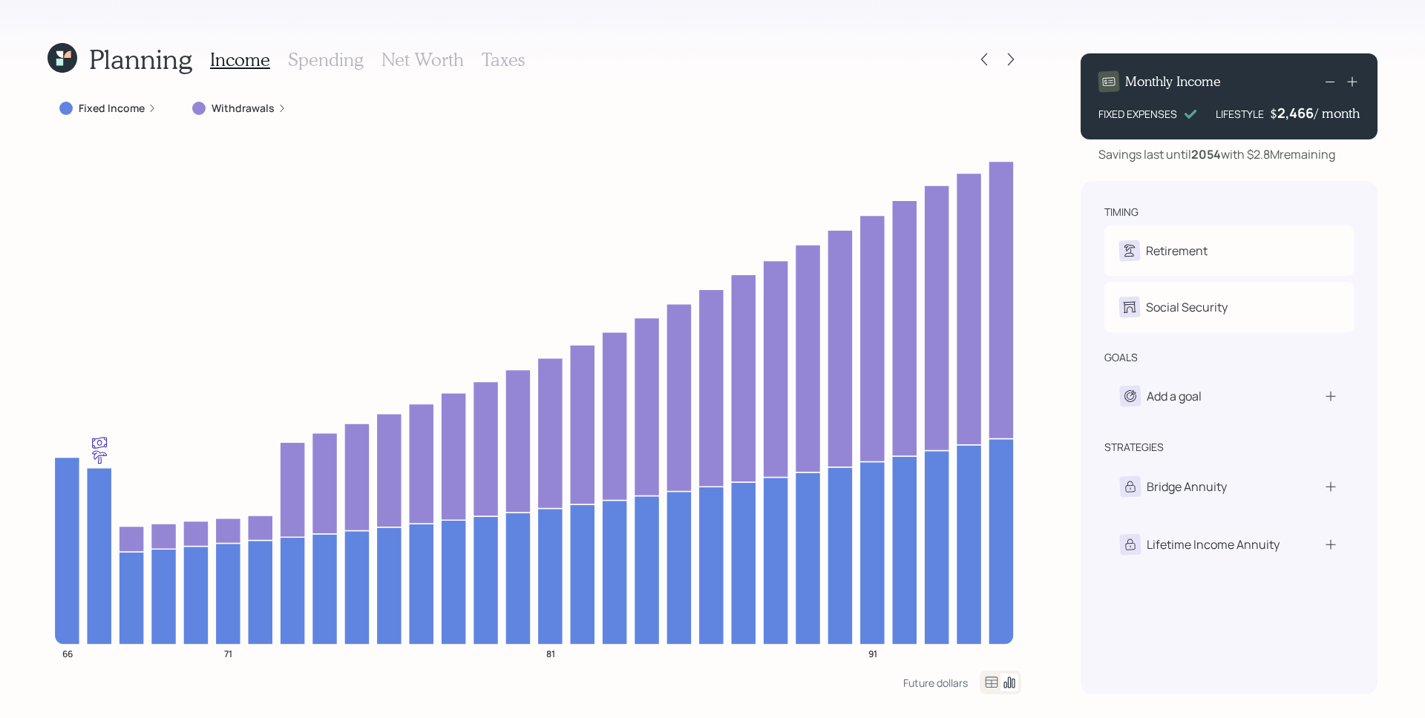
click at [69, 59] on icon at bounding box center [62, 58] width 33 height 33
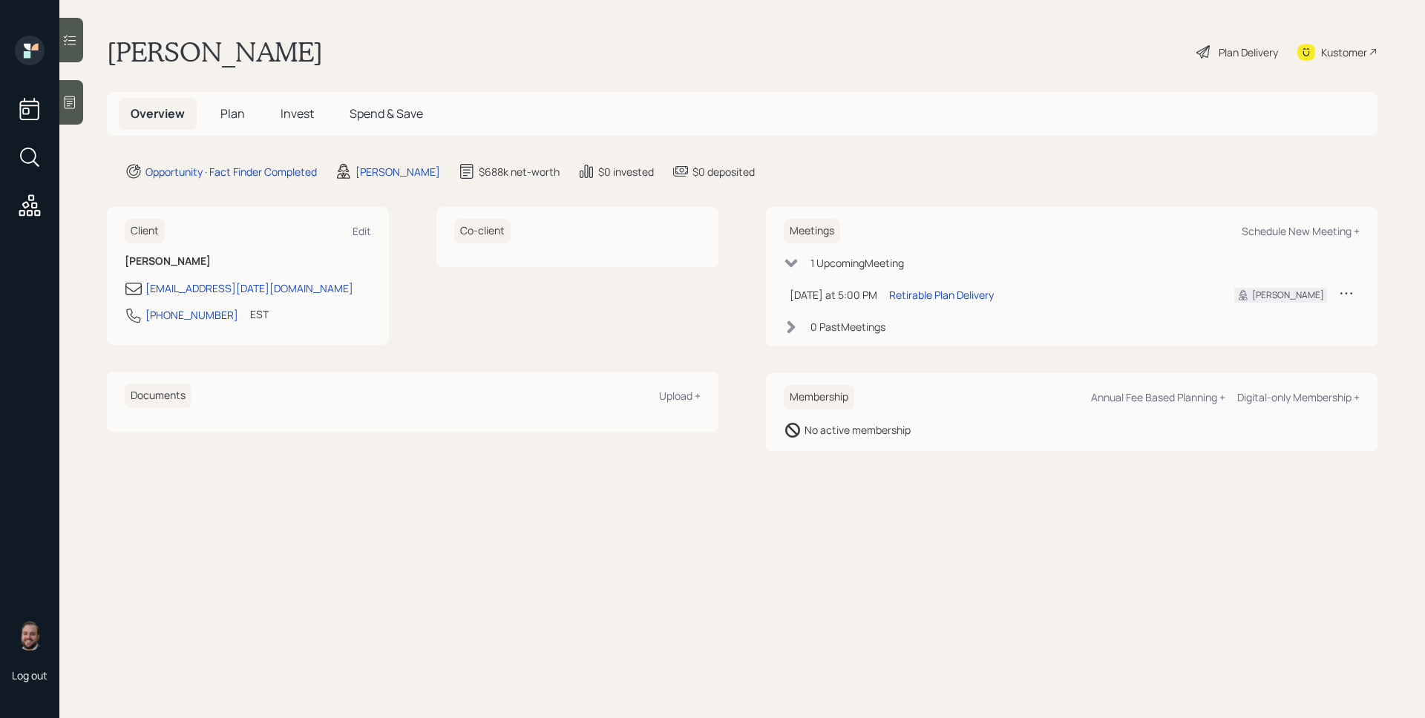
click at [1015, 150] on main "[PERSON_NAME] Plan Delivery Kustomer Overview Plan Invest Spend & Save Opportun…" at bounding box center [741, 359] width 1365 height 718
click at [234, 108] on span "Plan" at bounding box center [232, 113] width 24 height 16
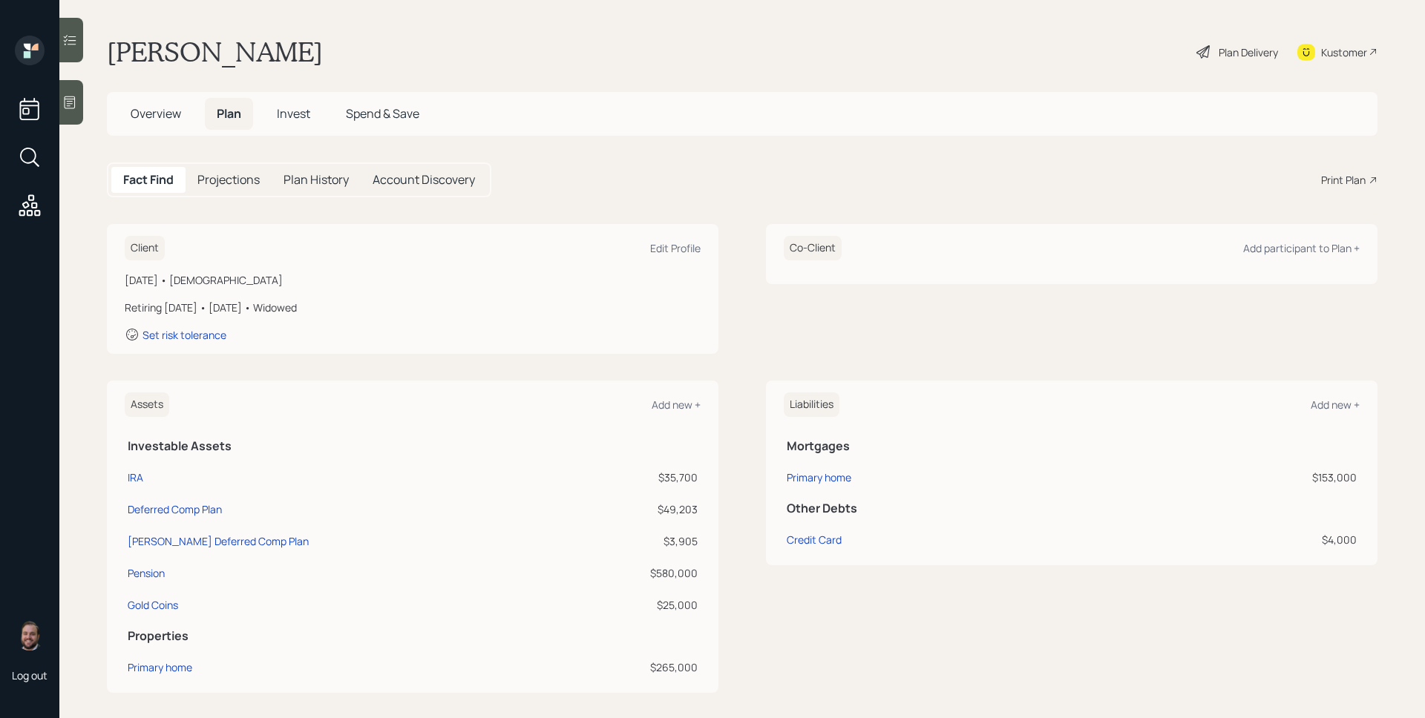
click at [1351, 177] on div "Print Plan" at bounding box center [1343, 180] width 45 height 16
click at [171, 118] on span "Overview" at bounding box center [156, 113] width 50 height 16
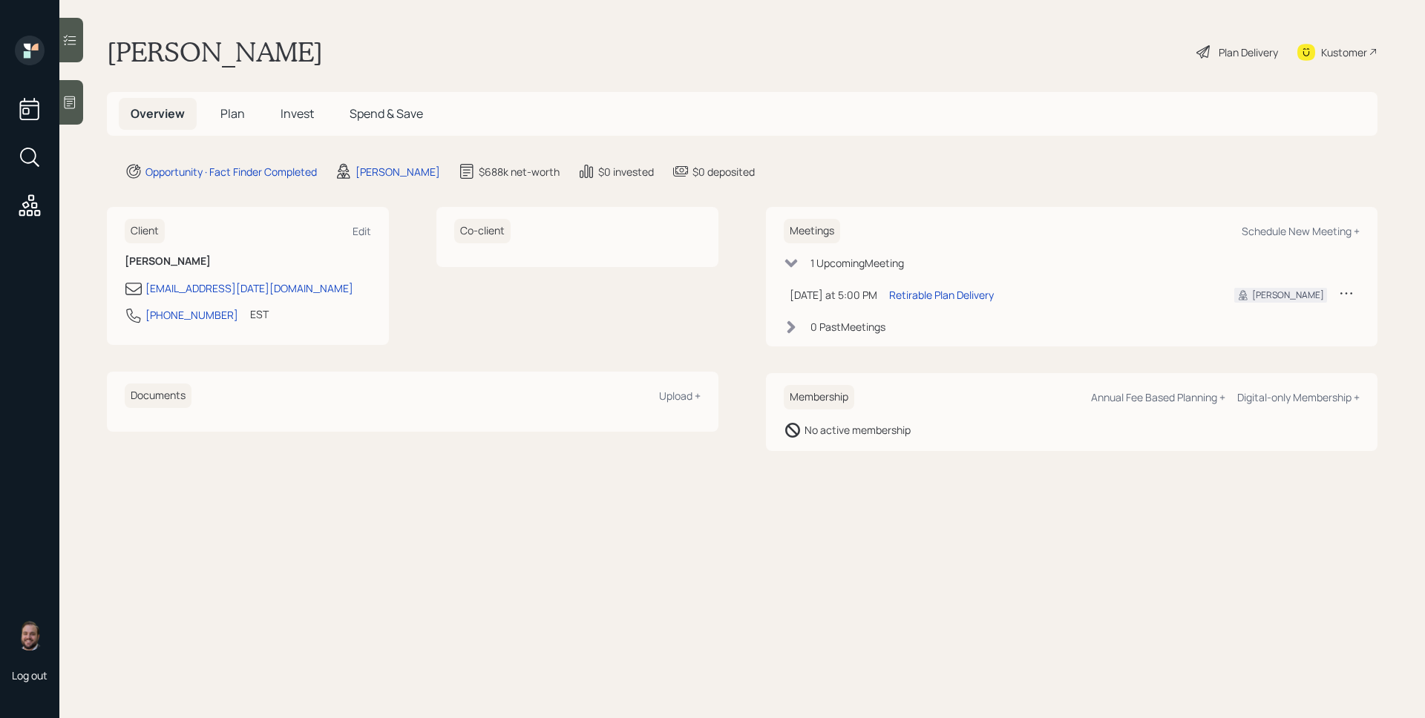
click at [1259, 240] on div "Meetings Schedule New Meeting +" at bounding box center [1072, 231] width 576 height 24
click at [1261, 235] on div "Schedule New Meeting +" at bounding box center [1301, 231] width 118 height 14
select select "d946c976-65aa-4529-ac9d-02c4f1114fc0"
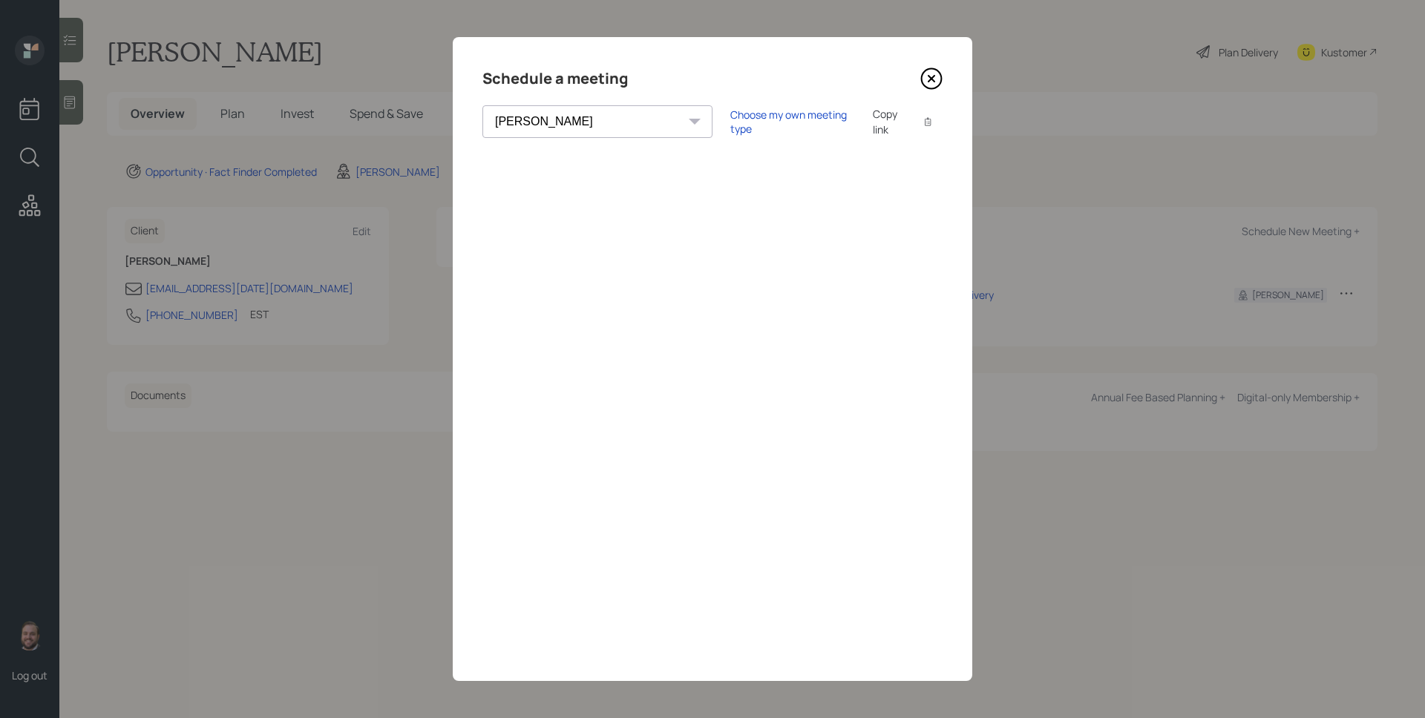
click at [931, 77] on icon at bounding box center [931, 79] width 6 height 6
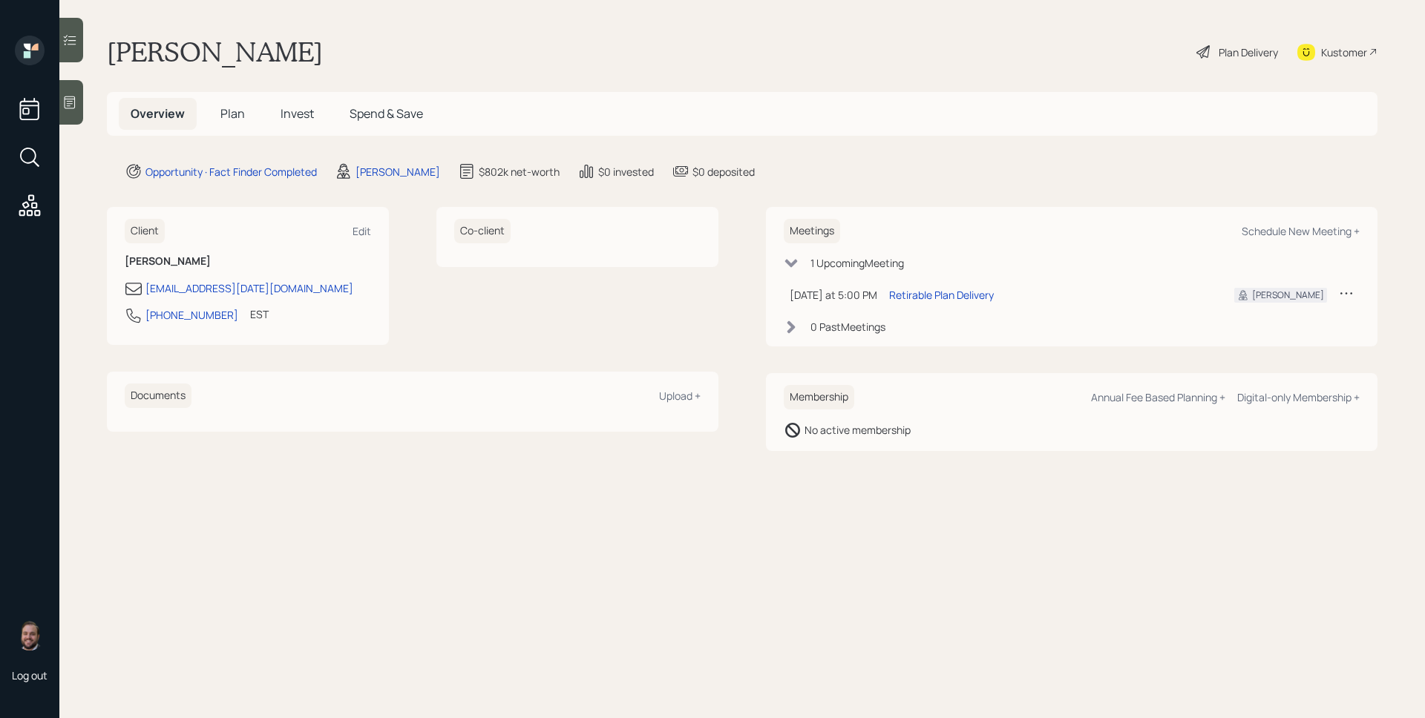
drag, startPoint x: 227, startPoint y: 115, endPoint x: 796, endPoint y: 130, distance: 569.4
click at [227, 115] on span "Plan" at bounding box center [232, 113] width 24 height 16
